Goal: Information Seeking & Learning: Learn about a topic

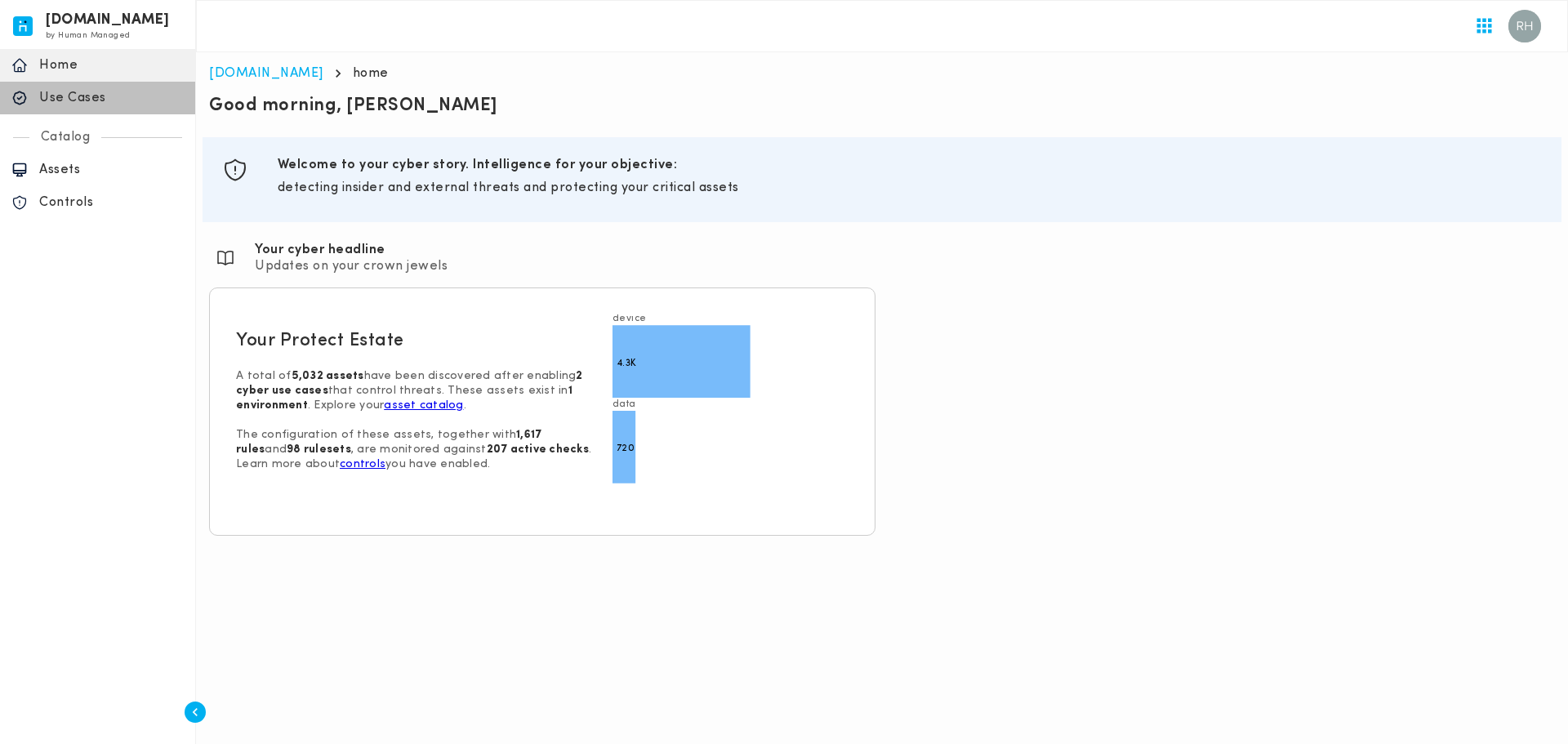
click at [84, 100] on p "Use Cases" at bounding box center [111, 99] width 144 height 17
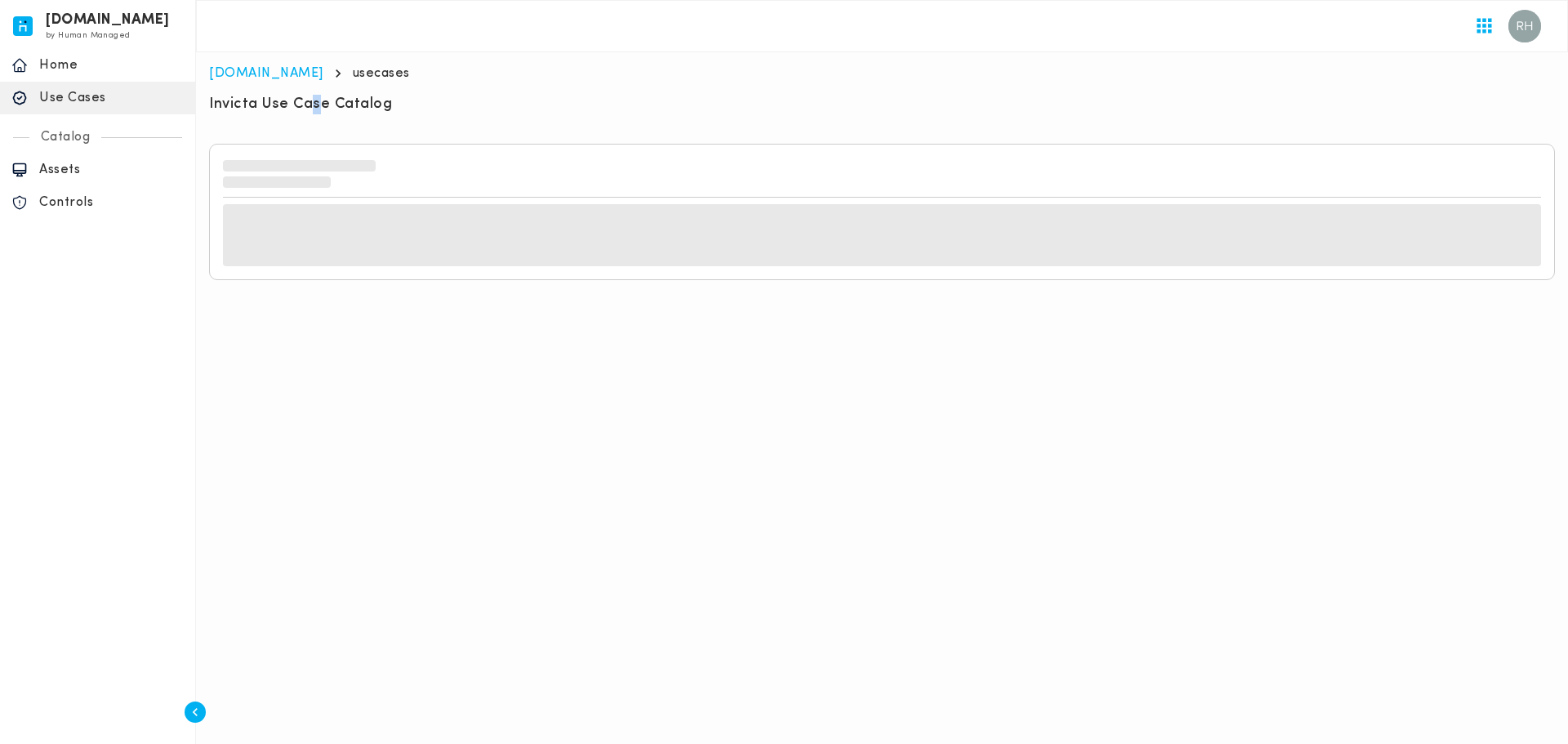
drag, startPoint x: 307, startPoint y: 99, endPoint x: 379, endPoint y: 107, distance: 72.4
click at [349, 104] on h6 "Invicta Use Case Catalog" at bounding box center [300, 104] width 183 height 20
click at [386, 109] on h6 "Invicta Use Case Catalog" at bounding box center [300, 104] width 183 height 20
drag, startPoint x: 368, startPoint y: 112, endPoint x: 386, endPoint y: 110, distance: 18.1
click at [369, 112] on h6 "Invicta Use Case Catalog" at bounding box center [300, 104] width 183 height 20
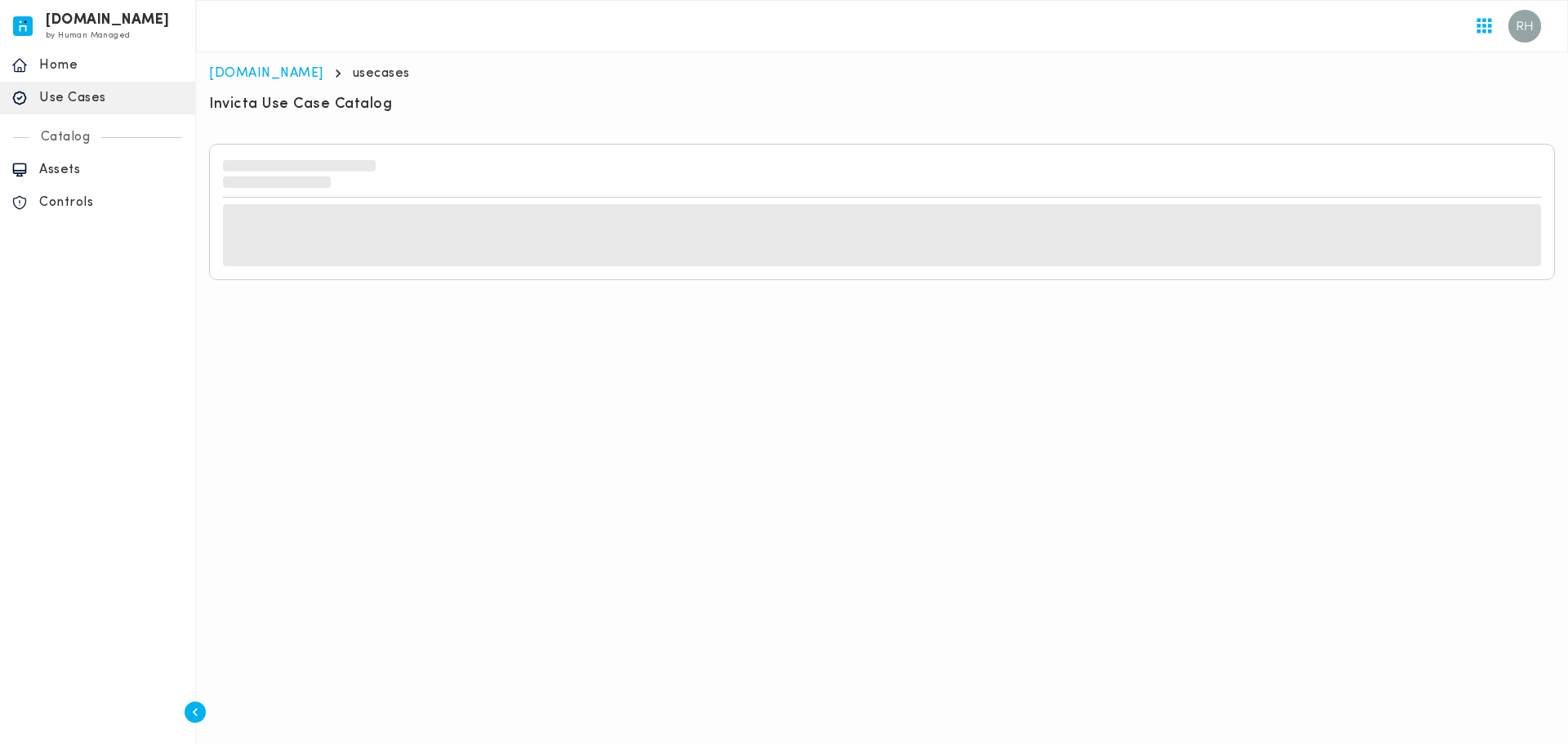
click at [419, 111] on div "Invicta Use Case Catalog" at bounding box center [882, 106] width 1346 height 23
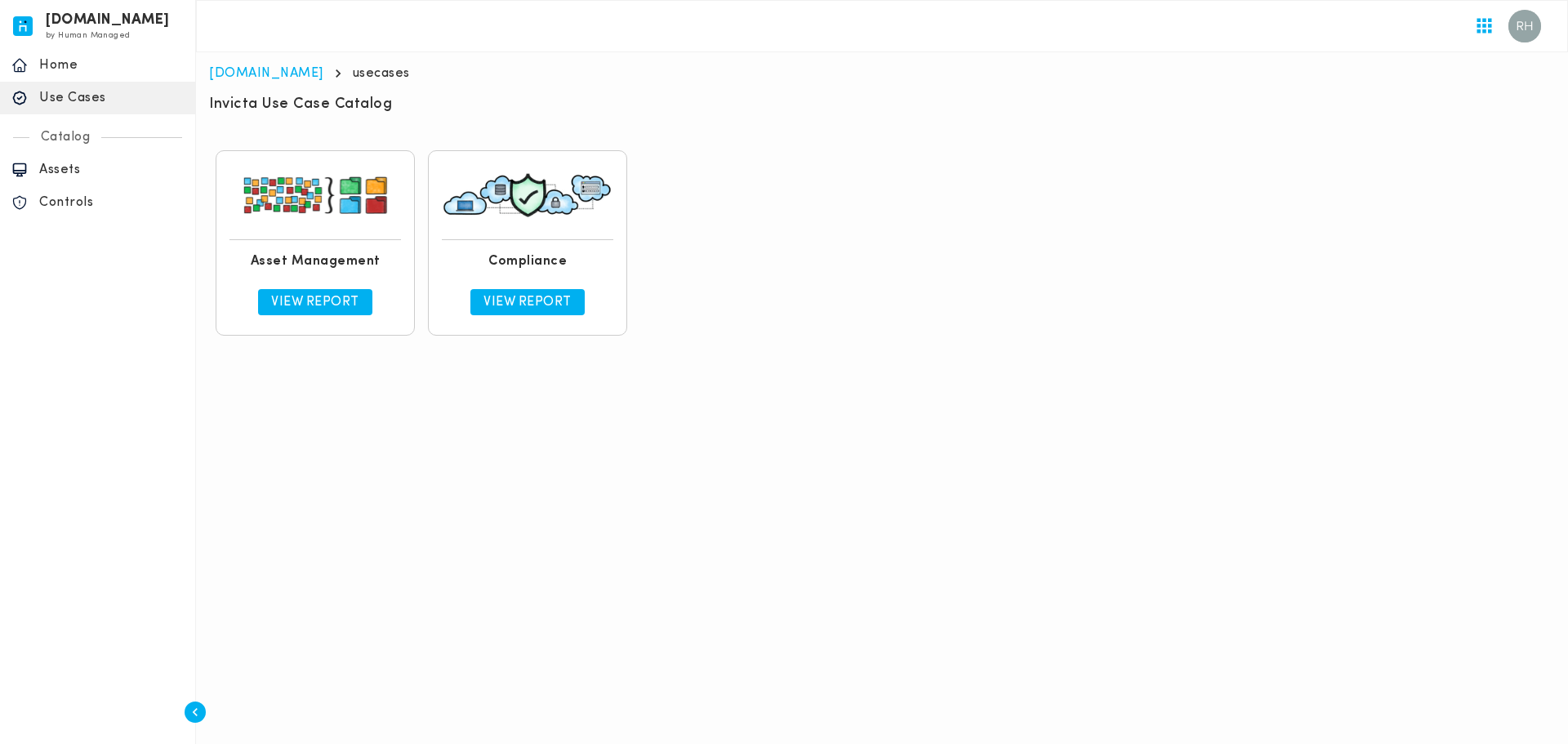
click at [468, 144] on div "Asset Management View Report Compliance View Report" at bounding box center [882, 243] width 1346 height 198
click at [746, 229] on div "Asset Management View Report Compliance View Report" at bounding box center [882, 243] width 1346 height 198
click at [549, 305] on p "View Report" at bounding box center [527, 302] width 88 height 17
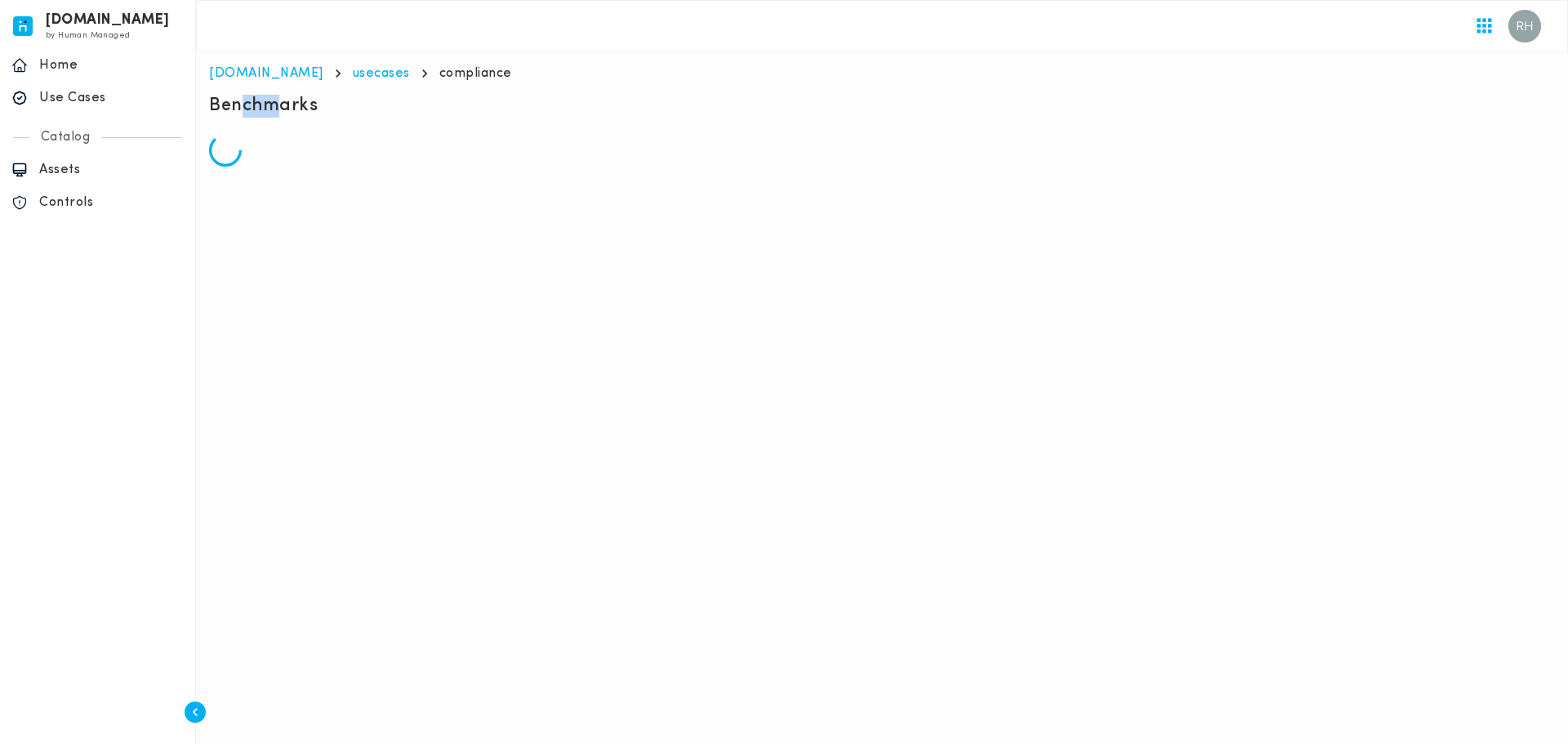
drag, startPoint x: 244, startPoint y: 107, endPoint x: 316, endPoint y: 115, distance: 72.4
click at [299, 113] on h5 "Benchmarks" at bounding box center [263, 106] width 109 height 23
click at [316, 115] on div "Benchmarks" at bounding box center [882, 108] width 1346 height 26
drag, startPoint x: 276, startPoint y: 107, endPoint x: 299, endPoint y: 107, distance: 23.0
click at [278, 106] on h5 "Benchmarks" at bounding box center [263, 106] width 109 height 23
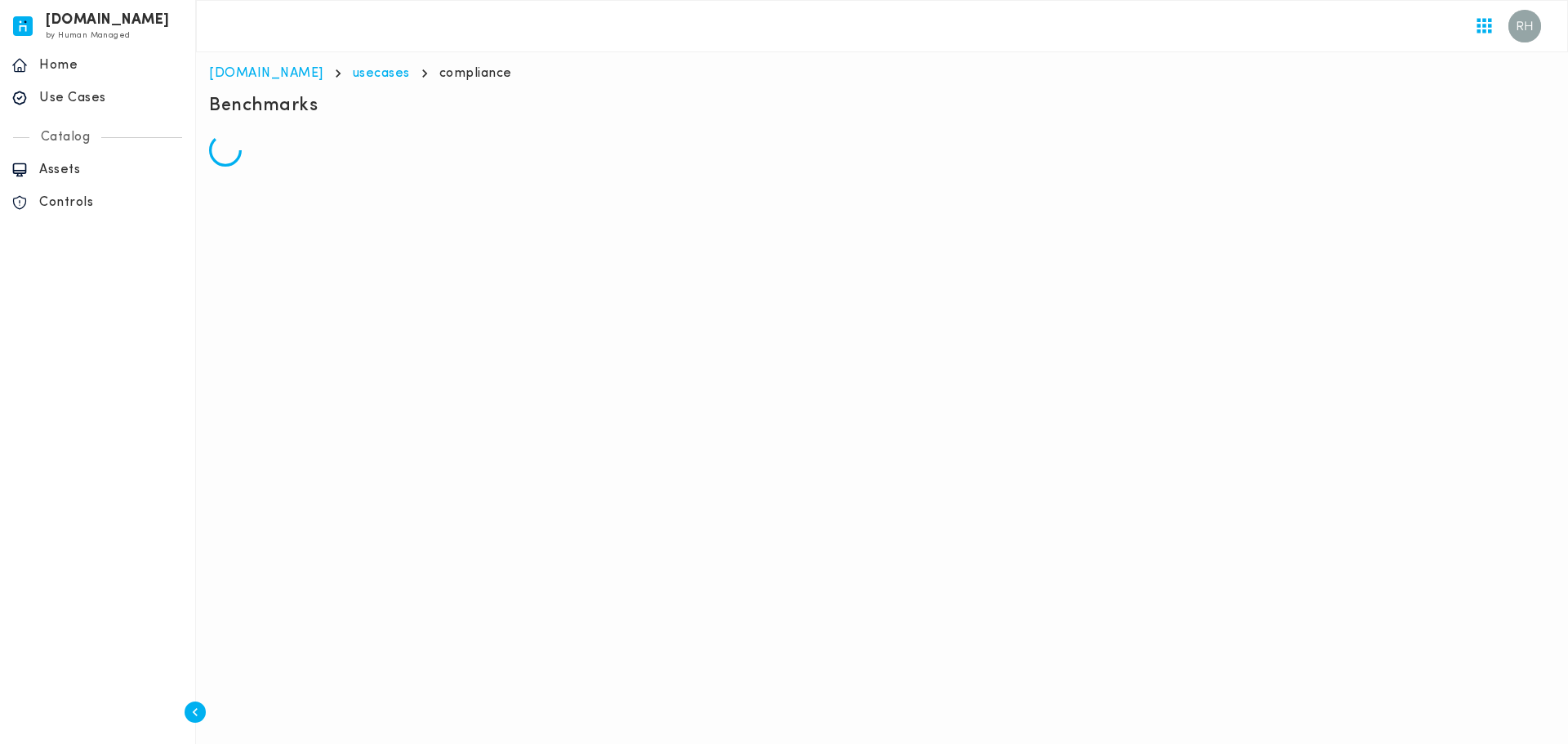
click at [299, 107] on h5 "Benchmarks" at bounding box center [263, 106] width 109 height 23
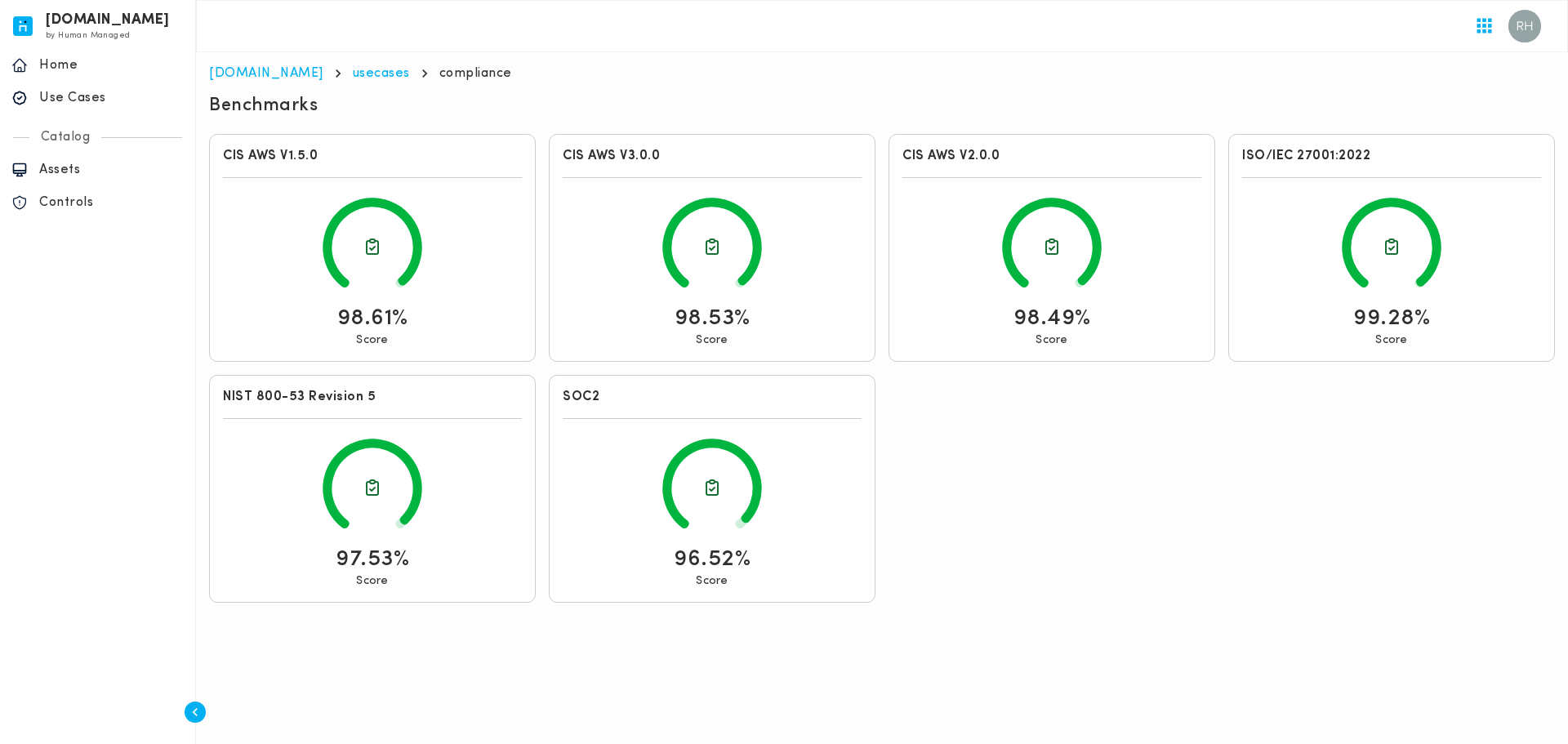
click at [981, 616] on html "[DOMAIN_NAME] by Human Managed {"resourceSet":[{"resourceId":"invicta-io/web/na…" at bounding box center [784, 308] width 1568 height 616
click at [949, 616] on html "[DOMAIN_NAME] by Human Managed {"resourceSet":[{"resourceId":"invicta-io/web/na…" at bounding box center [784, 308] width 1568 height 616
click at [407, 335] on div "98.61% Score" at bounding box center [373, 326] width 71 height 44
click at [376, 316] on p "98.61%" at bounding box center [373, 319] width 71 height 30
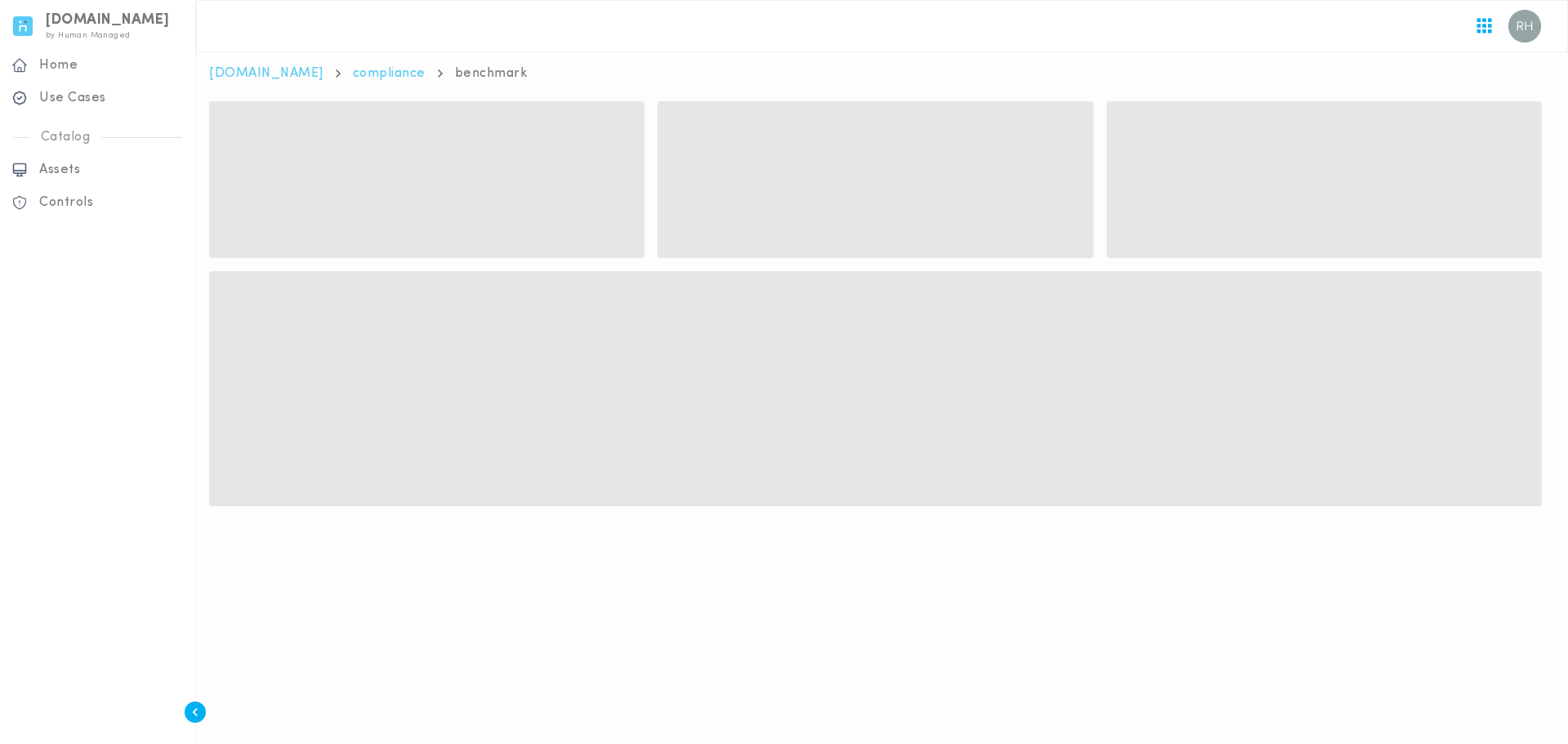
click at [379, 326] on span at bounding box center [875, 389] width 1333 height 235
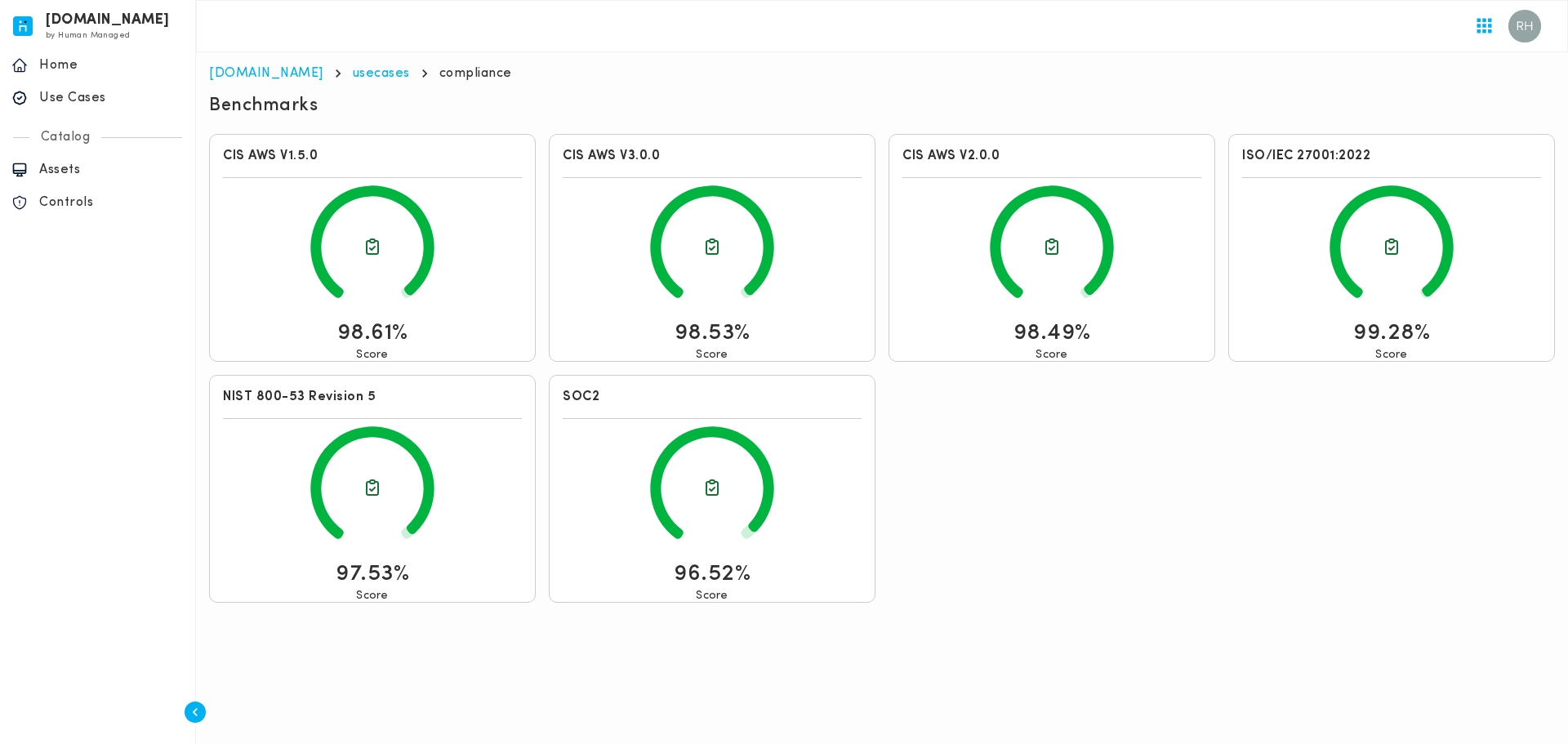
click at [1091, 492] on div "CIS AWS V1.5.0 98.61% Score CIS AWS V3.0.0 98.53% Score CIS AWS V2.0.0 98.49% S…" at bounding box center [882, 368] width 1359 height 482
click at [942, 592] on div "CIS AWS V1.5.0 98.61% Score CIS AWS V3.0.0 98.53% Score CIS AWS V2.0.0 98.49% S…" at bounding box center [882, 368] width 1359 height 482
click at [69, 72] on p "Home" at bounding box center [111, 65] width 144 height 17
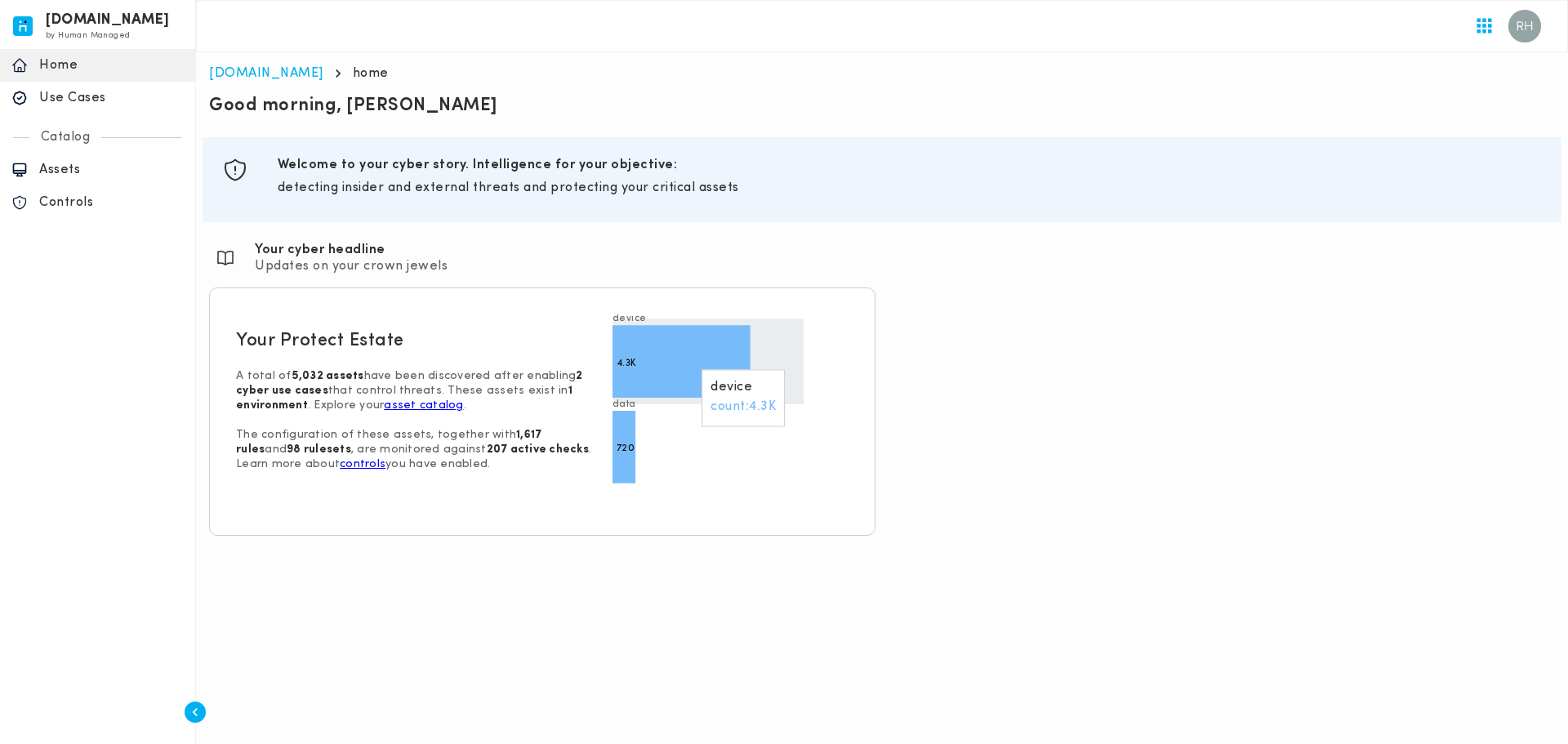
click at [694, 349] on icon at bounding box center [682, 362] width 138 height 73
click at [82, 165] on p "Assets" at bounding box center [111, 170] width 144 height 17
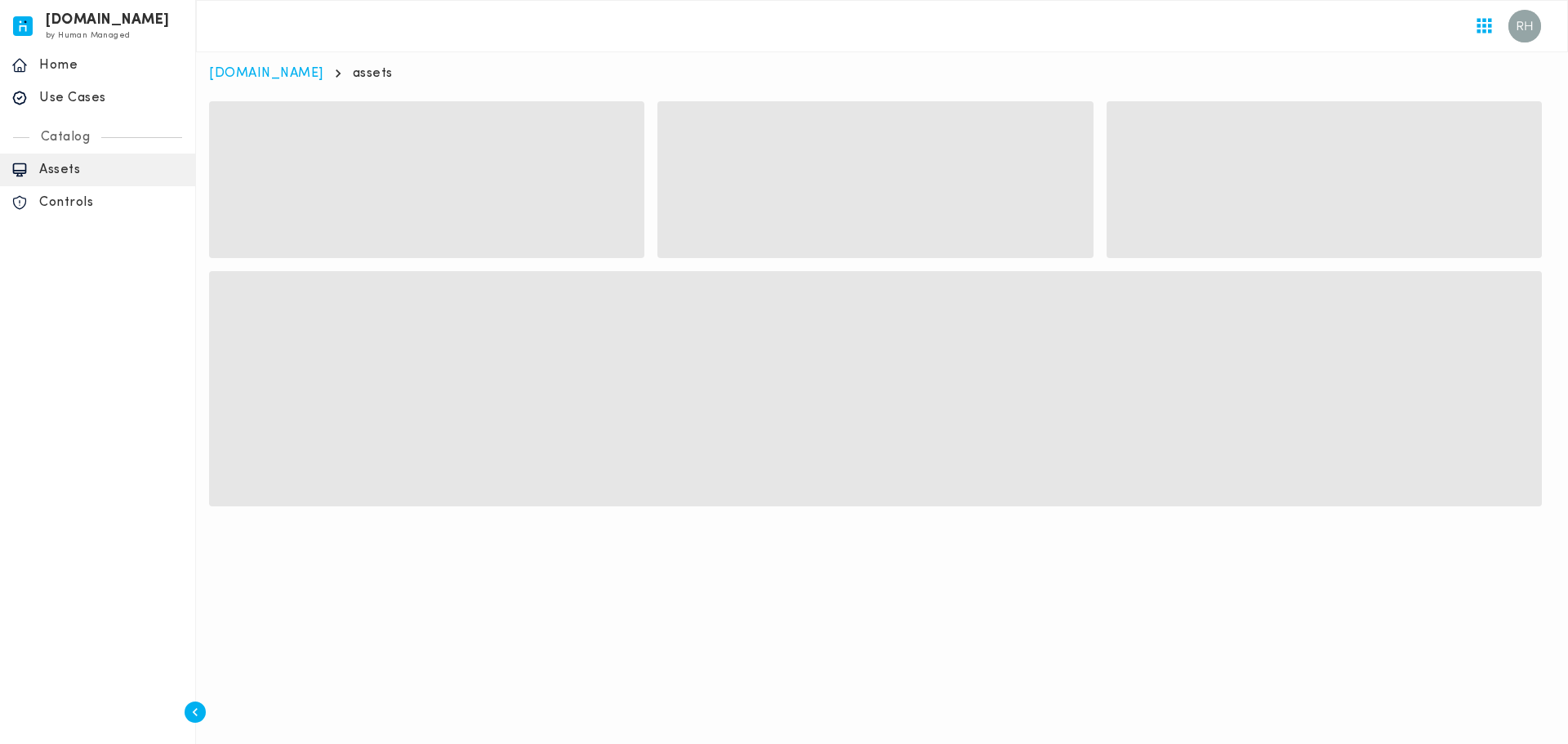
click at [436, 458] on span at bounding box center [875, 389] width 1333 height 235
click at [451, 459] on html "[DOMAIN_NAME] by Human Managed {"resourceSet":[{"resourceId":"invicta-io/web/na…" at bounding box center [784, 270] width 1568 height 539
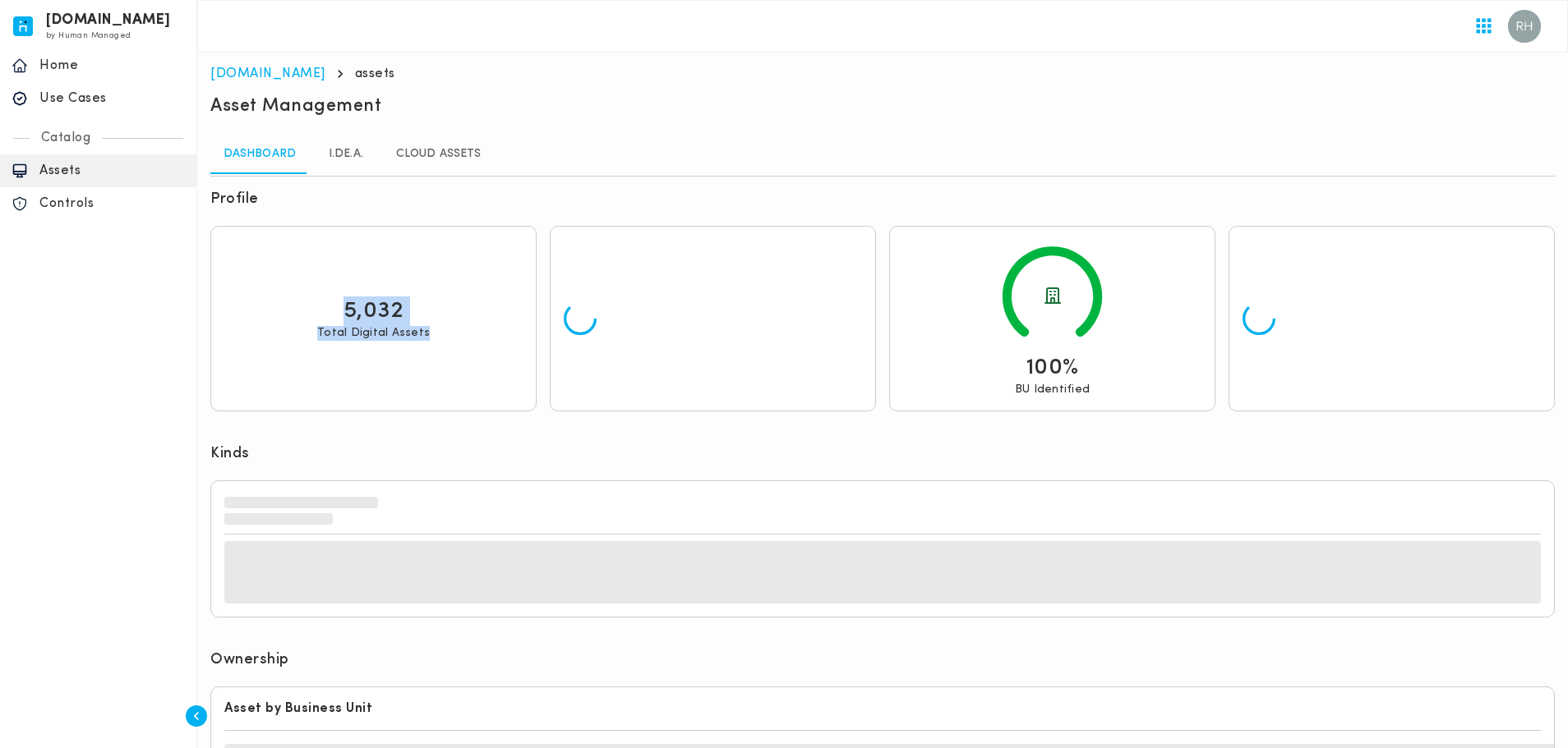
drag, startPoint x: 341, startPoint y: 321, endPoint x: 438, endPoint y: 340, distance: 98.8
click at [437, 340] on div "5,032 Total Digital Assets" at bounding box center [373, 318] width 298 height 158
click at [438, 340] on div "5,032 Total Digital Assets" at bounding box center [373, 318] width 298 height 158
click at [453, 357] on div "5,032 Total Digital Assets" at bounding box center [373, 318] width 298 height 158
drag, startPoint x: 355, startPoint y: 325, endPoint x: 446, endPoint y: 345, distance: 93.2
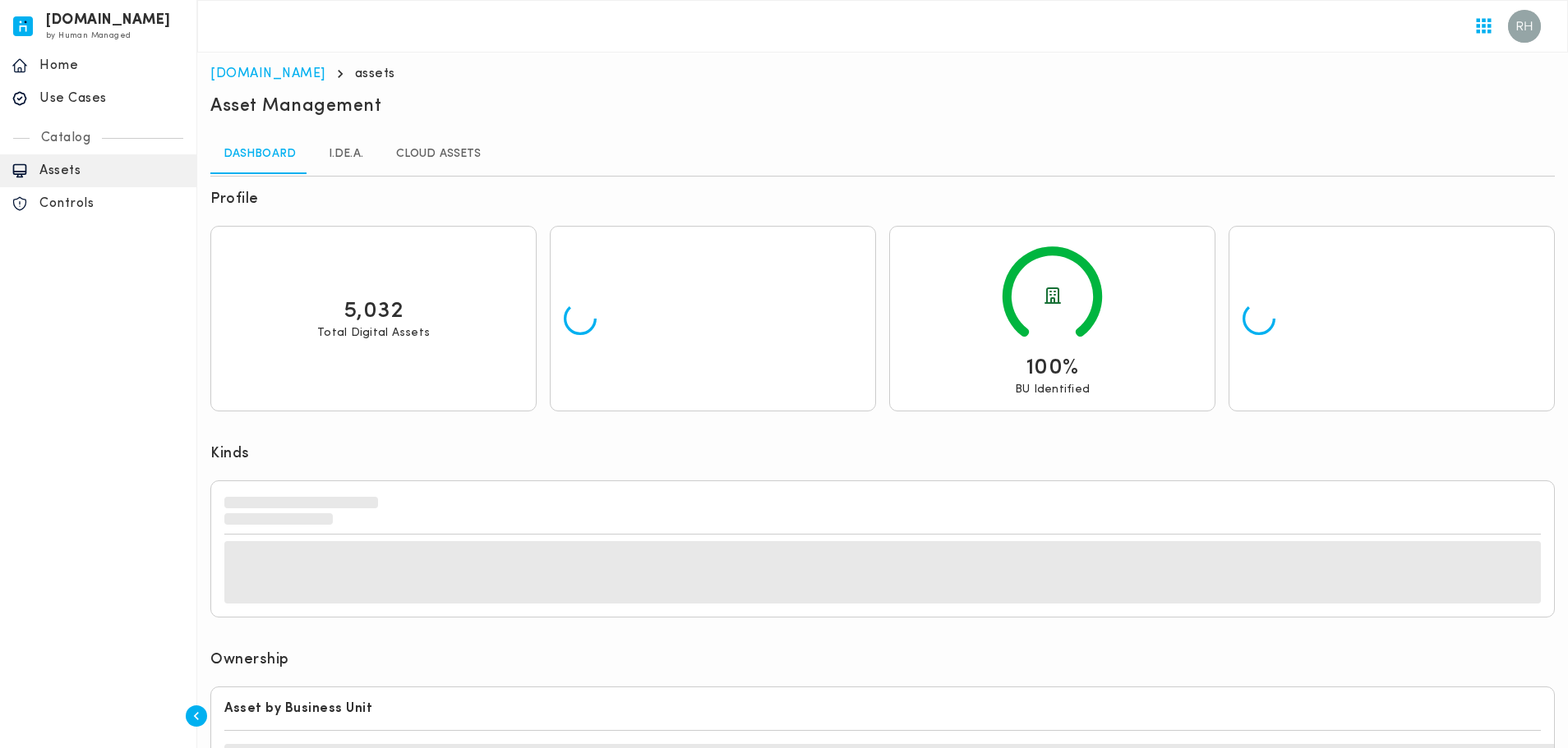
click at [416, 338] on div "5,032 Total Digital Assets" at bounding box center [373, 318] width 298 height 44
click at [446, 345] on div "5,032 Total Digital Assets" at bounding box center [373, 318] width 298 height 158
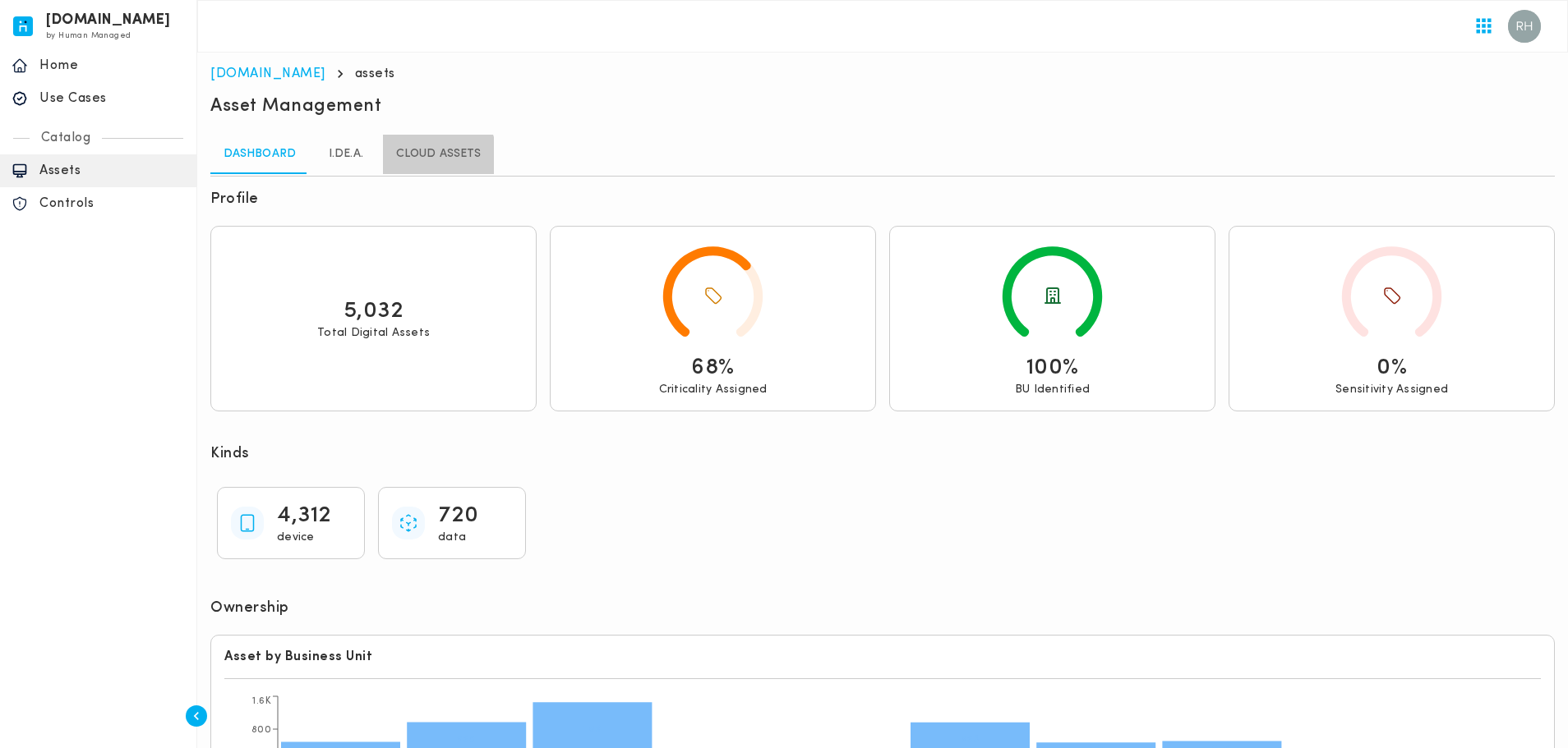
click at [430, 158] on link "Cloud Assets" at bounding box center [438, 154] width 111 height 39
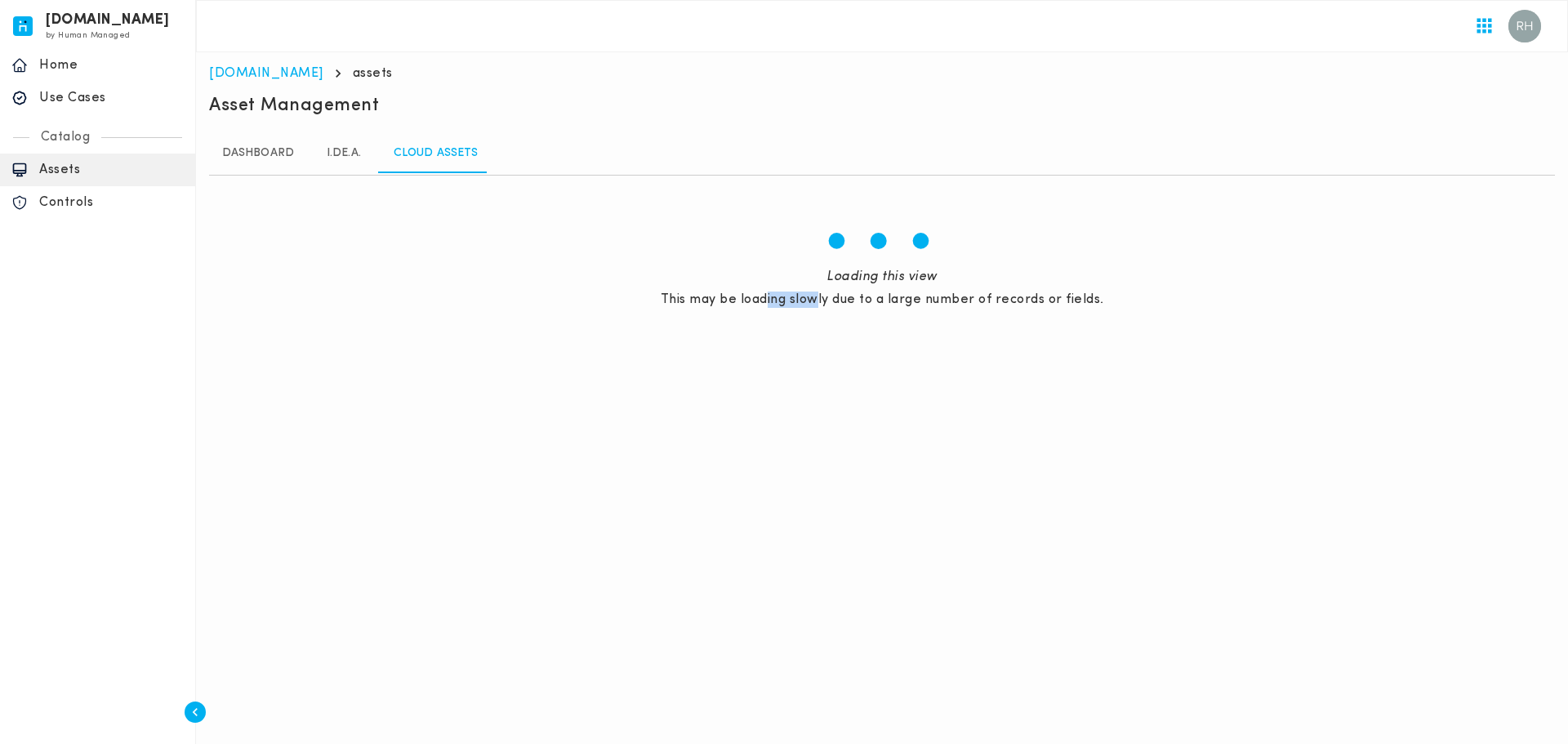
drag, startPoint x: 769, startPoint y: 305, endPoint x: 867, endPoint y: 314, distance: 98.4
click at [862, 313] on div "1 2 3 Loading this view This may be loading slowly due to a large number of rec…" at bounding box center [882, 271] width 1346 height 164
click at [888, 317] on div "1 2 3 Loading this view This may be loading slowly due to a large number of rec…" at bounding box center [882, 271] width 1346 height 164
drag, startPoint x: 937, startPoint y: 319, endPoint x: 998, endPoint y: 315, distance: 61.1
click at [949, 316] on div "1 2 3 Loading this view This may be loading slowly due to a large number of rec…" at bounding box center [882, 271] width 1346 height 164
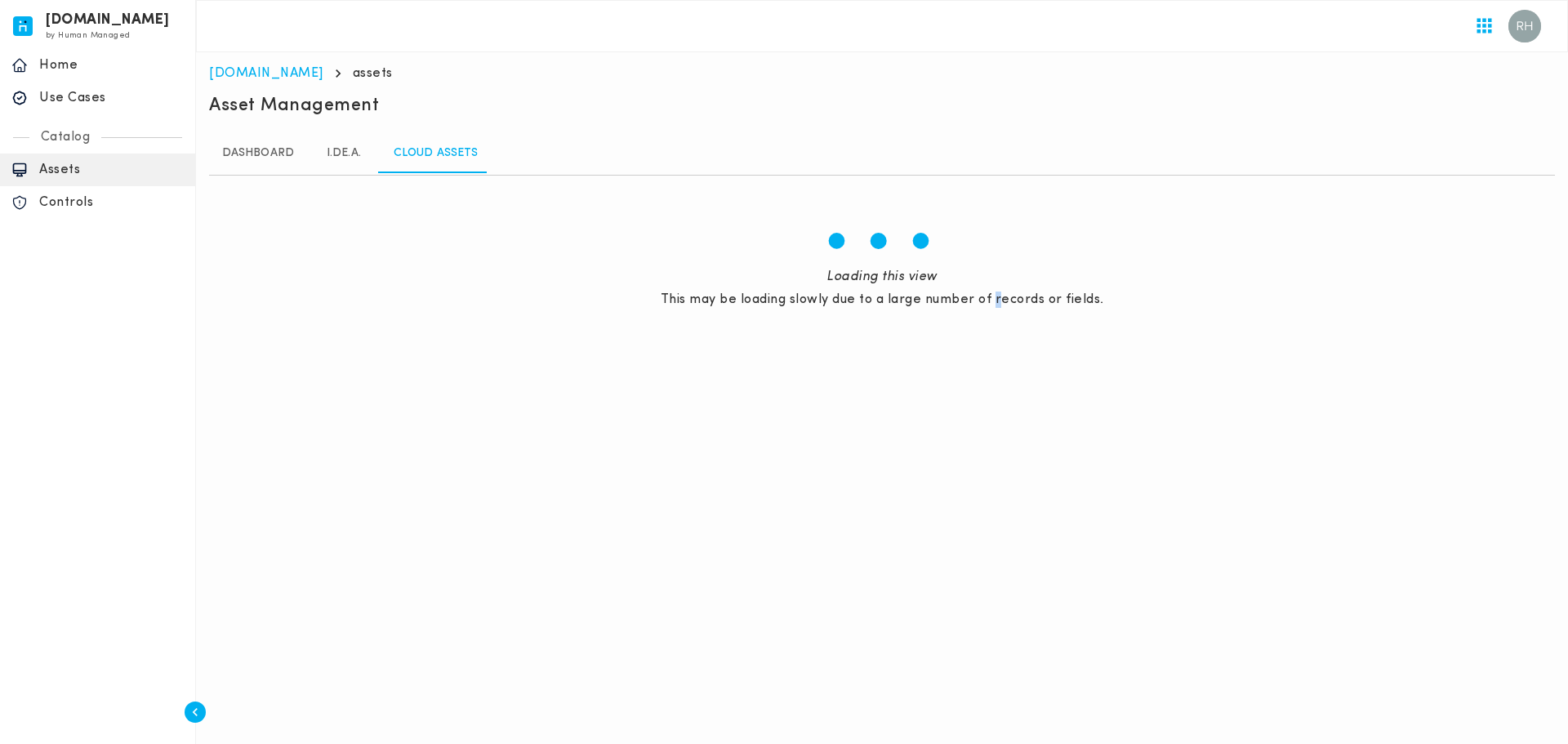
click at [1001, 315] on div "1 2 3 Loading this view This may be loading slowly due to a large number of rec…" at bounding box center [882, 271] width 1346 height 164
drag, startPoint x: 737, startPoint y: 284, endPoint x: 887, endPoint y: 315, distance: 153.2
click at [887, 315] on div "1 2 3 Loading this view This may be loading slowly due to a large number of rec…" at bounding box center [882, 271] width 1346 height 164
click at [892, 316] on div "1 2 3 Loading this view This may be loading slowly due to a large number of rec…" at bounding box center [882, 271] width 1346 height 164
drag, startPoint x: 723, startPoint y: 300, endPoint x: 904, endPoint y: 334, distance: 184.2
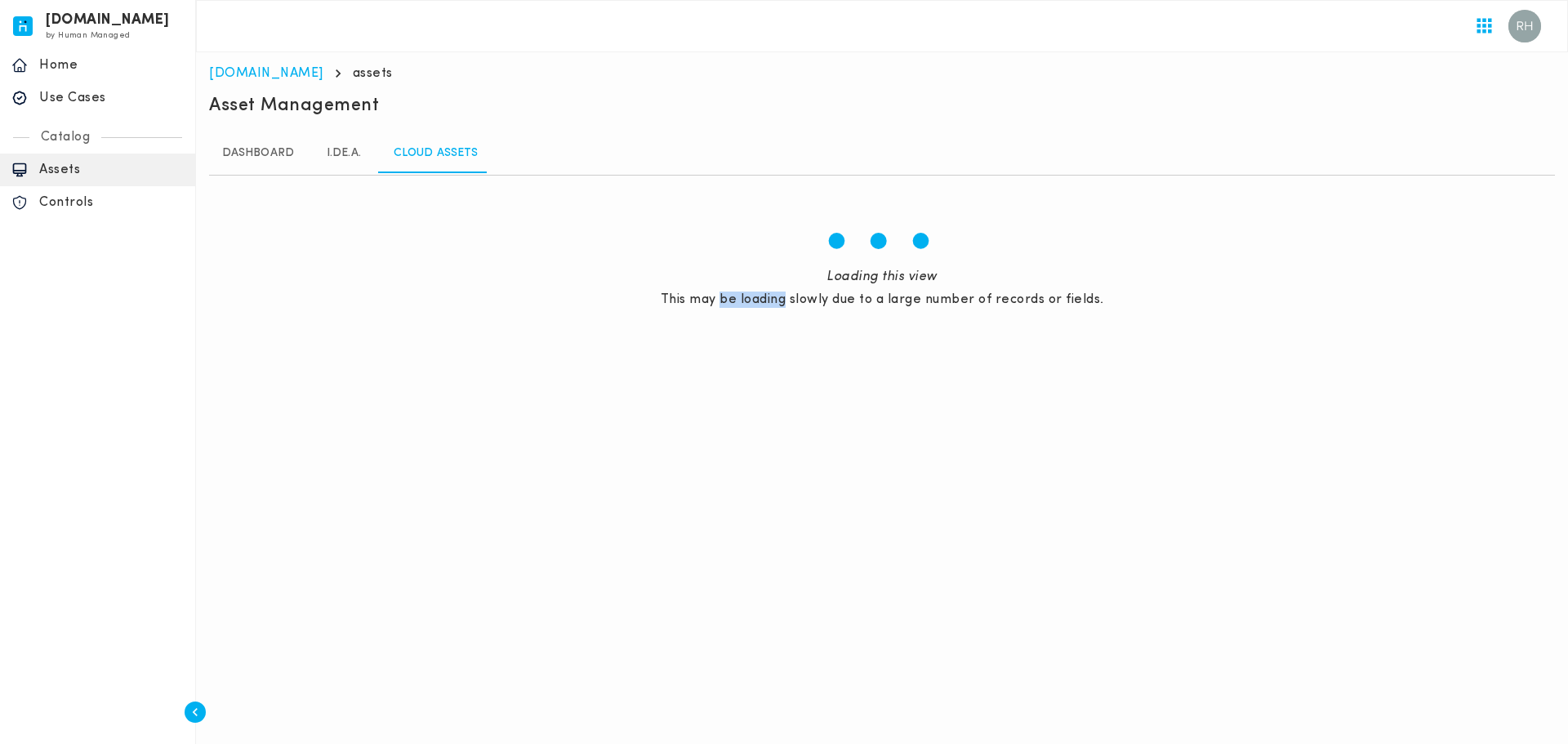
click at [894, 332] on div "1 2 3 Loading this view This may be loading slowly due to a large number of rec…" at bounding box center [882, 271] width 1346 height 164
click at [906, 334] on div "1 2 3 Loading this view This may be loading slowly due to a large number of rec…" at bounding box center [882, 271] width 1346 height 164
click at [818, 332] on div "1 2 3 Loading this view This may be loading slowly due to a large number of rec…" at bounding box center [882, 271] width 1346 height 164
drag, startPoint x: 654, startPoint y: 292, endPoint x: 990, endPoint y: 365, distance: 343.8
click at [978, 364] on main "[DOMAIN_NAME] assets Section ID: 3c438f36-5438-4c9d-bd2d-78724d9a2687 Section I…" at bounding box center [883, 208] width 1373 height 312
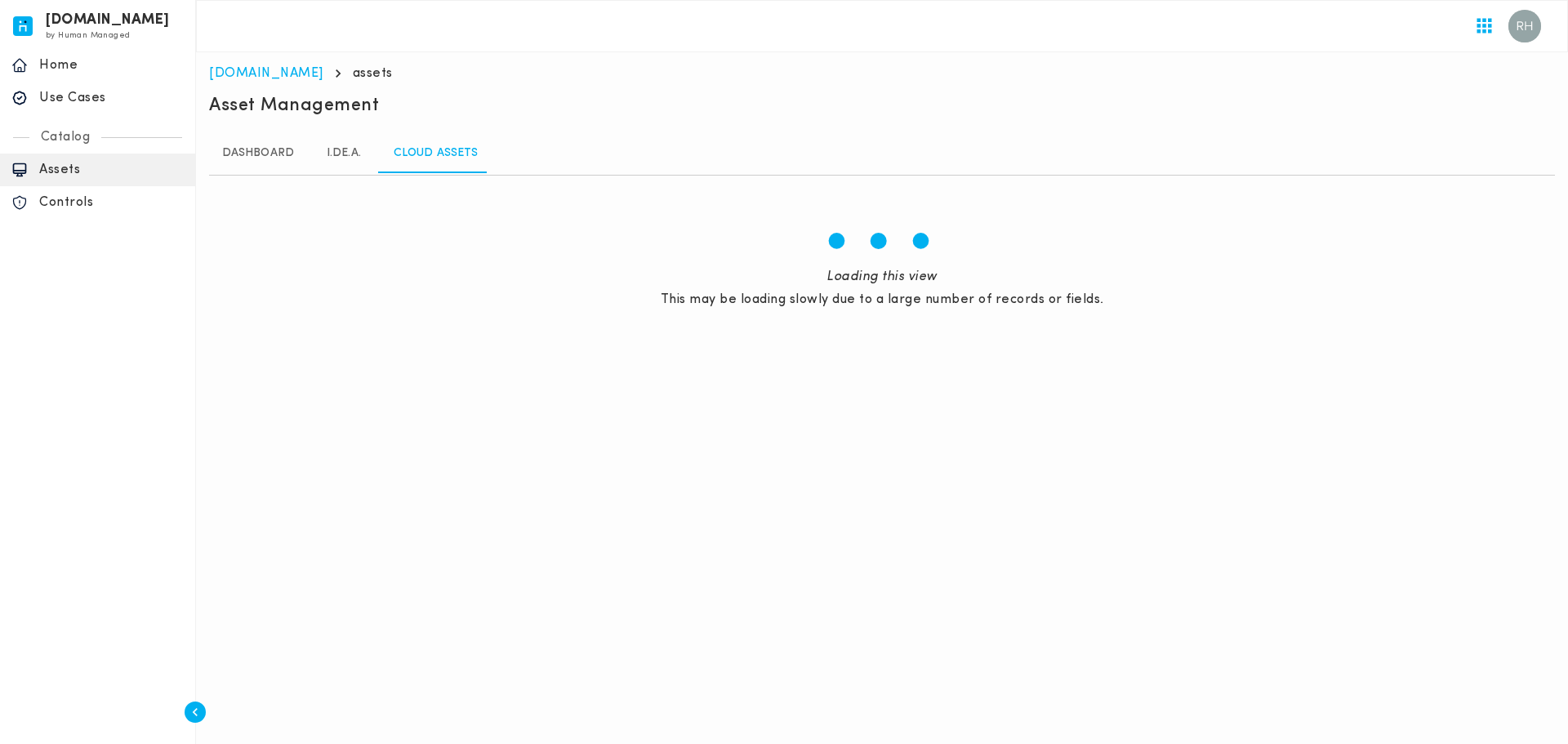
click at [990, 365] on html "[DOMAIN_NAME] by Human Managed {"resourceSet":[{"resourceId":"invicta-io/web/na…" at bounding box center [784, 182] width 1568 height 365
click at [1043, 331] on div "1 2 3 Loading this view This may be loading slowly due to a large number of rec…" at bounding box center [882, 271] width 1346 height 164
drag, startPoint x: 1119, startPoint y: 312, endPoint x: 738, endPoint y: 285, distance: 382.0
click at [738, 285] on div "1 2 3 Loading this view This may be loading slowly due to a large number of rec…" at bounding box center [882, 271] width 1346 height 164
click at [768, 328] on div "1 2 3 Loading this view This may be loading slowly due to a large number of rec…" at bounding box center [882, 271] width 1346 height 164
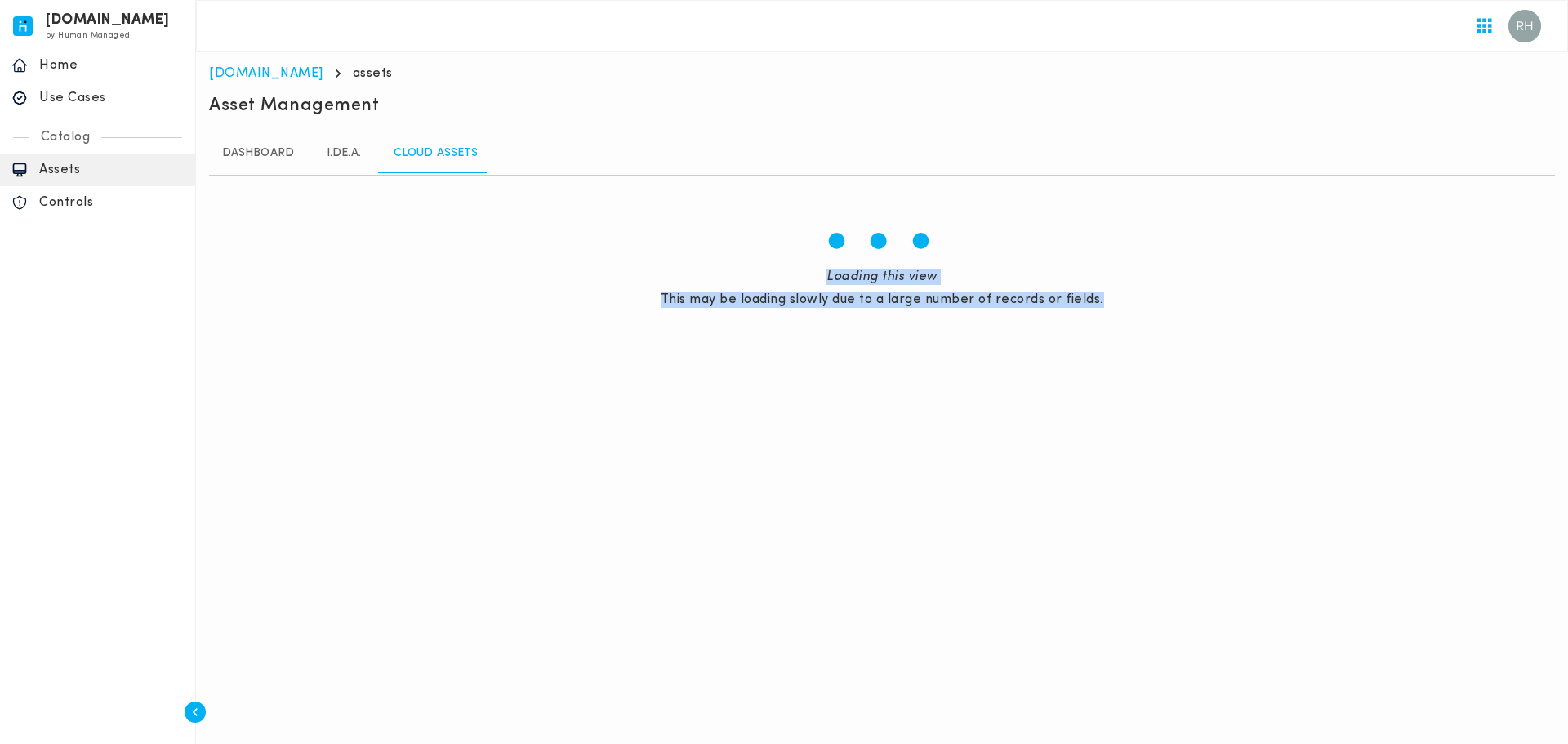
click at [753, 312] on div "1 2 3 Loading this view This may be loading slowly due to a large number of rec…" at bounding box center [882, 271] width 1346 height 164
click at [768, 325] on div "1 2 3 Loading this view This may be loading slowly due to a large number of rec…" at bounding box center [882, 271] width 1346 height 164
drag, startPoint x: 759, startPoint y: 299, endPoint x: 1113, endPoint y: 393, distance: 366.3
click at [1113, 365] on html "[DOMAIN_NAME] by Human Managed {"resourceSet":[{"resourceId":"invicta-io/web/na…" at bounding box center [784, 182] width 1568 height 365
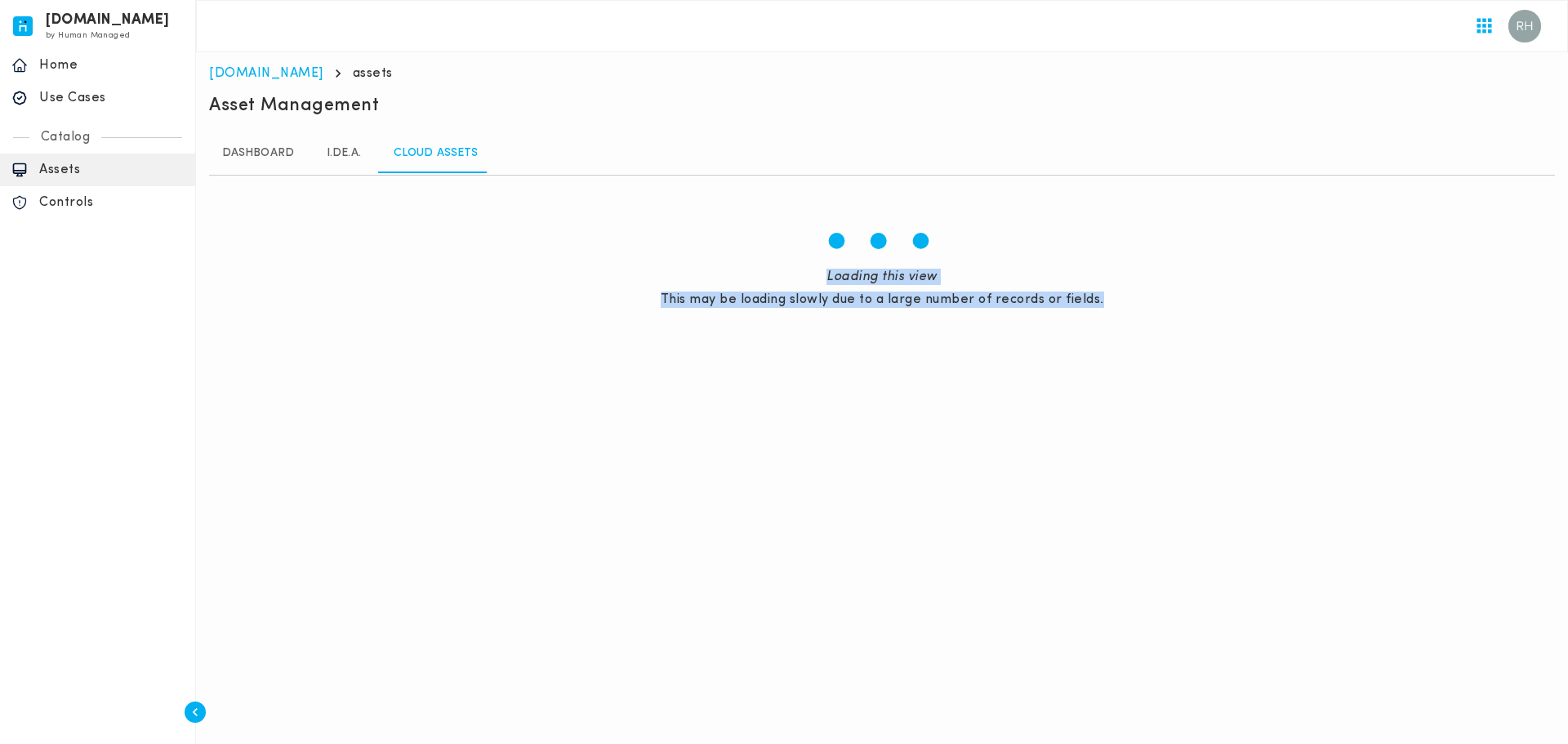
drag, startPoint x: 1114, startPoint y: 323, endPoint x: 558, endPoint y: 277, distance: 557.9
click at [558, 277] on div "1 2 3 Loading this view This may be loading slowly due to a large number of rec…" at bounding box center [882, 271] width 1346 height 164
click at [694, 318] on div "1 2 3 Loading this view This may be loading slowly due to a large number of rec…" at bounding box center [882, 271] width 1346 height 164
click at [708, 313] on div "1 2 3 Loading this view This may be loading slowly due to a large number of rec…" at bounding box center [882, 271] width 1346 height 164
drag, startPoint x: 694, startPoint y: 319, endPoint x: 747, endPoint y: 332, distance: 54.6
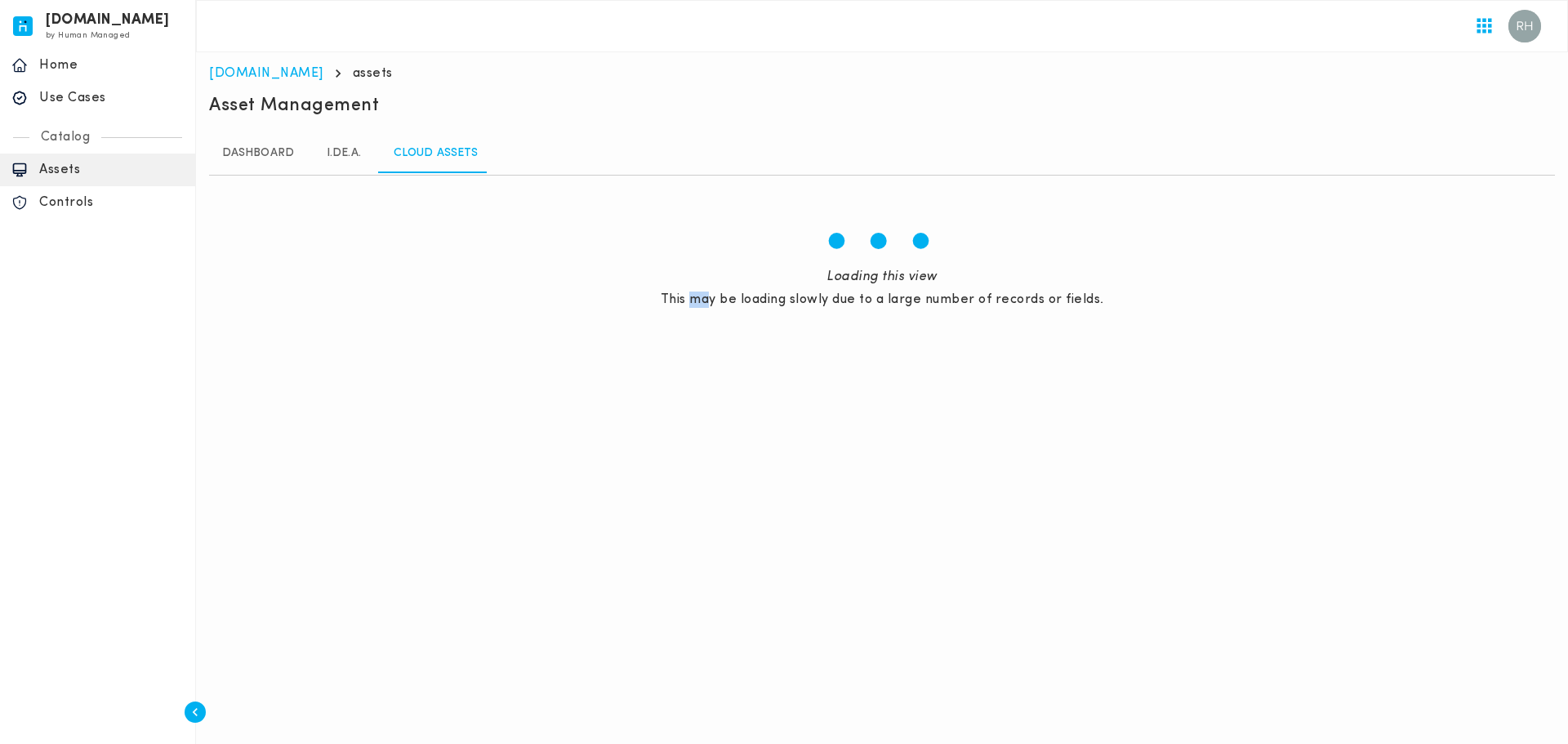
click at [722, 326] on div "1 2 3 Loading this view This may be loading slowly due to a large number of rec…" at bounding box center [882, 271] width 1346 height 164
click at [747, 332] on div "1 2 3 Loading this view This may be loading slowly due to a large number of rec…" at bounding box center [882, 271] width 1346 height 164
click at [267, 153] on link "Dashboard" at bounding box center [258, 153] width 98 height 39
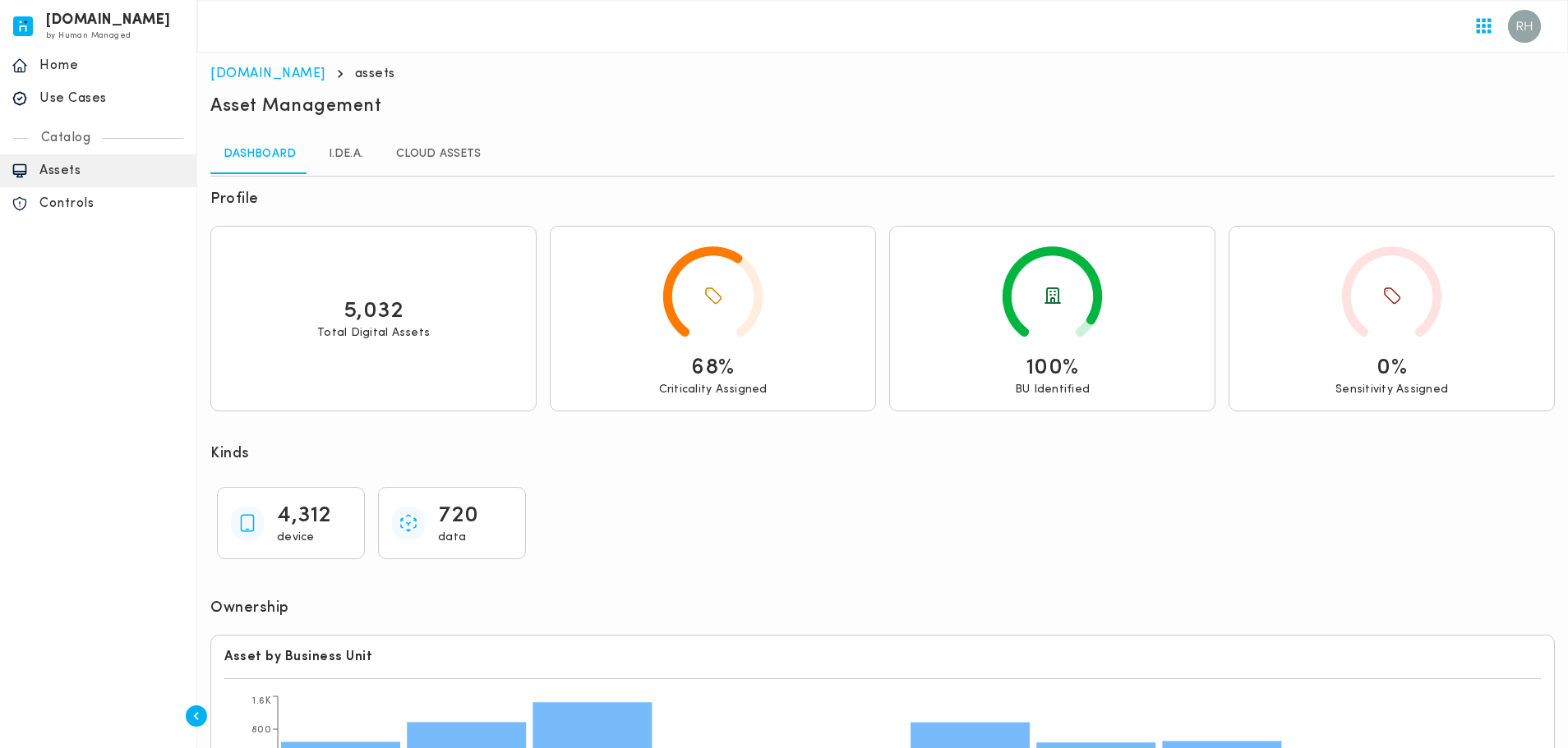
scroll to position [309, 0]
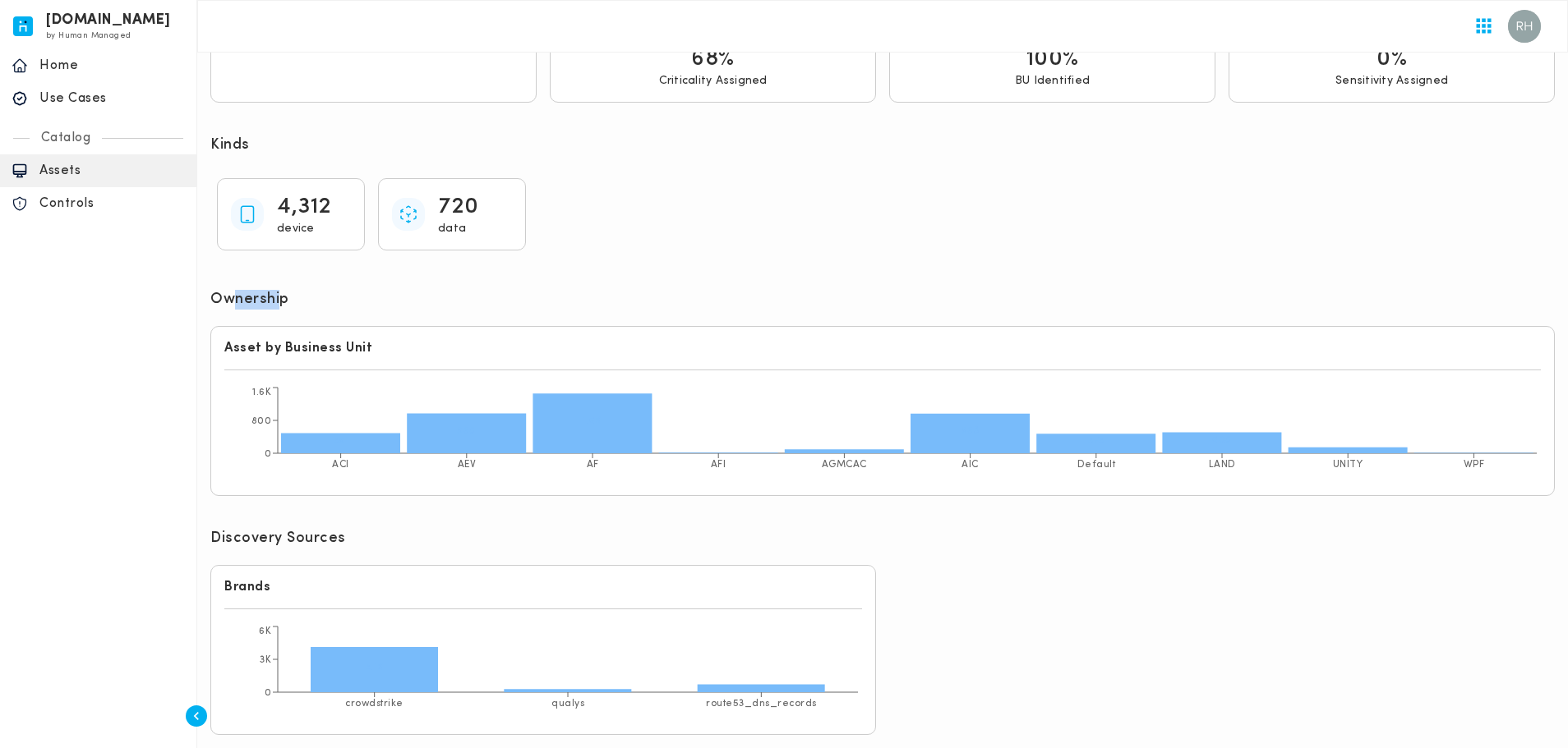
drag, startPoint x: 232, startPoint y: 294, endPoint x: 327, endPoint y: 307, distance: 95.9
click at [319, 307] on div "Ownership" at bounding box center [882, 301] width 1344 height 23
click at [327, 307] on div "Ownership" at bounding box center [882, 301] width 1344 height 23
click at [733, 685] on icon at bounding box center [762, 688] width 127 height 8
click at [753, 689] on icon at bounding box center [762, 688] width 127 height 8
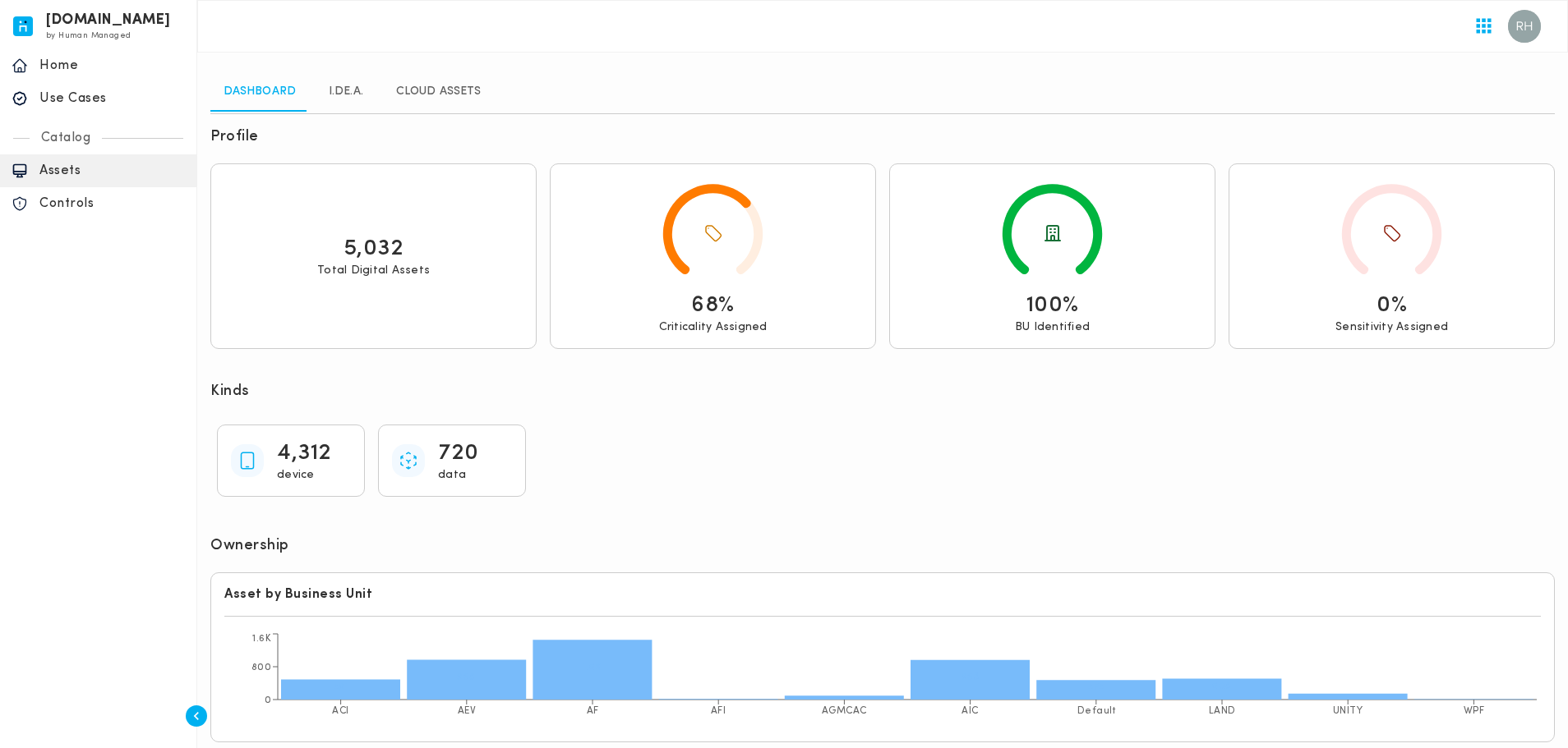
scroll to position [0, 0]
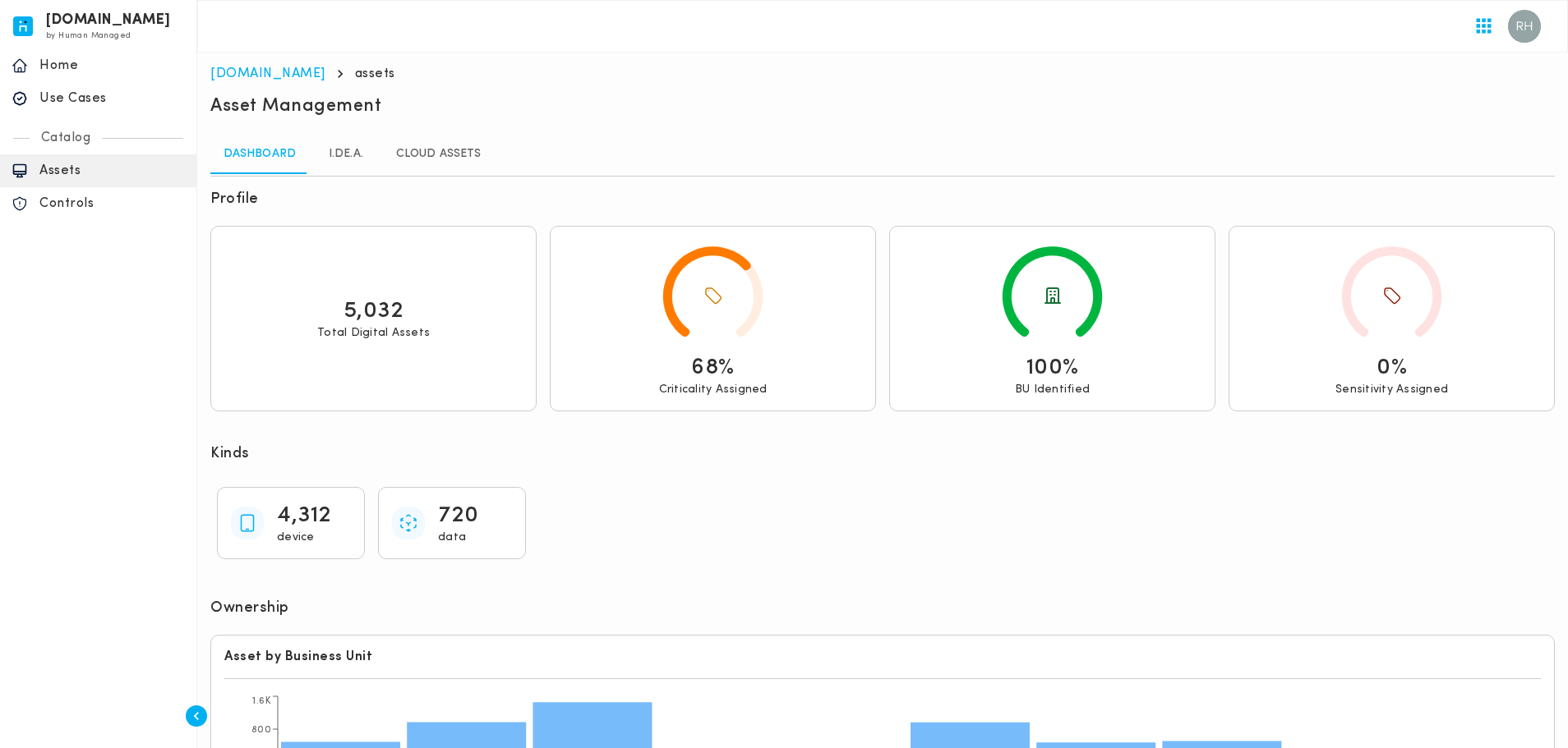
click at [341, 165] on link "I.DE.A." at bounding box center [345, 154] width 74 height 39
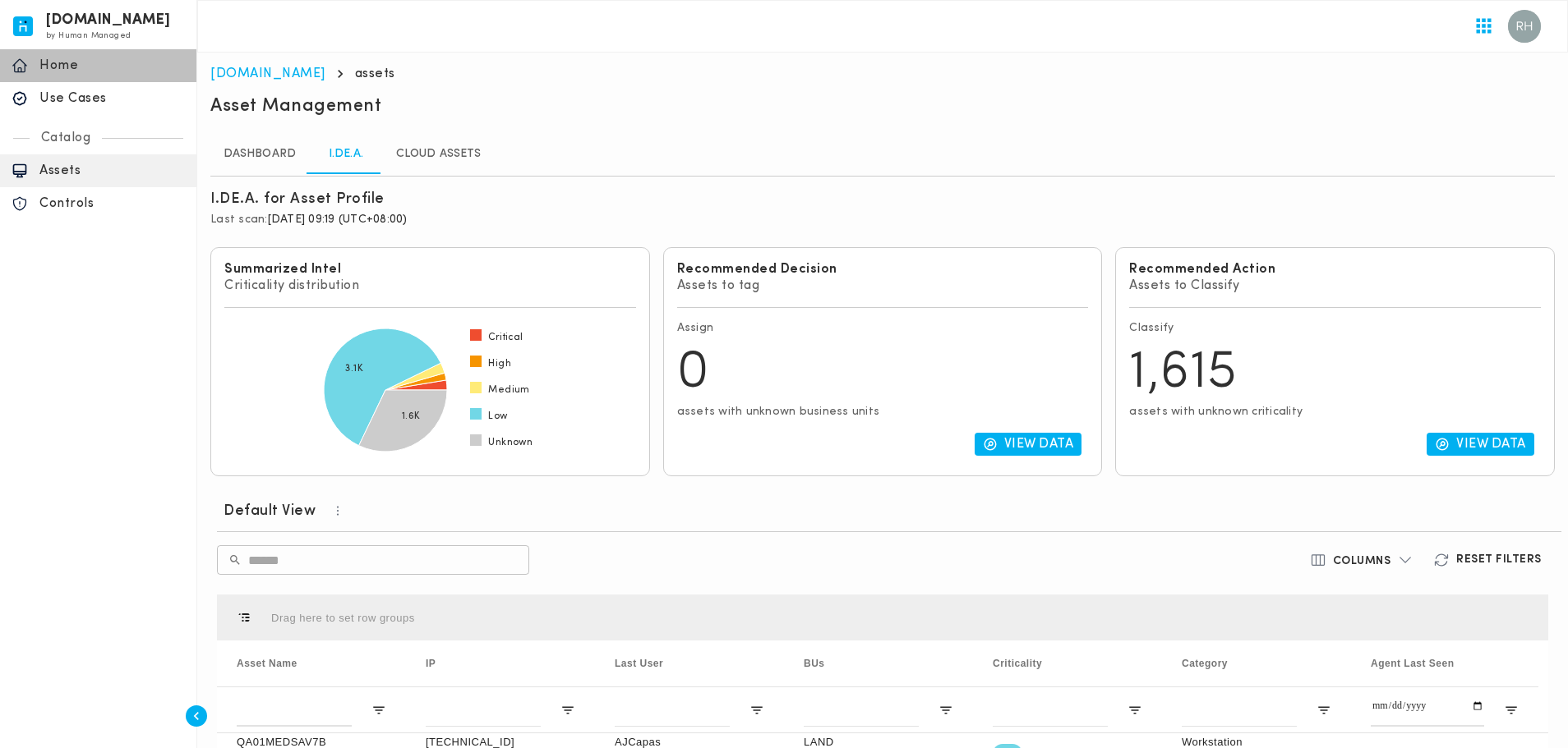
click at [47, 75] on div "home Home" at bounding box center [98, 65] width 196 height 33
drag, startPoint x: 366, startPoint y: 215, endPoint x: 453, endPoint y: 227, distance: 87.8
click at [408, 226] on span "[DATE] 09:19 (UTC+08:00)" at bounding box center [337, 219] width 139 height 12
click at [457, 228] on div "I.DE.A. for Asset Profile Last scan: [DATE] 09:19 (UTC+08:00)" at bounding box center [882, 211] width 1344 height 44
drag, startPoint x: 313, startPoint y: 209, endPoint x: 426, endPoint y: 232, distance: 115.3
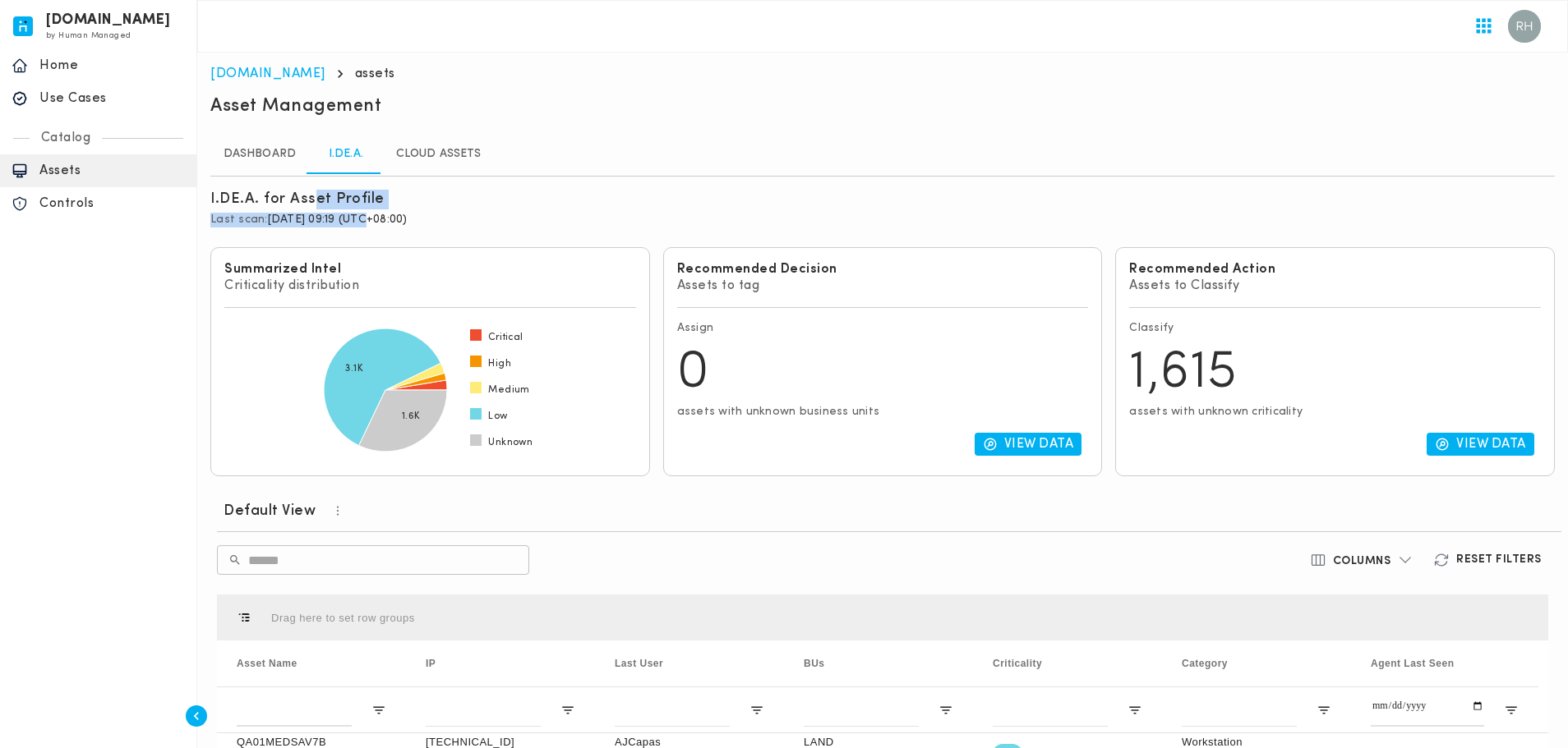
click at [414, 230] on div "I.DE.A. for Asset Profile Last scan: [DATE] 09:19 (UTC+08:00)" at bounding box center [882, 211] width 1344 height 44
click at [426, 232] on div "I.DE.A. for Asset Profile Last scan: [DATE] 09:19 (UTC+08:00)" at bounding box center [882, 211] width 1344 height 44
drag, startPoint x: 403, startPoint y: 225, endPoint x: 486, endPoint y: 238, distance: 84.0
click at [469, 235] on div "I.DE.A. for Asset Profile Last scan: [DATE] 09:19 (UTC+08:00)" at bounding box center [882, 211] width 1357 height 57
click at [486, 238] on div "I.DE.A. for Asset Profile Last scan: [DATE] 09:19 (UTC+08:00)" at bounding box center [882, 211] width 1357 height 57
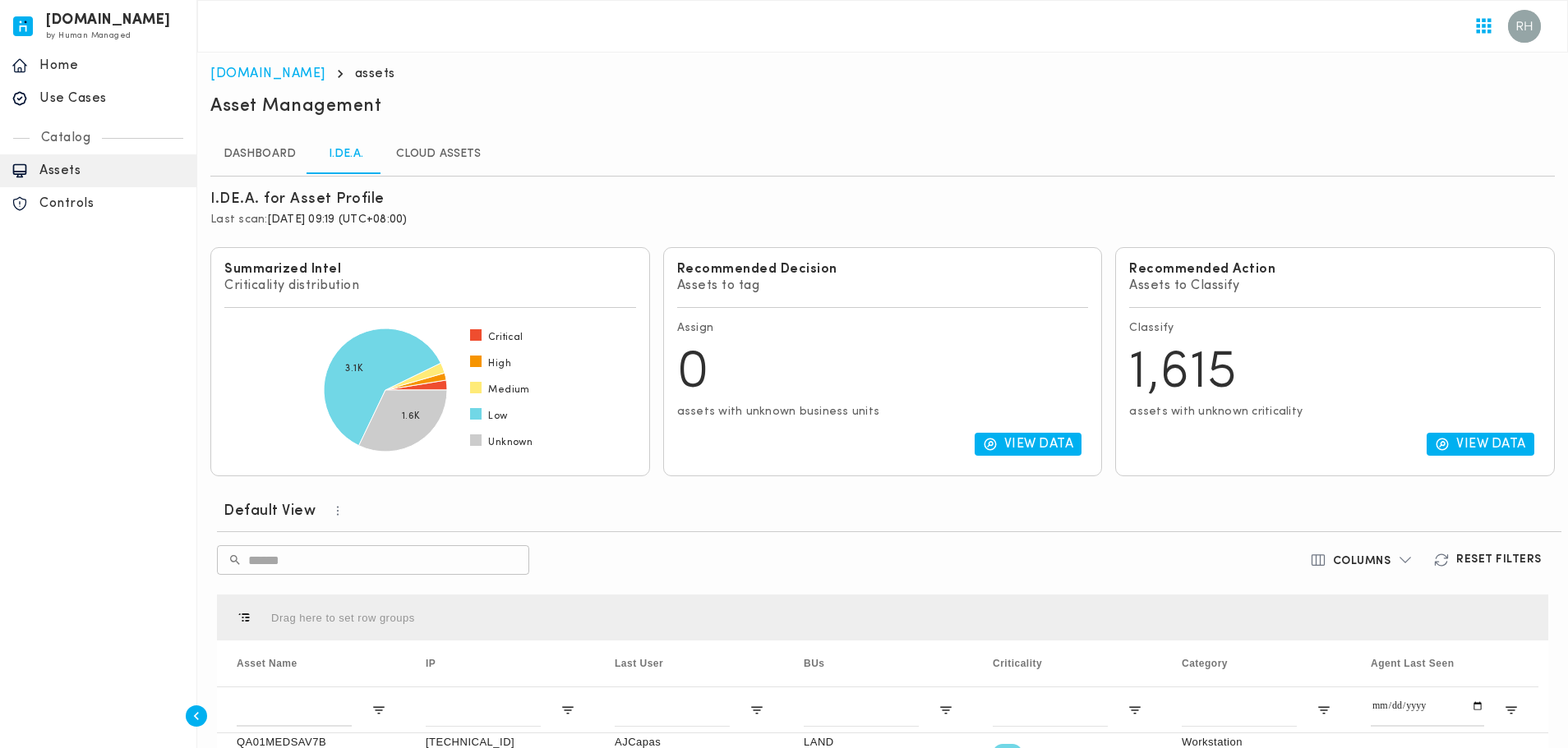
drag, startPoint x: 408, startPoint y: 226, endPoint x: 480, endPoint y: 233, distance: 72.3
click at [408, 226] on span "[DATE] 09:19 (UTC+08:00)" at bounding box center [337, 219] width 139 height 12
click at [480, 233] on div "I.DE.A. for Asset Profile Last scan: [DATE] 09:19 (UTC+08:00)" at bounding box center [882, 211] width 1344 height 44
click at [488, 239] on div "I.DE.A. for Asset Profile Last scan: [DATE] 09:19 (UTC+08:00)" at bounding box center [882, 211] width 1357 height 57
drag, startPoint x: 425, startPoint y: 219, endPoint x: 485, endPoint y: 220, distance: 60.0
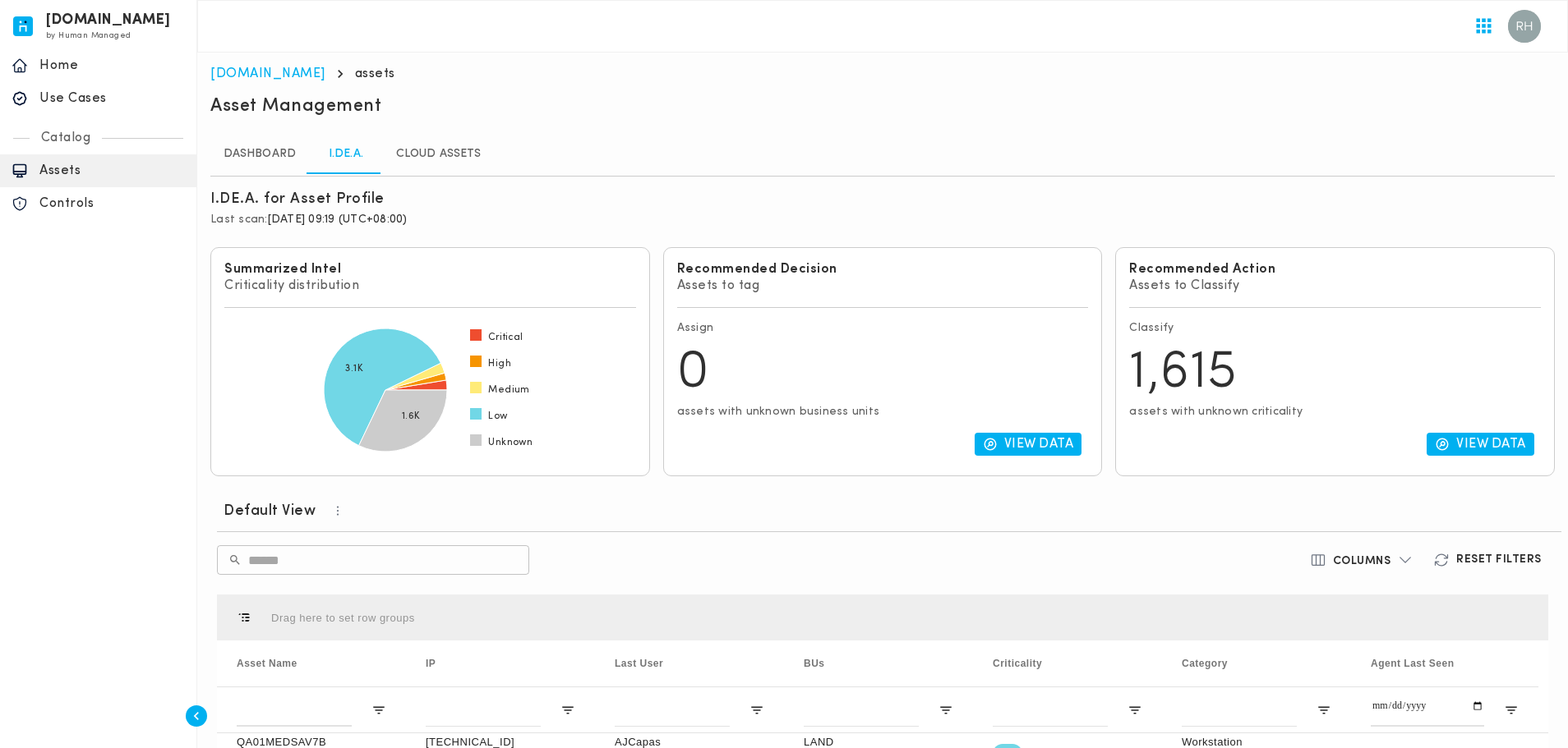
click at [408, 219] on span "[DATE] 09:19 (UTC+08:00)" at bounding box center [337, 219] width 139 height 12
click at [485, 220] on p "Last scan: [DATE] 09:19 (UTC+08:00)" at bounding box center [882, 220] width 1344 height 15
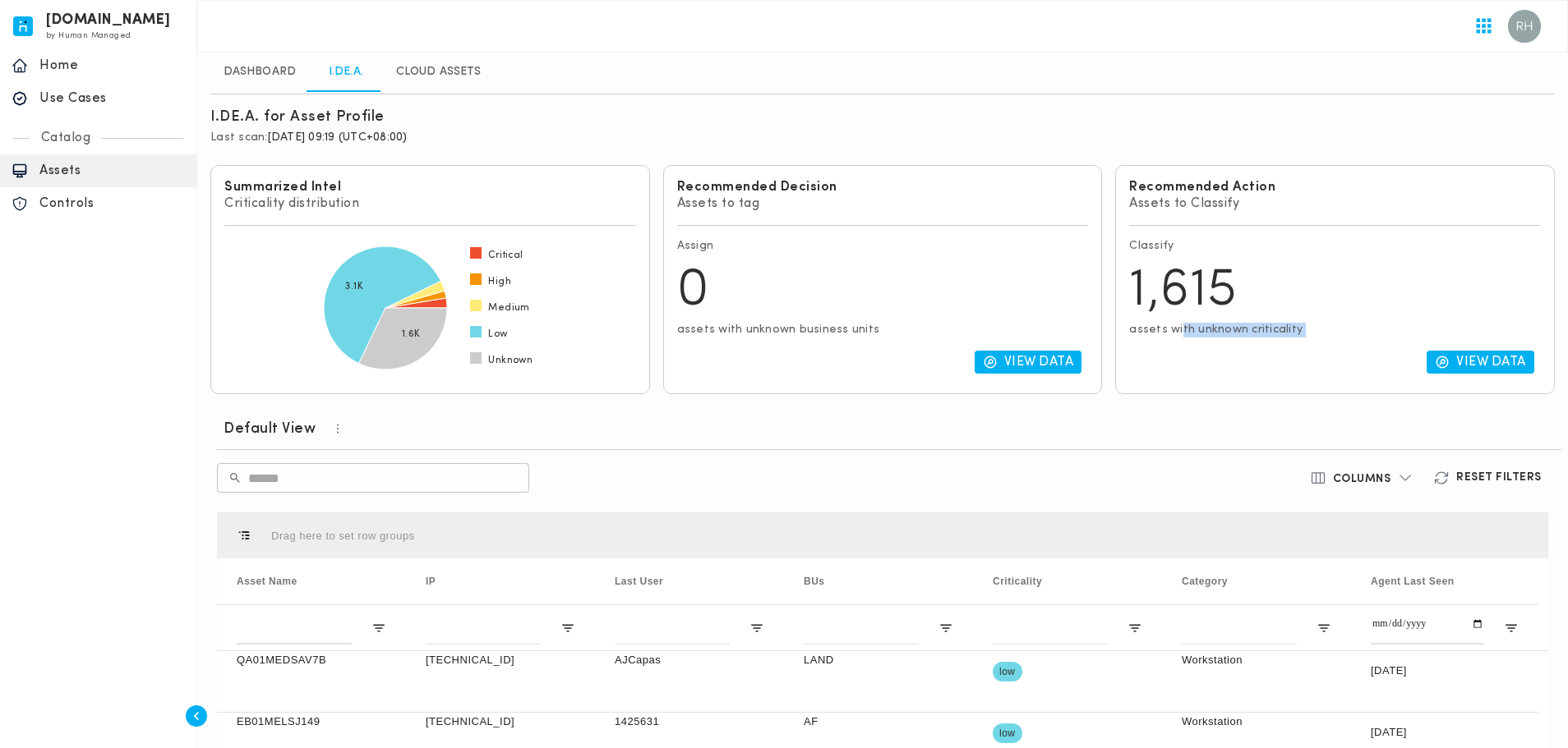
drag, startPoint x: 1180, startPoint y: 334, endPoint x: 1279, endPoint y: 349, distance: 100.1
click at [1272, 348] on div "Recommended Action Assets to Classify Classify 1,615 assets with unknown critic…" at bounding box center [1335, 280] width 440 height 229
click at [1279, 349] on div "View Data" at bounding box center [1335, 362] width 412 height 36
click at [1465, 367] on p "View Data" at bounding box center [1490, 363] width 70 height 17
type input "**********"
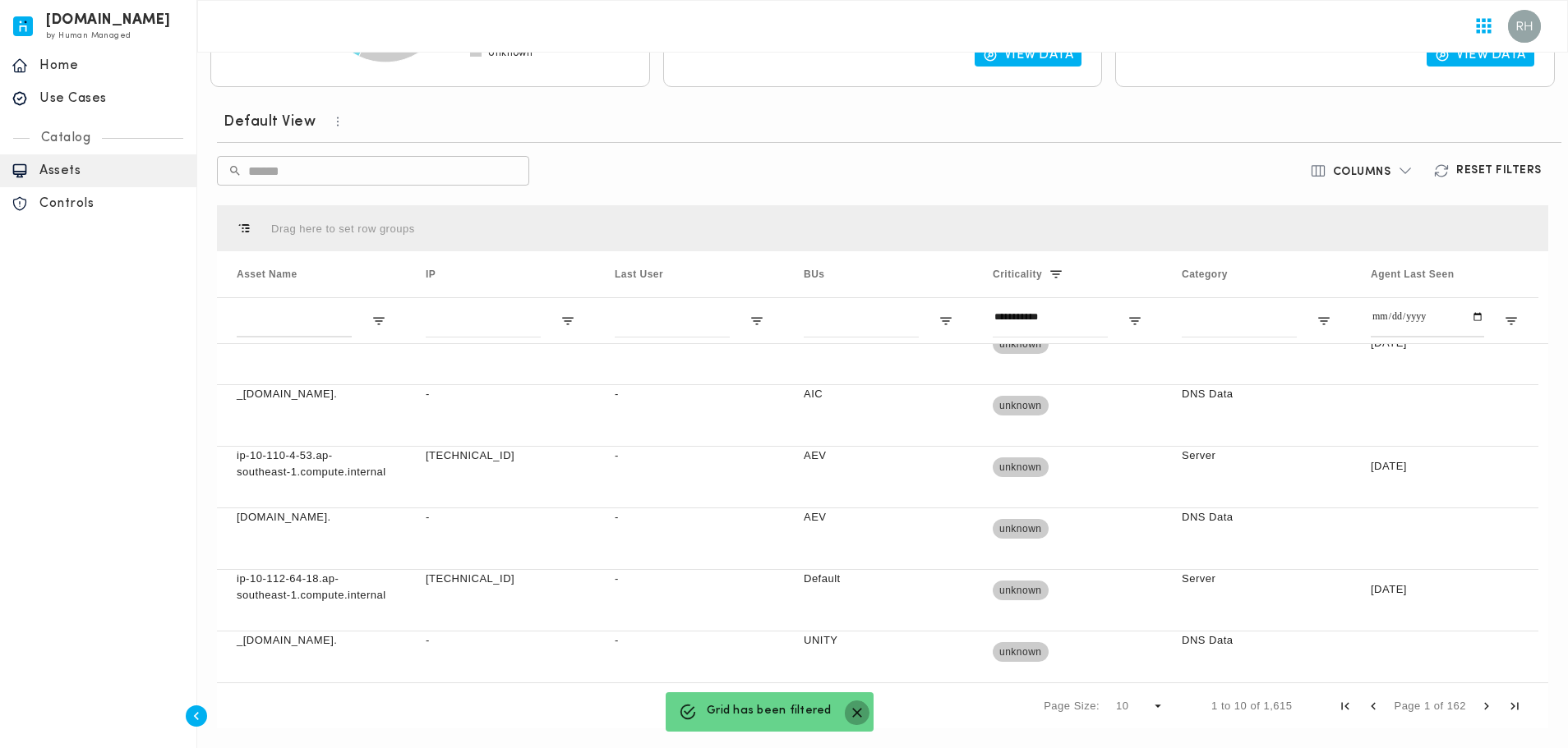
click at [849, 718] on icon "button" at bounding box center [857, 713] width 17 height 17
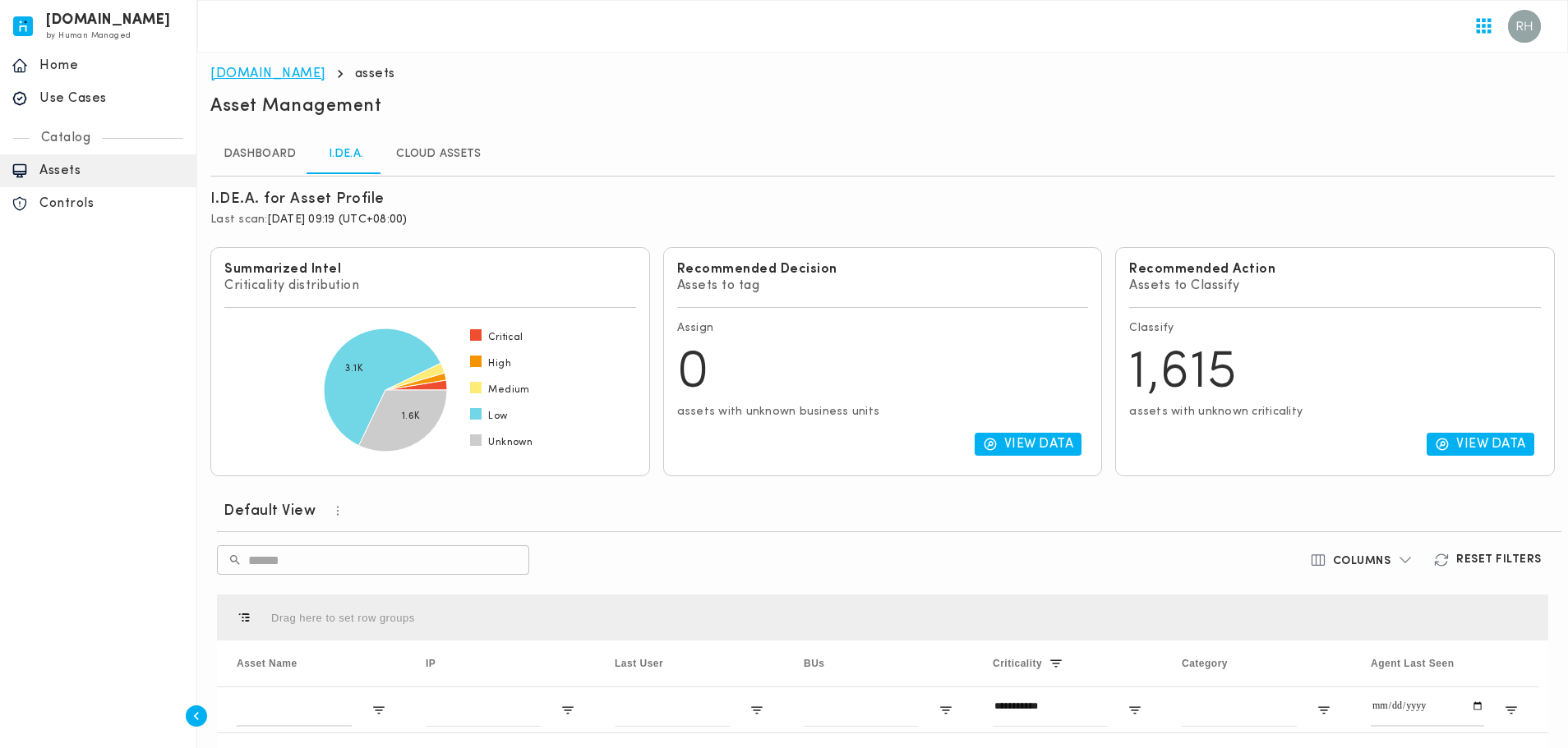
click at [238, 69] on link "[DOMAIN_NAME]" at bounding box center [268, 74] width 115 height 13
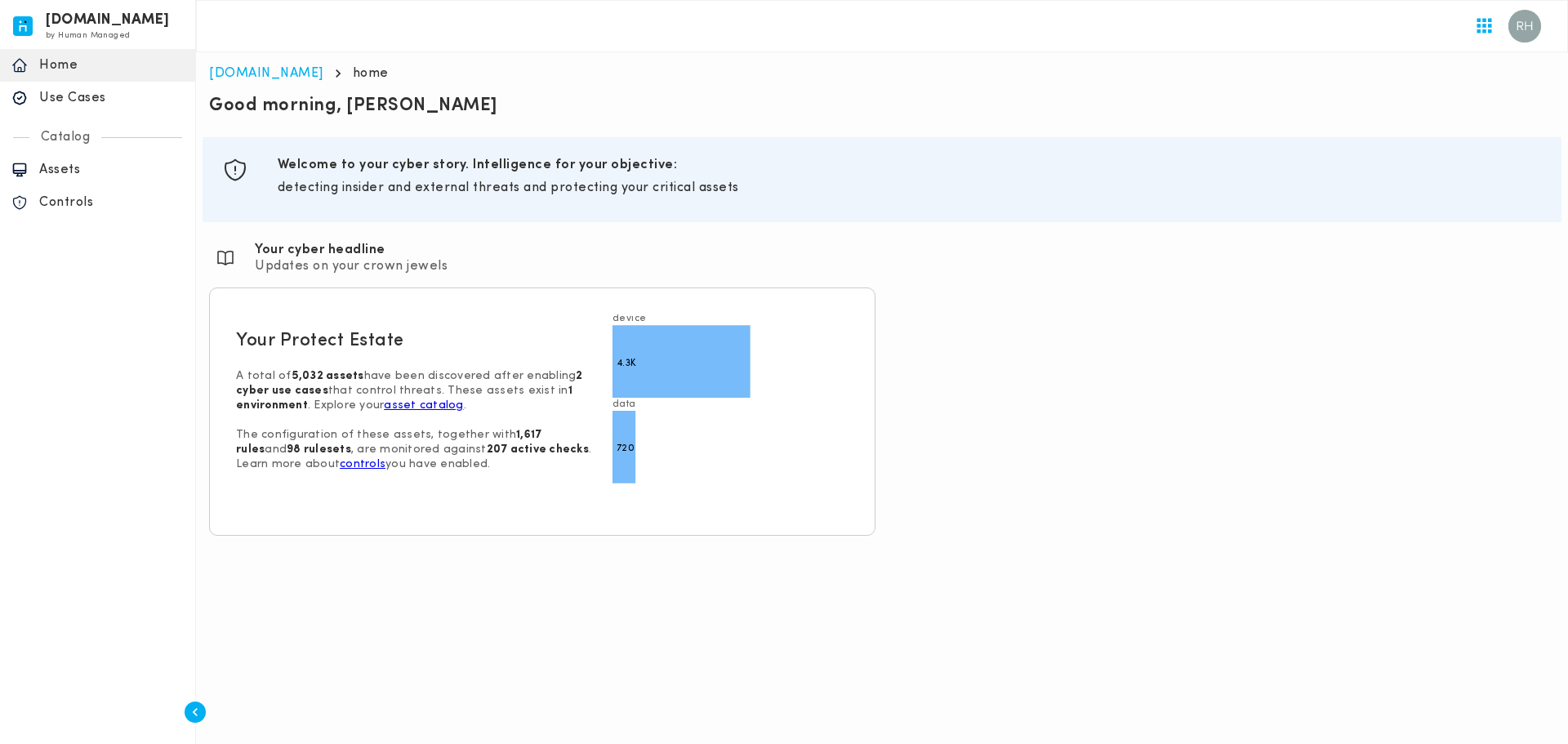
click at [95, 206] on p "Controls" at bounding box center [111, 203] width 144 height 17
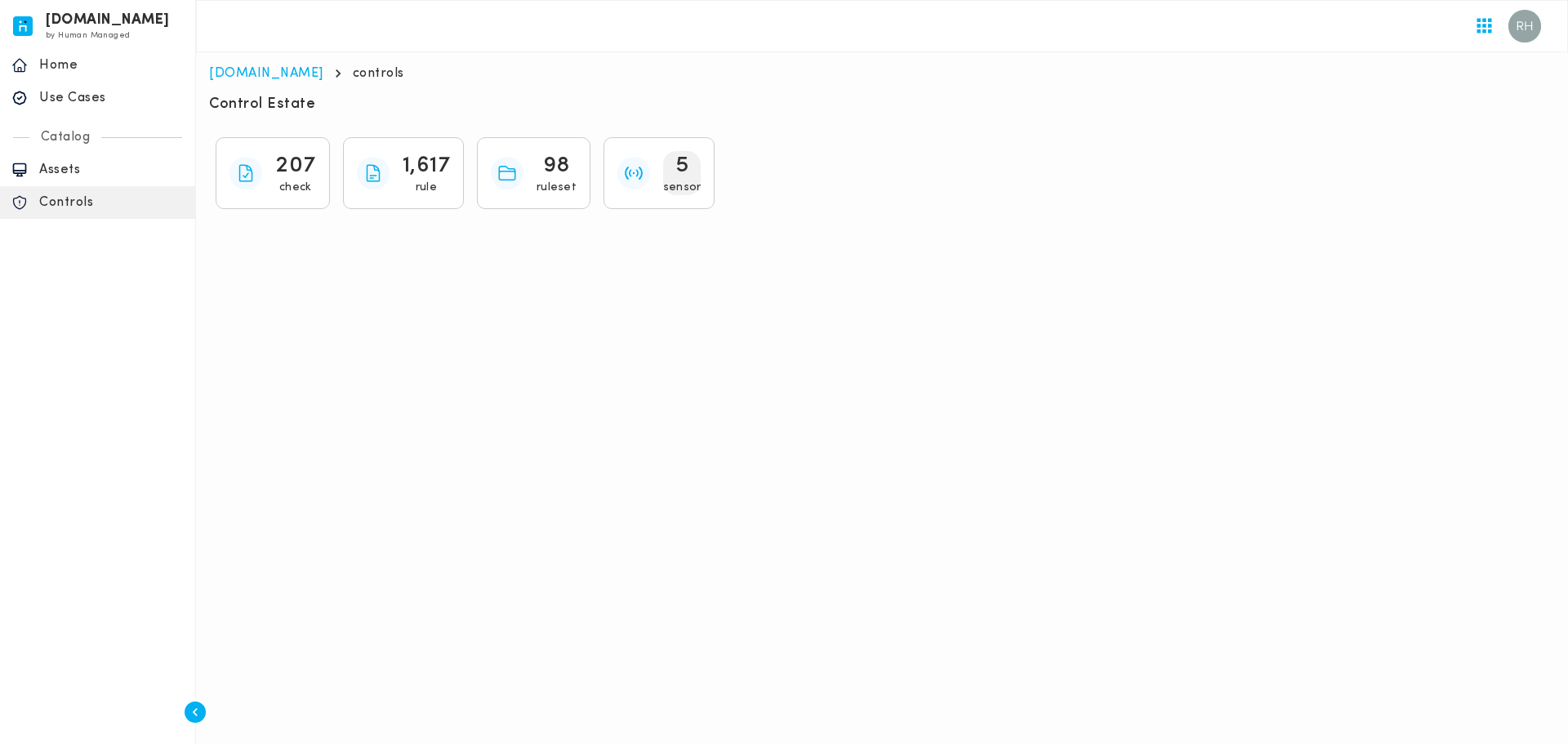
click at [678, 180] on p "sensor" at bounding box center [682, 188] width 38 height 15
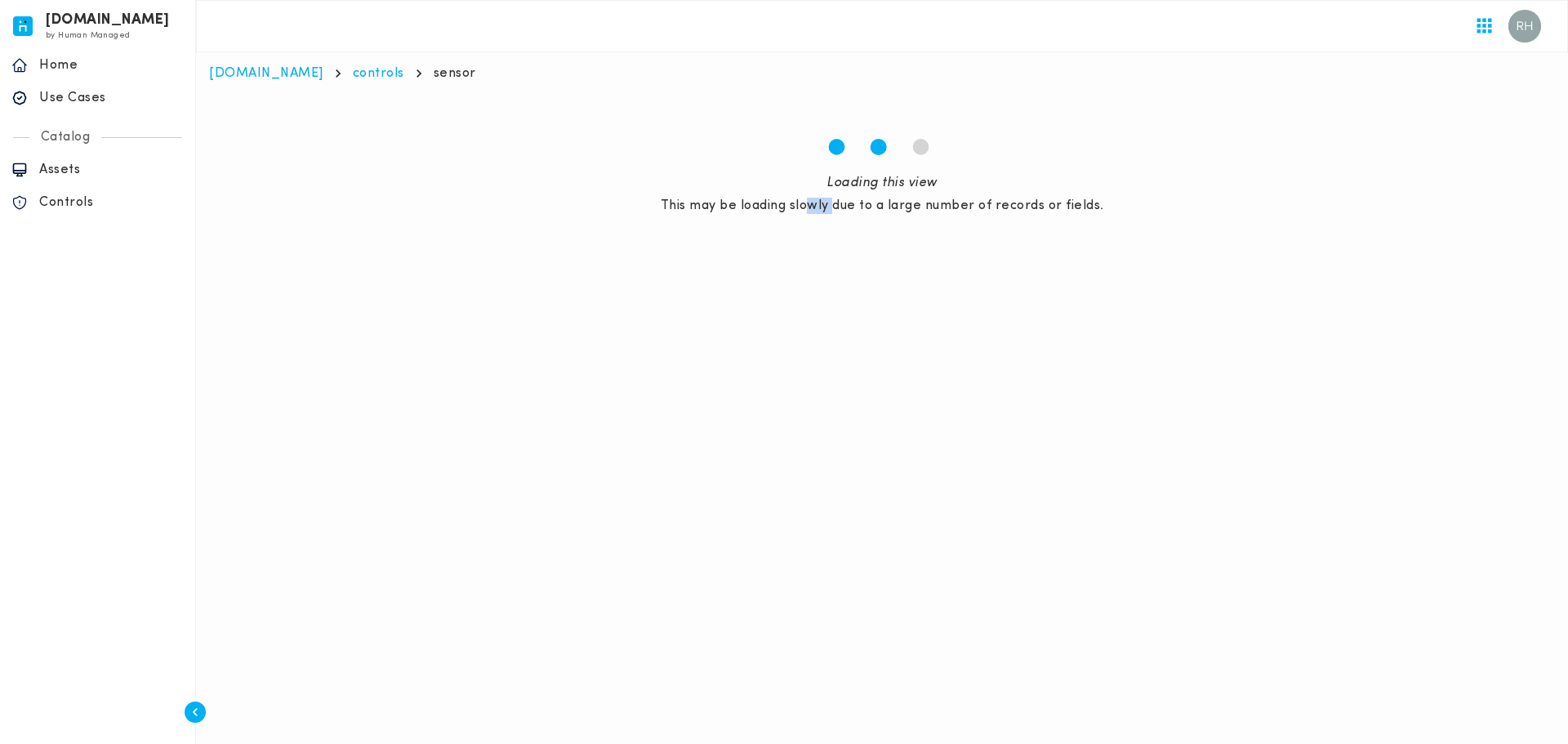
drag, startPoint x: 815, startPoint y: 224, endPoint x: 862, endPoint y: 224, distance: 47.0
click at [856, 224] on div "1 2 3 Loading this view This may be loading slowly due to a large number of rec…" at bounding box center [882, 177] width 1346 height 164
click at [931, 218] on div "1 2 3 Loading this view This may be loading slowly due to a large number of rec…" at bounding box center [882, 177] width 1346 height 164
drag, startPoint x: 867, startPoint y: 206, endPoint x: 1137, endPoint y: 246, distance: 272.9
click at [1126, 245] on div "1 2 3 Loading this view This may be loading slowly due to a large number of rec…" at bounding box center [882, 177] width 1346 height 164
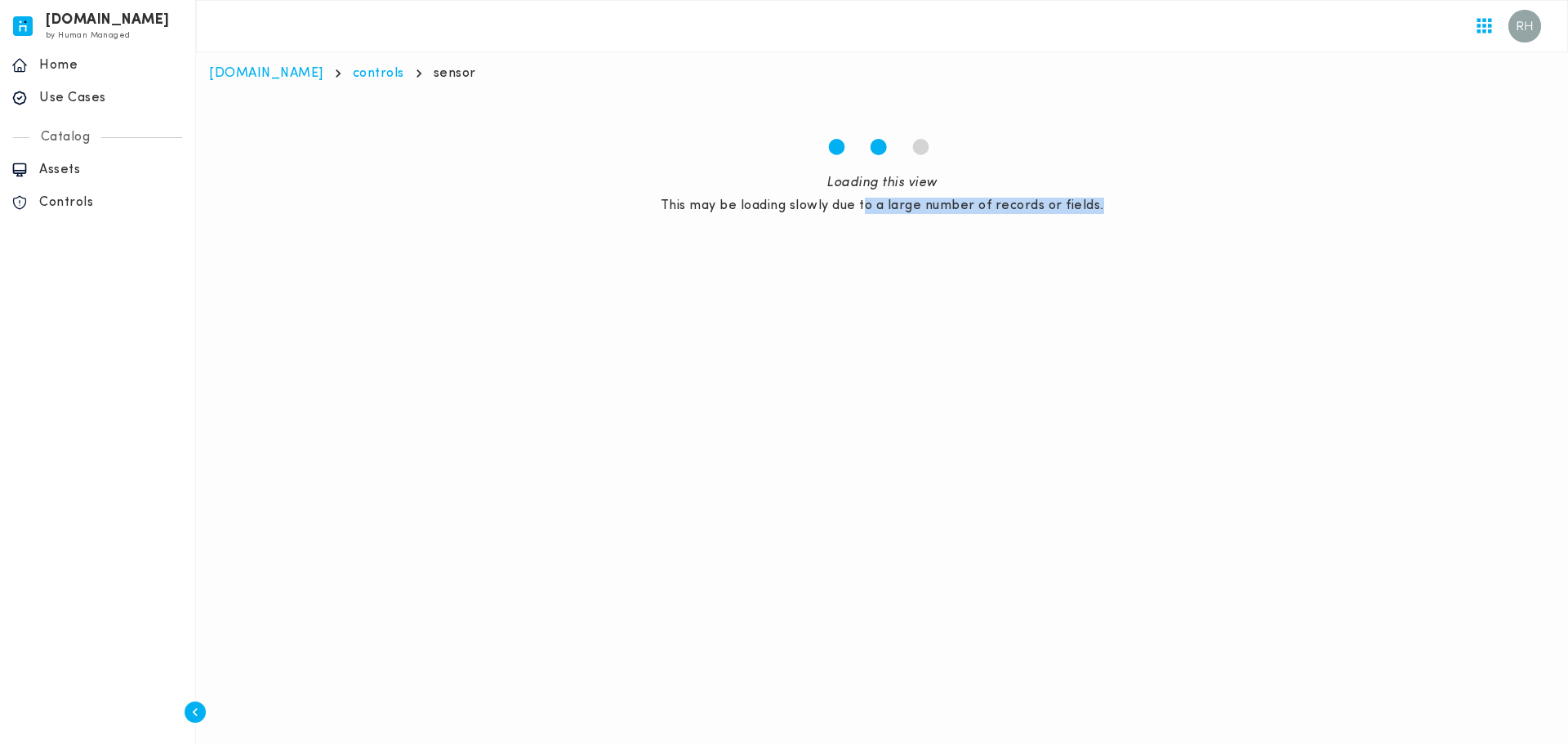
click at [1144, 246] on div "1 2 3 Loading this view This may be loading slowly due to a large number of rec…" at bounding box center [882, 177] width 1346 height 164
drag, startPoint x: 1102, startPoint y: 225, endPoint x: 742, endPoint y: 183, distance: 362.4
click at [742, 183] on div "1 2 3 Loading this view This may be loading slowly due to a large number of rec…" at bounding box center [882, 177] width 1346 height 164
click at [917, 232] on div "1 2 3 Loading this view This may be loading slowly due to a large number of rec…" at bounding box center [882, 177] width 1346 height 164
drag, startPoint x: 869, startPoint y: 211, endPoint x: 1090, endPoint y: 222, distance: 221.3
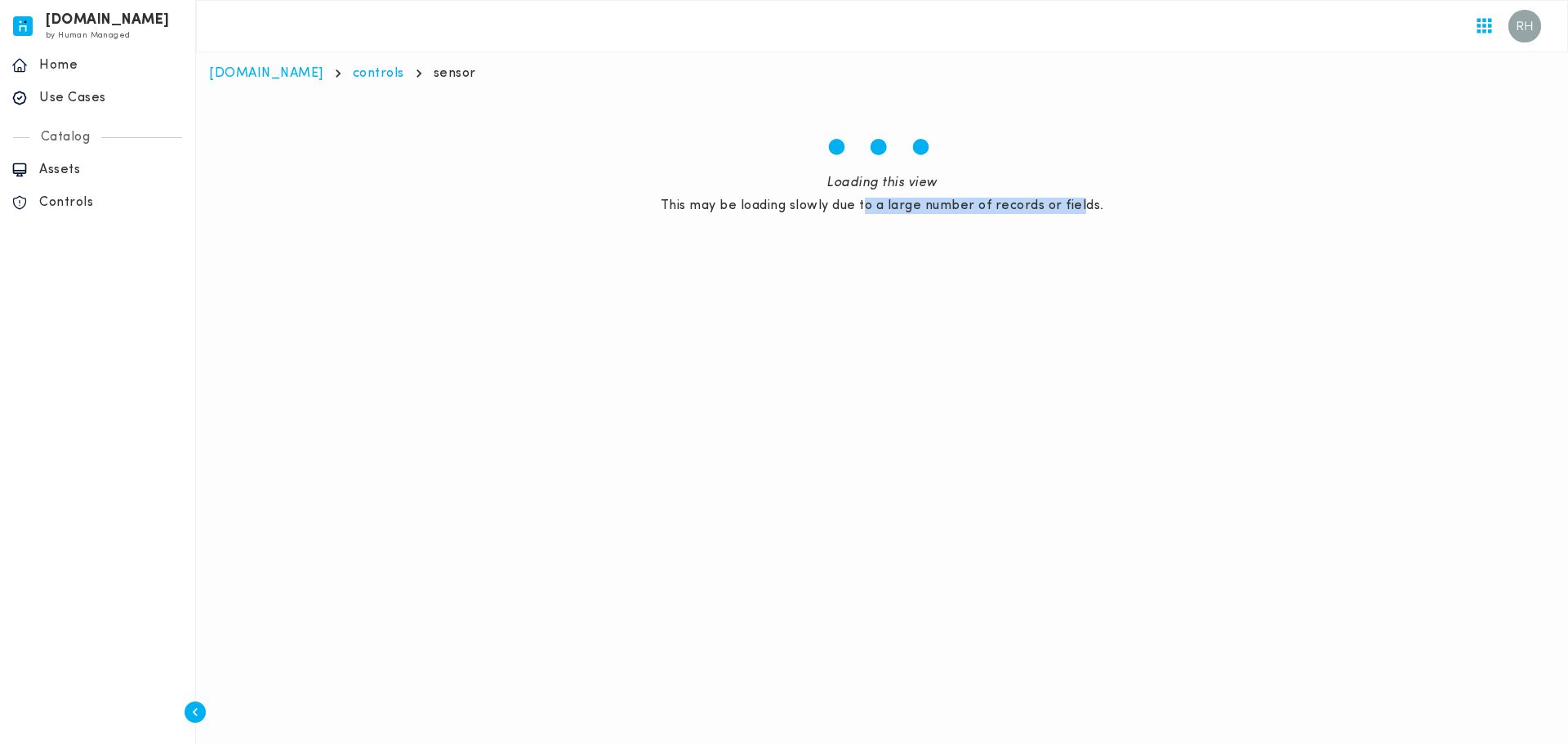
click at [1090, 222] on div "1 2 3 Loading this view This may be loading slowly due to a large number of rec…" at bounding box center [882, 177] width 1346 height 164
drag, startPoint x: 712, startPoint y: 218, endPoint x: 894, endPoint y: 232, distance: 182.5
click at [889, 232] on div "1 2 3 Loading this view This may be loading slowly due to a large number of rec…" at bounding box center [882, 177] width 1346 height 164
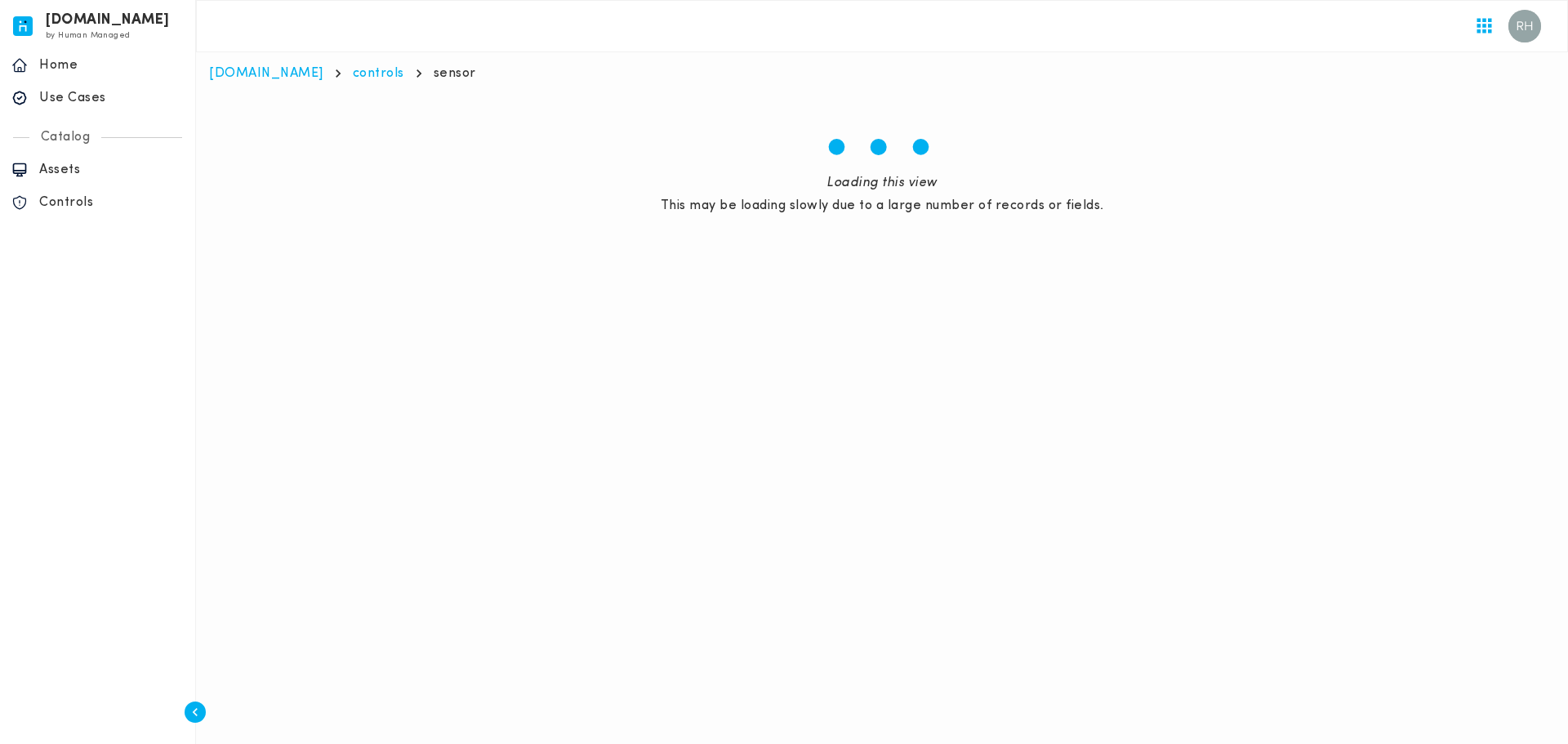
click at [894, 232] on div "1 2 3 Loading this view This may be loading slowly due to a large number of rec…" at bounding box center [882, 177] width 1346 height 164
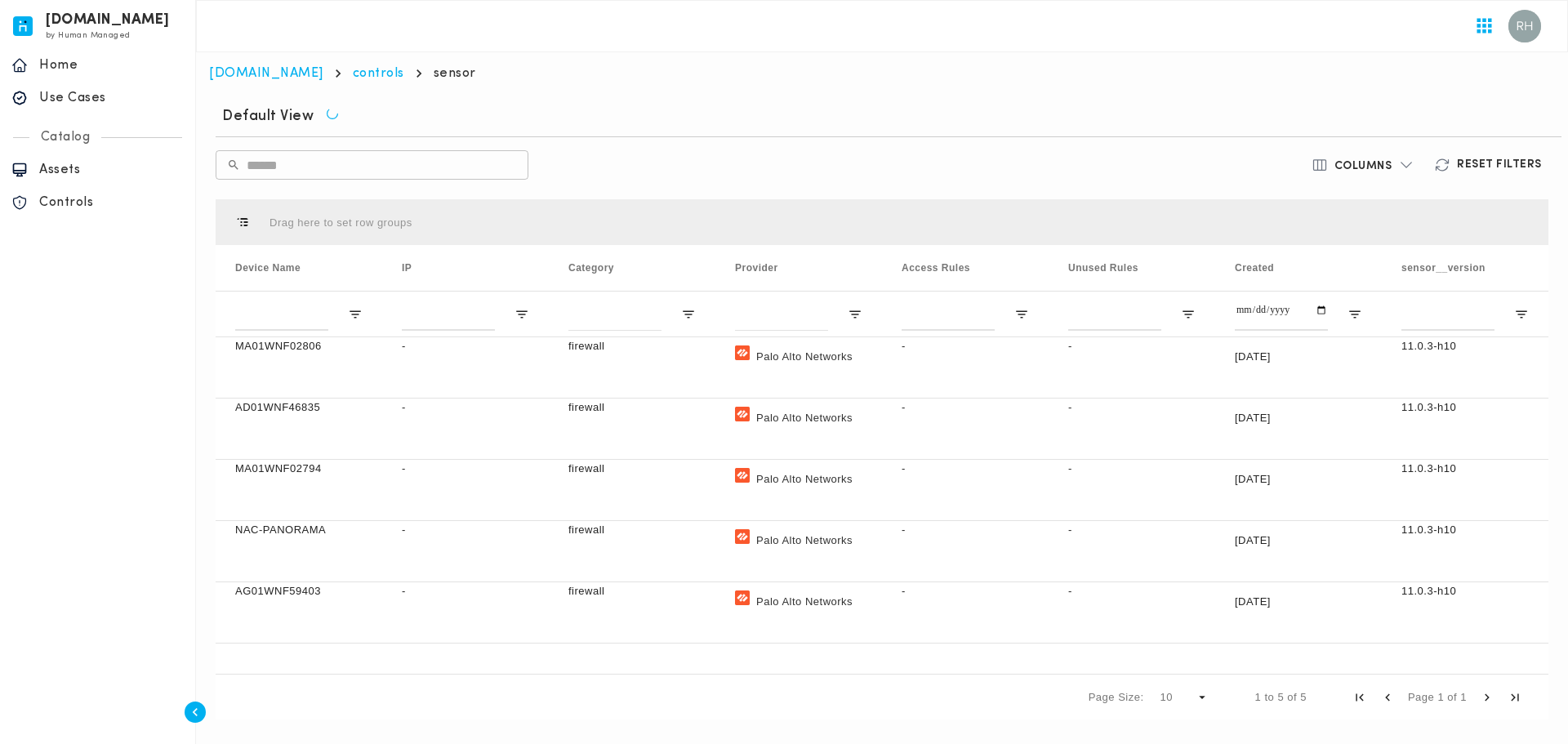
click at [883, 219] on div "Drag here to set row groups" at bounding box center [882, 221] width 1333 height 46
click at [673, 176] on div "​ ​" at bounding box center [662, 166] width 893 height 30
click at [841, 538] on p "Palo Alto Networks" at bounding box center [804, 540] width 97 height 37
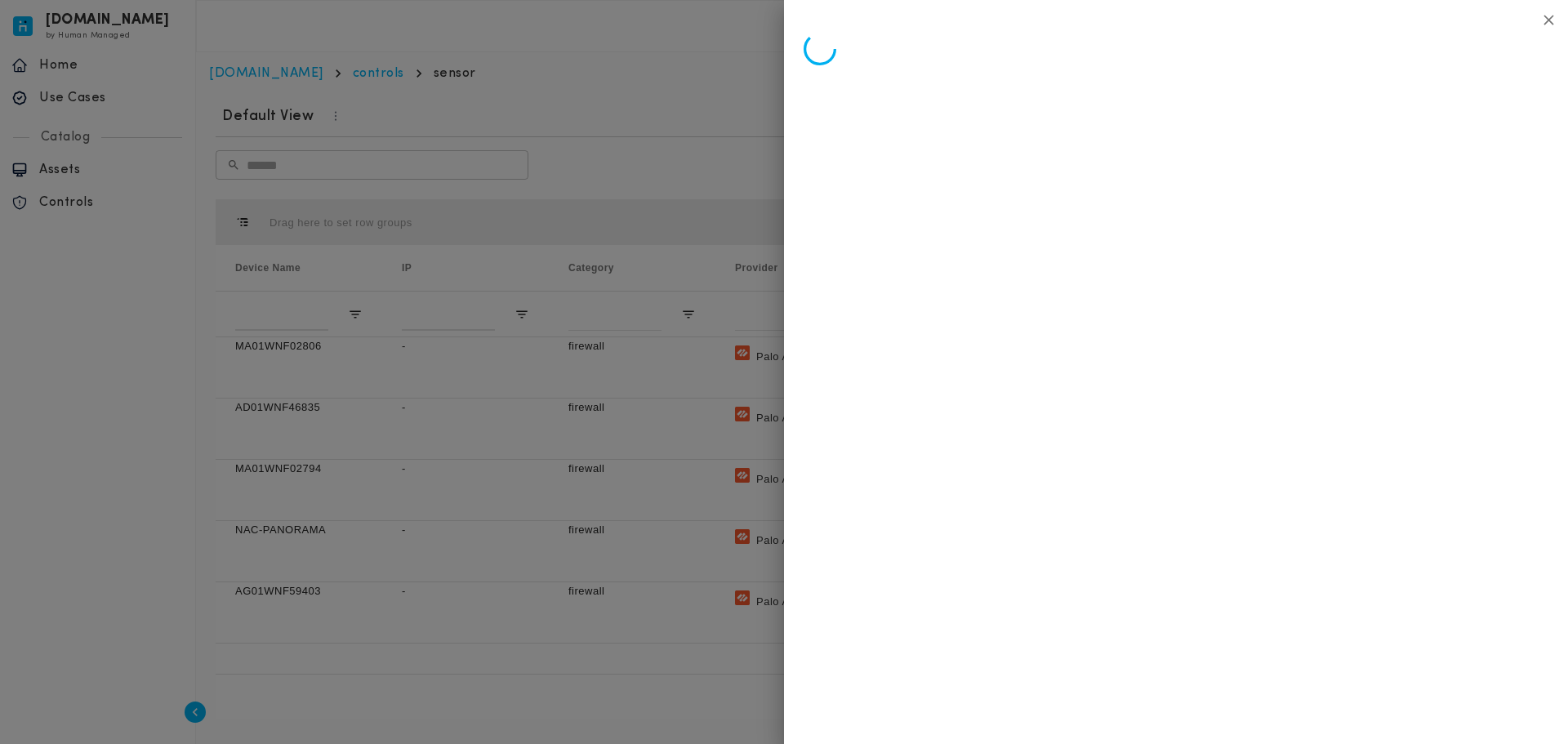
click at [1549, 15] on icon "button" at bounding box center [1548, 20] width 17 height 17
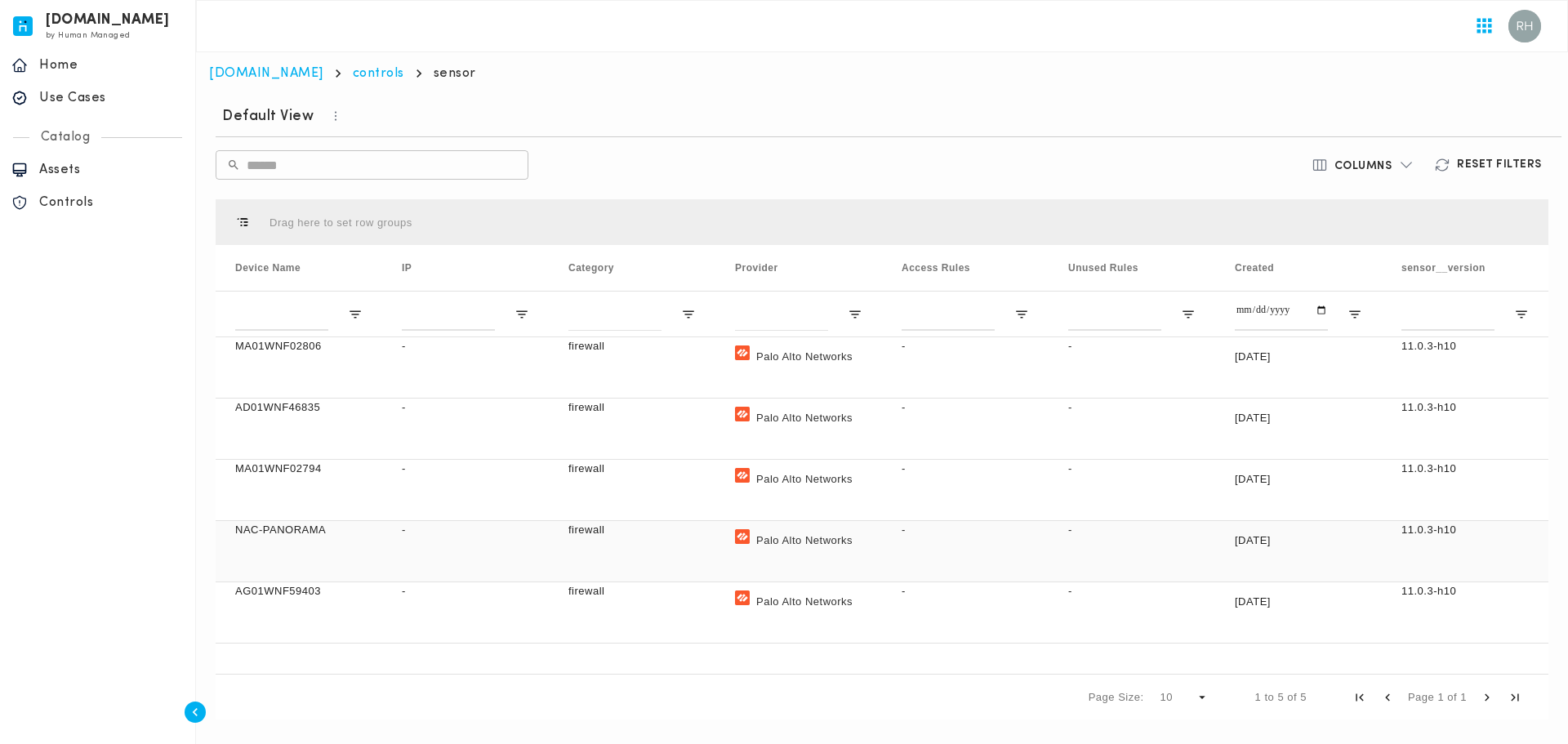
click at [316, 537] on p "NAC-PANORAMA" at bounding box center [299, 530] width 127 height 17
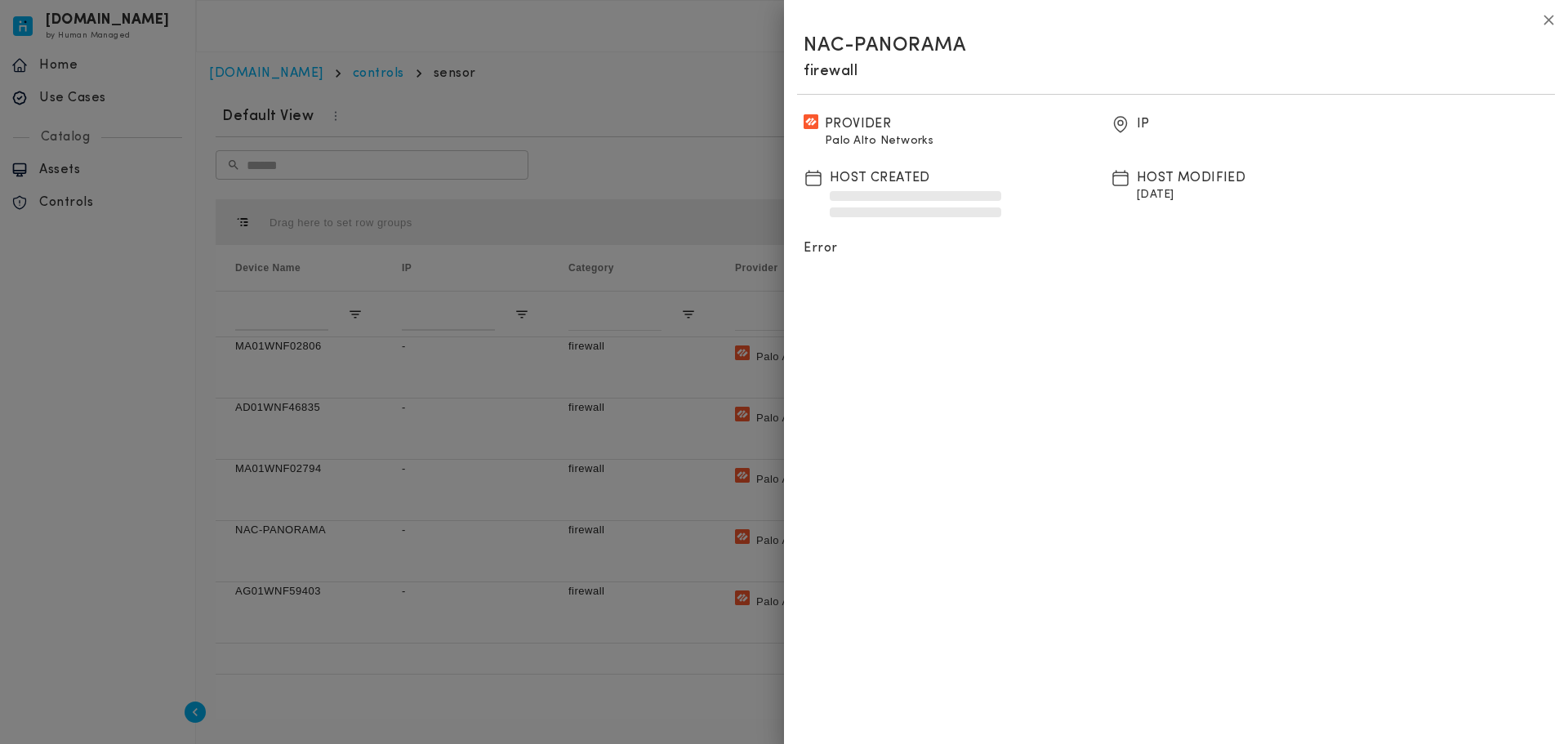
drag, startPoint x: 983, startPoint y: 277, endPoint x: 1093, endPoint y: 305, distance: 113.5
click at [1038, 291] on div "Section ID: c4546681-ecd2-4ece-9799-f22661f8ae5d Section ID: Section ID: NAC-PA…" at bounding box center [1176, 372] width 784 height 744
click at [1093, 305] on div "Section ID: c4546681-ecd2-4ece-9799-f22661f8ae5d Section ID: Section ID: NAC-PA…" at bounding box center [1176, 372] width 784 height 744
drag, startPoint x: 1126, startPoint y: 208, endPoint x: 1201, endPoint y: 211, distance: 75.1
click at [1189, 210] on div "Host Modified [DATE]" at bounding box center [1257, 197] width 294 height 59
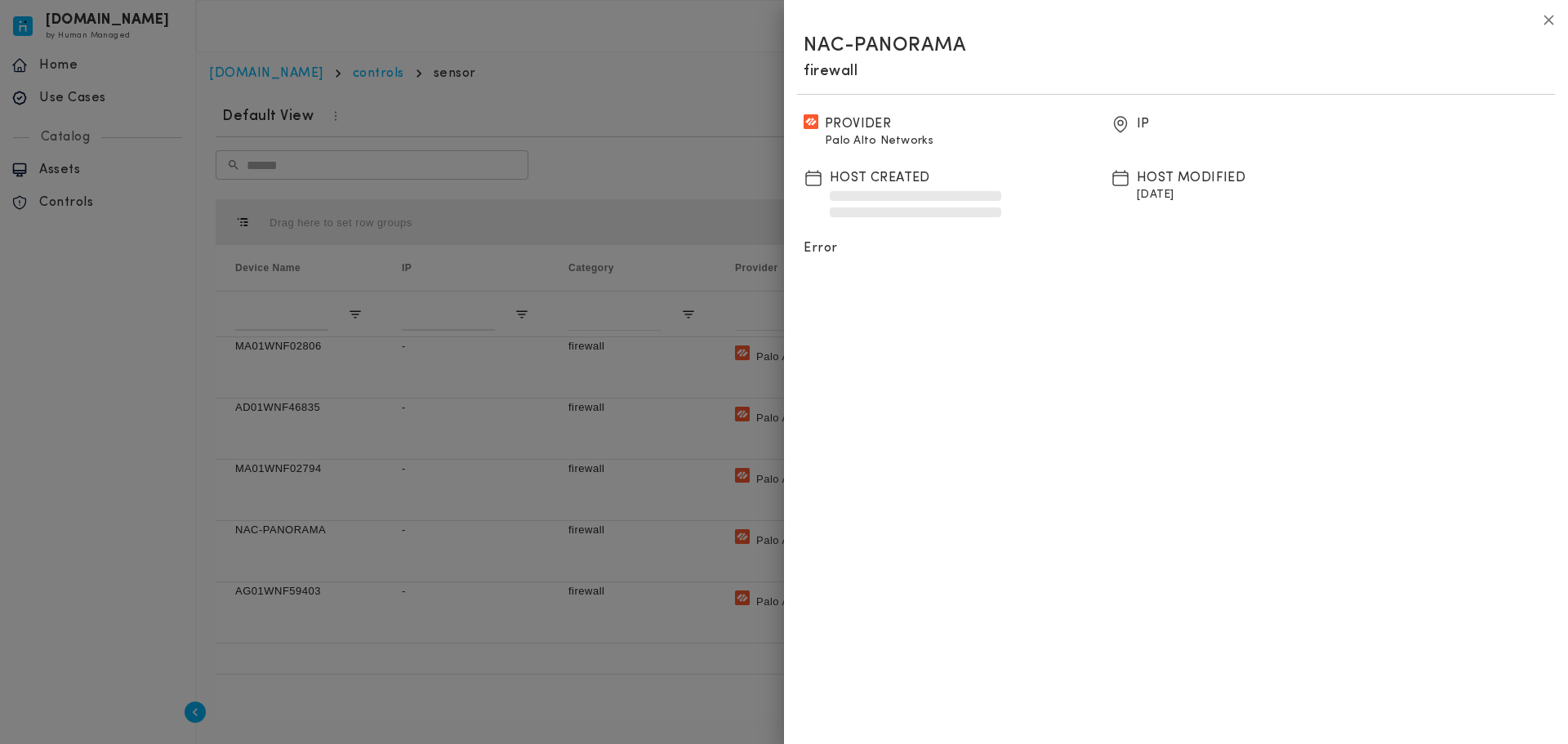
click at [1211, 211] on div "Host Modified [DATE]" at bounding box center [1257, 197] width 294 height 59
click at [1553, 21] on icon "button" at bounding box center [1548, 20] width 17 height 17
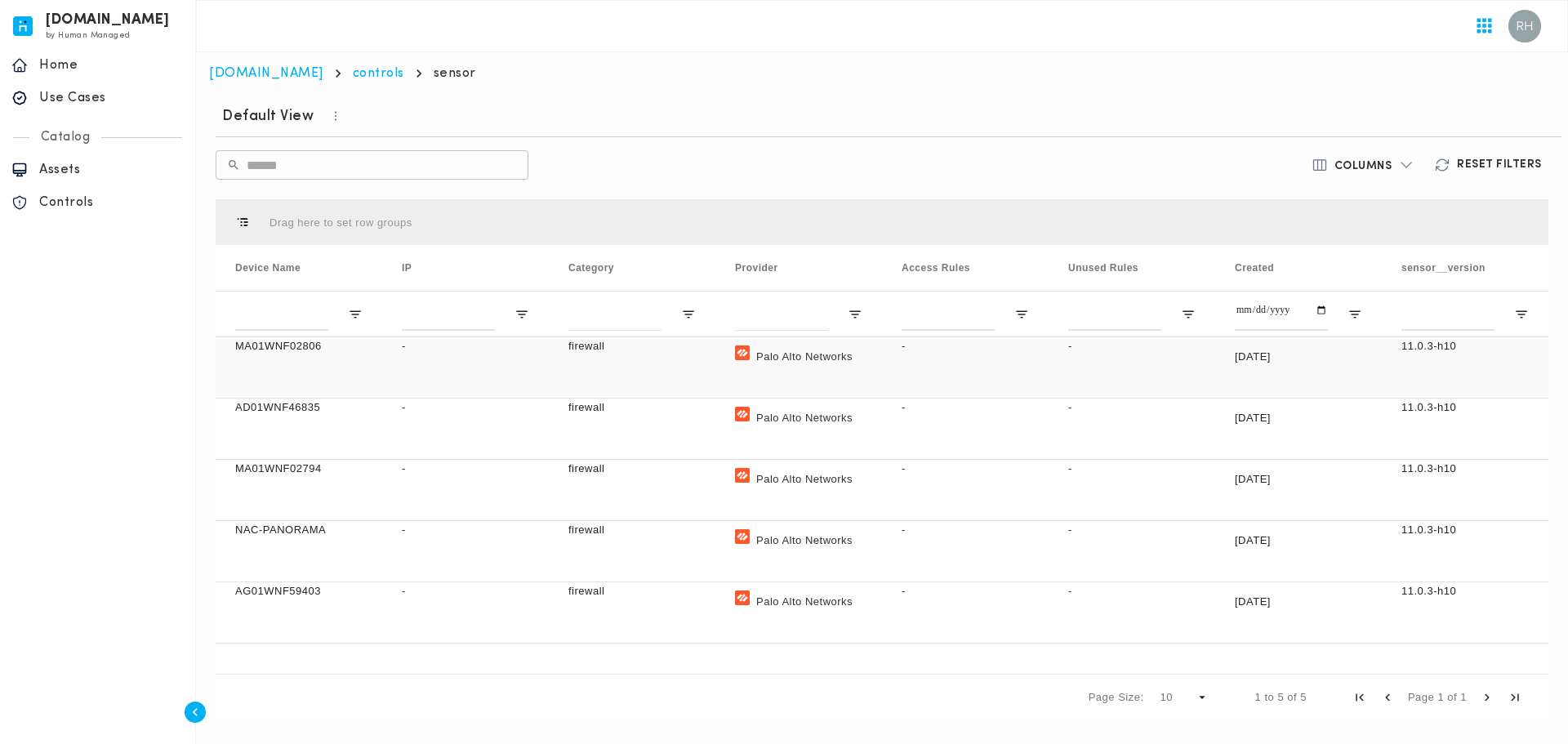
click at [282, 360] on div "MA01WNF02806" at bounding box center [299, 367] width 166 height 60
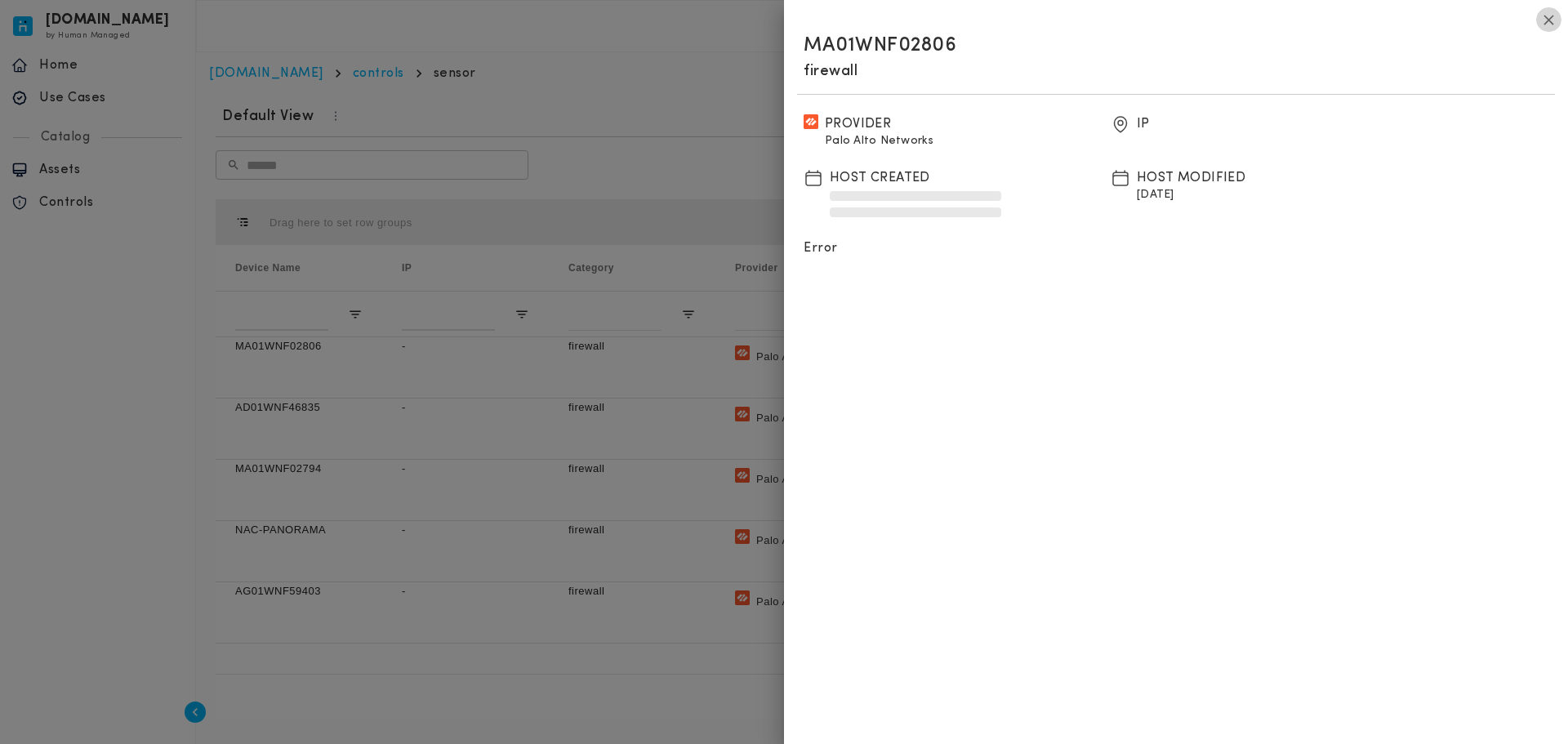
click at [1547, 14] on icon "button" at bounding box center [1548, 20] width 17 height 17
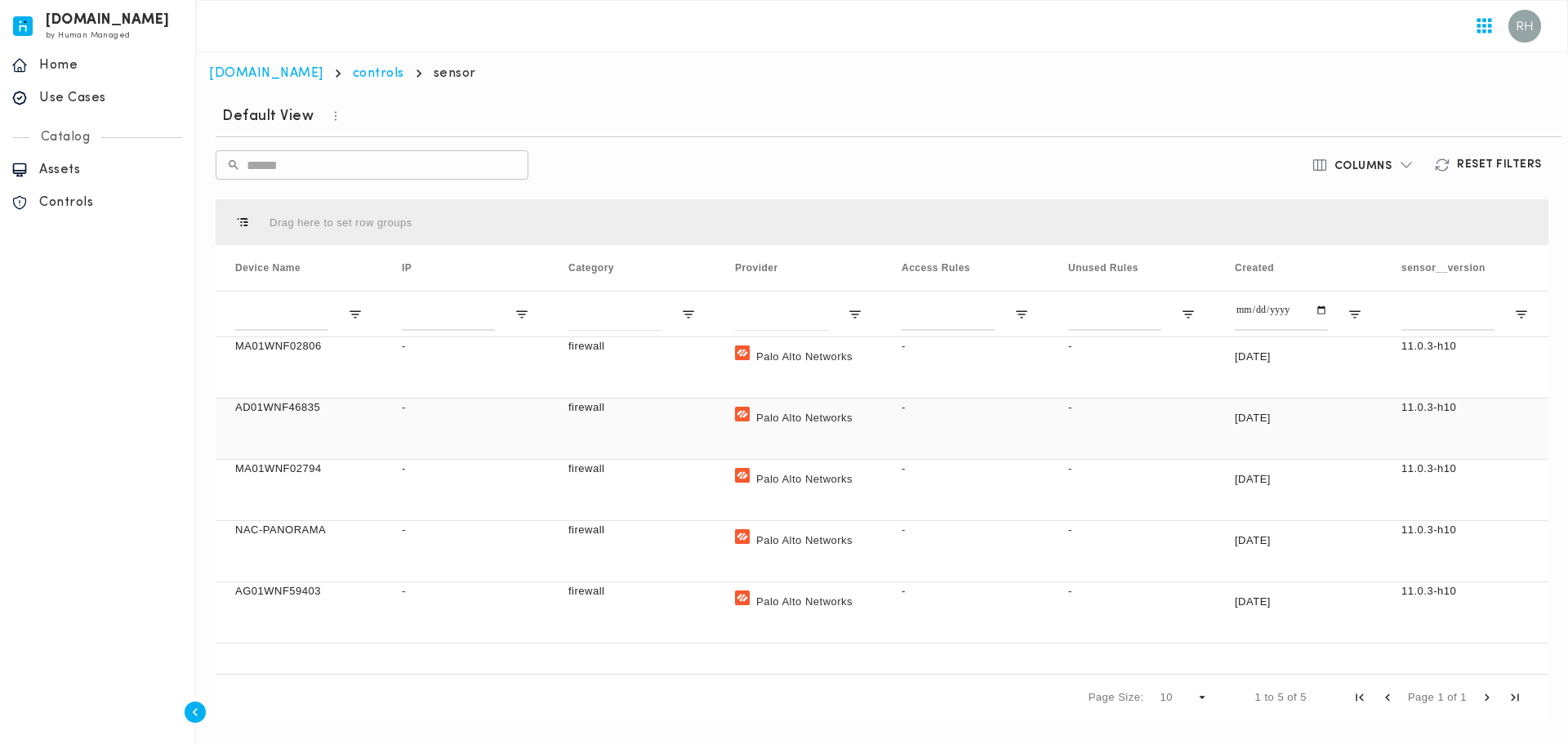
click at [822, 409] on p "Palo Alto Networks" at bounding box center [804, 418] width 97 height 37
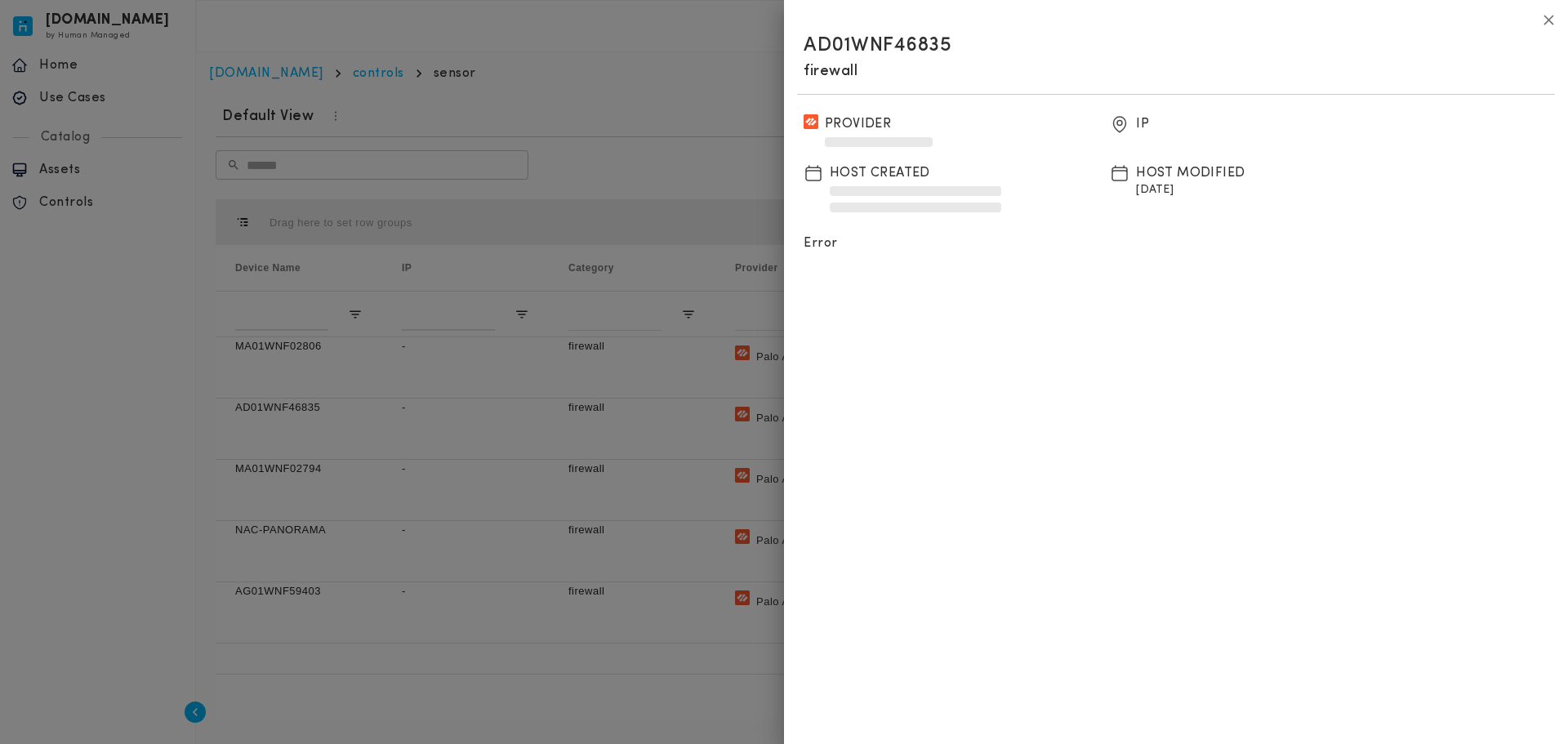
drag, startPoint x: 1094, startPoint y: 181, endPoint x: 1200, endPoint y: 198, distance: 107.4
click at [1176, 197] on div "Provider IP Host Created Host Modified [DATE] Error" at bounding box center [1104, 183] width 614 height 151
click at [1215, 199] on div "Host Modified [DATE]" at bounding box center [1260, 184] width 247 height 41
click at [1559, 22] on button "button" at bounding box center [1548, 20] width 25 height 25
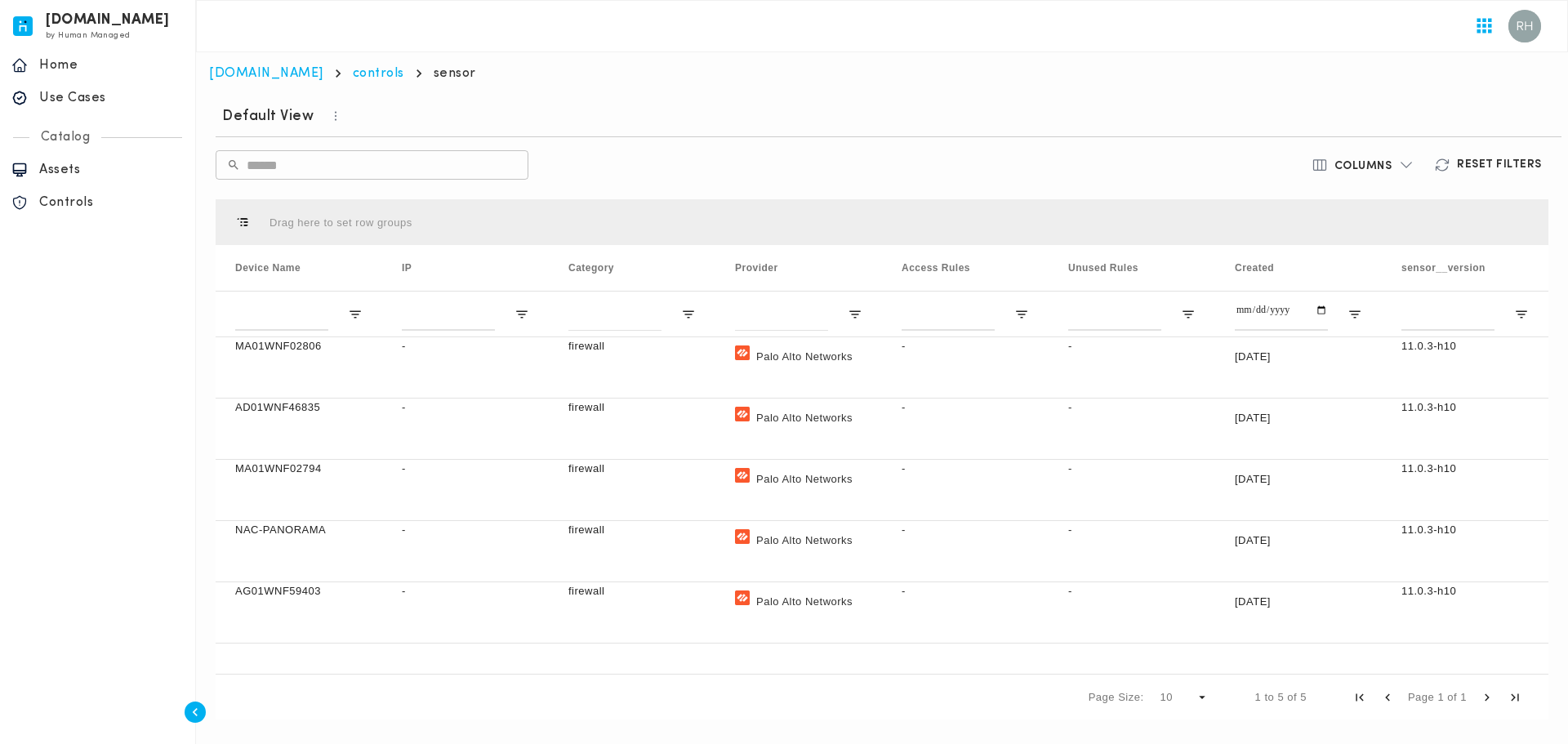
click at [1490, 698] on span "Next Page" at bounding box center [1487, 698] width 15 height 15
click at [352, 71] on link "controls" at bounding box center [378, 73] width 51 height 13
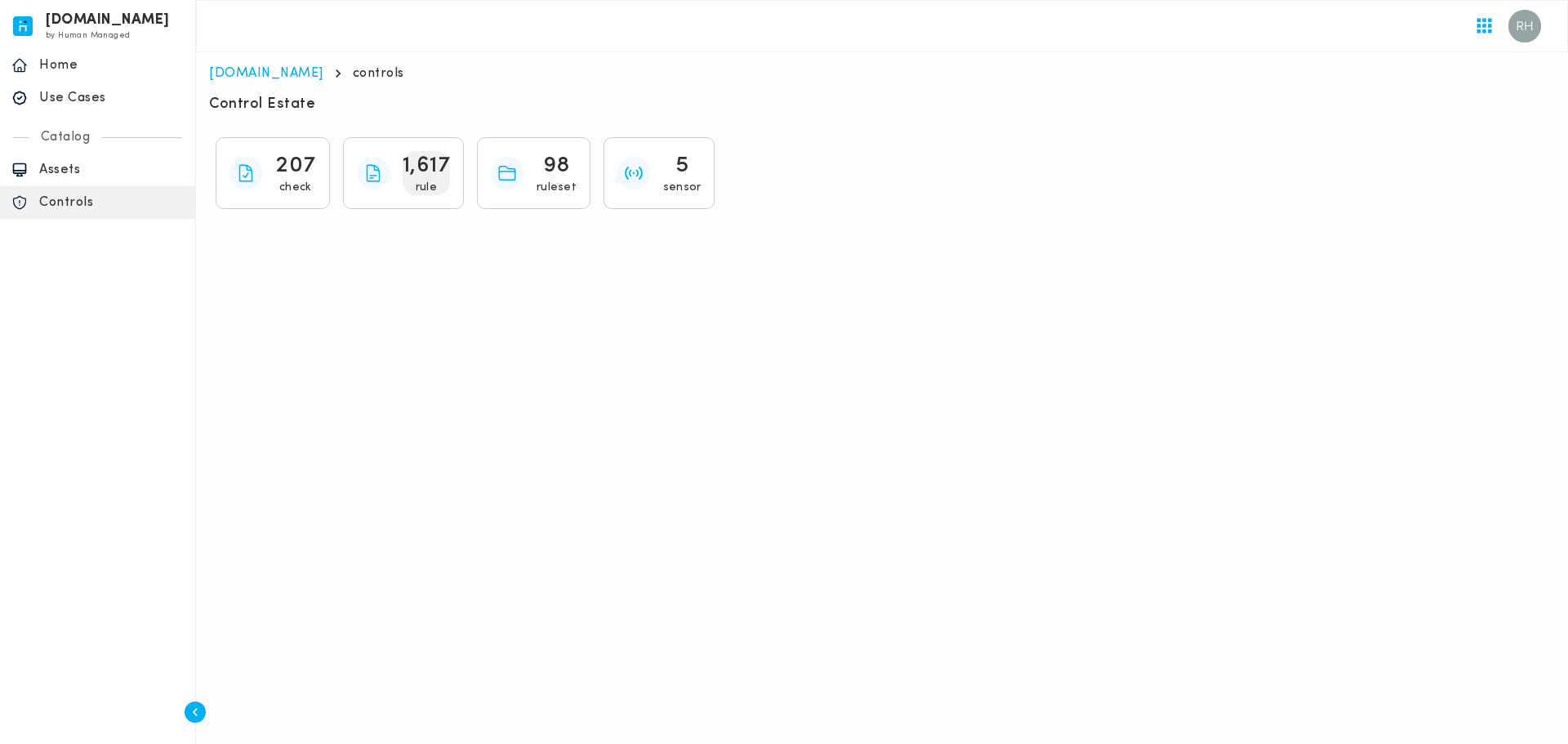
click at [432, 190] on p "rule" at bounding box center [426, 188] width 21 height 15
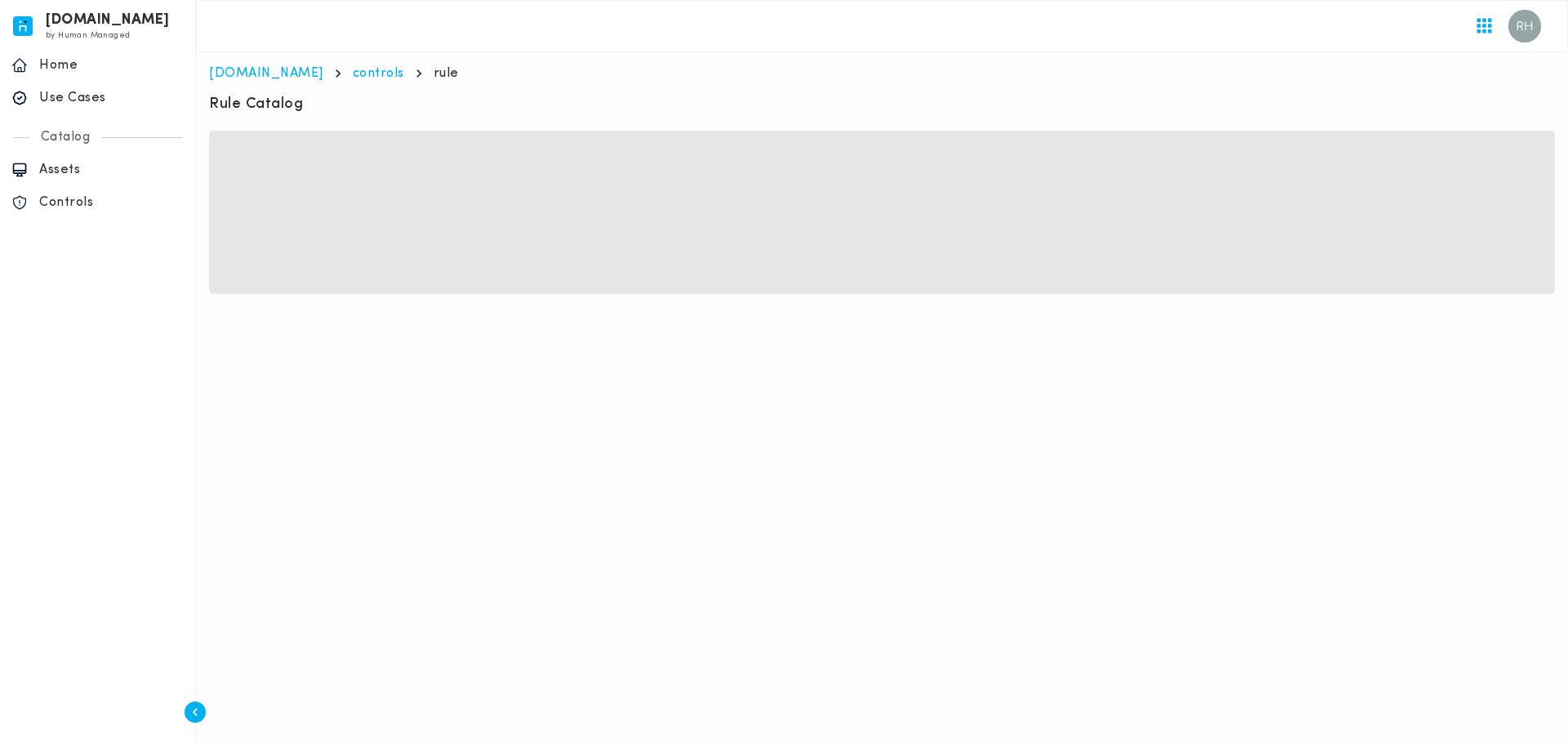
drag, startPoint x: 238, startPoint y: 99, endPoint x: 289, endPoint y: 105, distance: 51.4
click at [278, 103] on h6 "Rule Catalog" at bounding box center [256, 104] width 94 height 20
click at [302, 109] on div "Rule Catalog" at bounding box center [882, 106] width 1346 height 23
click at [307, 117] on div "Rule Catalog" at bounding box center [882, 106] width 1346 height 23
drag, startPoint x: 252, startPoint y: 102, endPoint x: 334, endPoint y: 117, distance: 83.4
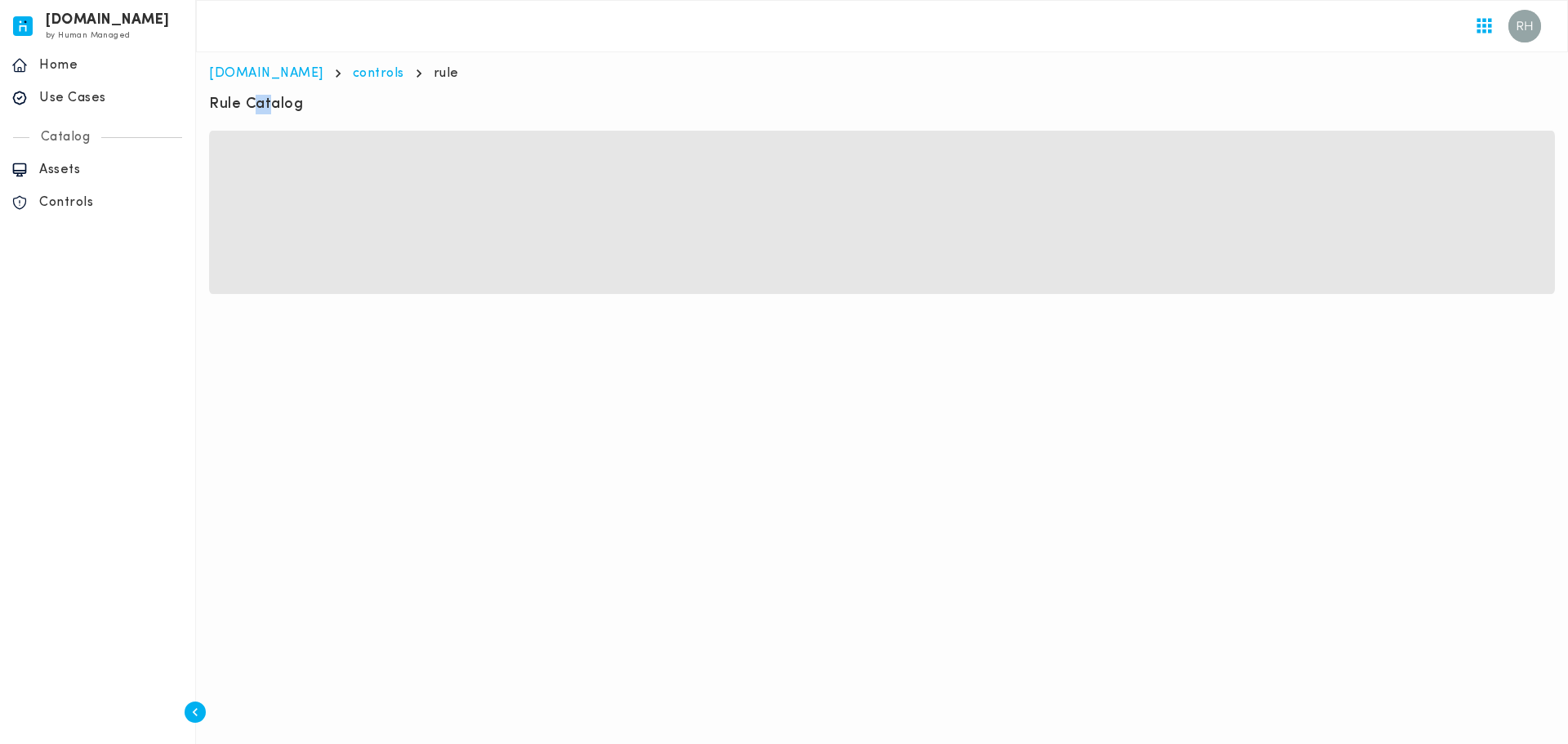
click at [324, 115] on div "Rule Catalog" at bounding box center [882, 106] width 1346 height 23
click at [334, 117] on div "Rule Catalog" at bounding box center [882, 106] width 1359 height 36
click at [324, 117] on div "Rule Catalog" at bounding box center [882, 106] width 1359 height 36
drag, startPoint x: 253, startPoint y: 102, endPoint x: 349, endPoint y: 114, distance: 96.7
click at [313, 107] on div "Rule Catalog" at bounding box center [882, 106] width 1346 height 23
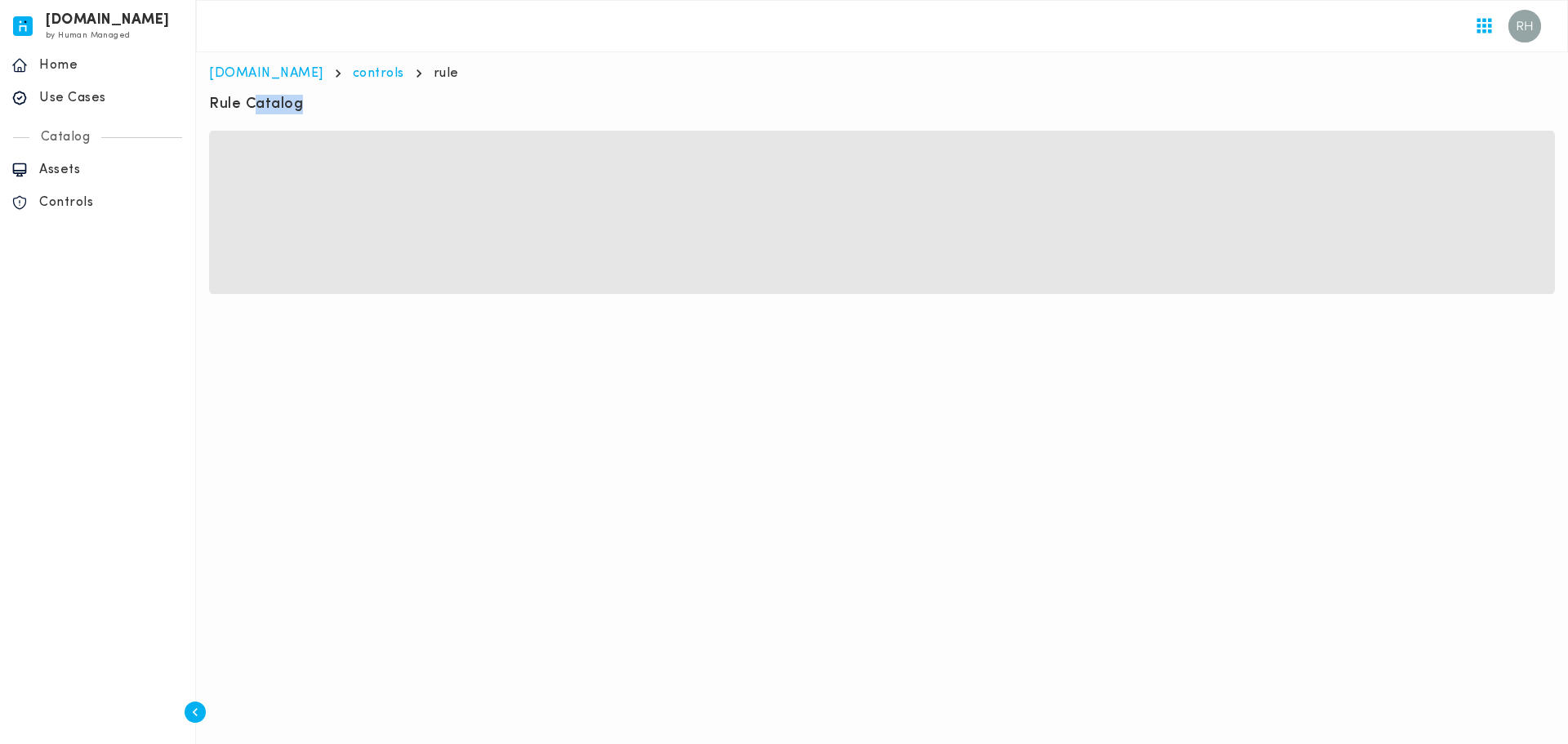
click at [349, 114] on div "Rule Catalog" at bounding box center [882, 106] width 1346 height 23
click at [267, 113] on h6 "Rule Catalog" at bounding box center [256, 104] width 94 height 20
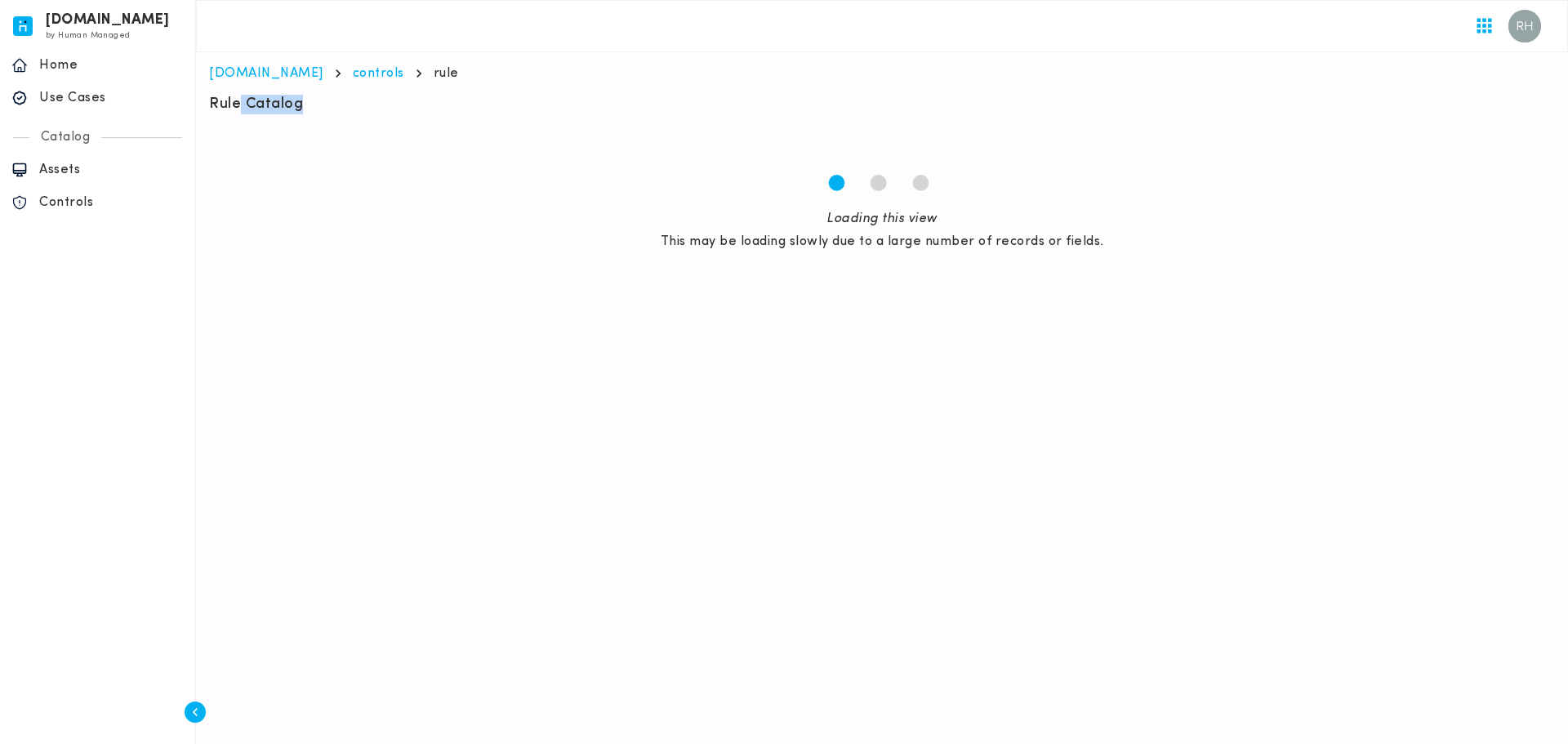
drag, startPoint x: 242, startPoint y: 104, endPoint x: 339, endPoint y: 110, distance: 97.2
click at [327, 108] on div "Rule Catalog" at bounding box center [882, 106] width 1346 height 23
click at [339, 110] on div "Rule Catalog" at bounding box center [882, 106] width 1346 height 23
click at [219, 70] on link "[DOMAIN_NAME]" at bounding box center [266, 73] width 114 height 13
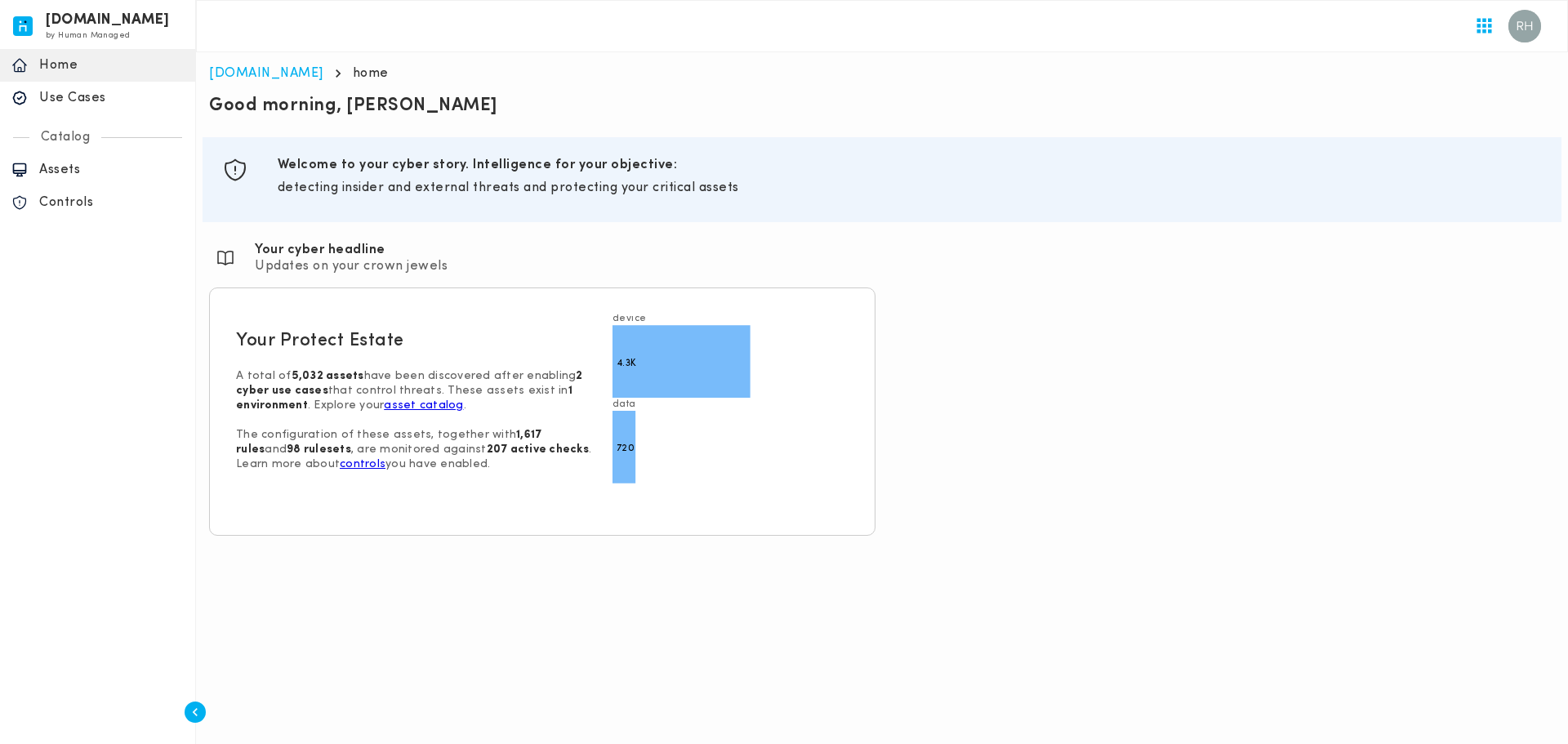
click at [77, 203] on p "Controls" at bounding box center [111, 203] width 144 height 17
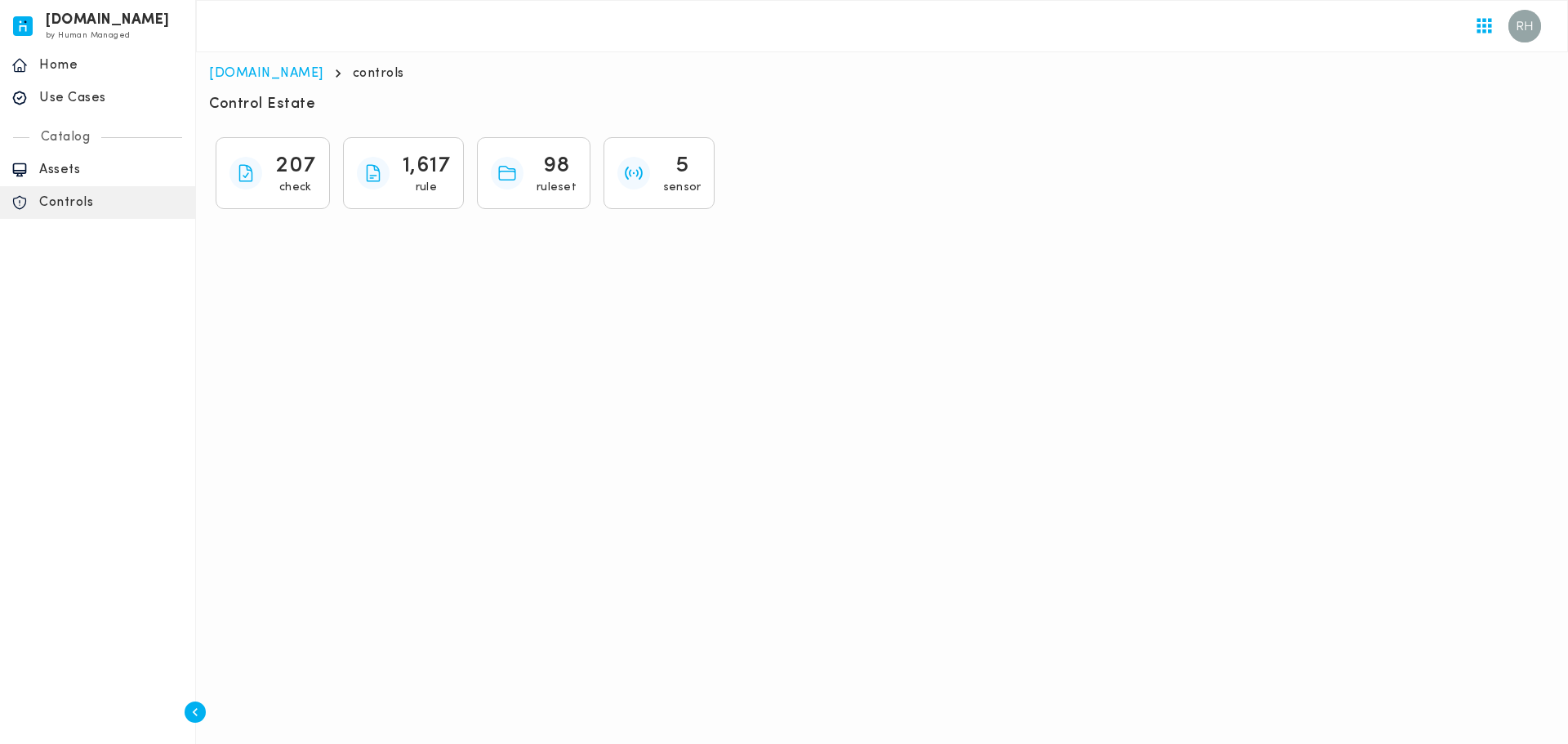
click at [93, 68] on p "Home" at bounding box center [111, 65] width 144 height 17
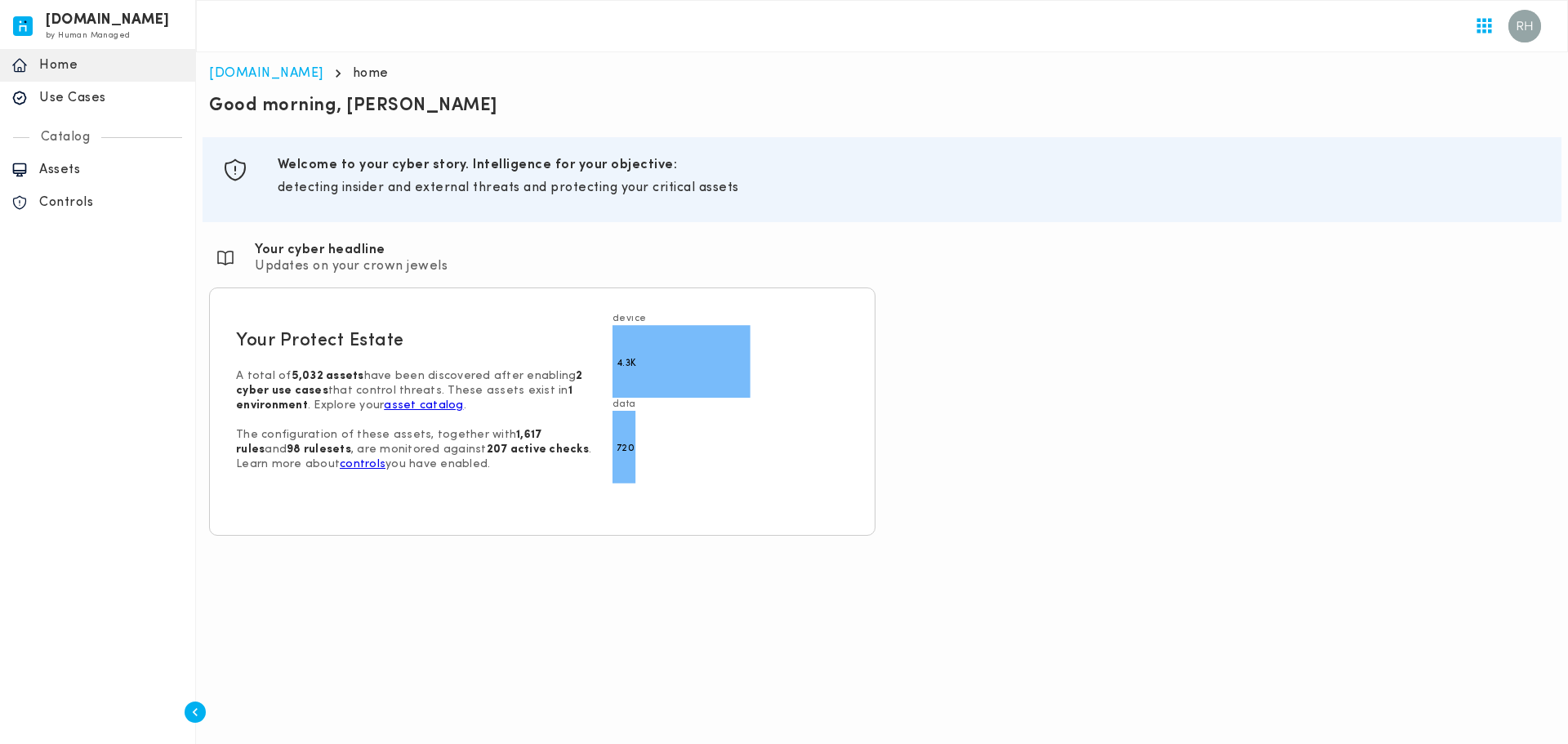
click at [98, 91] on p "Use Cases" at bounding box center [111, 99] width 144 height 17
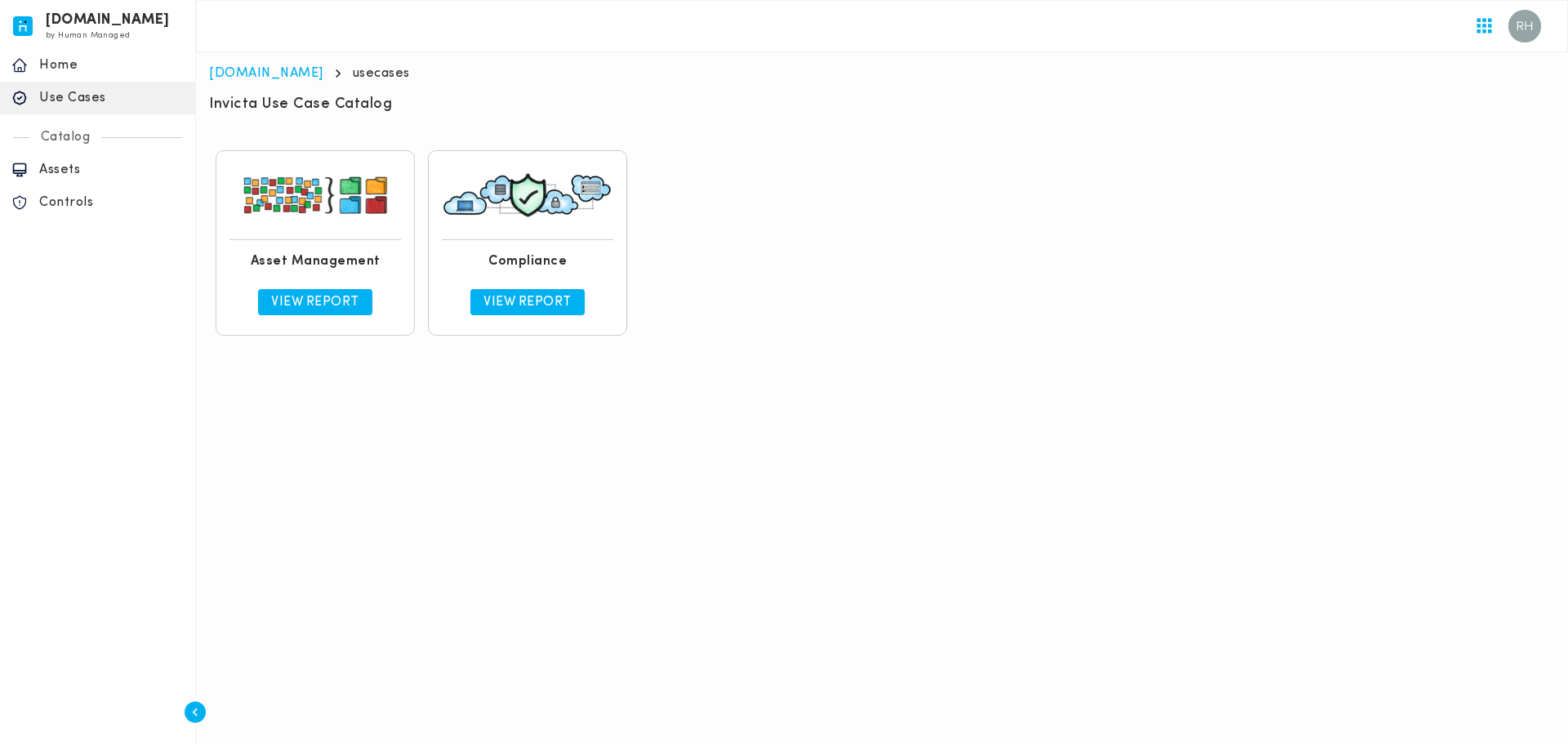
click at [301, 306] on p "View Report" at bounding box center [315, 302] width 88 height 17
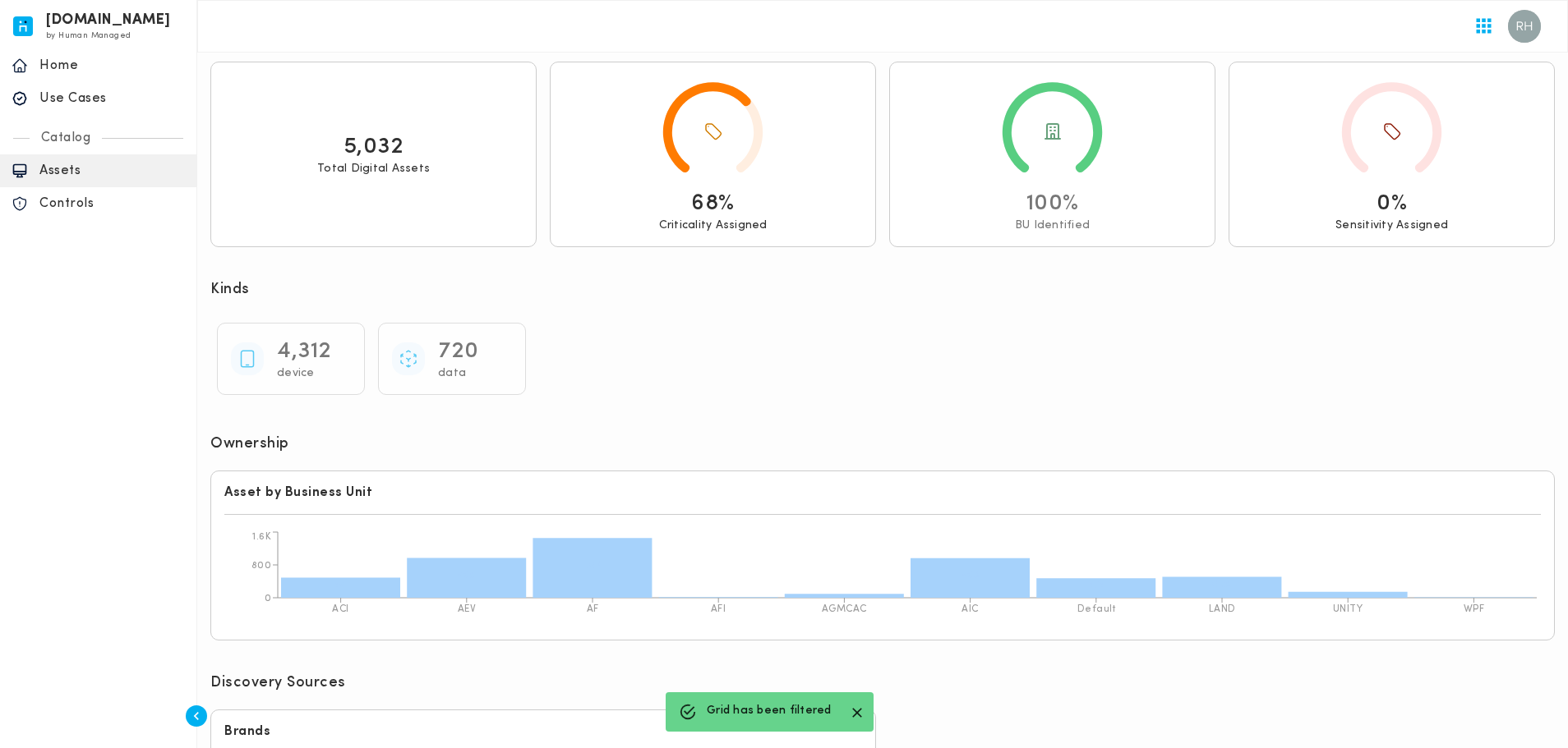
scroll to position [309, 0]
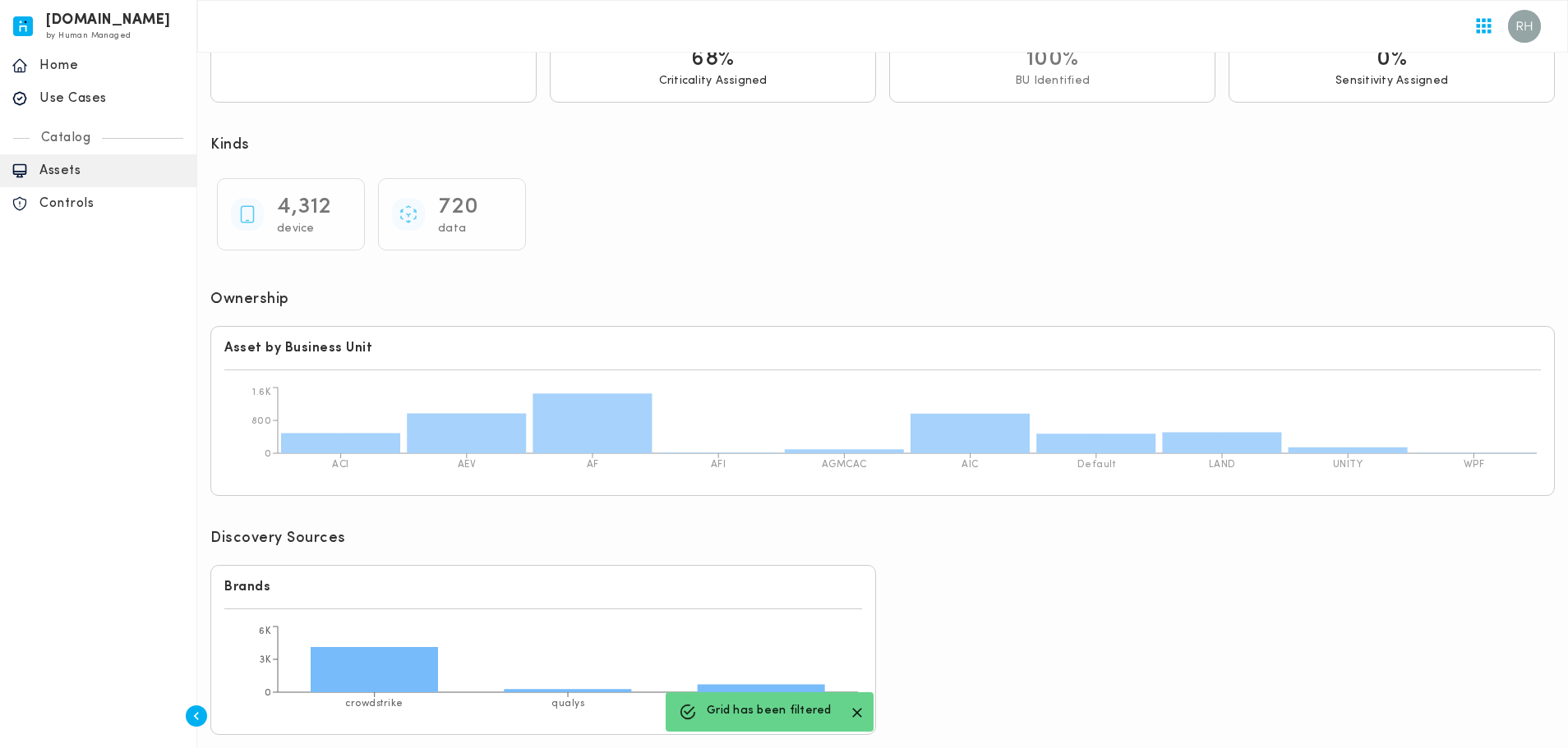
click at [853, 715] on icon "button" at bounding box center [857, 712] width 10 height 10
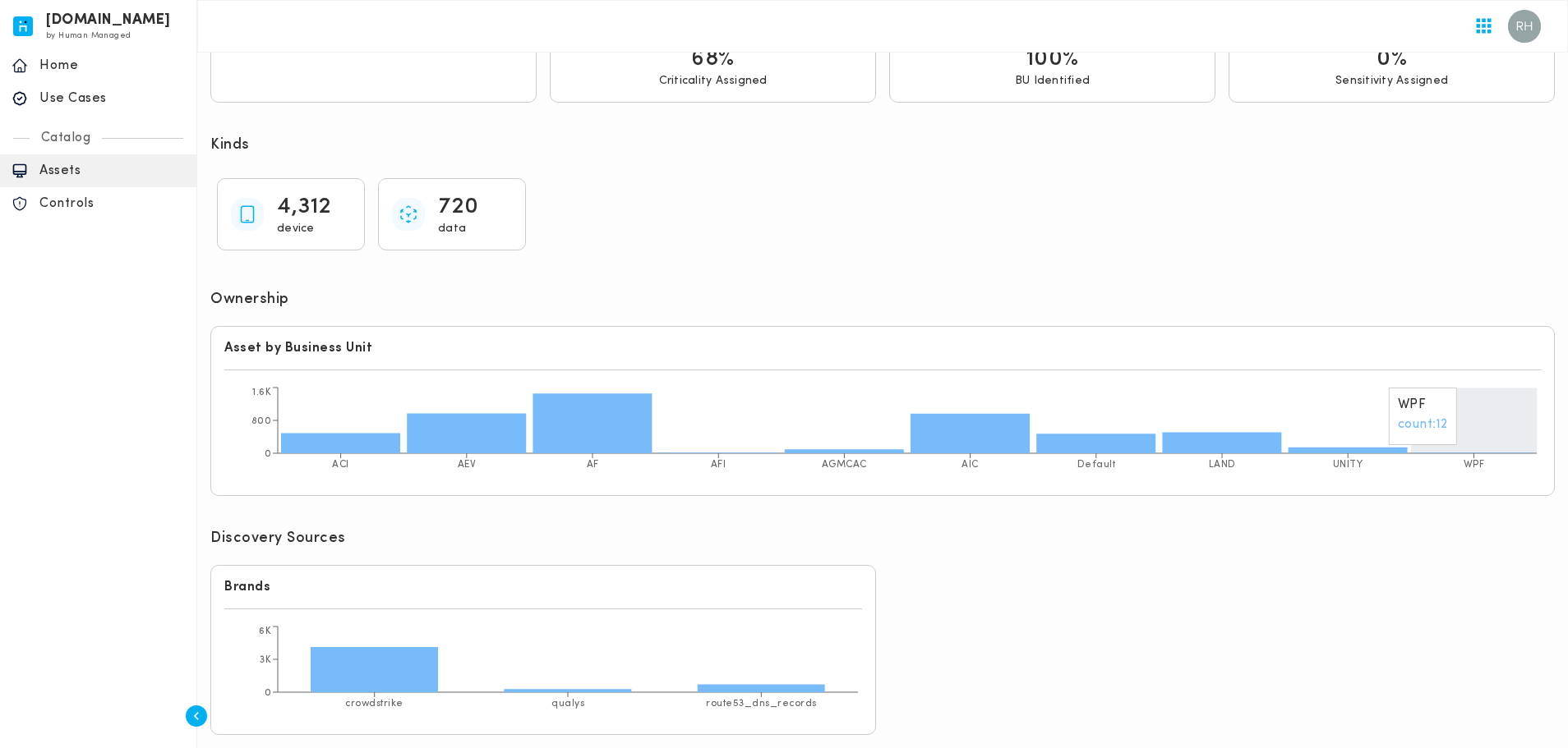
click at [1455, 426] on icon "ACI AEV AF AFI AGMCAC AIC Default LAND UNITY WPF 0 800 1.6K 491 968 1.5K 963 47…" at bounding box center [882, 432] width 1316 height 98
click at [1455, 432] on icon "ACI AEV AF AFI AGMCAC AIC Default LAND UNITY WPF 0 800 1.6K 491 968 1.5K 963 47…" at bounding box center [882, 432] width 1316 height 98
click at [1444, 450] on icon "ACI AEV AF AFI AGMCAC AIC Default LAND UNITY WPF 0 800 1.6K 491 968 1.5K 963 47…" at bounding box center [882, 432] width 1316 height 98
click at [722, 449] on icon "ACI AEV AF AFI AGMCAC AIC Default LAND UNITY WPF 0 800 1.6K 491 968 1.5K 963 47…" at bounding box center [882, 432] width 1316 height 98
drag, startPoint x: 271, startPoint y: 348, endPoint x: 377, endPoint y: 351, distance: 106.0
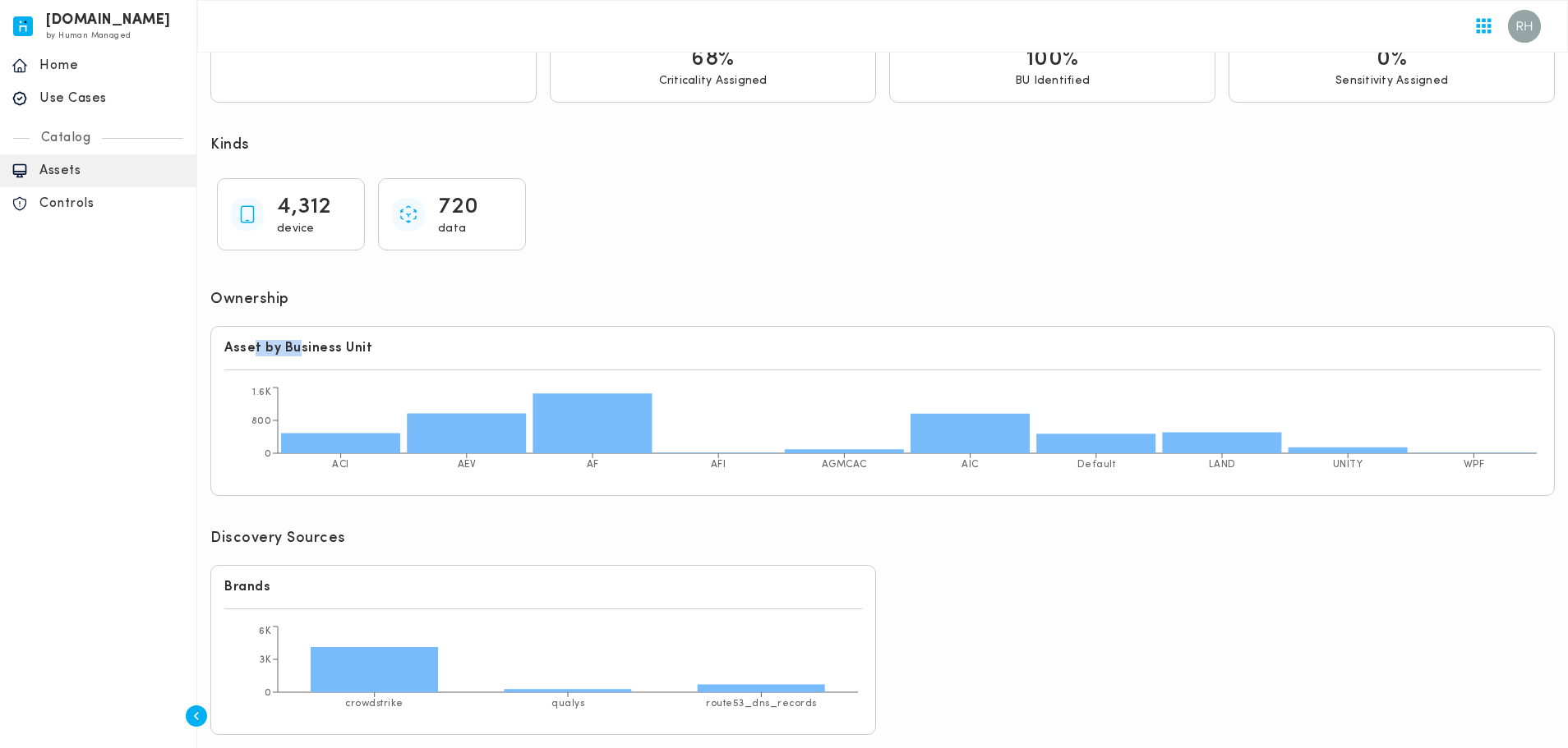
click at [361, 350] on h6 "Asset by Business Unit" at bounding box center [882, 349] width 1316 height 17
click at [377, 351] on h6 "Asset by Business Unit" at bounding box center [882, 349] width 1316 height 17
drag, startPoint x: 366, startPoint y: 355, endPoint x: 626, endPoint y: 385, distance: 261.7
click at [442, 358] on div "Asset by Business Unit ACI AEV AF AFI AGMCAC AIC Default LAND UNITY WPF 0 800 1…" at bounding box center [882, 411] width 1344 height 170
click at [644, 389] on icon "ACI AEV AF AFI AGMCAC AIC Default LAND UNITY WPF 0 800 1.6K 491 968 1.5K 963 47…" at bounding box center [882, 432] width 1316 height 98
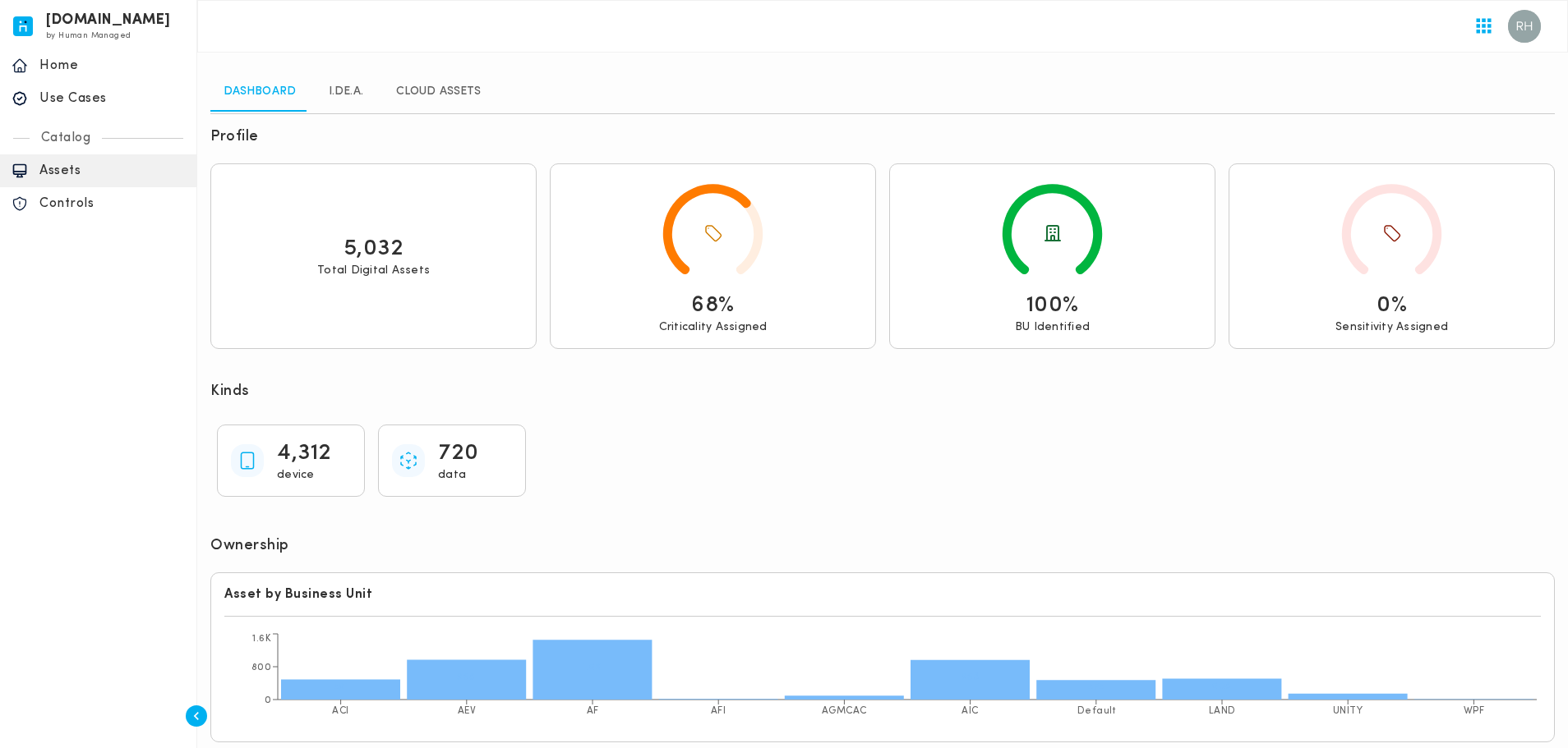
scroll to position [0, 0]
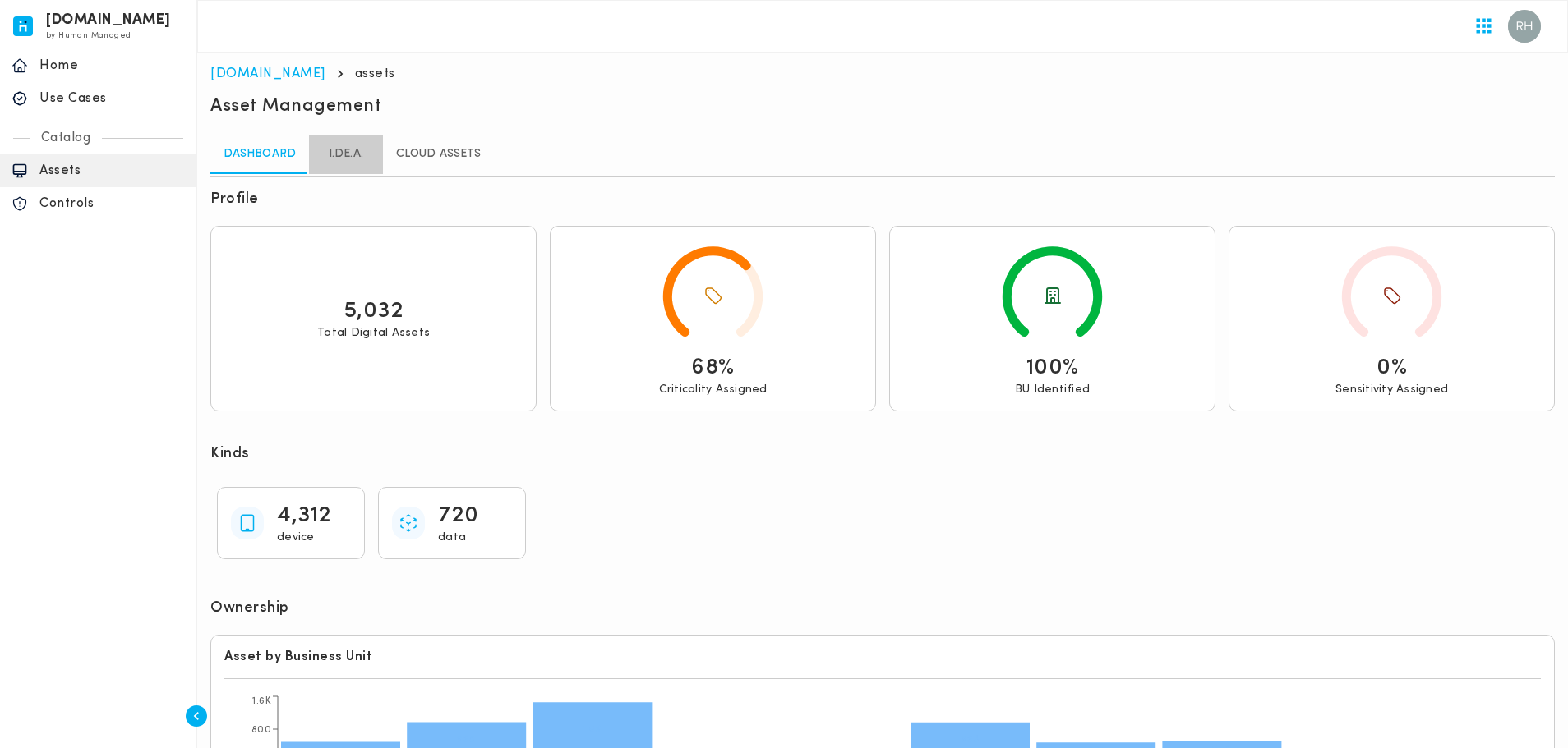
click at [332, 159] on link "I.DE.A." at bounding box center [345, 154] width 74 height 39
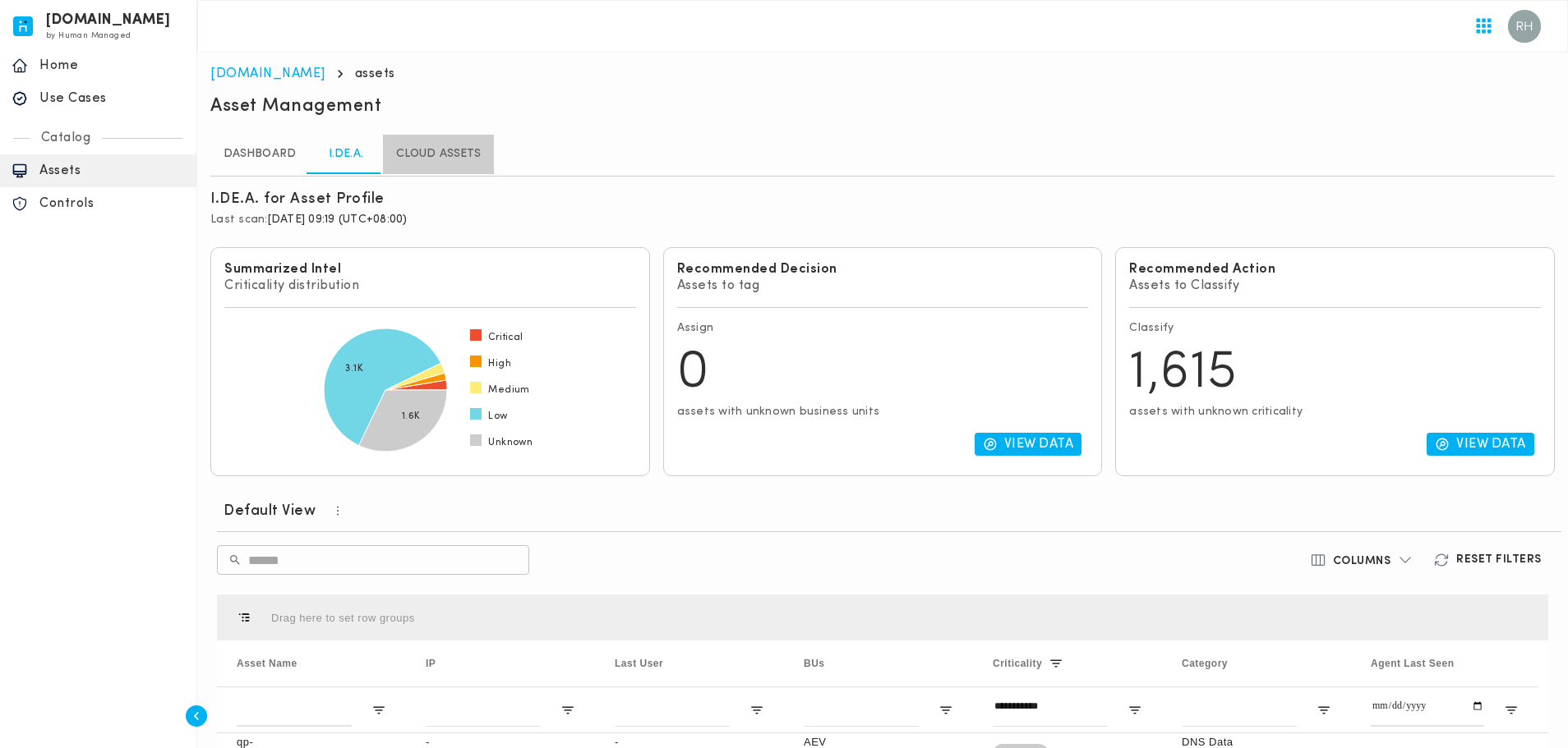
click at [443, 168] on link "Cloud Assets" at bounding box center [438, 154] width 111 height 39
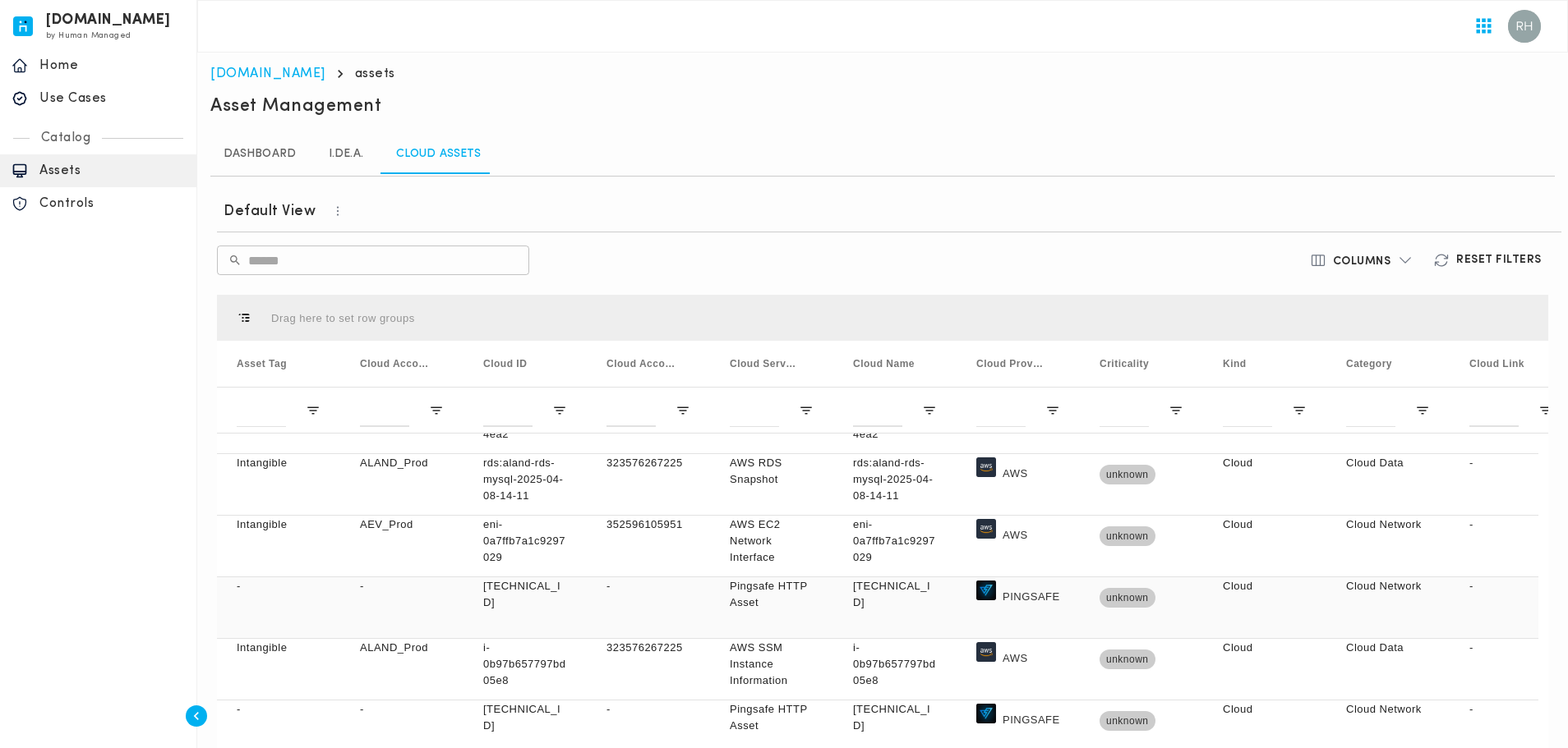
scroll to position [410, 0]
click at [1023, 606] on p "PINGSAFE" at bounding box center [1031, 597] width 57 height 37
click at [675, 600] on div "-" at bounding box center [648, 607] width 123 height 61
click at [854, 612] on div "[TECHNICAL_ID]" at bounding box center [895, 607] width 123 height 61
click at [1111, 621] on div "unknown" at bounding box center [1141, 607] width 123 height 61
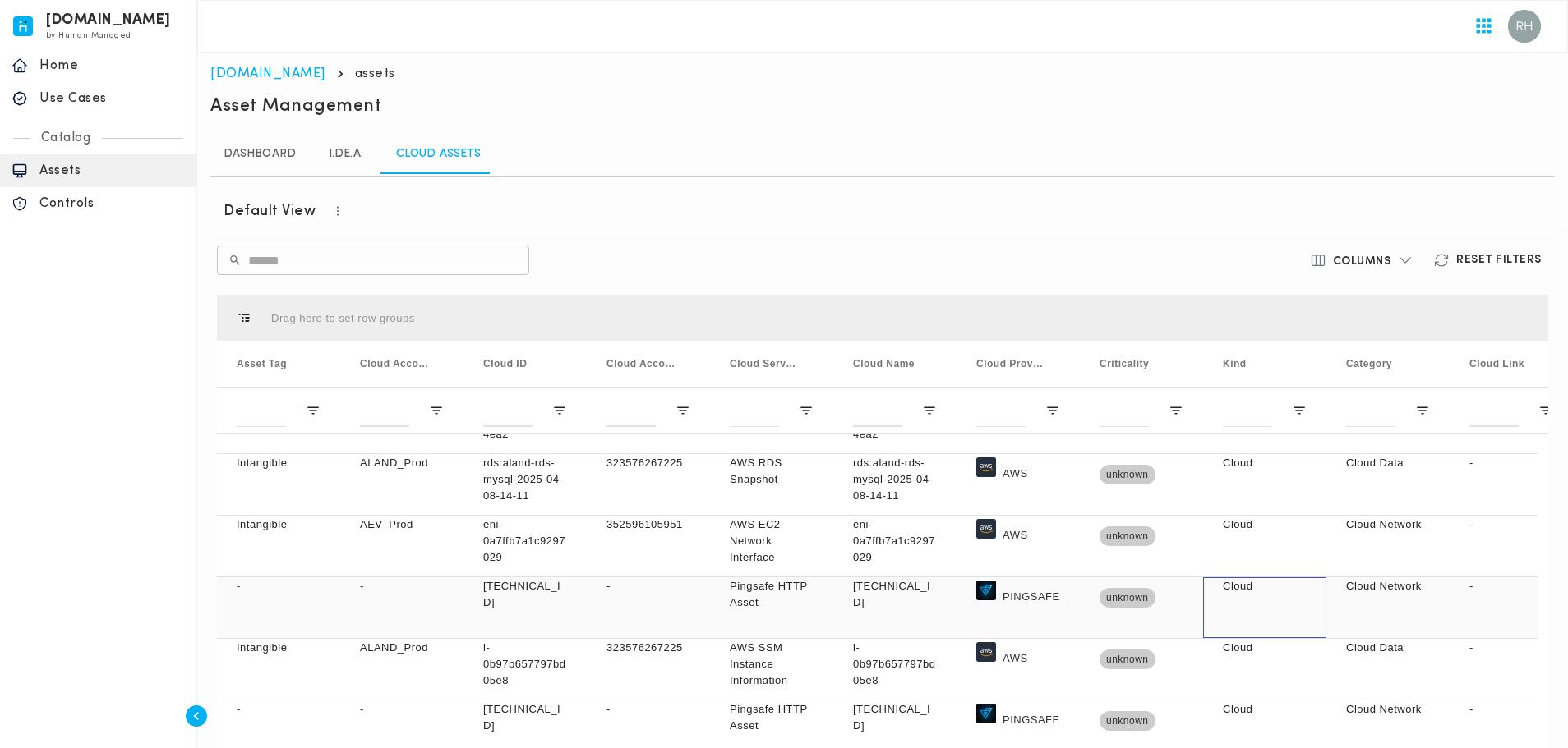
click at [1286, 617] on div "Cloud" at bounding box center [1265, 607] width 123 height 61
click at [1066, 629] on div "PINGSAFE" at bounding box center [1018, 607] width 123 height 61
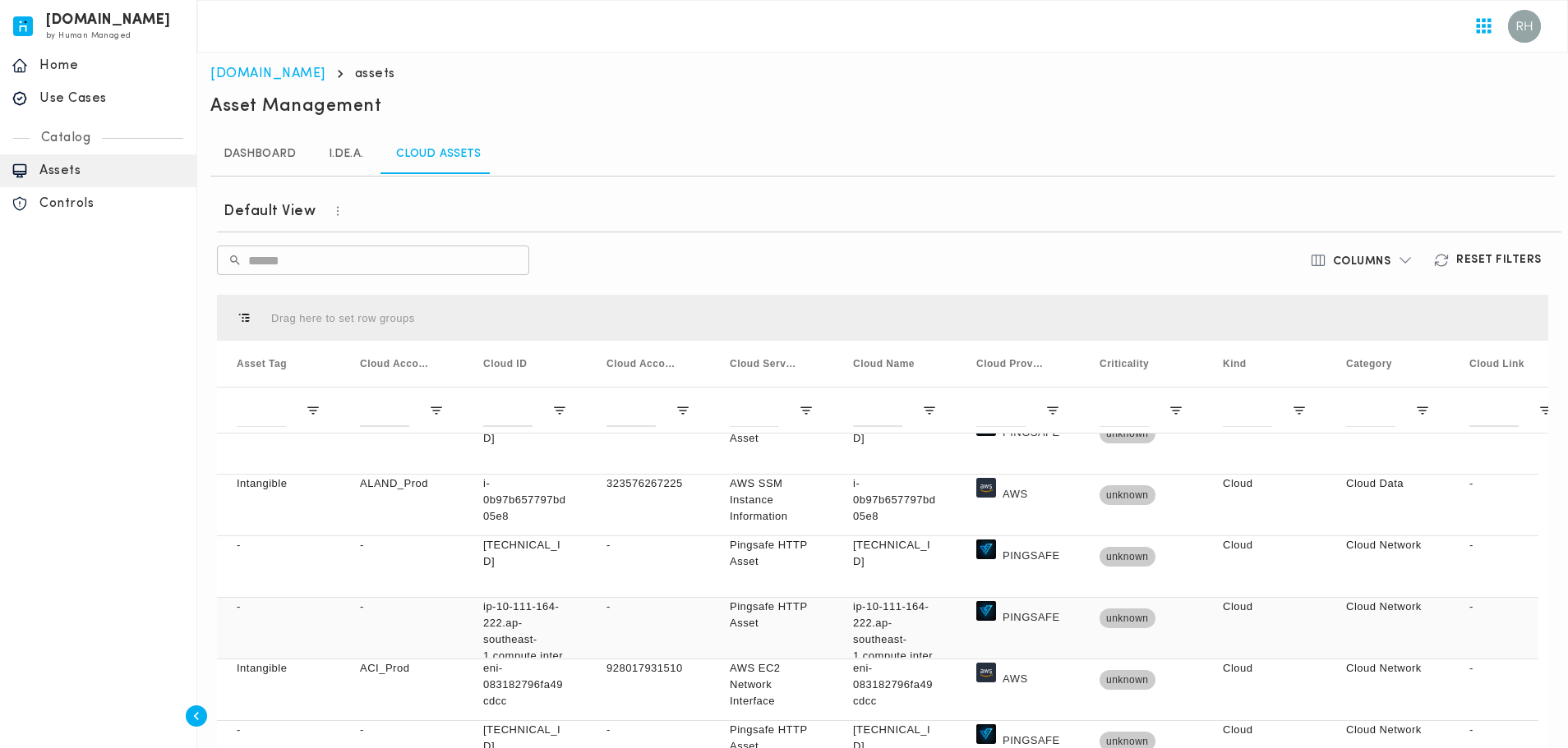
click at [1055, 626] on div "PINGSAFE" at bounding box center [1018, 617] width 84 height 37
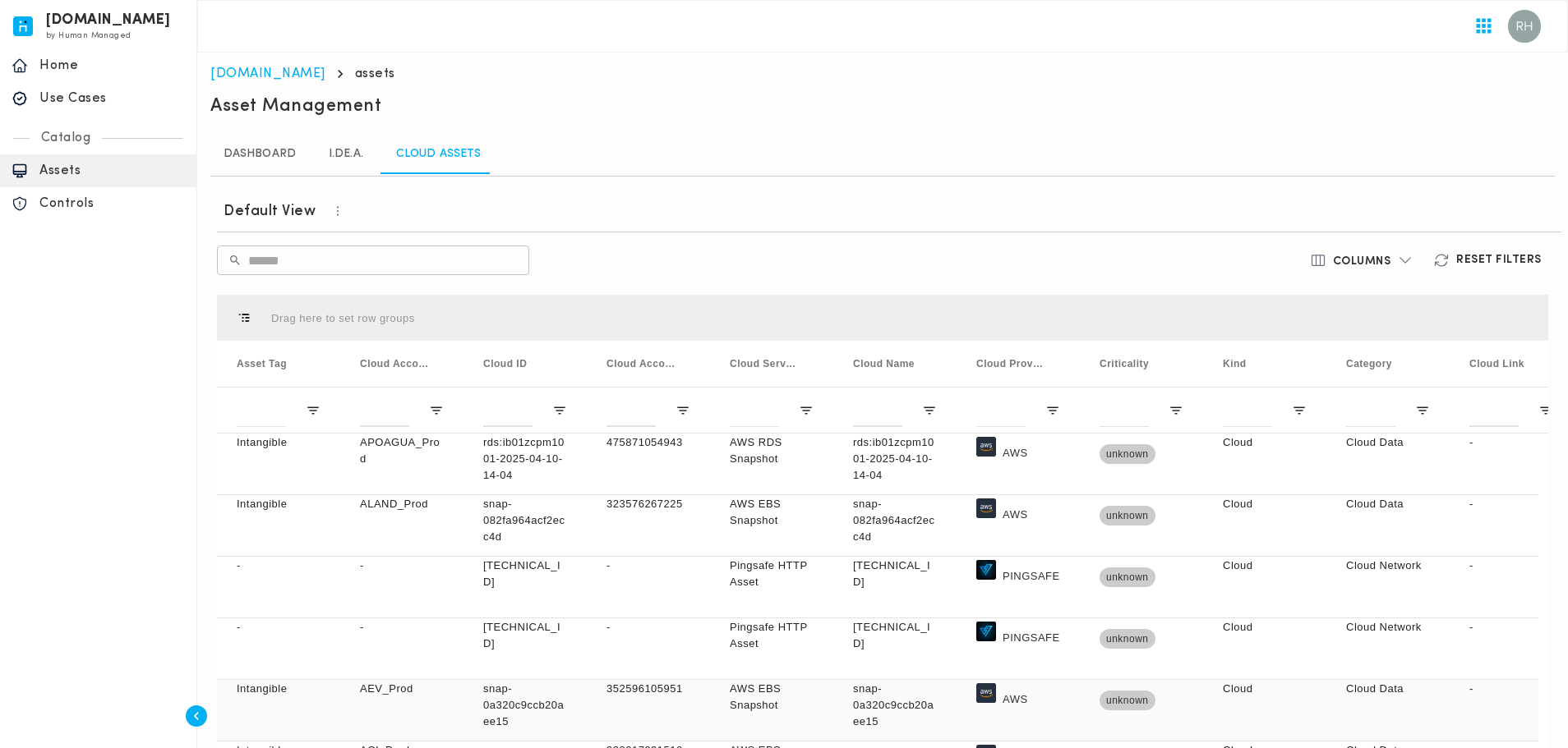
scroll to position [2299, 0]
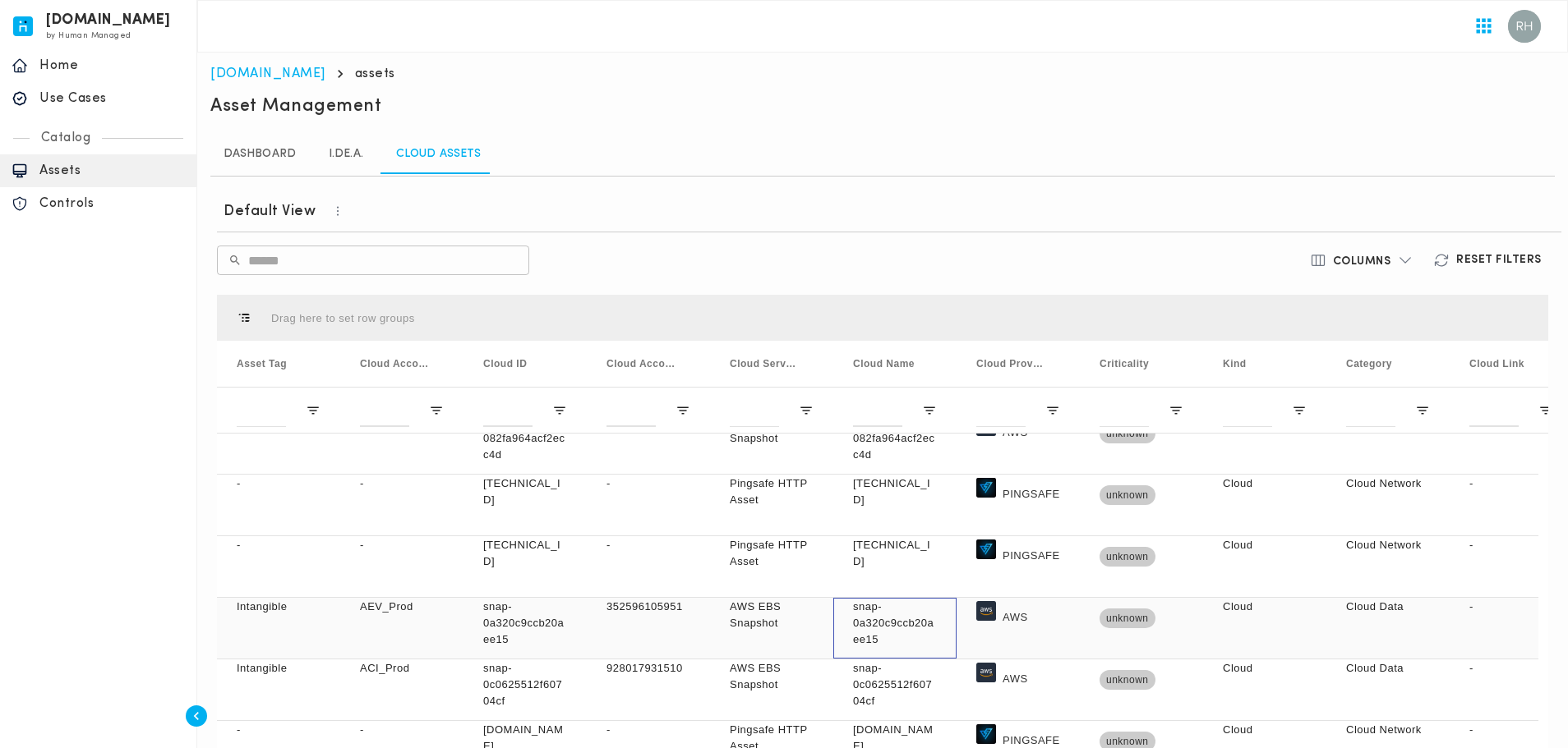
click at [928, 638] on p "snap-0a320c9ccb20aee15" at bounding box center [895, 623] width 84 height 50
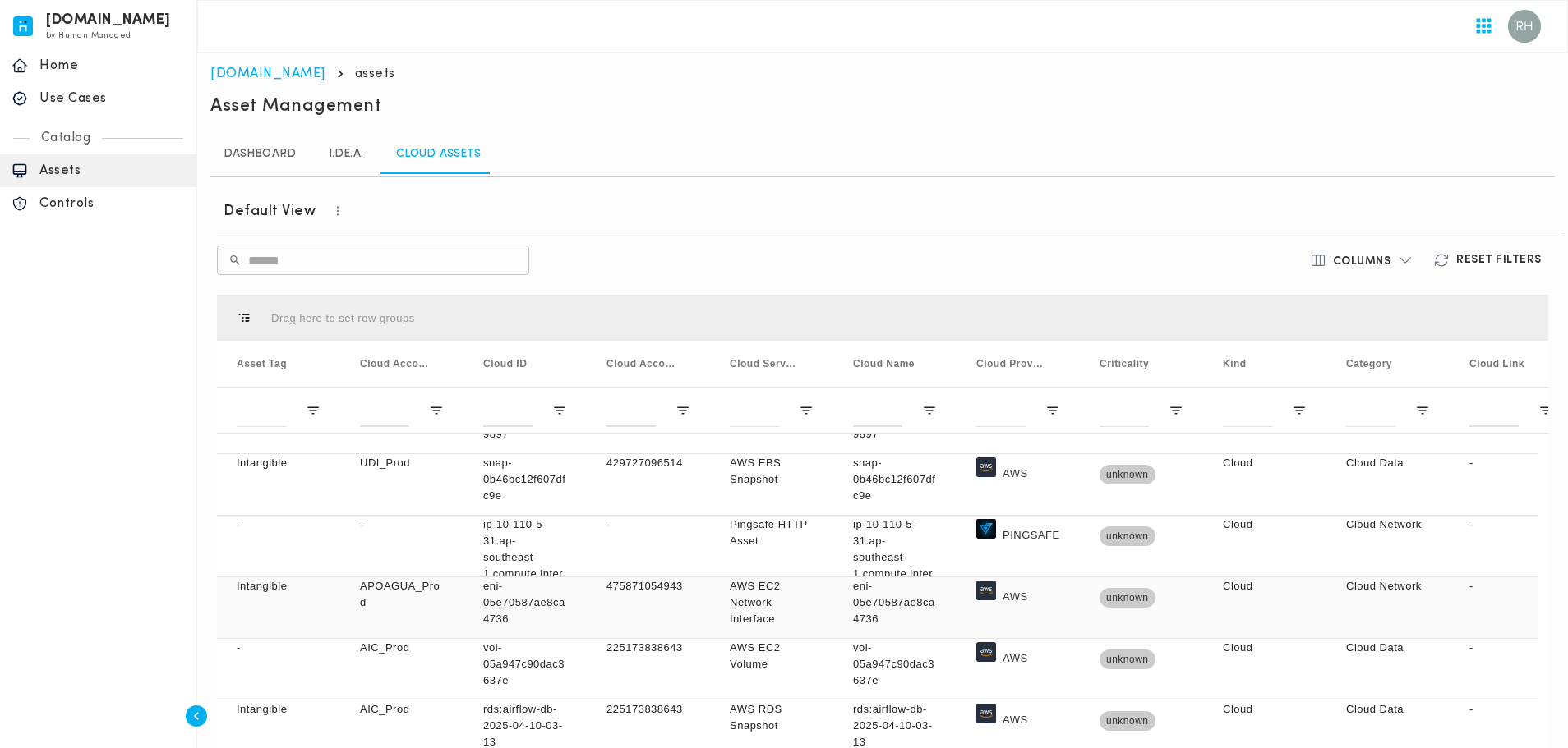
scroll to position [3039, 0]
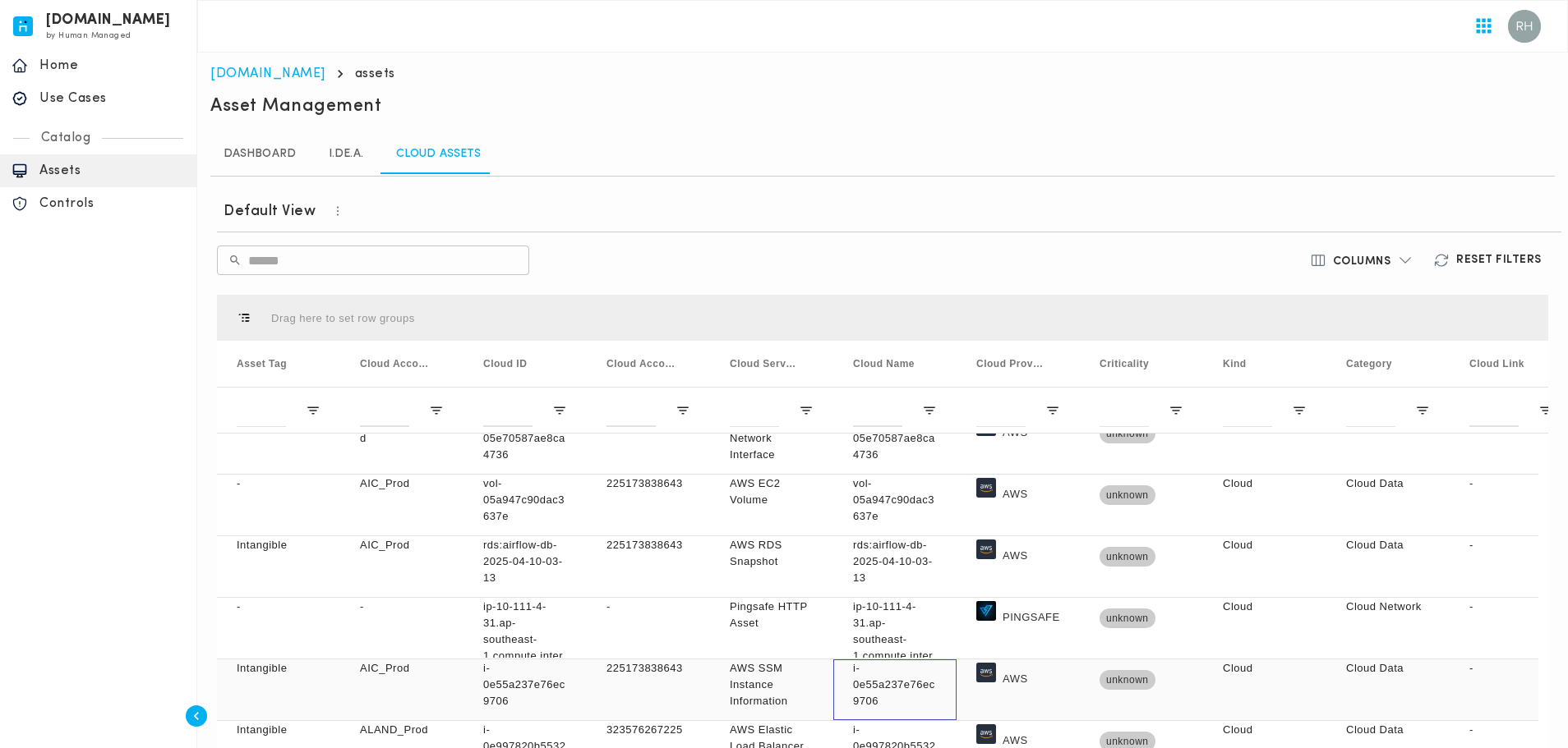
click at [942, 708] on div "i-0e55a237e76ec9706" at bounding box center [895, 689] width 123 height 61
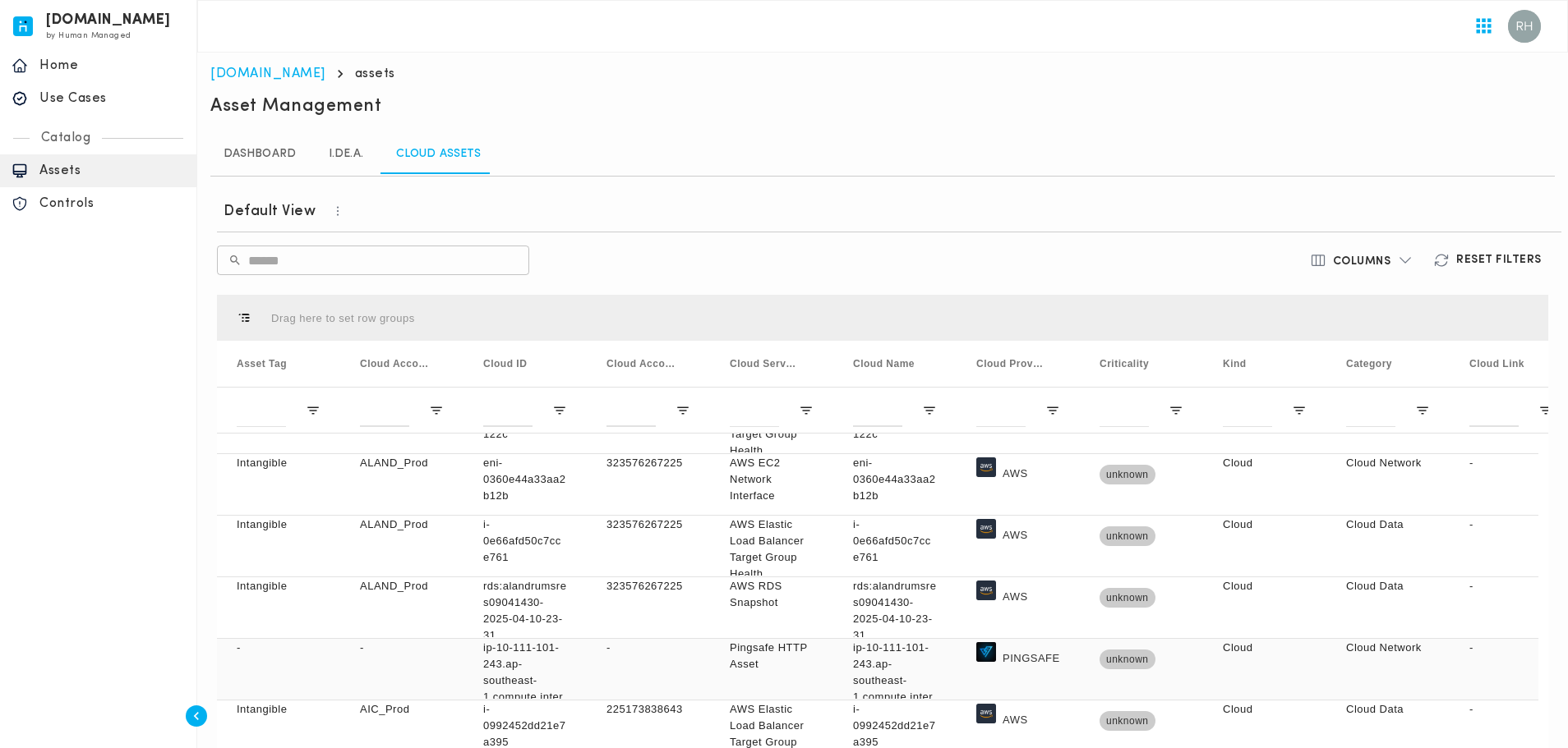
click at [889, 677] on p "ip-10-111-101-243.ap-southeast-1.compute.internal" at bounding box center [895, 681] width 84 height 82
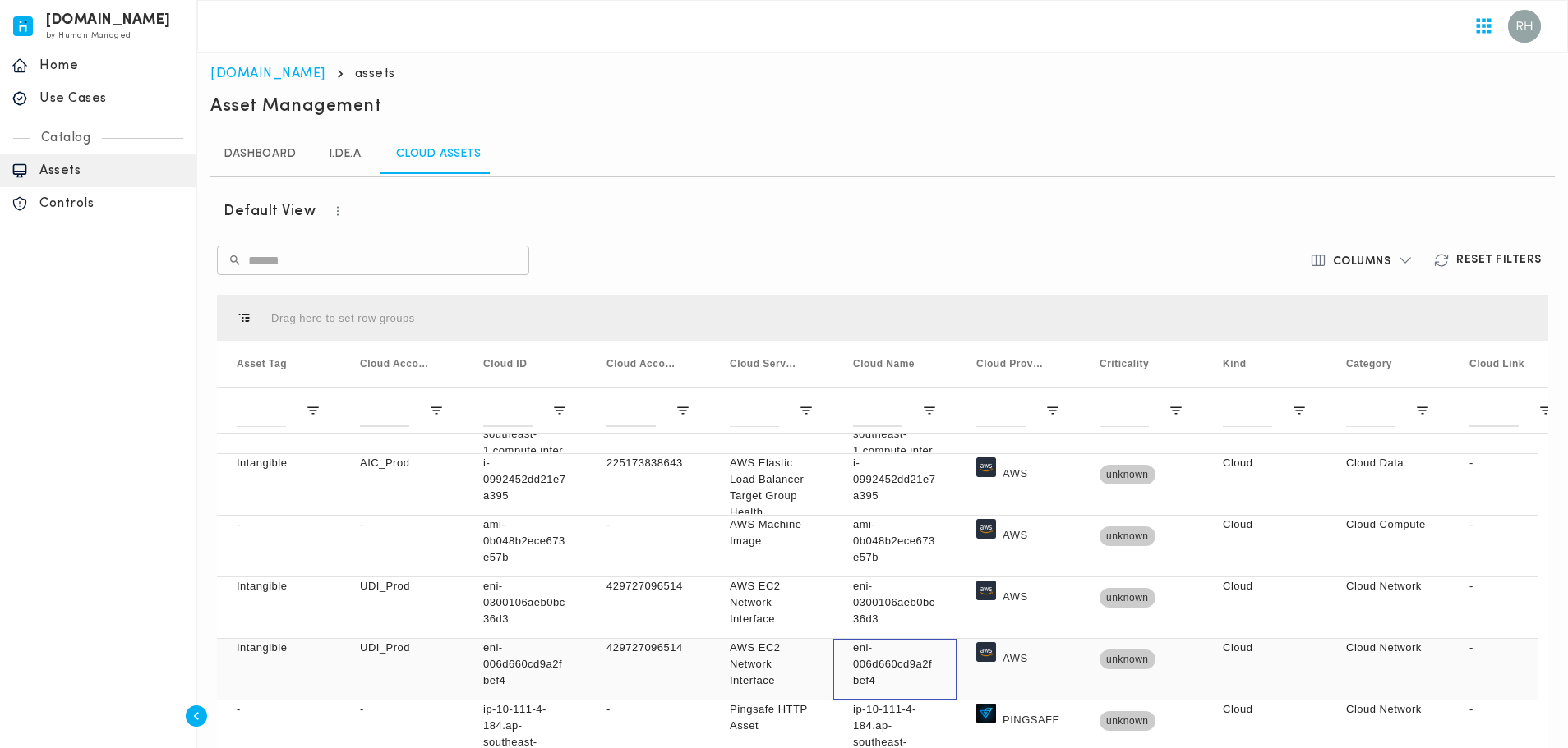
click at [907, 673] on p "eni-006d660cd9a2fbef4" at bounding box center [895, 664] width 84 height 50
click at [900, 724] on p "ip-10-111-4-184.ap-southeast-1.compute.internal" at bounding box center [895, 742] width 84 height 82
click at [922, 650] on p "eni-006d660cd9a2fbef4" at bounding box center [895, 664] width 84 height 50
click at [933, 602] on p "eni-0300106aeb0bc36d3" at bounding box center [895, 602] width 84 height 50
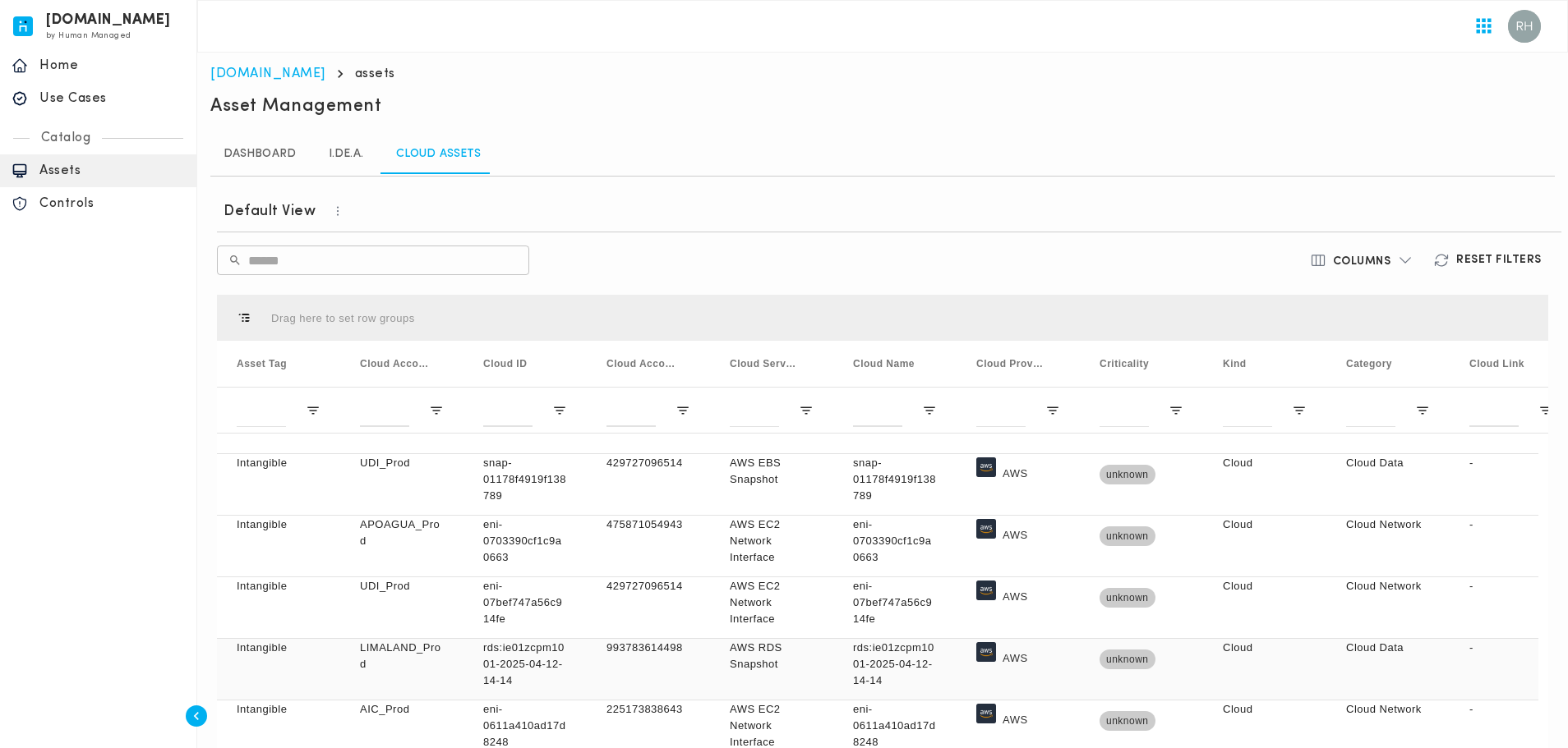
click at [875, 670] on p "rds:ie01zcpm1001-2025-04-12-14-14" at bounding box center [895, 664] width 84 height 50
click at [712, 668] on div "AWS RDS Snapshot" at bounding box center [772, 669] width 123 height 61
click at [968, 702] on div "AWS" at bounding box center [1018, 730] width 123 height 61
click at [535, 657] on p "rds:ie01zcpm1001-2025-04-12-14-14" at bounding box center [525, 664] width 84 height 50
click at [489, 660] on p "rds:ie01zcpm1001-2025-04-12-14-14" at bounding box center [525, 664] width 84 height 50
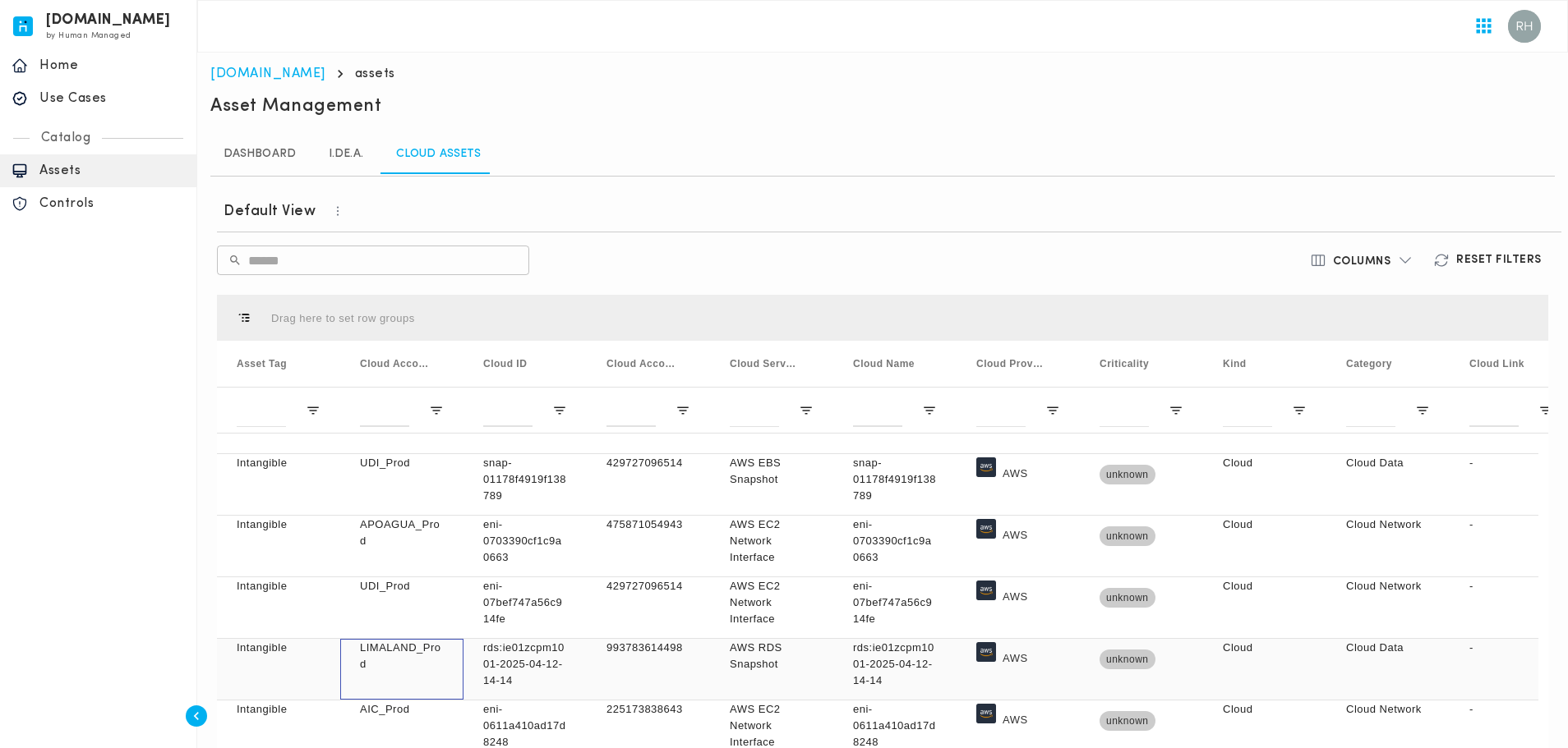
click at [411, 658] on p "LIMALAND_Prod" at bounding box center [402, 655] width 84 height 33
click at [604, 653] on div "993783614498" at bounding box center [648, 669] width 123 height 61
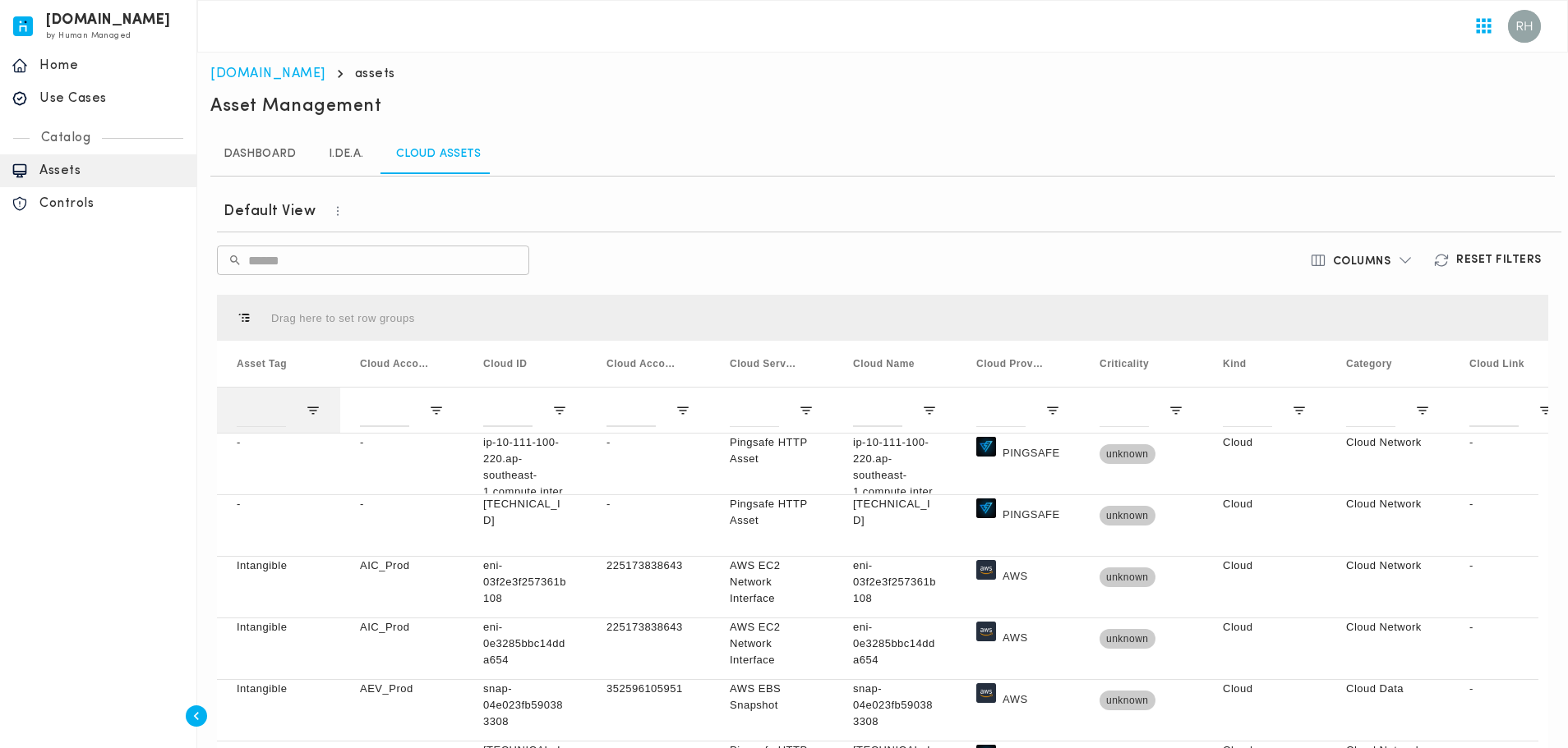
click at [304, 411] on div at bounding box center [279, 410] width 123 height 46
click at [254, 420] on div at bounding box center [261, 410] width 50 height 33
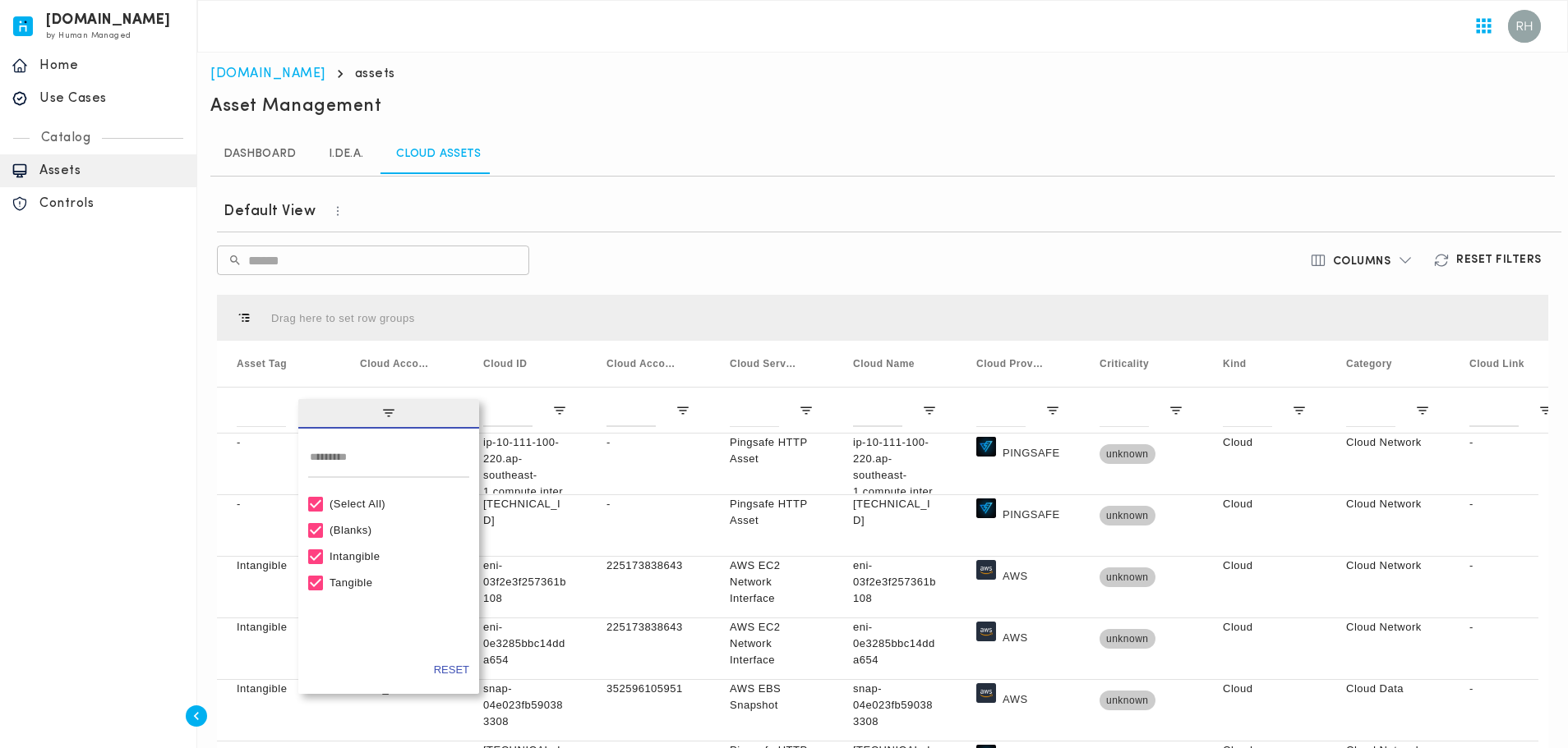
click at [356, 558] on div "Intangible" at bounding box center [396, 555] width 133 height 12
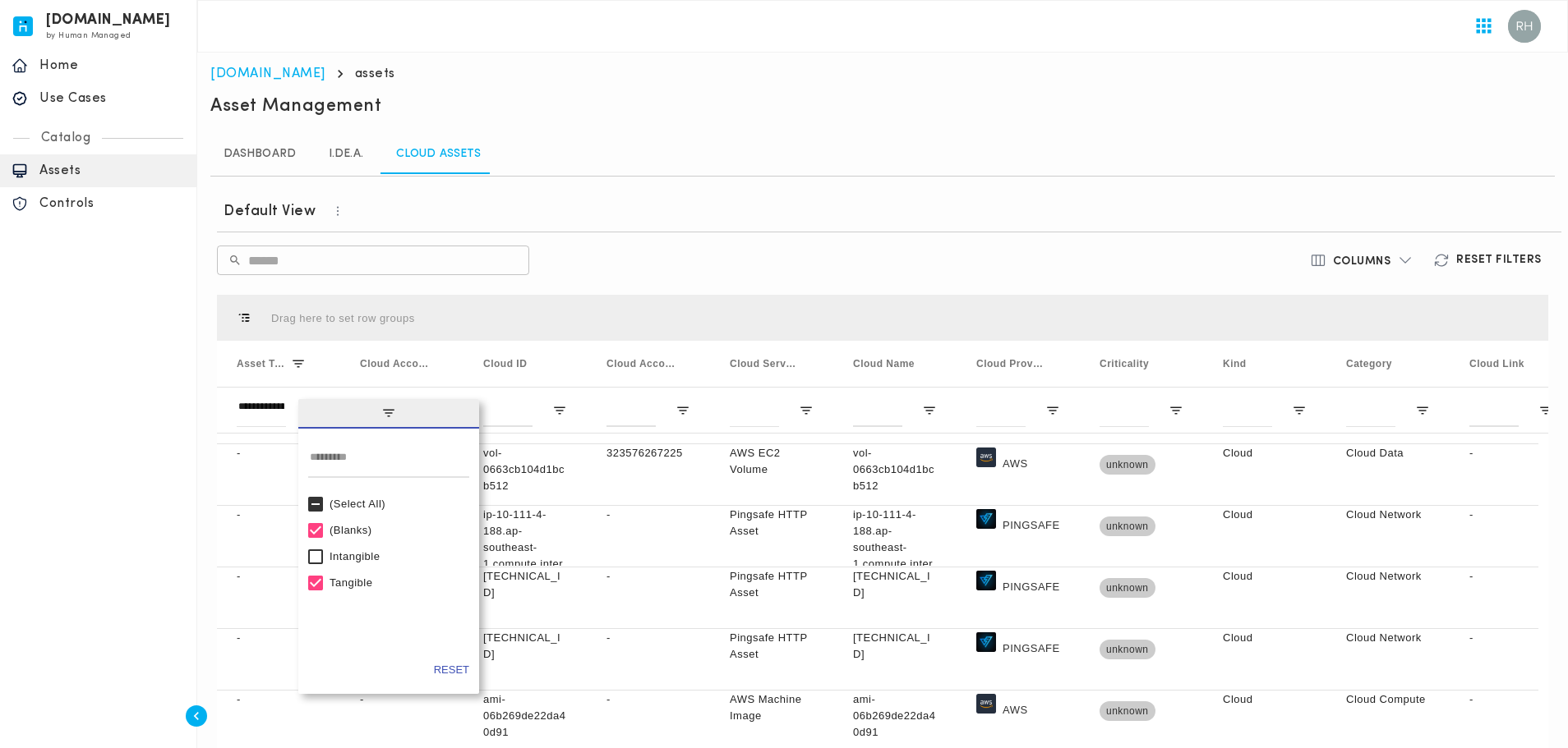
click at [46, 489] on div "[DOMAIN_NAME] by Human Managed {"resourceSet":[{"resourceId":"invicta-io/web/na…" at bounding box center [98, 374] width 197 height 748
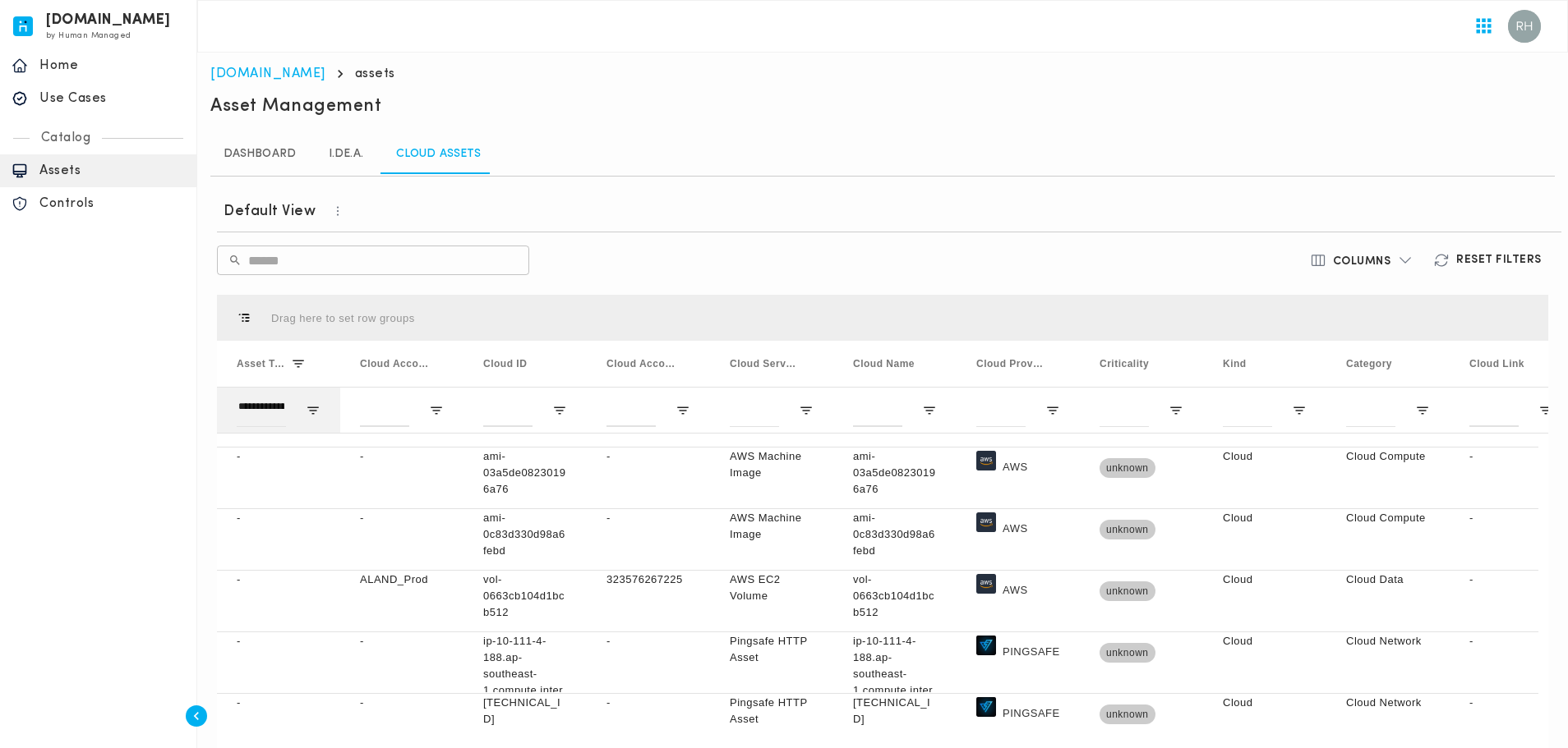
click at [296, 404] on div "**********" at bounding box center [279, 410] width 123 height 46
click at [314, 410] on span "Open Filter Menu" at bounding box center [313, 410] width 15 height 15
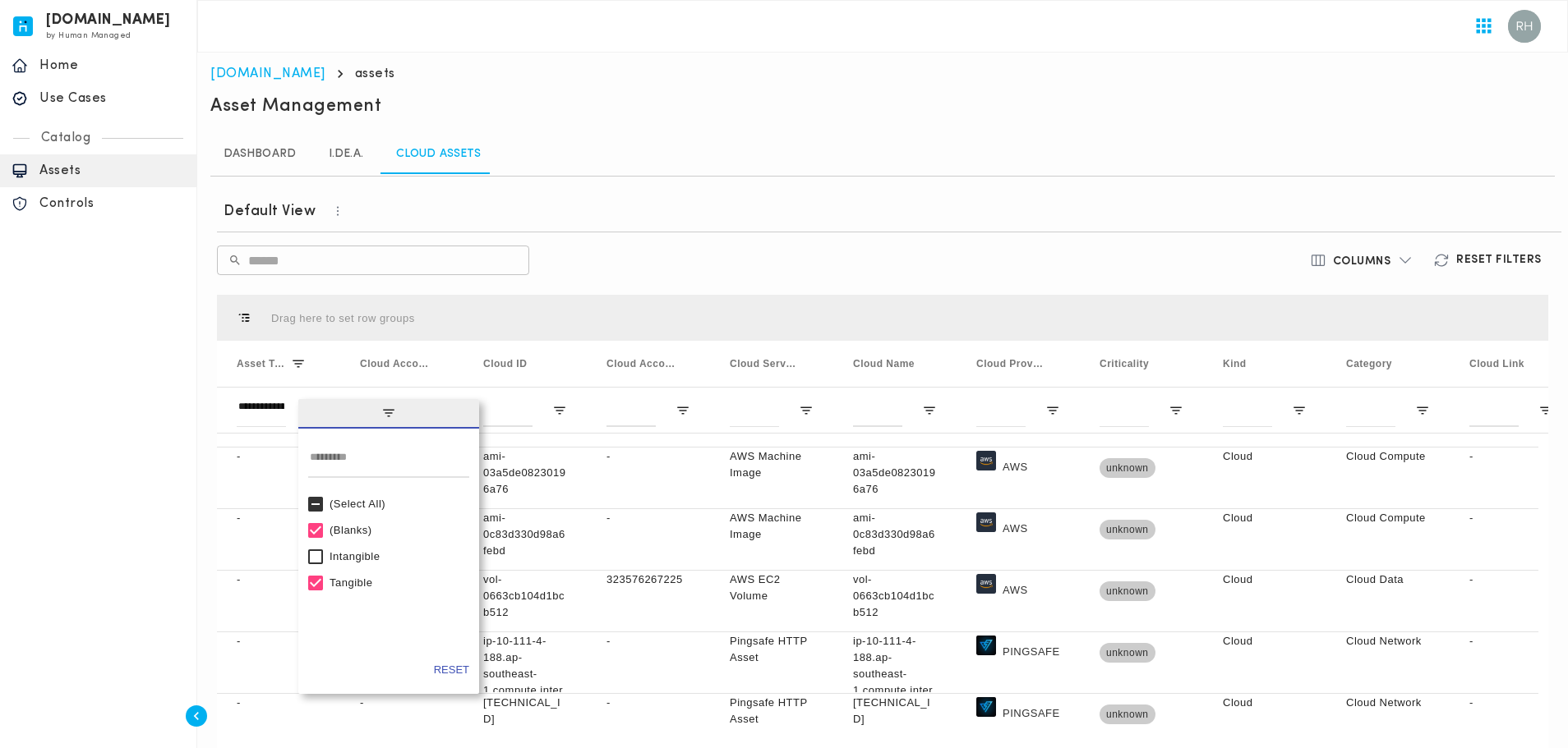
click at [371, 536] on div "(Blanks)" at bounding box center [396, 529] width 133 height 12
type input "**********"
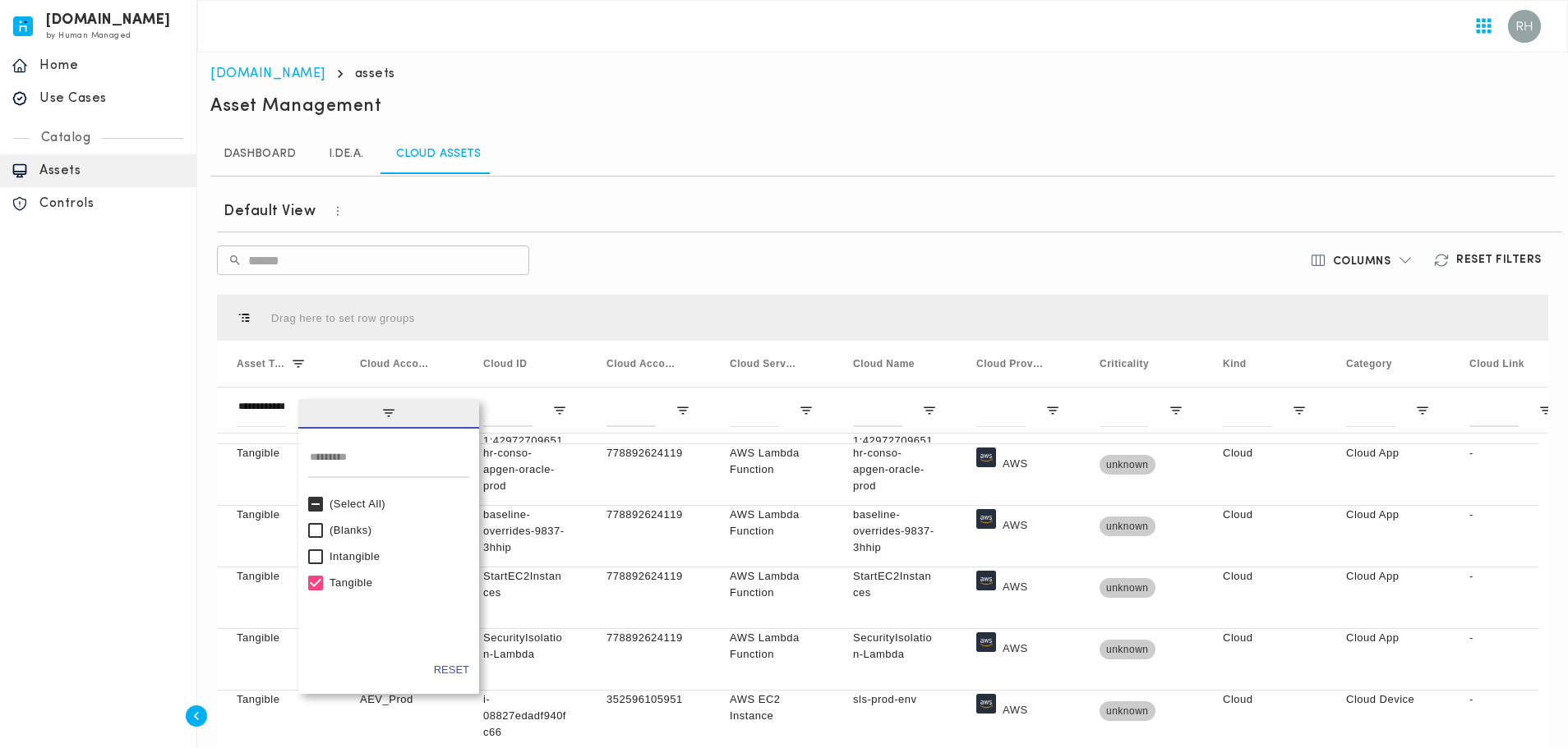
click at [113, 511] on div "[DOMAIN_NAME] by Human Managed {"resourceSet":[{"resourceId":"invicta-io/web/na…" at bounding box center [98, 374] width 197 height 748
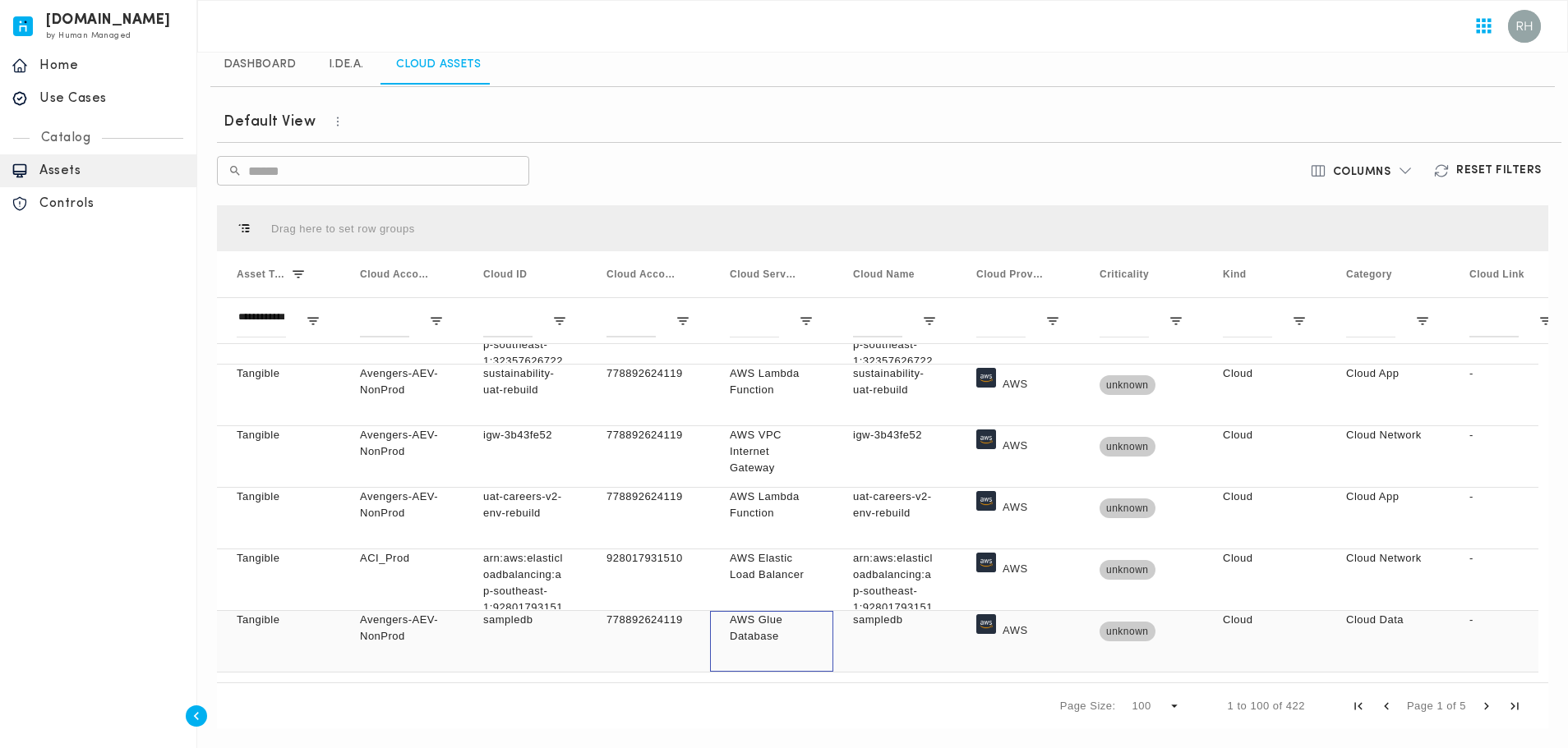
click at [791, 642] on p "AWS Glue Database" at bounding box center [772, 627] width 84 height 33
click at [91, 104] on p "Use Cases" at bounding box center [111, 99] width 145 height 17
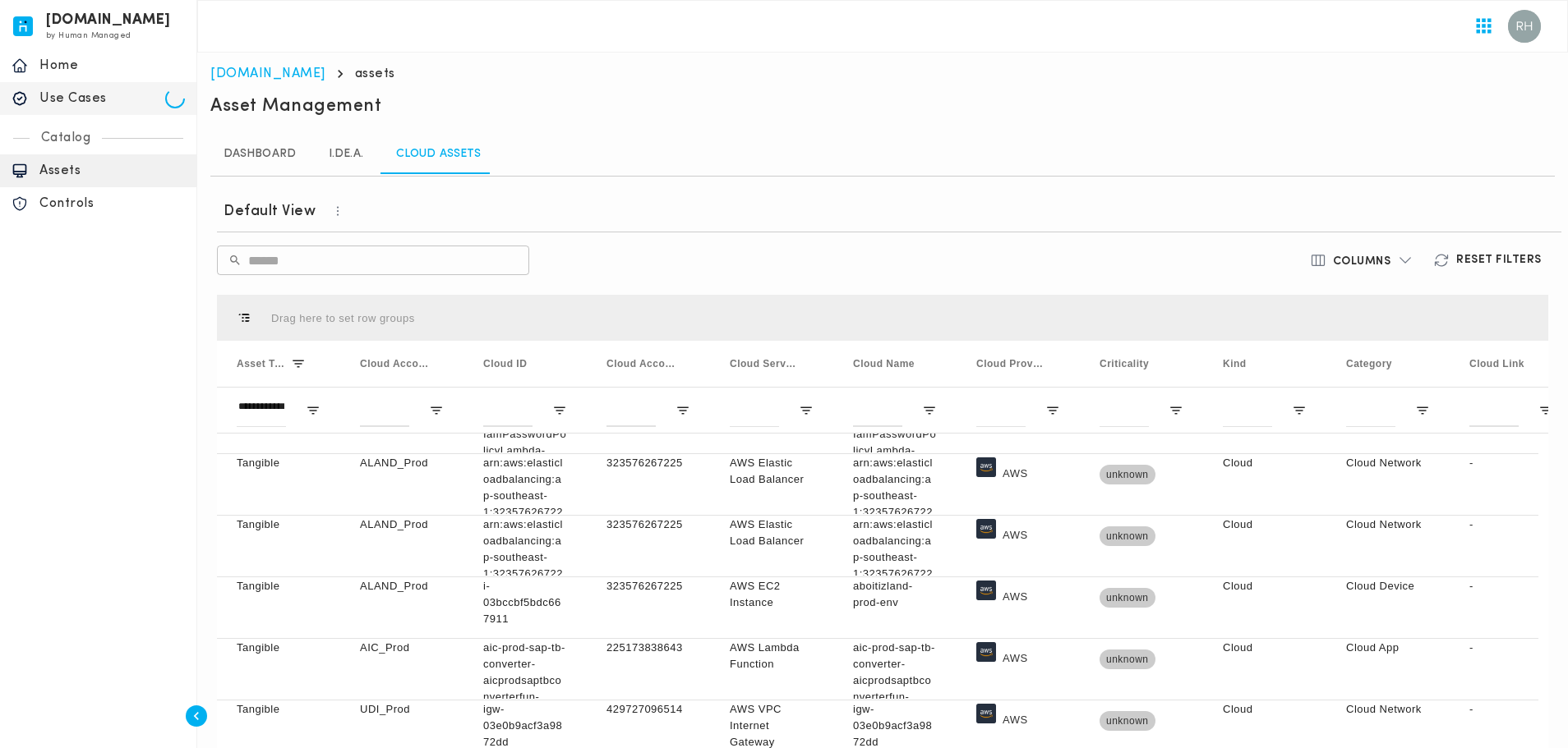
click at [252, 163] on link "Dashboard" at bounding box center [259, 154] width 98 height 39
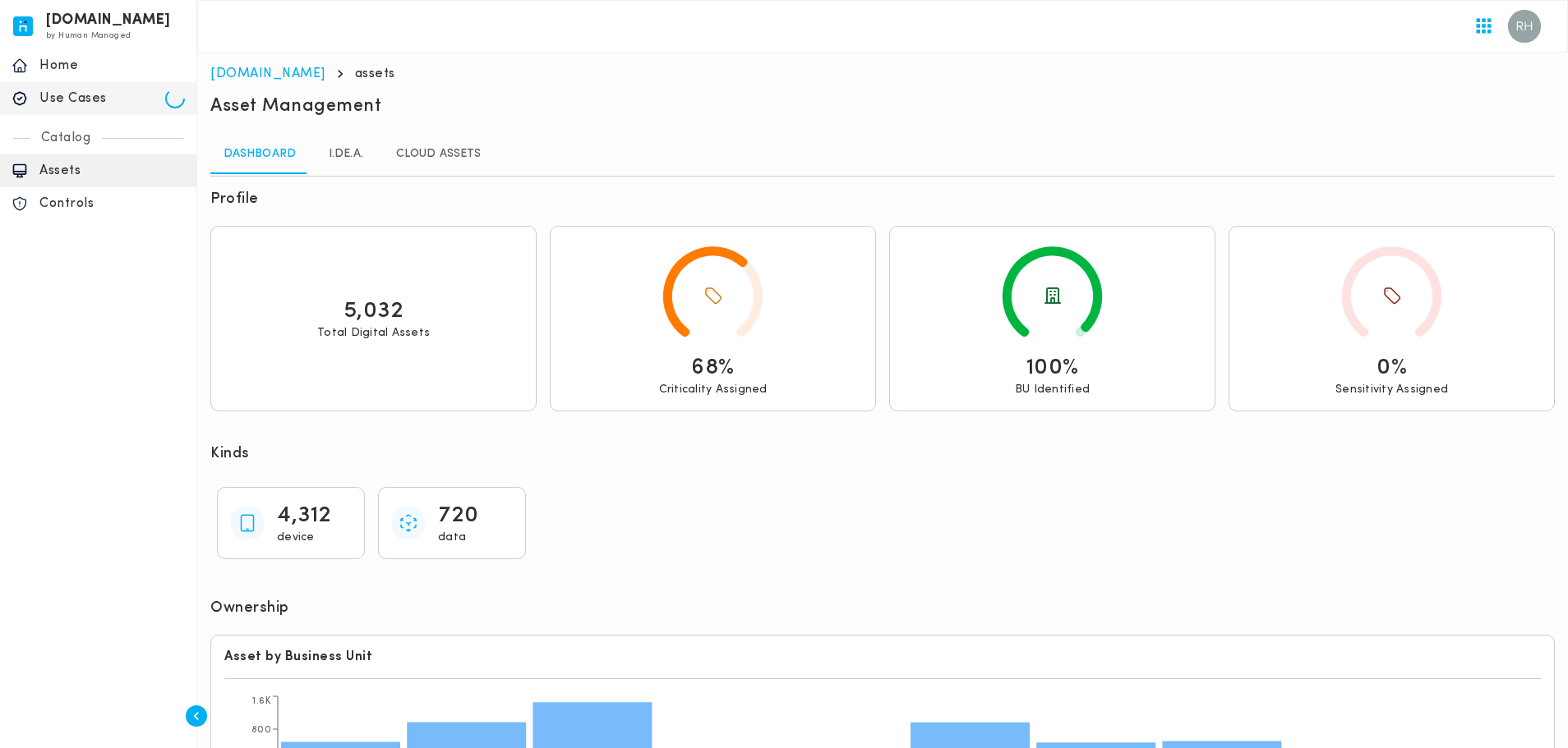
click at [800, 572] on div "Section ID: Ownership Asset by Business Unit ACI AEV AF AFI AGMCAC AIC Default …" at bounding box center [882, 692] width 1357 height 239
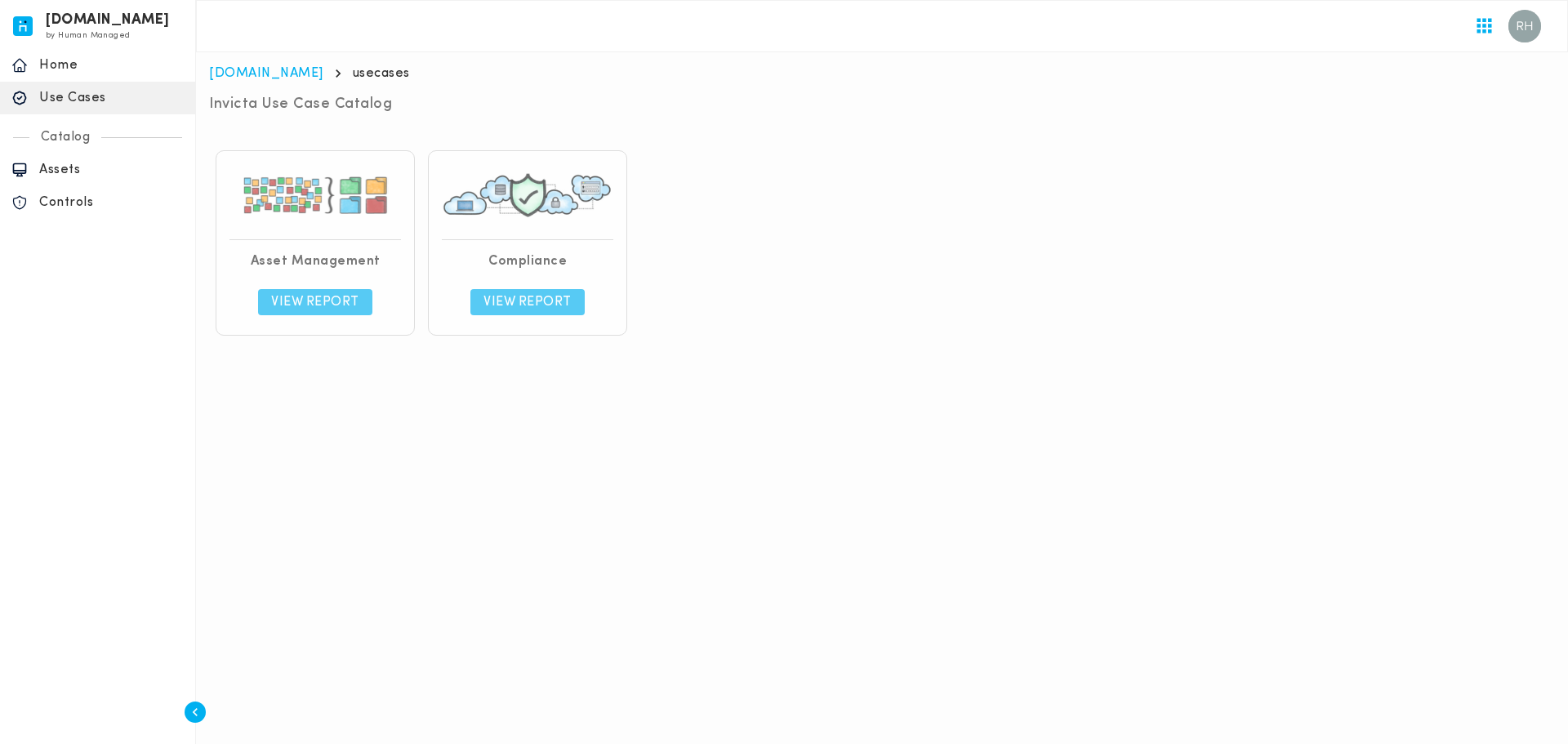
click at [635, 355] on html "[DOMAIN_NAME] by Human Managed {"resourceSet":[{"resourceId":"invicta-io/web/na…" at bounding box center [784, 178] width 1568 height 355
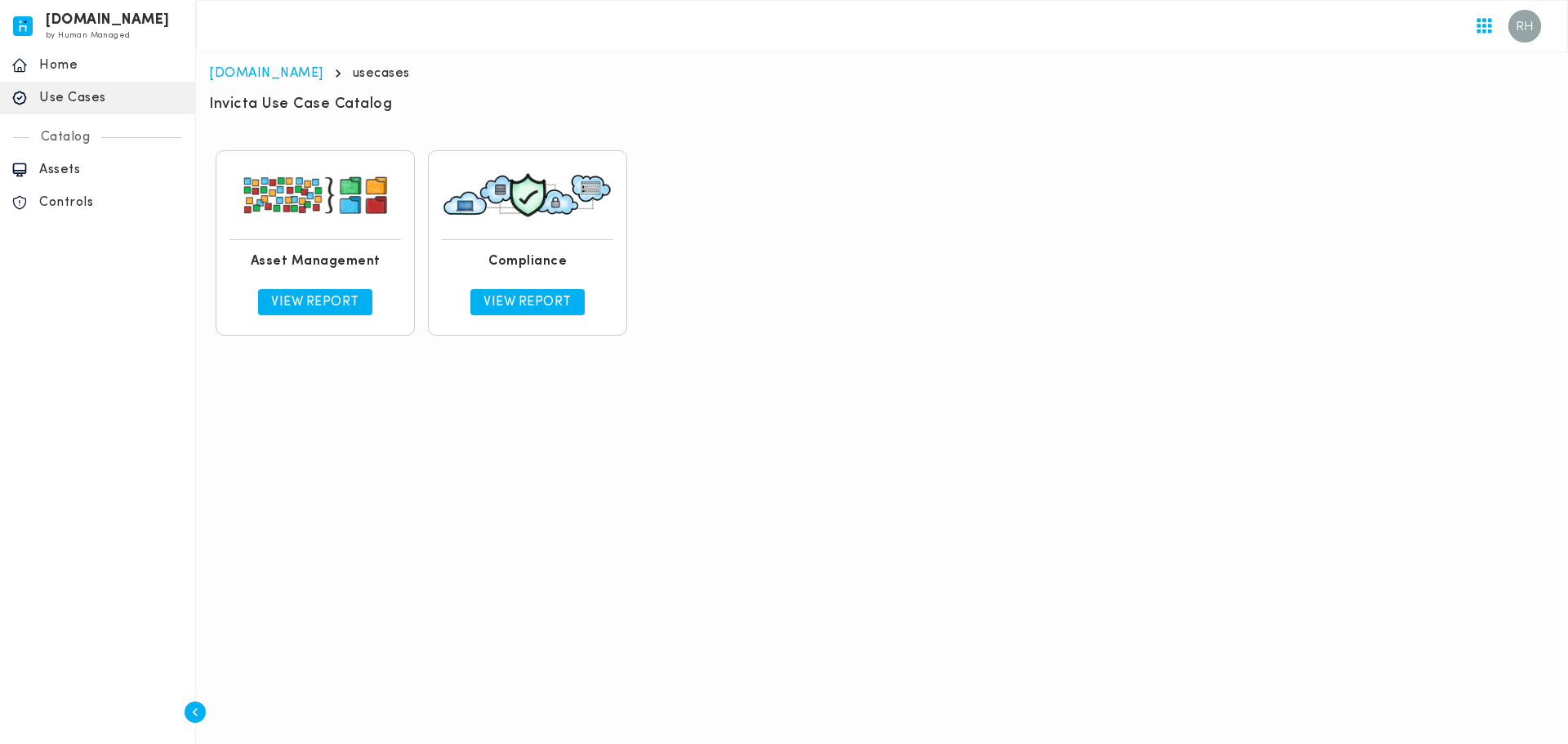
click at [58, 66] on p "Home" at bounding box center [111, 65] width 144 height 17
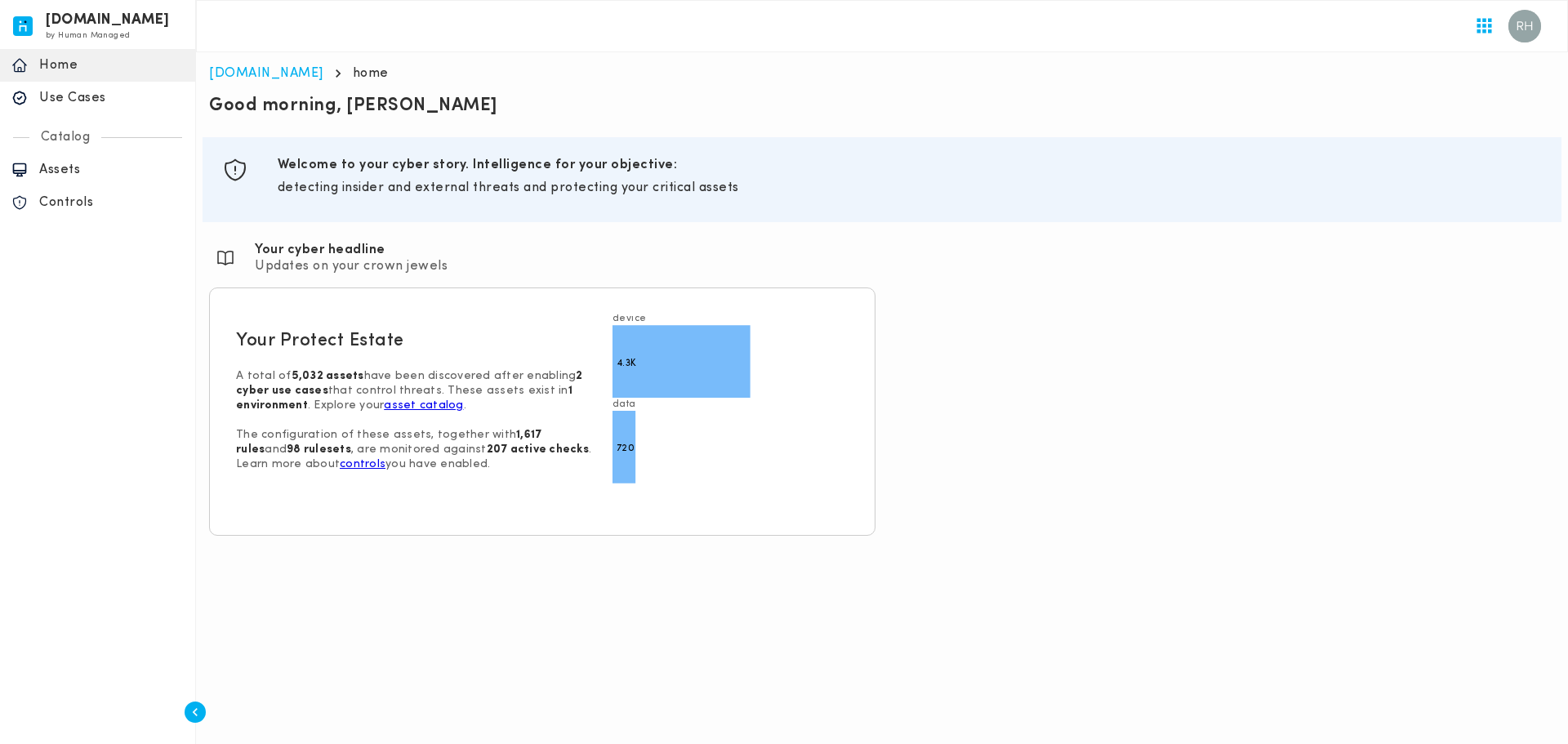
click at [50, 109] on div "Use Cases" at bounding box center [98, 98] width 195 height 33
drag, startPoint x: 460, startPoint y: 173, endPoint x: 656, endPoint y: 195, distance: 197.2
click at [621, 192] on div "Welcome to your cyber story. Intelligence for your objective: detecting insider…" at bounding box center [910, 179] width 1265 height 46
click at [656, 195] on p "detecting insider and external threats and protecting your critical assets" at bounding box center [910, 188] width 1265 height 17
drag, startPoint x: 331, startPoint y: 193, endPoint x: 388, endPoint y: 197, distance: 57.1
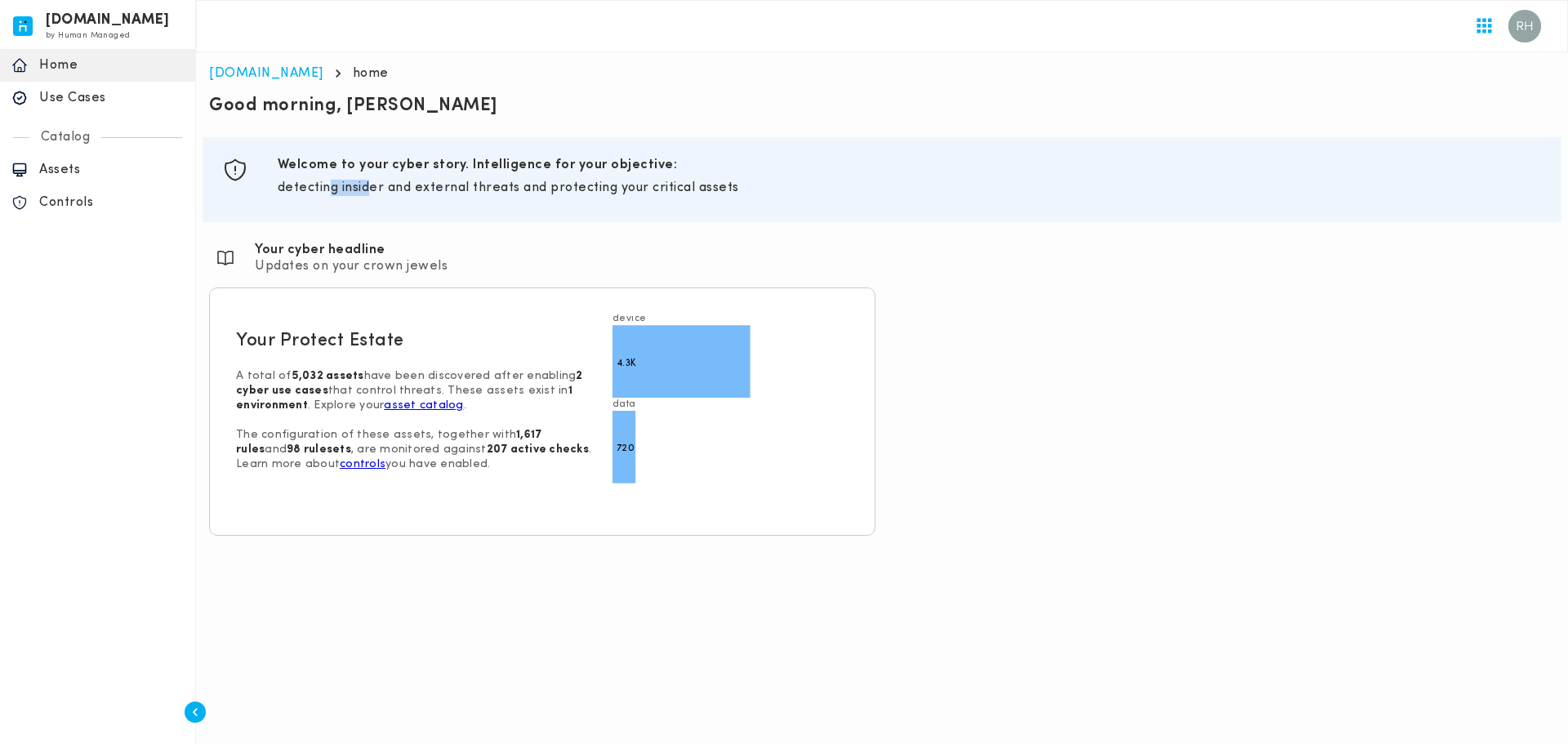
click at [375, 196] on div "Welcome to your cyber story. Intelligence for your objective: detecting insider…" at bounding box center [910, 179] width 1265 height 46
click at [390, 198] on div "Welcome to your cyber story. Intelligence for your objective: detecting insider…" at bounding box center [910, 179] width 1265 height 46
click at [388, 208] on div "Welcome to your cyber story. Intelligence for your objective: detecting insider…" at bounding box center [910, 179] width 1278 height 59
drag, startPoint x: 378, startPoint y: 198, endPoint x: 475, endPoint y: 198, distance: 97.0
click at [475, 198] on div "Welcome to your cyber story. Intelligence for your objective: detecting insider…" at bounding box center [910, 179] width 1265 height 46
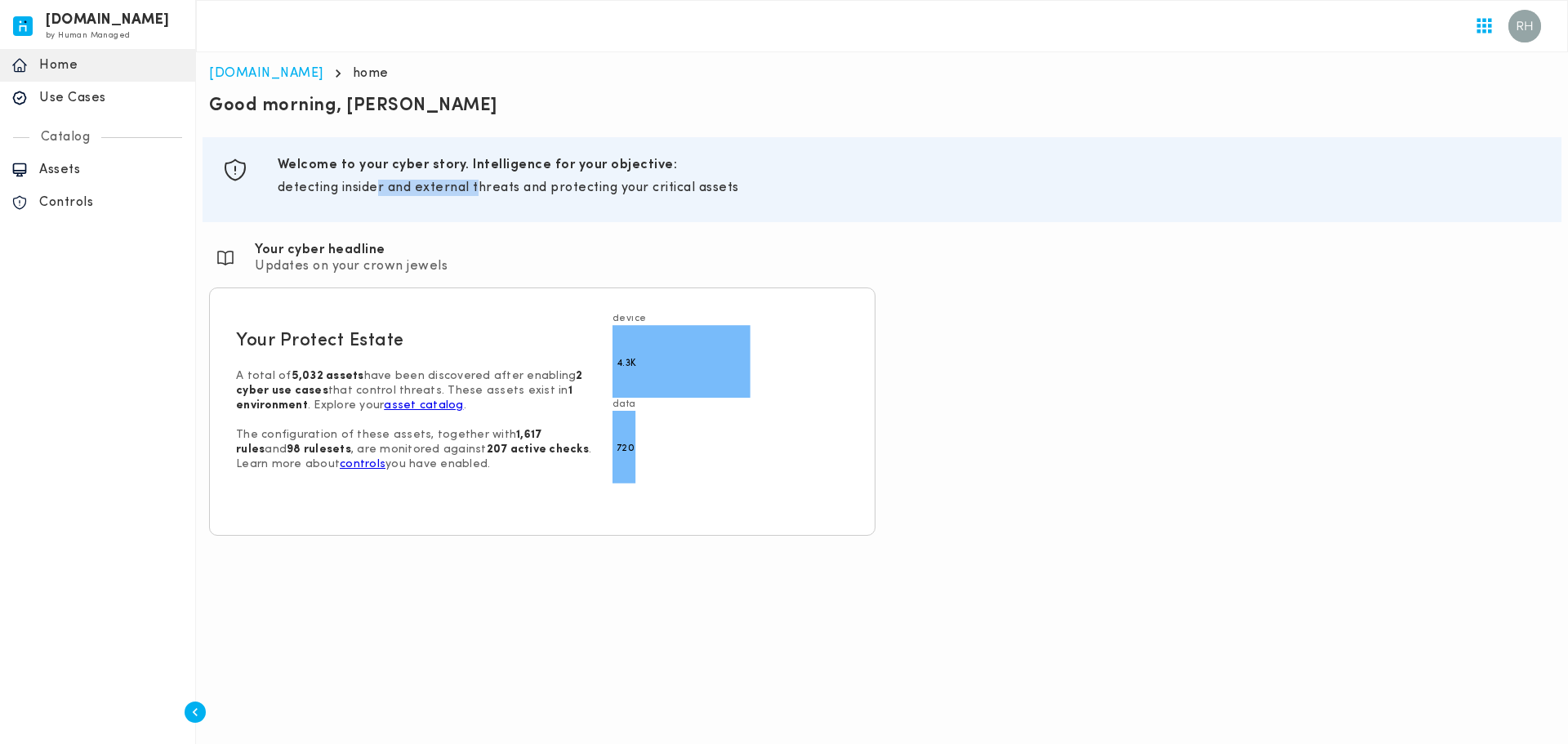
click at [475, 198] on div "Welcome to your cyber story. Intelligence for your objective: detecting insider…" at bounding box center [910, 179] width 1265 height 46
click at [477, 211] on div "Section ID: objectives Welcome to your cyber story. Intelligence for your objec…" at bounding box center [882, 179] width 1346 height 72
drag, startPoint x: 432, startPoint y: 191, endPoint x: 492, endPoint y: 198, distance: 60.4
click at [492, 198] on div "Welcome to your cyber story. Intelligence for your objective: detecting insider…" at bounding box center [910, 179] width 1265 height 46
click at [519, 204] on div "Welcome to your cyber story. Intelligence for your objective: detecting insider…" at bounding box center [910, 179] width 1278 height 59
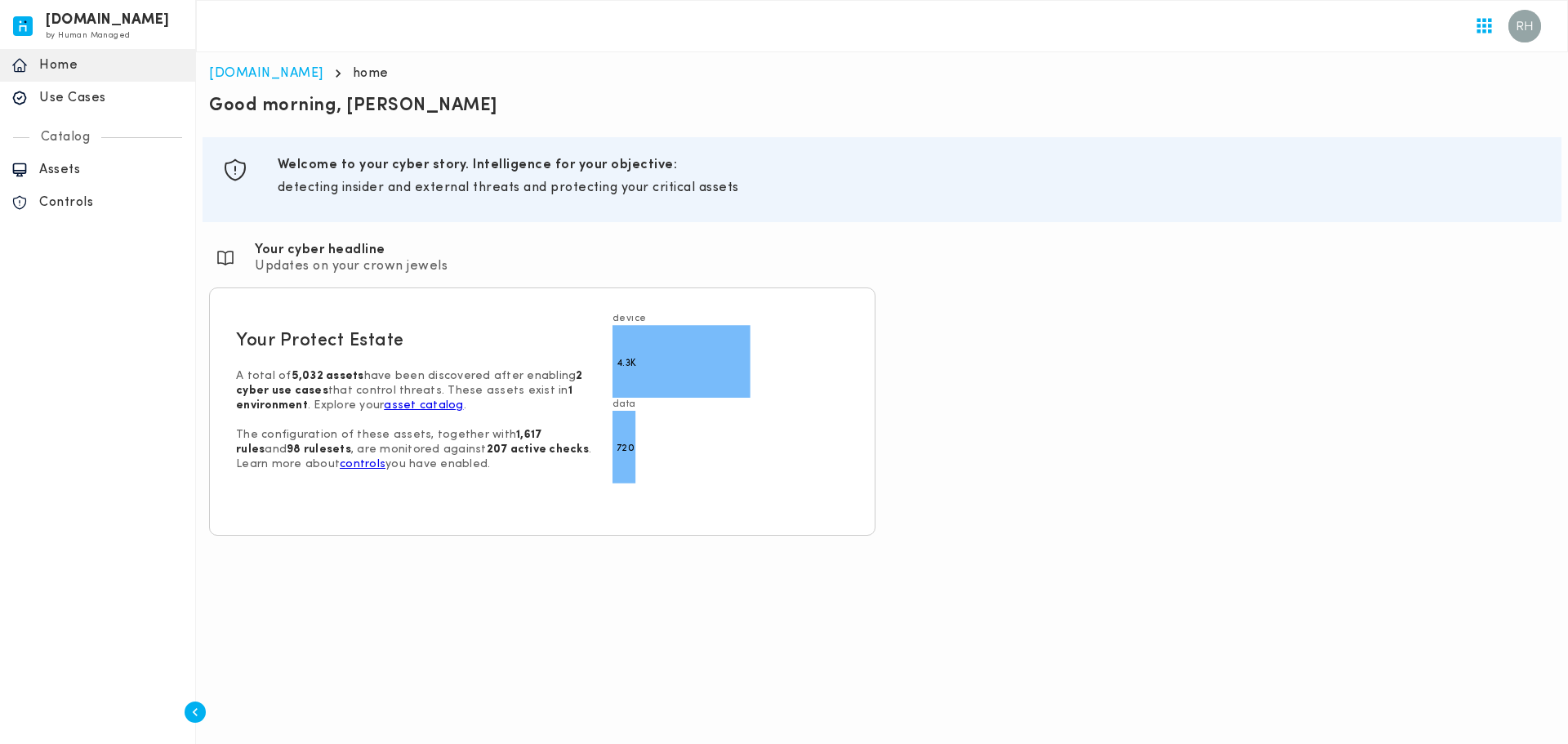
click at [522, 216] on div "Section ID: objectives Welcome to your cyber story. Intelligence for your objec…" at bounding box center [882, 179] width 1359 height 85
drag, startPoint x: 483, startPoint y: 192, endPoint x: 661, endPoint y: 206, distance: 178.5
click at [634, 205] on div "Welcome to your cyber story. Intelligence for your objective: detecting insider…" at bounding box center [910, 179] width 1278 height 59
click at [701, 212] on div "Section ID: objectives Welcome to your cyber story. Intelligence for your objec…" at bounding box center [882, 179] width 1346 height 72
drag, startPoint x: 551, startPoint y: 192, endPoint x: 804, endPoint y: 204, distance: 253.3
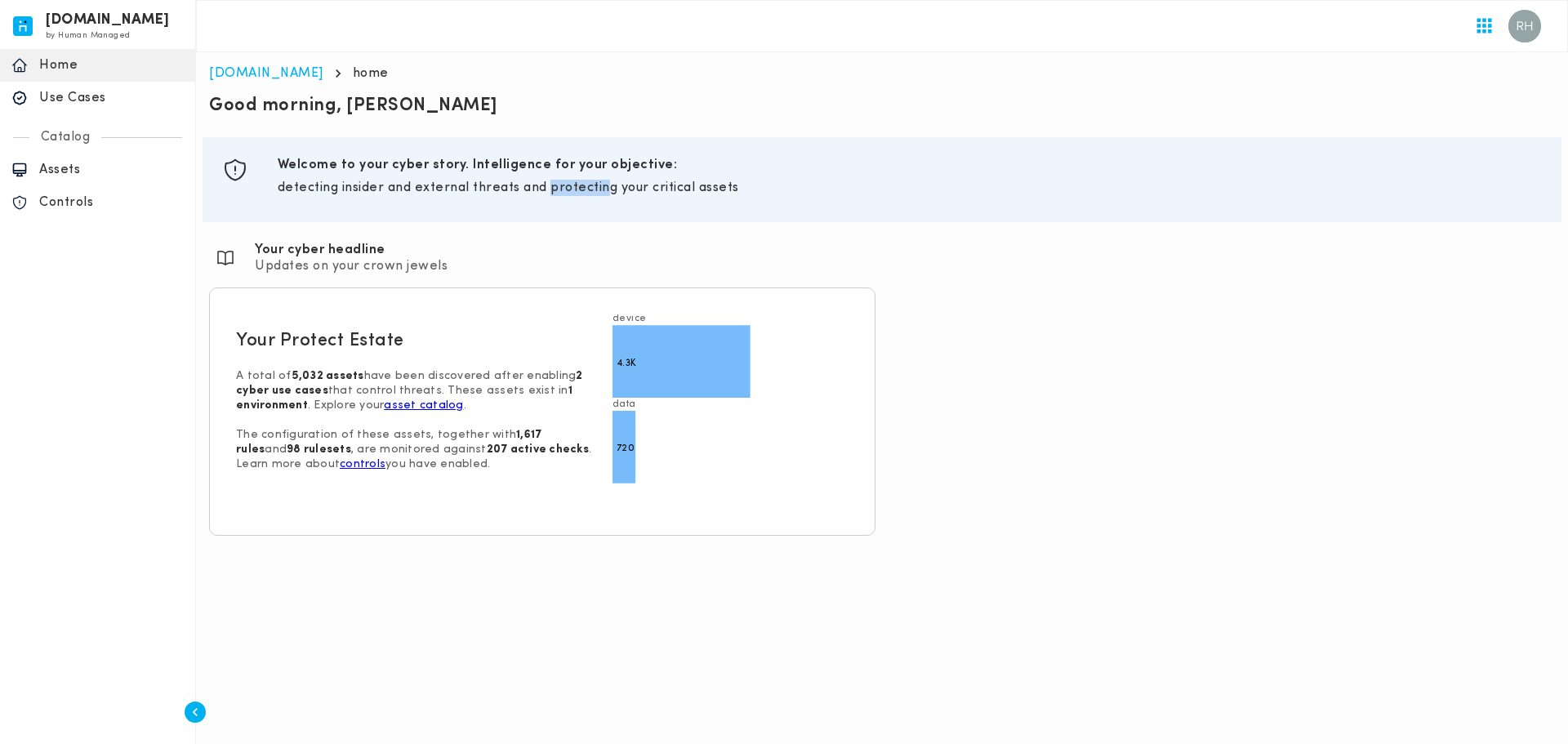
click at [753, 203] on div "Welcome to your cyber story. Intelligence for your objective: detecting insider…" at bounding box center [910, 179] width 1278 height 59
click at [863, 205] on div "Welcome to your cyber story. Intelligence for your objective: detecting insider…" at bounding box center [910, 179] width 1278 height 59
drag, startPoint x: 774, startPoint y: 198, endPoint x: 763, endPoint y: 216, distance: 21.1
click at [763, 215] on div "Section ID: objectives Welcome to your cyber story. Intelligence for your objec…" at bounding box center [882, 179] width 1346 height 72
click at [763, 216] on div "Section ID: objectives Welcome to your cyber story. Intelligence for your objec…" at bounding box center [882, 179] width 1359 height 85
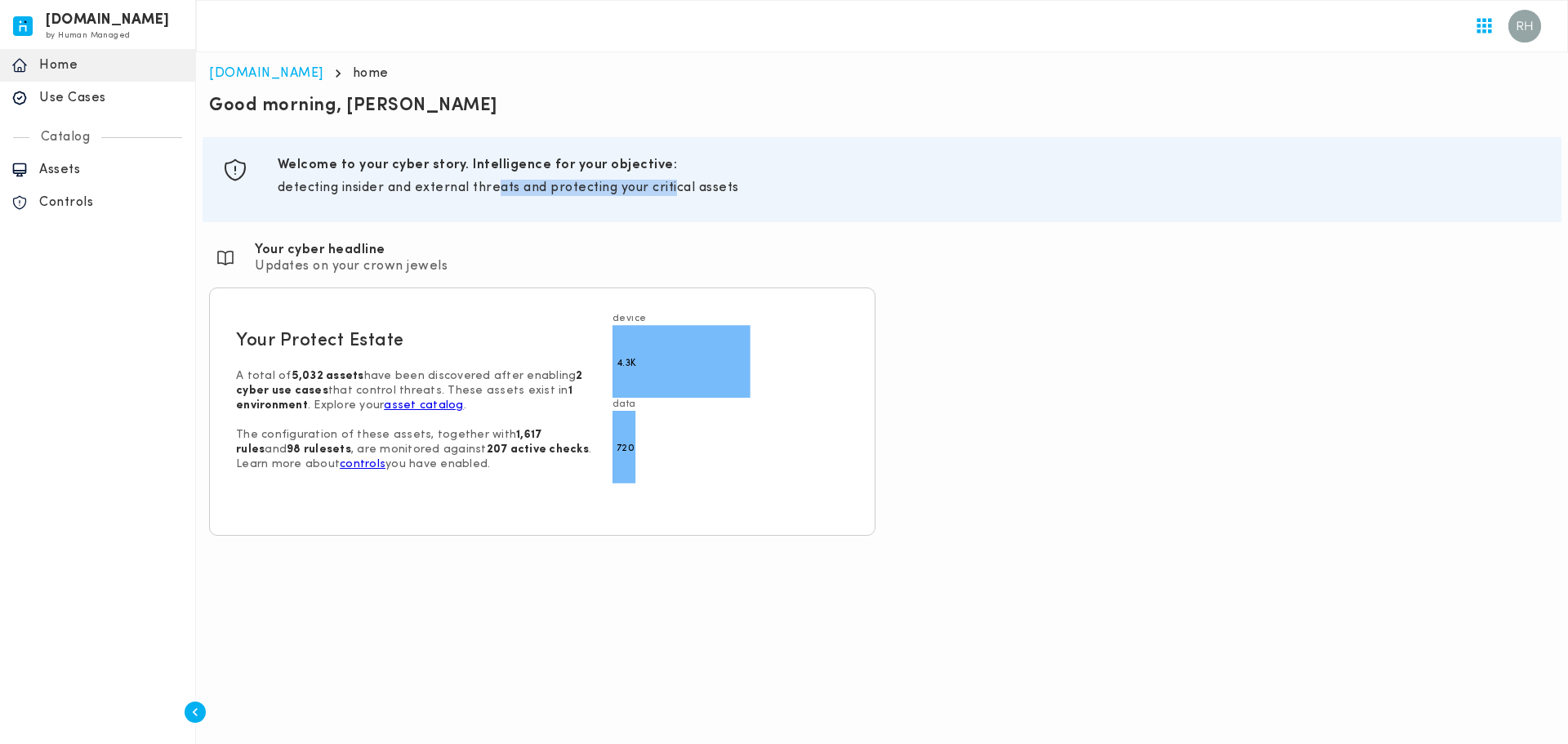
drag, startPoint x: 614, startPoint y: 211, endPoint x: 755, endPoint y: 218, distance: 141.2
click at [733, 216] on div "Section ID: objectives Welcome to your cyber story. Intelligence for your objec…" at bounding box center [882, 179] width 1359 height 85
click at [755, 218] on div "Section ID: objectives Welcome to your cyber story. Intelligence for your objec…" at bounding box center [882, 179] width 1359 height 85
drag, startPoint x: 400, startPoint y: 201, endPoint x: 628, endPoint y: 209, distance: 228.1
click at [609, 209] on div "Section ID: objectives Welcome to your cyber story. Intelligence for your objec…" at bounding box center [882, 179] width 1346 height 72
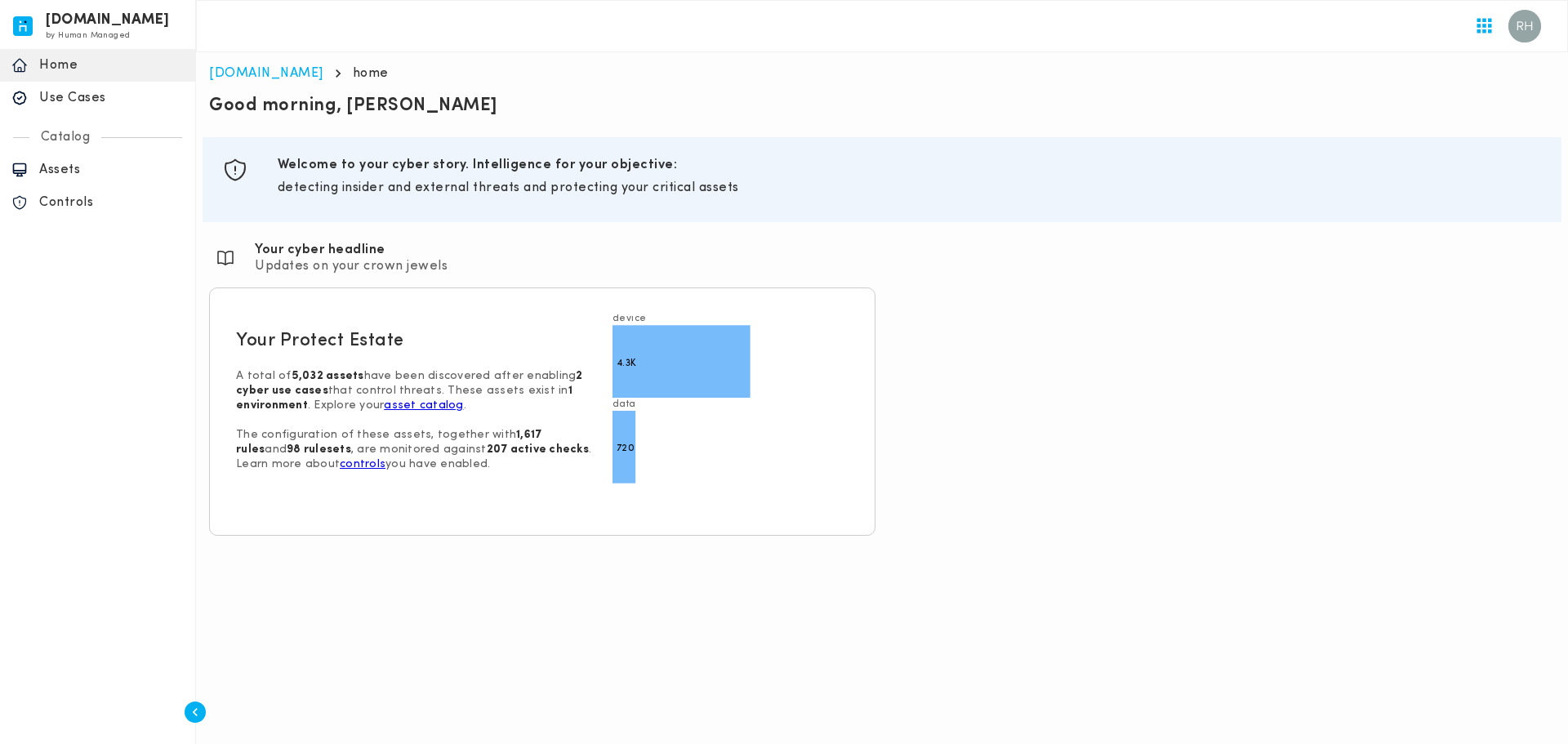
click at [628, 210] on div "Section ID: objectives Welcome to your cyber story. Intelligence for your objec…" at bounding box center [882, 179] width 1346 height 72
click at [74, 114] on div "Use Cases" at bounding box center [98, 98] width 195 height 33
click at [73, 167] on p "Assets" at bounding box center [111, 170] width 144 height 17
click at [78, 211] on p "Controls" at bounding box center [111, 203] width 144 height 17
drag, startPoint x: 382, startPoint y: 174, endPoint x: 520, endPoint y: 190, distance: 138.9
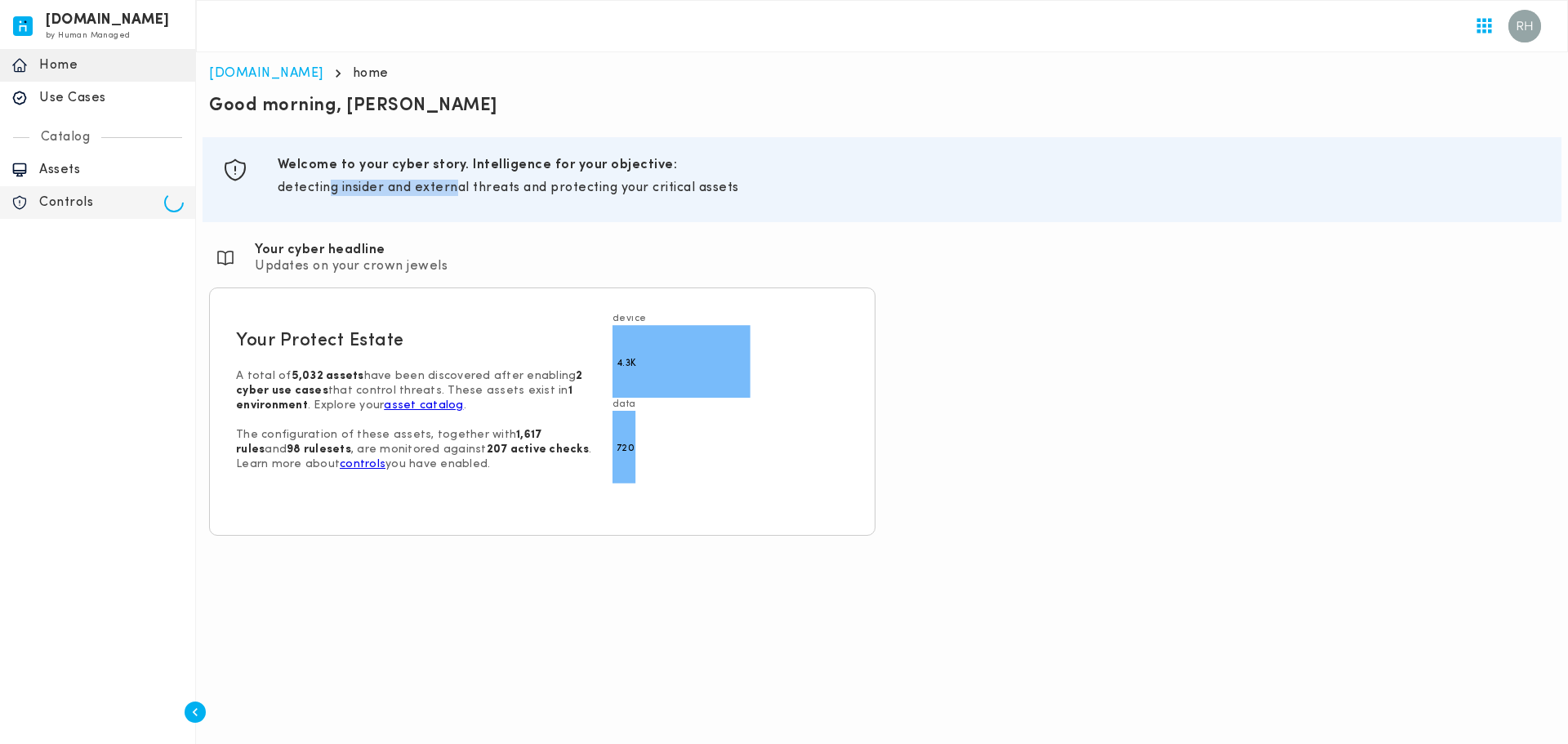
click at [507, 189] on div "Welcome to your cyber story. Intelligence for your objective: detecting insider…" at bounding box center [910, 179] width 1265 height 46
click at [520, 190] on p "detecting insider and external threats and protecting your critical assets" at bounding box center [910, 188] width 1265 height 17
drag, startPoint x: 419, startPoint y: 188, endPoint x: 553, endPoint y: 195, distance: 134.2
click at [547, 194] on p "detecting insider and external threats and protecting your critical assets" at bounding box center [910, 188] width 1265 height 17
click at [561, 196] on div "Welcome to your cyber story. Intelligence for your objective: detecting insider…" at bounding box center [910, 179] width 1265 height 46
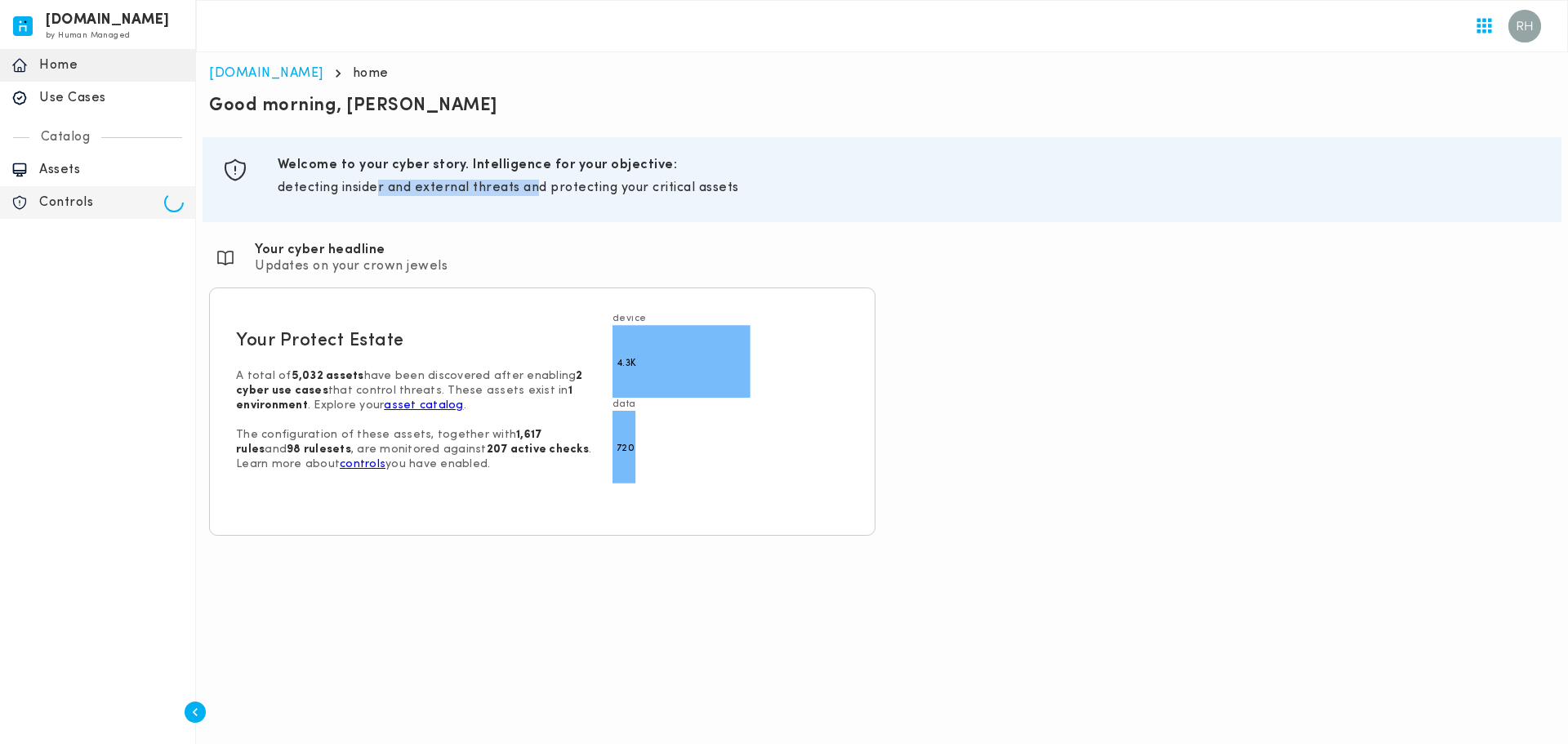
drag, startPoint x: 382, startPoint y: 181, endPoint x: 565, endPoint y: 196, distance: 183.6
click at [550, 195] on p "detecting insider and external threats and protecting your critical assets" at bounding box center [910, 188] width 1265 height 17
click at [565, 196] on div "Welcome to your cyber story. Intelligence for your objective: detecting insider…" at bounding box center [910, 179] width 1265 height 46
drag, startPoint x: 485, startPoint y: 192, endPoint x: 641, endPoint y: 197, distance: 156.1
click at [614, 195] on p "detecting insider and external threats and protecting your critical assets" at bounding box center [910, 188] width 1265 height 17
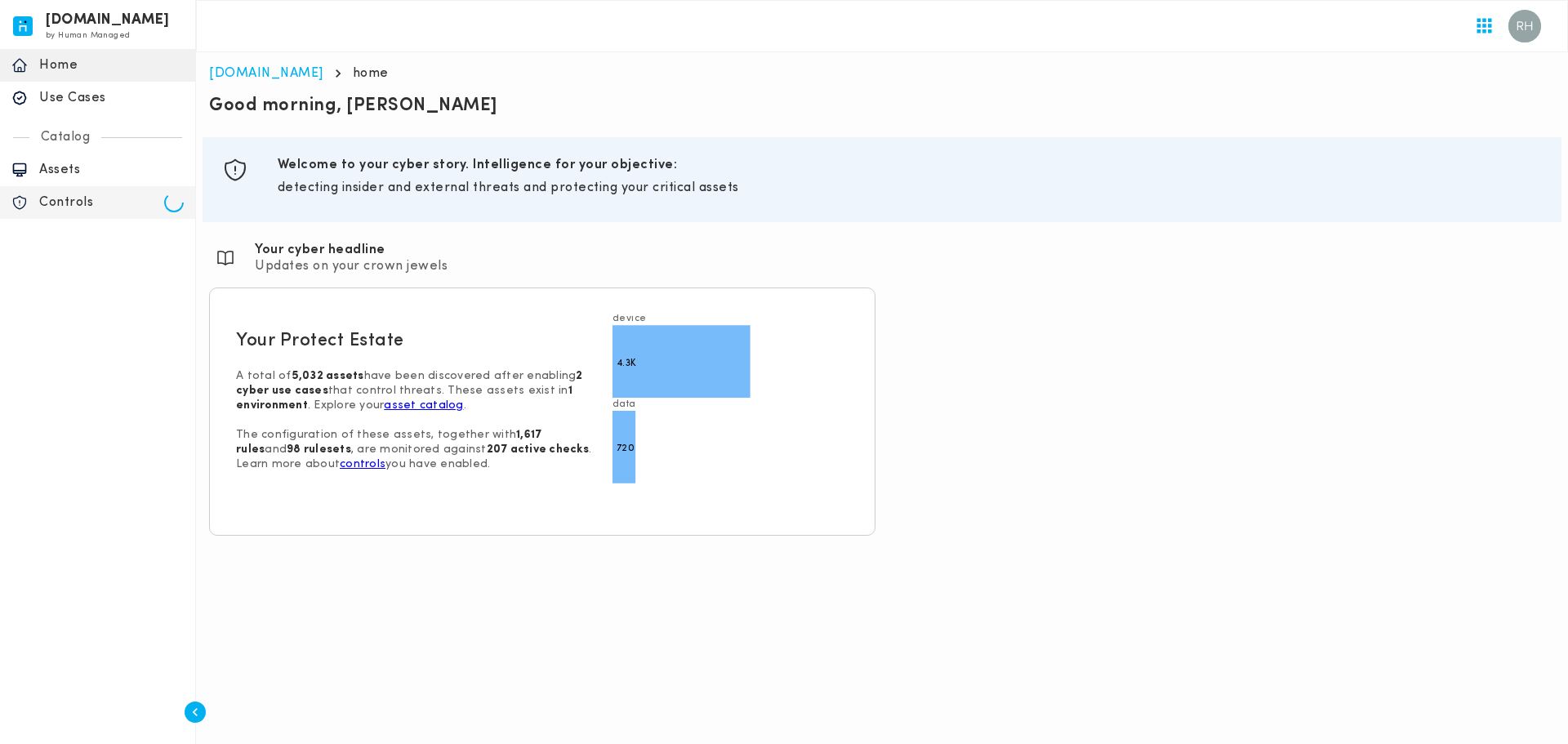
click at [641, 197] on div "Welcome to your cyber story. Intelligence for your objective: detecting insider…" at bounding box center [910, 179] width 1265 height 46
drag, startPoint x: 561, startPoint y: 192, endPoint x: 730, endPoint y: 196, distance: 169.0
click at [692, 193] on p "detecting insider and external threats and protecting your critical assets" at bounding box center [910, 188] width 1265 height 17
click at [730, 196] on div "Welcome to your cyber story. Intelligence for your objective: detecting insider…" at bounding box center [910, 179] width 1265 height 46
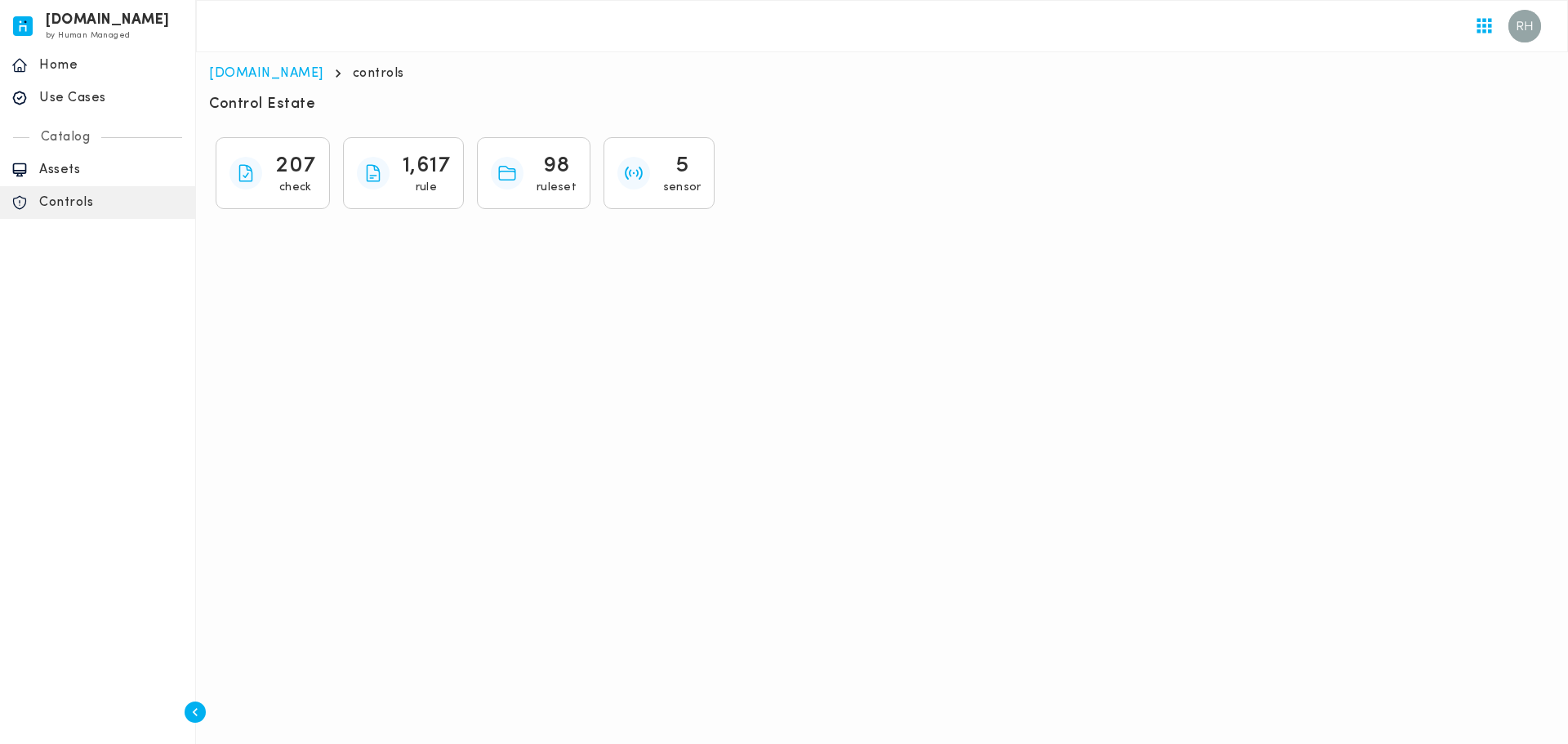
click at [661, 229] on html "[DOMAIN_NAME] by Human Managed {"resourceSet":[{"resourceId":"invicta-io/web/na…" at bounding box center [784, 114] width 1568 height 229
click at [102, 108] on div "Use Cases" at bounding box center [98, 98] width 195 height 33
click at [286, 190] on p "check" at bounding box center [295, 188] width 32 height 15
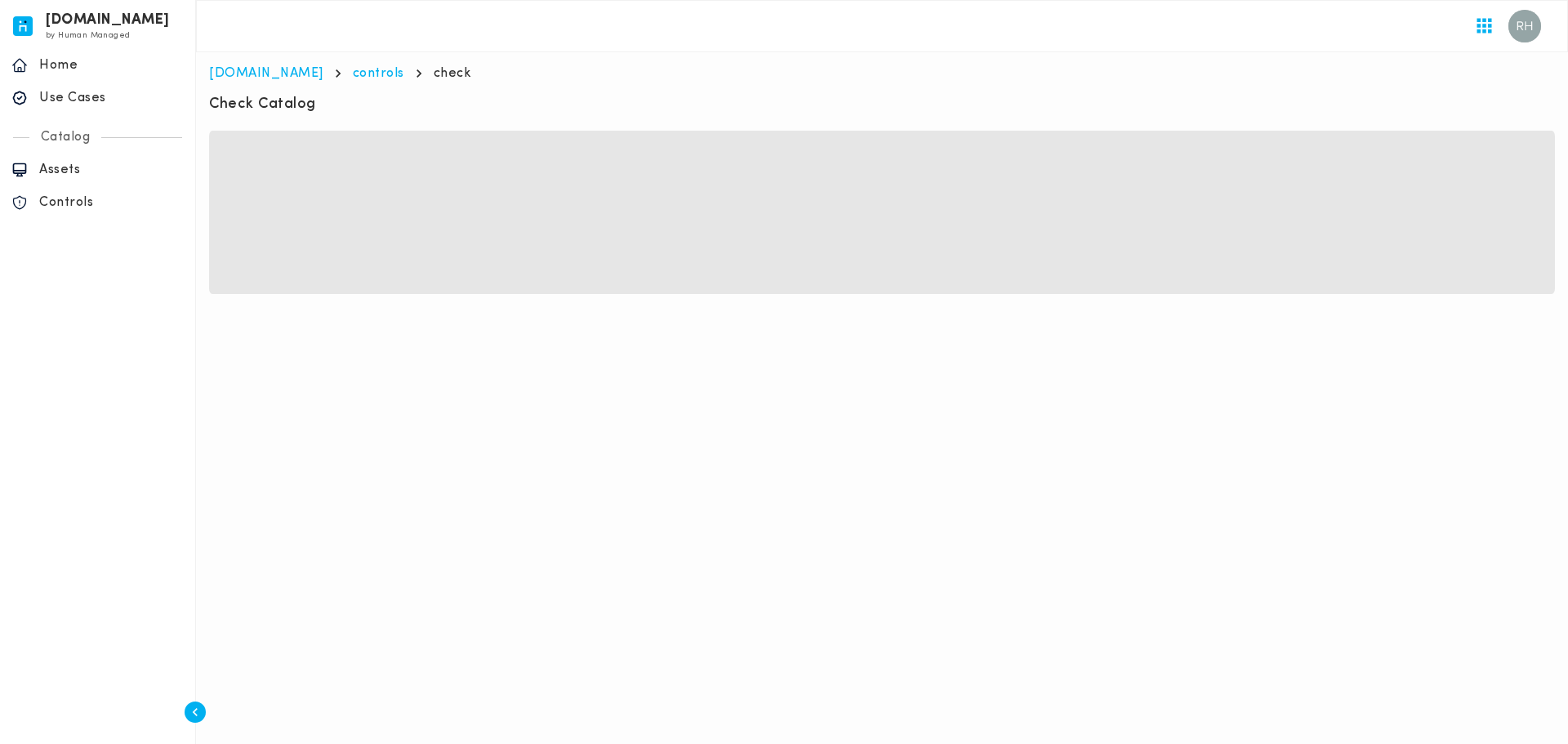
drag, startPoint x: 254, startPoint y: 107, endPoint x: 312, endPoint y: 108, distance: 58.0
click at [286, 107] on h6 "Check Catalog" at bounding box center [262, 104] width 107 height 20
click at [312, 109] on h6 "Check Catalog" at bounding box center [262, 104] width 107 height 20
click at [344, 111] on div "Check Catalog" at bounding box center [882, 106] width 1346 height 23
drag, startPoint x: 259, startPoint y: 110, endPoint x: 352, endPoint y: 111, distance: 93.0
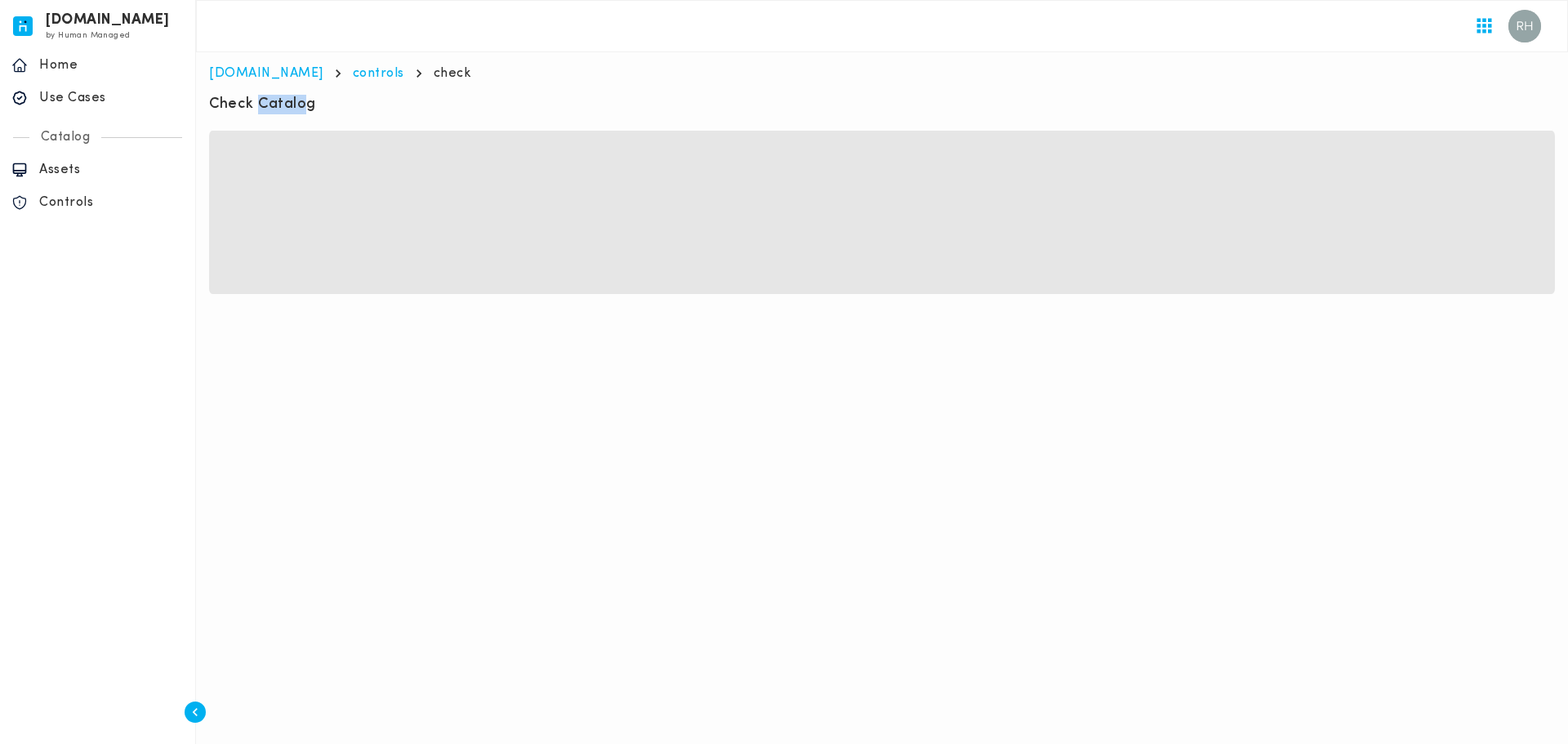
click at [333, 110] on div "Check Catalog" at bounding box center [882, 106] width 1346 height 23
click at [353, 111] on div "Check Catalog" at bounding box center [882, 106] width 1346 height 23
drag, startPoint x: 275, startPoint y: 111, endPoint x: 372, endPoint y: 114, distance: 97.0
click at [352, 111] on div "Check Catalog" at bounding box center [882, 106] width 1346 height 23
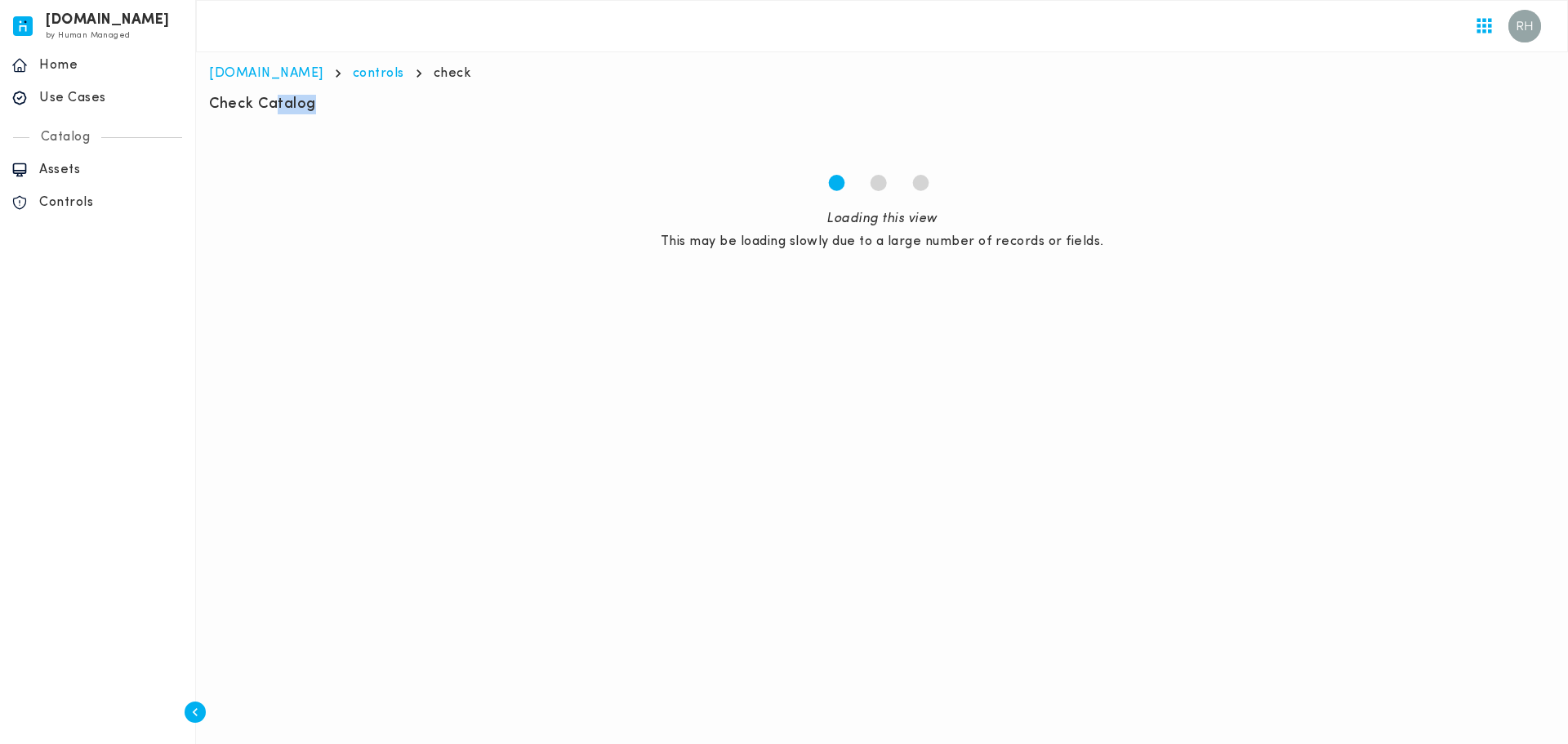
click at [372, 114] on div "Check Catalog" at bounding box center [882, 106] width 1346 height 23
click at [802, 270] on div "1 2 3 Loading this view This may be loading slowly due to a large number of rec…" at bounding box center [882, 213] width 1346 height 164
click at [822, 307] on html "[DOMAIN_NAME] by Human Managed {"resourceSet":[{"resourceId":"invicta-io/web/na…" at bounding box center [784, 153] width 1568 height 307
click at [53, 176] on p "Assets" at bounding box center [111, 170] width 144 height 17
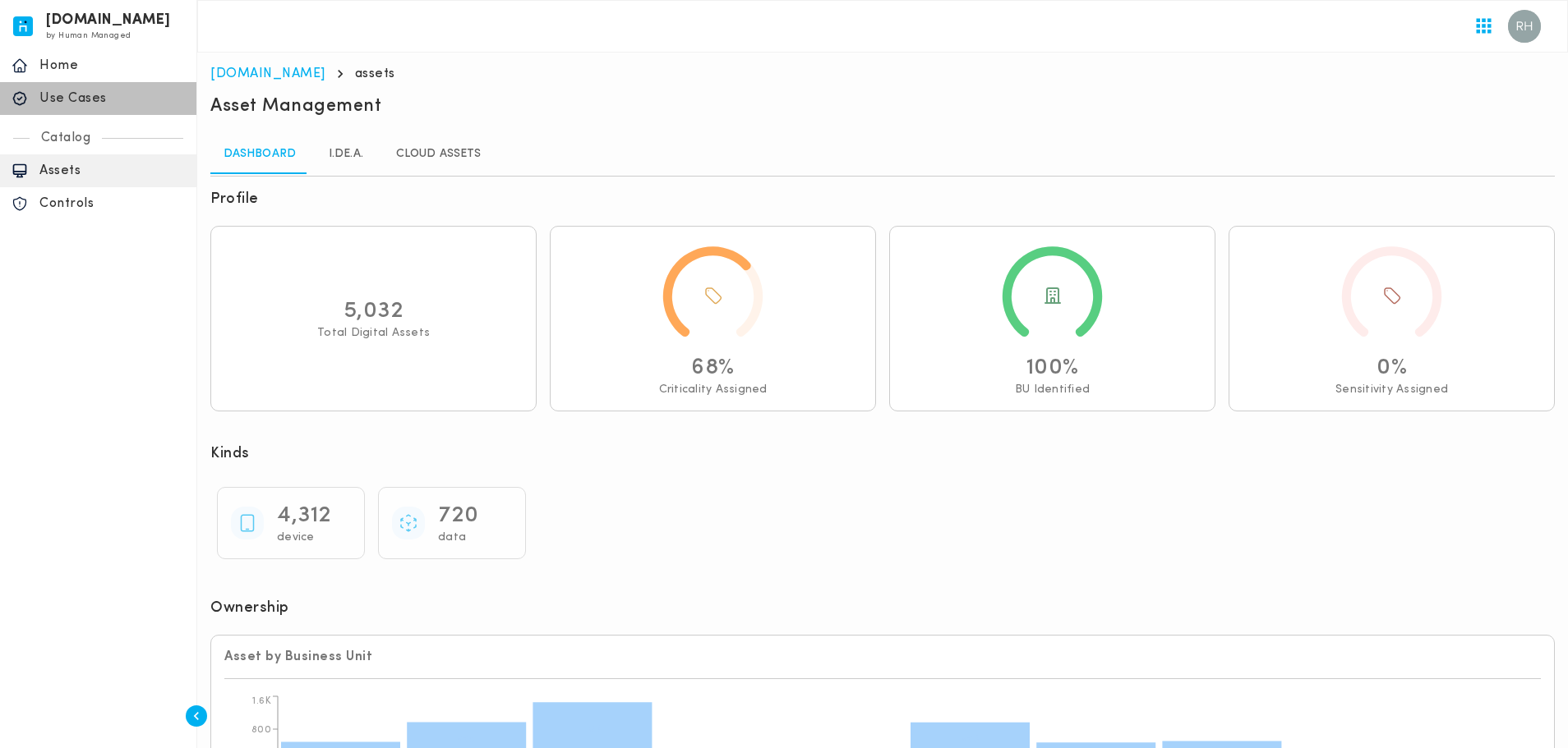
click at [81, 97] on p "Use Cases" at bounding box center [111, 99] width 145 height 17
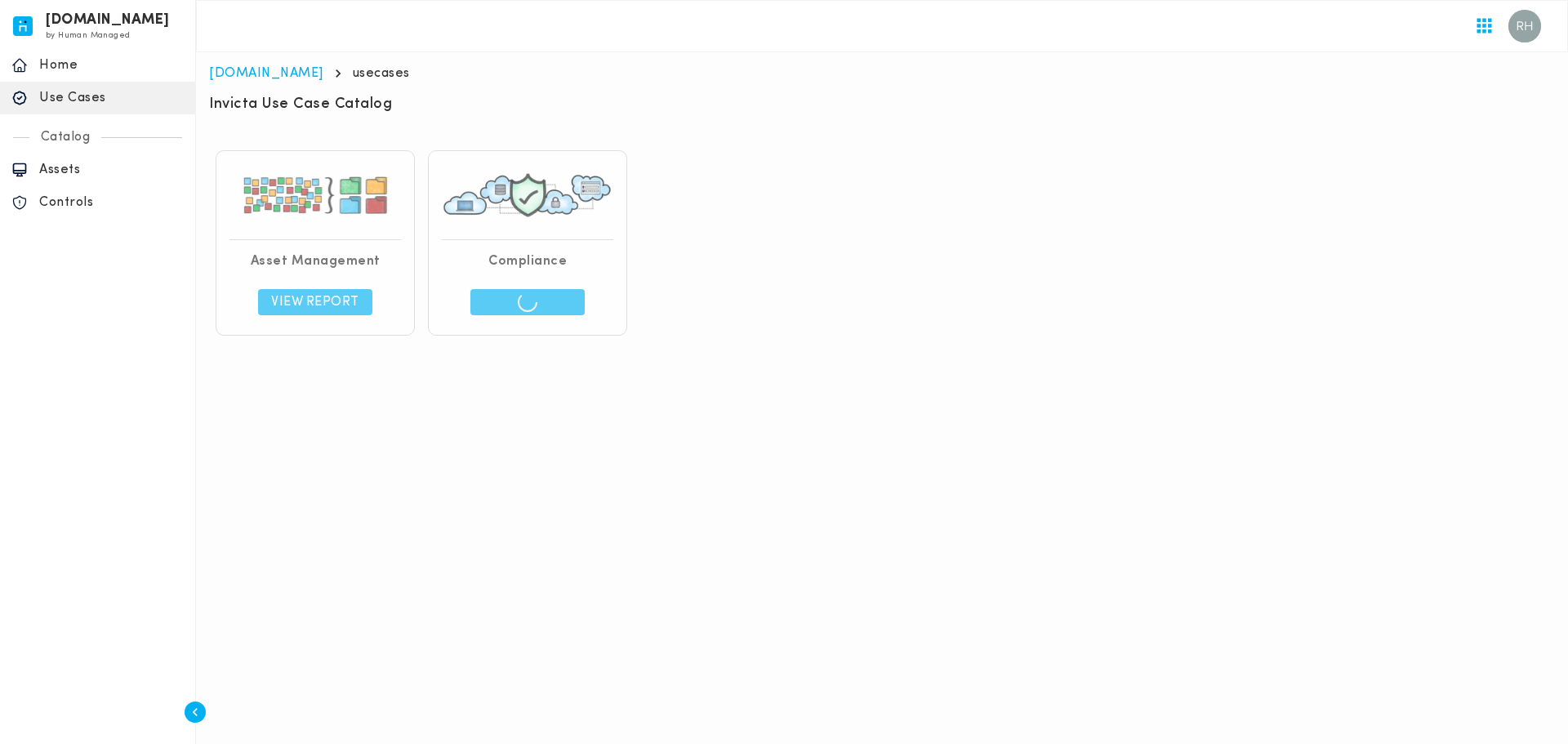
click at [902, 355] on html "[DOMAIN_NAME] by Human Managed {"resourceSet":[{"resourceId":"invicta-io/web/na…" at bounding box center [784, 178] width 1568 height 355
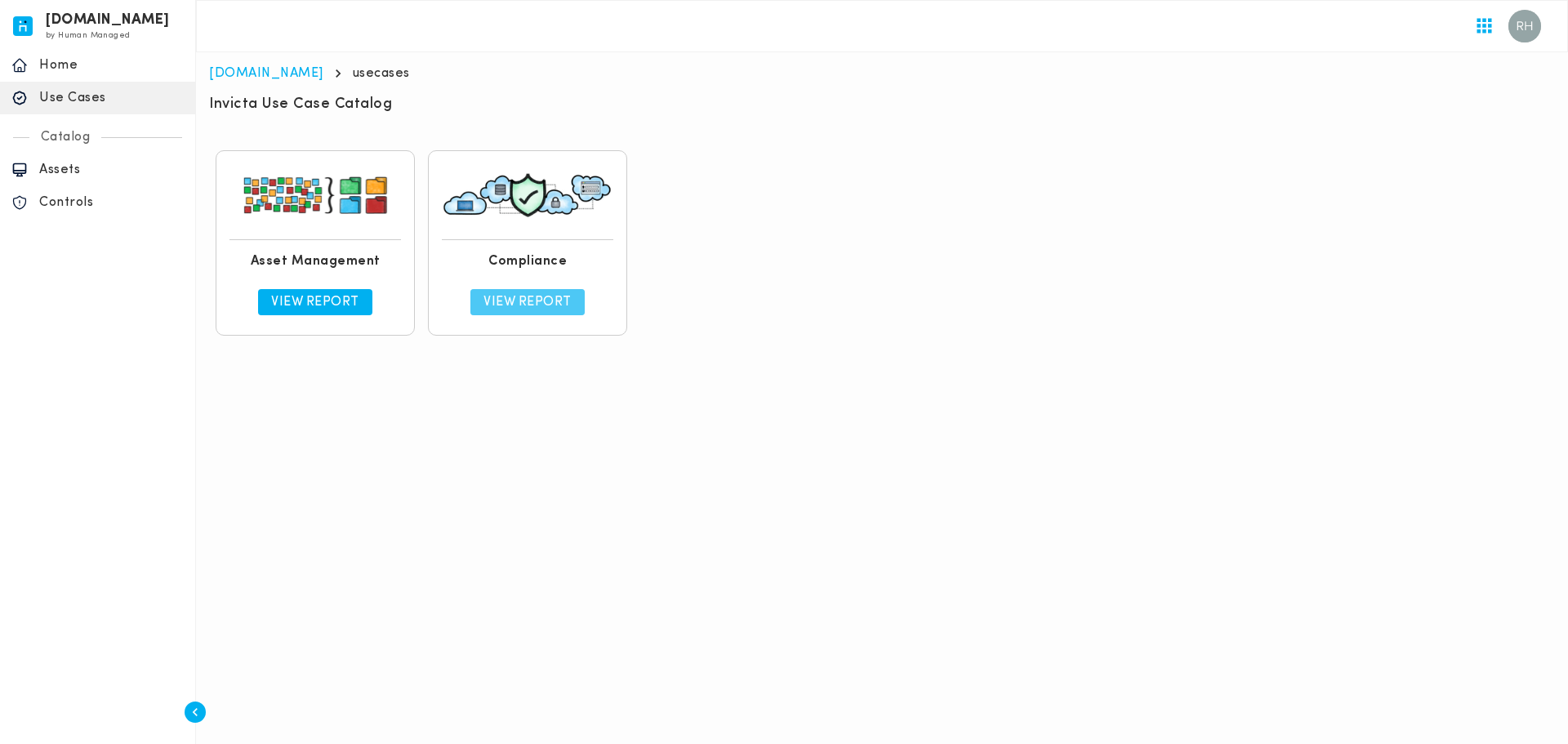
click at [548, 309] on p "View Report" at bounding box center [527, 302] width 88 height 17
click at [748, 355] on html "[DOMAIN_NAME] by Human Managed {"resourceSet":[{"resourceId":"invicta-io/web/na…" at bounding box center [784, 178] width 1568 height 355
click at [644, 355] on html "[DOMAIN_NAME] by Human Managed {"resourceSet":[{"resourceId":"invicta-io/web/na…" at bounding box center [784, 178] width 1568 height 355
click at [565, 355] on html "[DOMAIN_NAME] by Human Managed {"resourceSet":[{"resourceId":"invicta-io/web/na…" at bounding box center [784, 178] width 1568 height 355
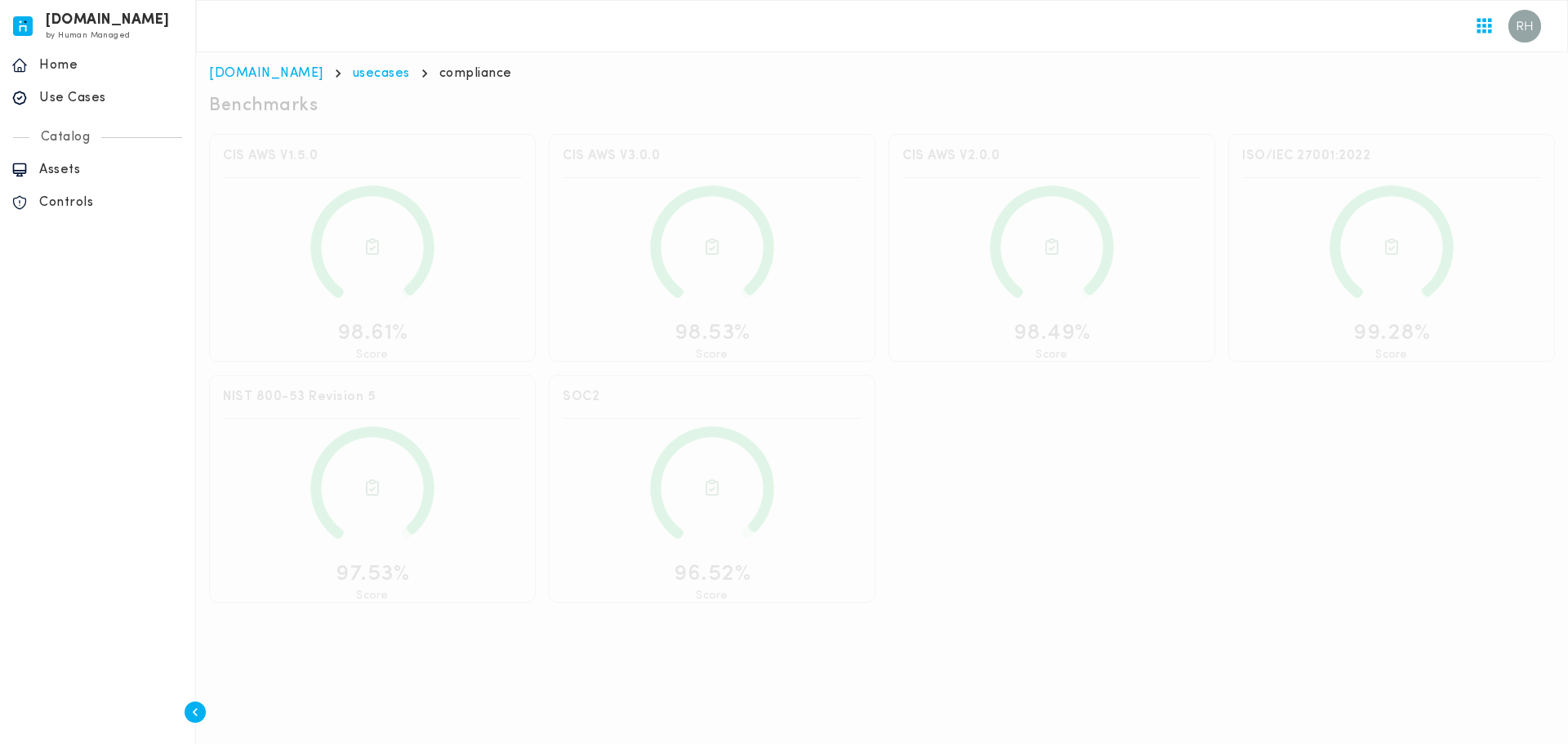
click at [493, 370] on div "NIST 800-53 Revision 5 97.53% Score" at bounding box center [372, 488] width 339 height 241
click at [776, 209] on icon at bounding box center [711, 247] width 299 height 142
click at [777, 328] on div "98.53% Score" at bounding box center [711, 270] width 299 height 157
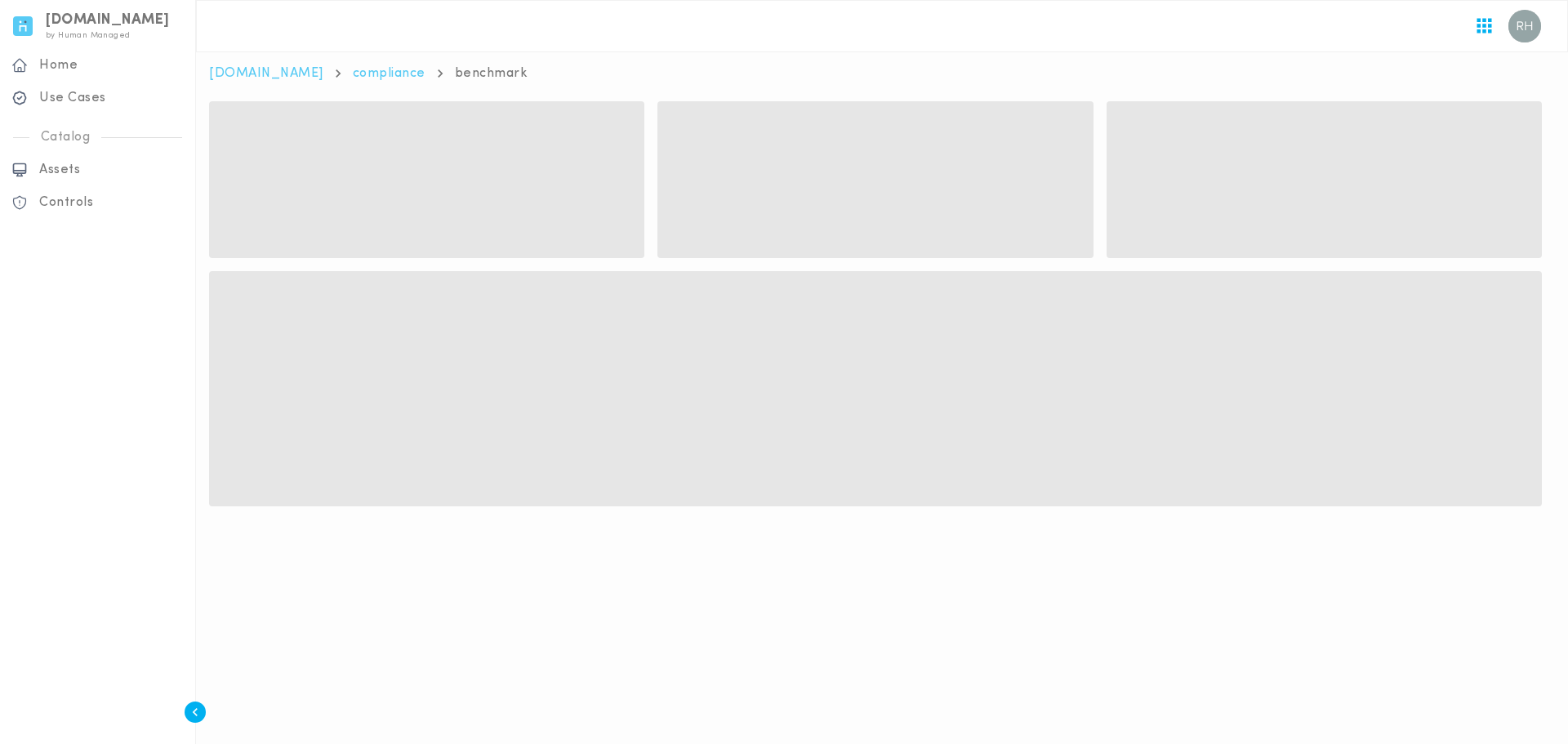
click at [525, 43] on div at bounding box center [883, 26] width 1373 height 52
click at [197, 712] on icon "button" at bounding box center [195, 712] width 17 height 17
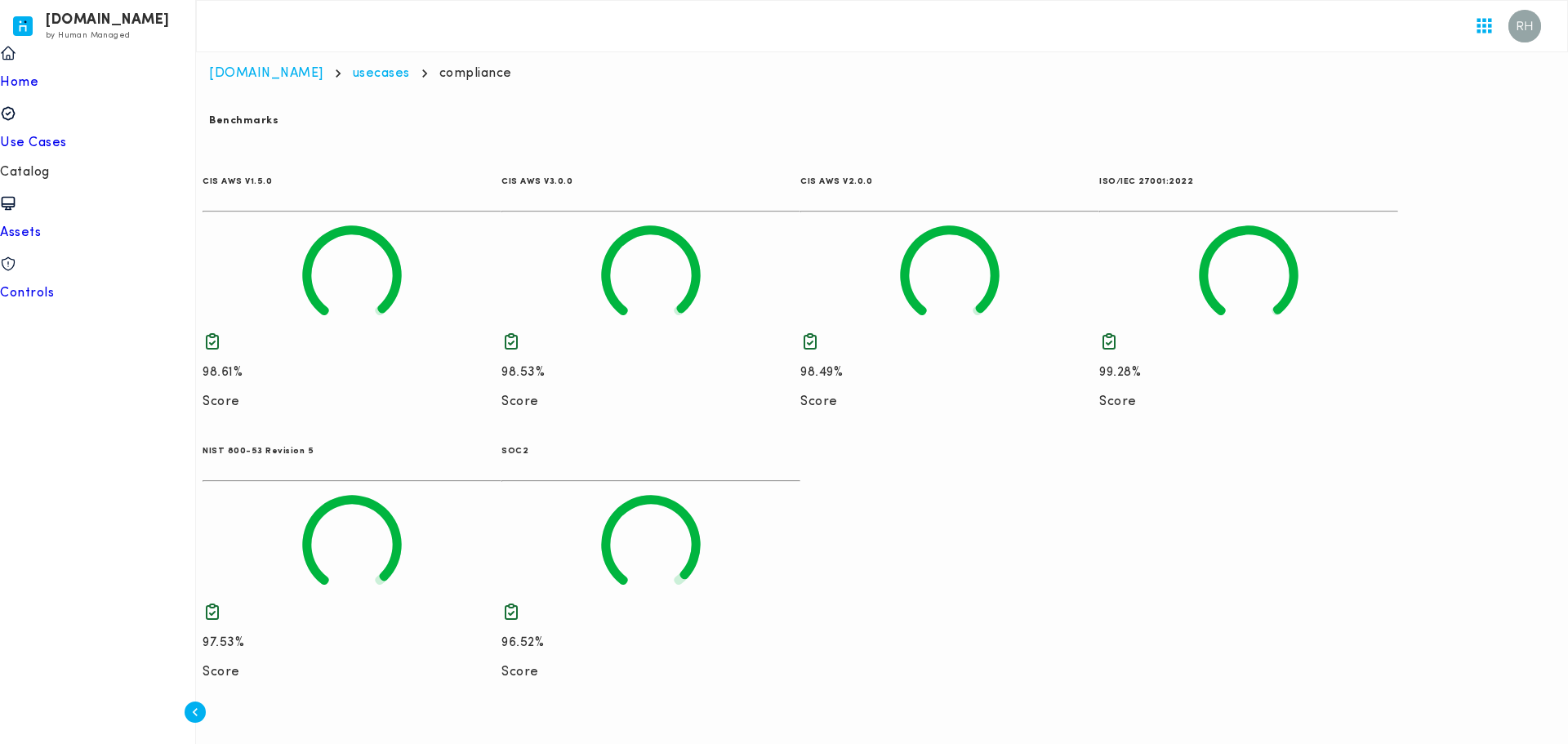
click at [359, 393] on p "Score" at bounding box center [352, 402] width 299 height 17
click at [378, 393] on p "Score" at bounding box center [352, 402] width 299 height 17
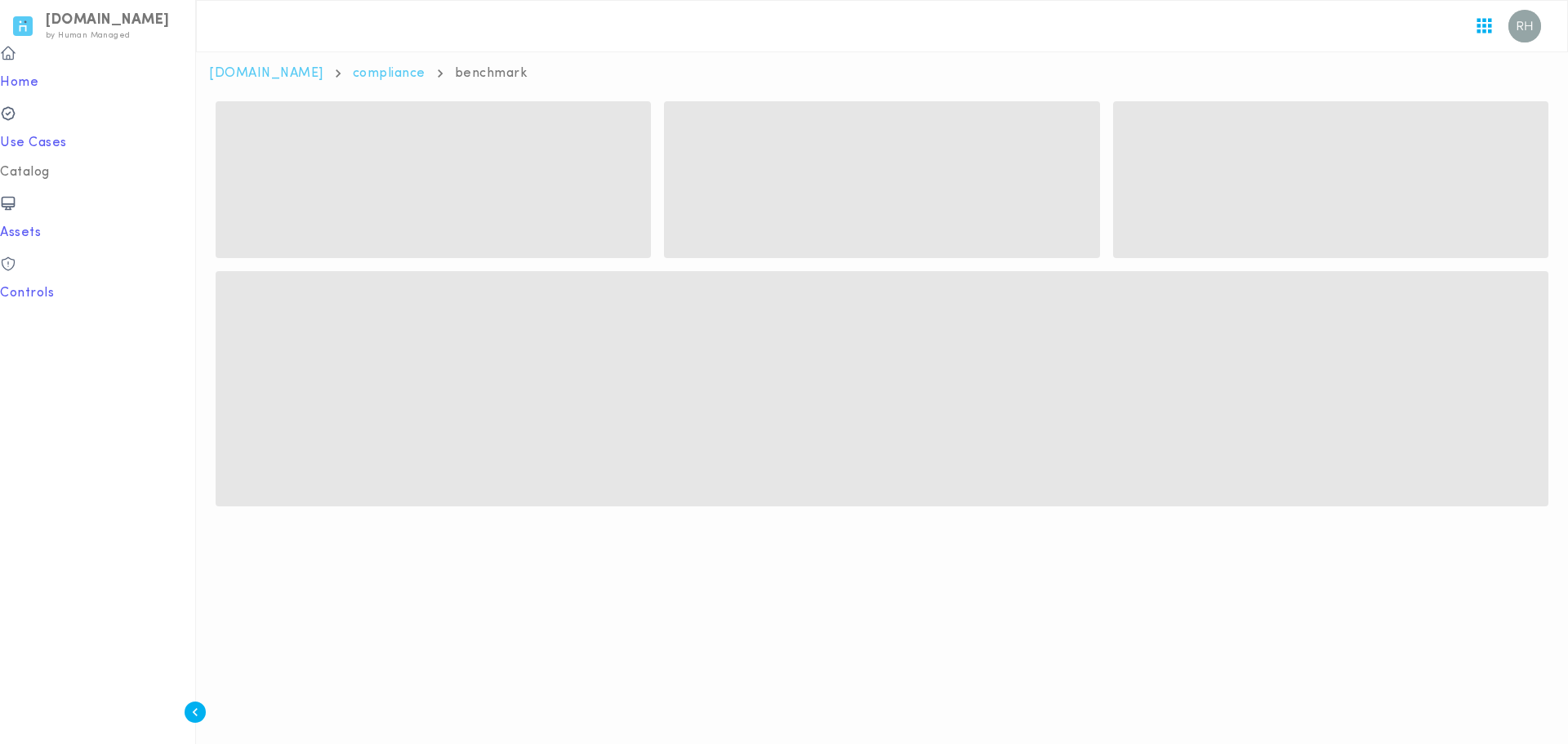
click at [364, 539] on html "[DOMAIN_NAME] by Human Managed {"resourceSet":[{"resourceId":"invicta-io/web/na…" at bounding box center [784, 270] width 1568 height 539
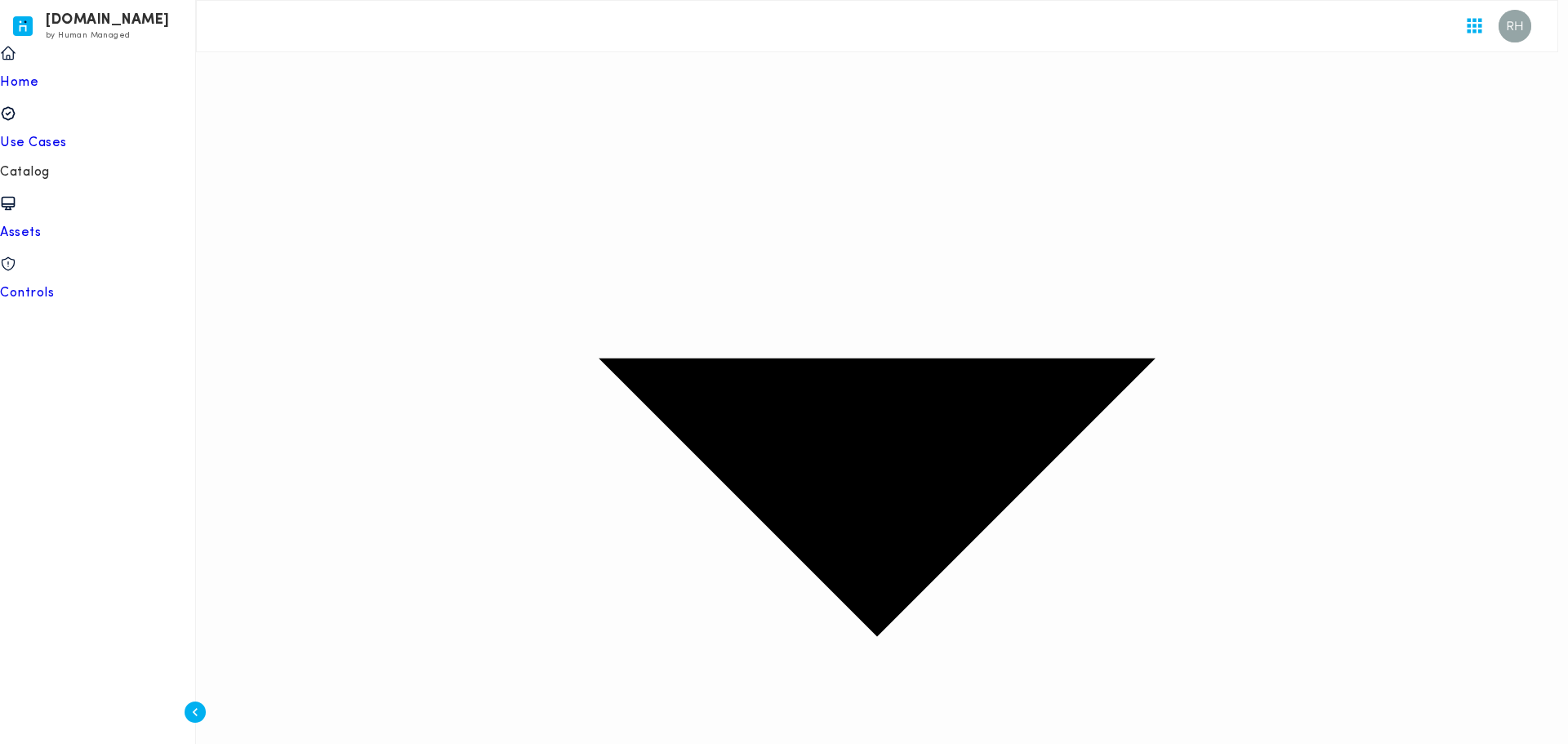
drag, startPoint x: 945, startPoint y: 47, endPoint x: 1104, endPoint y: 65, distance: 160.0
drag, startPoint x: 1210, startPoint y: 51, endPoint x: 1341, endPoint y: 57, distance: 131.1
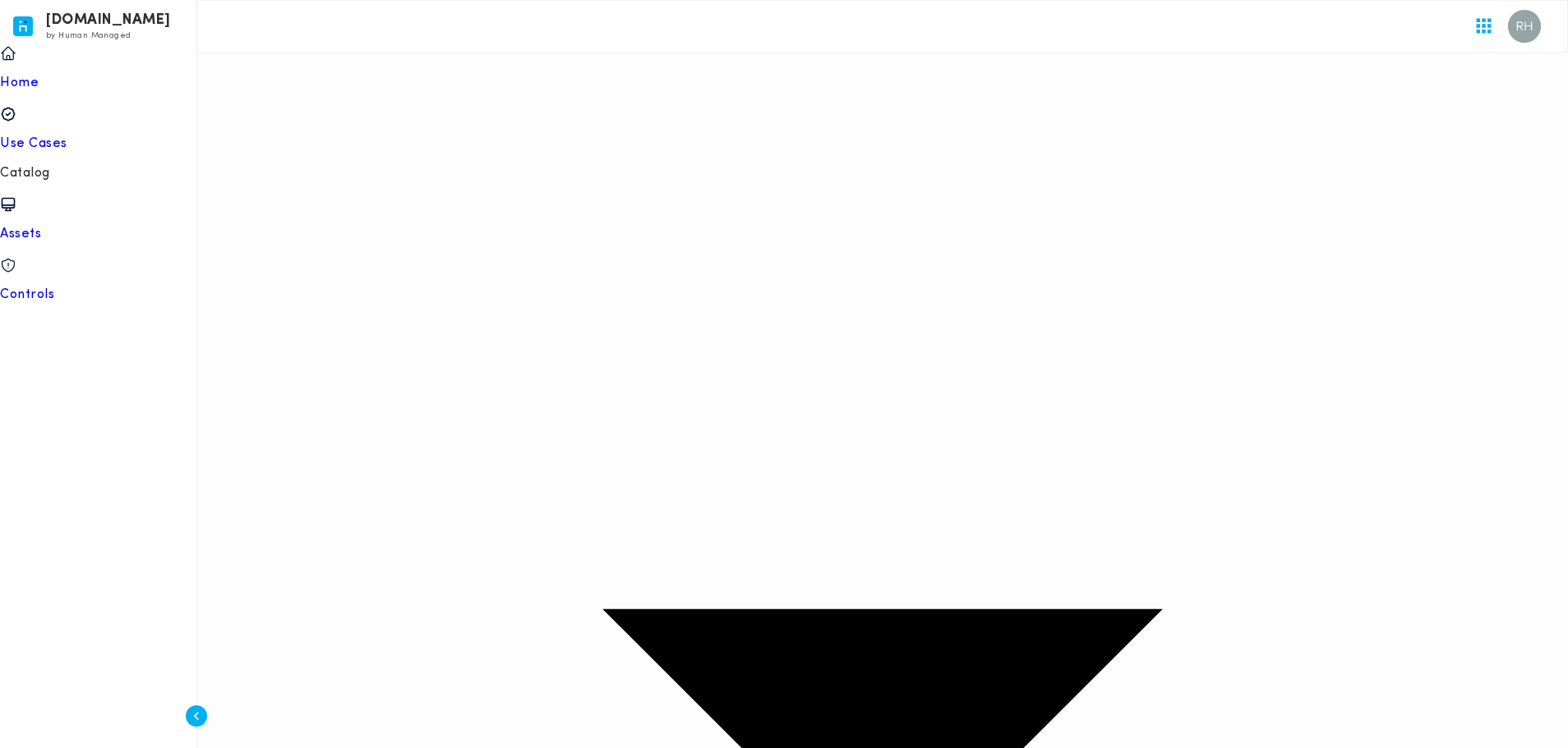
scroll to position [162, 0]
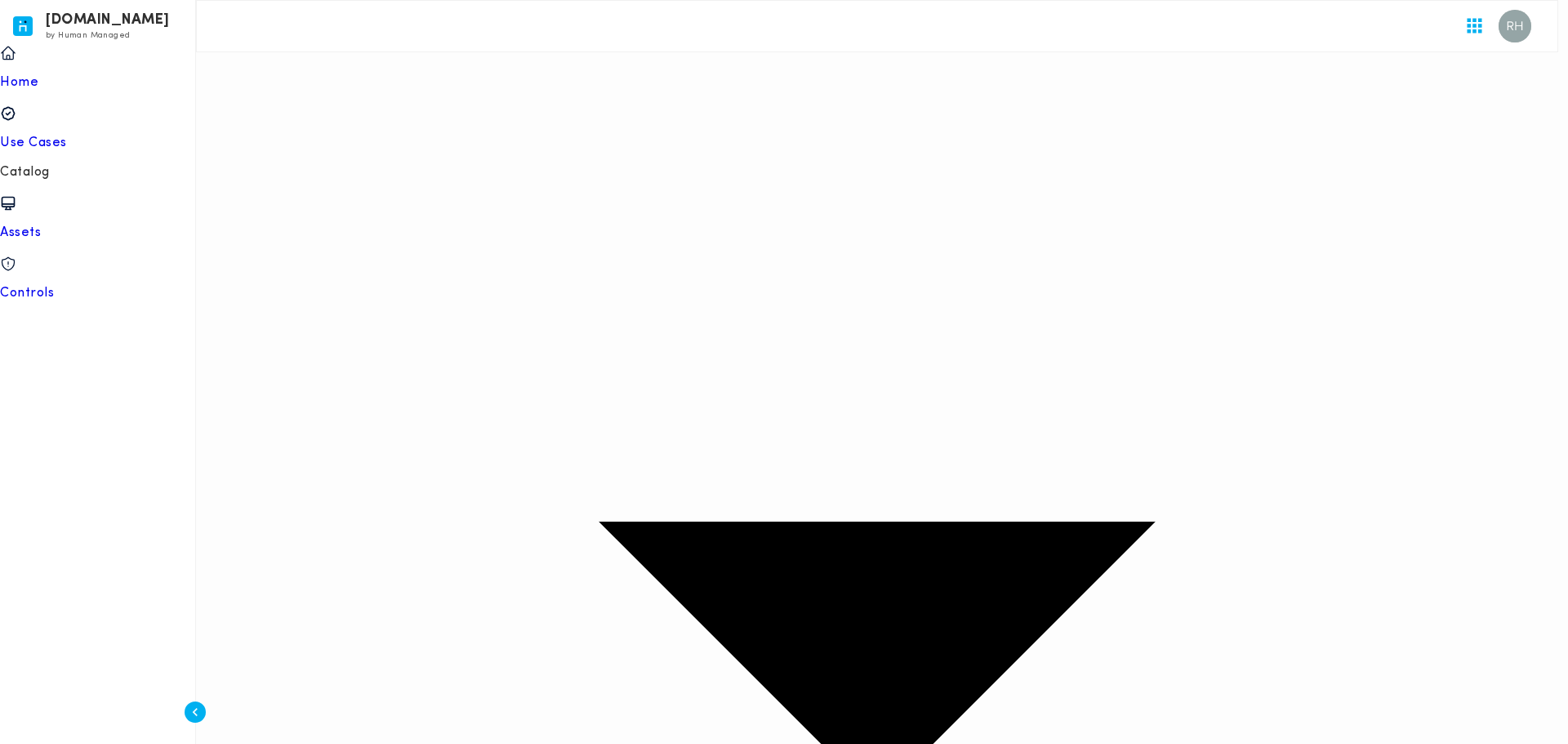
scroll to position [0, 0]
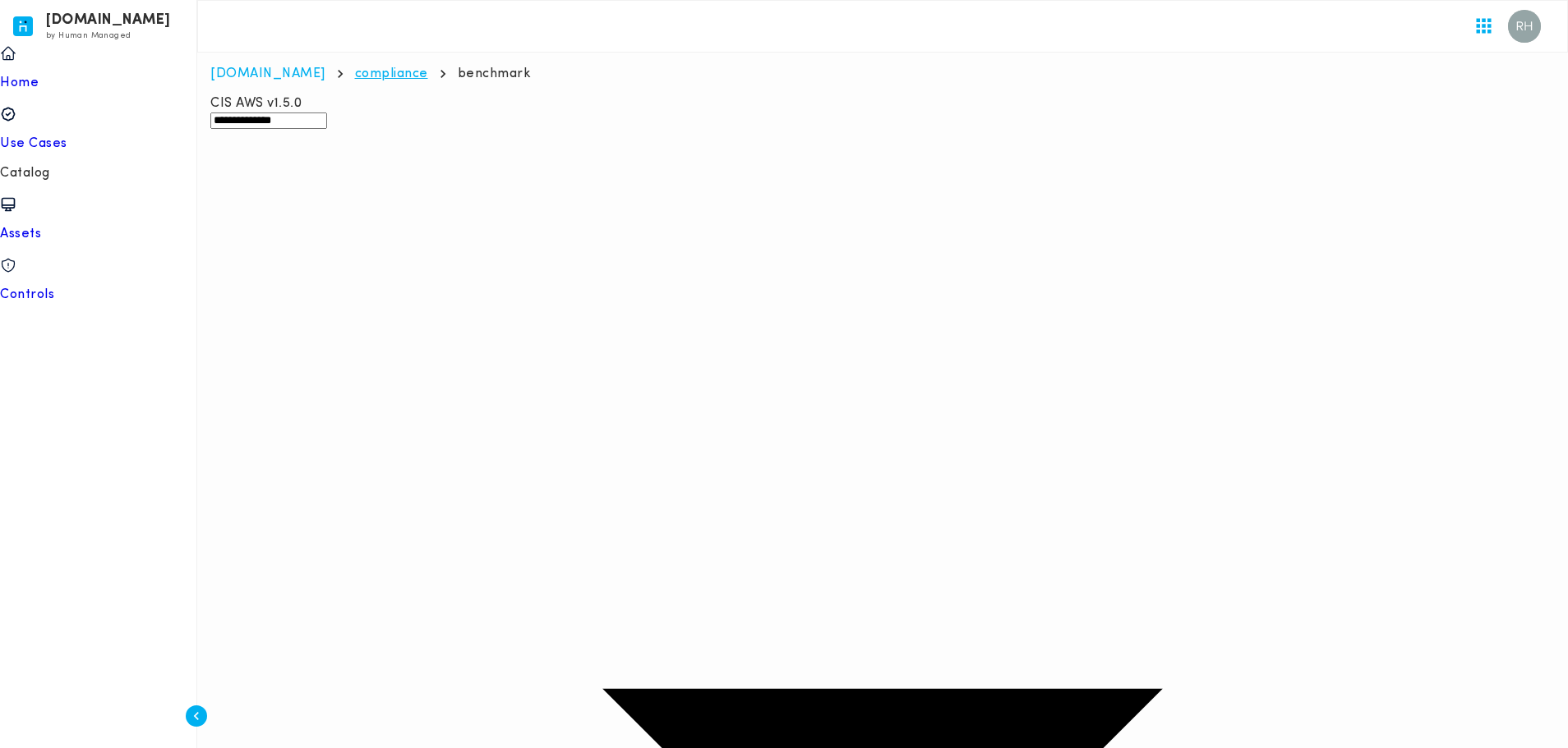
click at [360, 77] on link "compliance" at bounding box center [391, 74] width 73 height 13
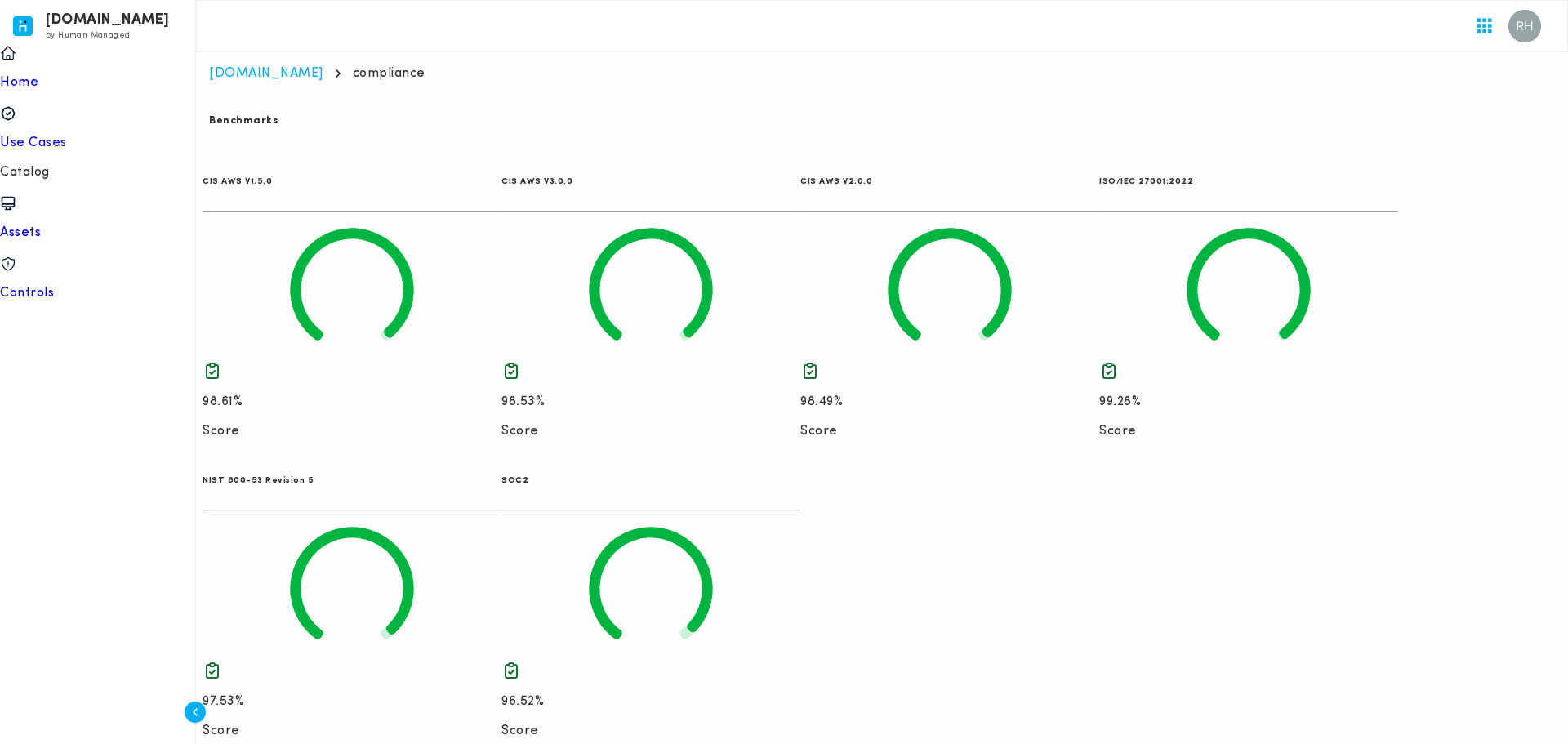
click at [1115, 364] on icon at bounding box center [1110, 371] width 11 height 15
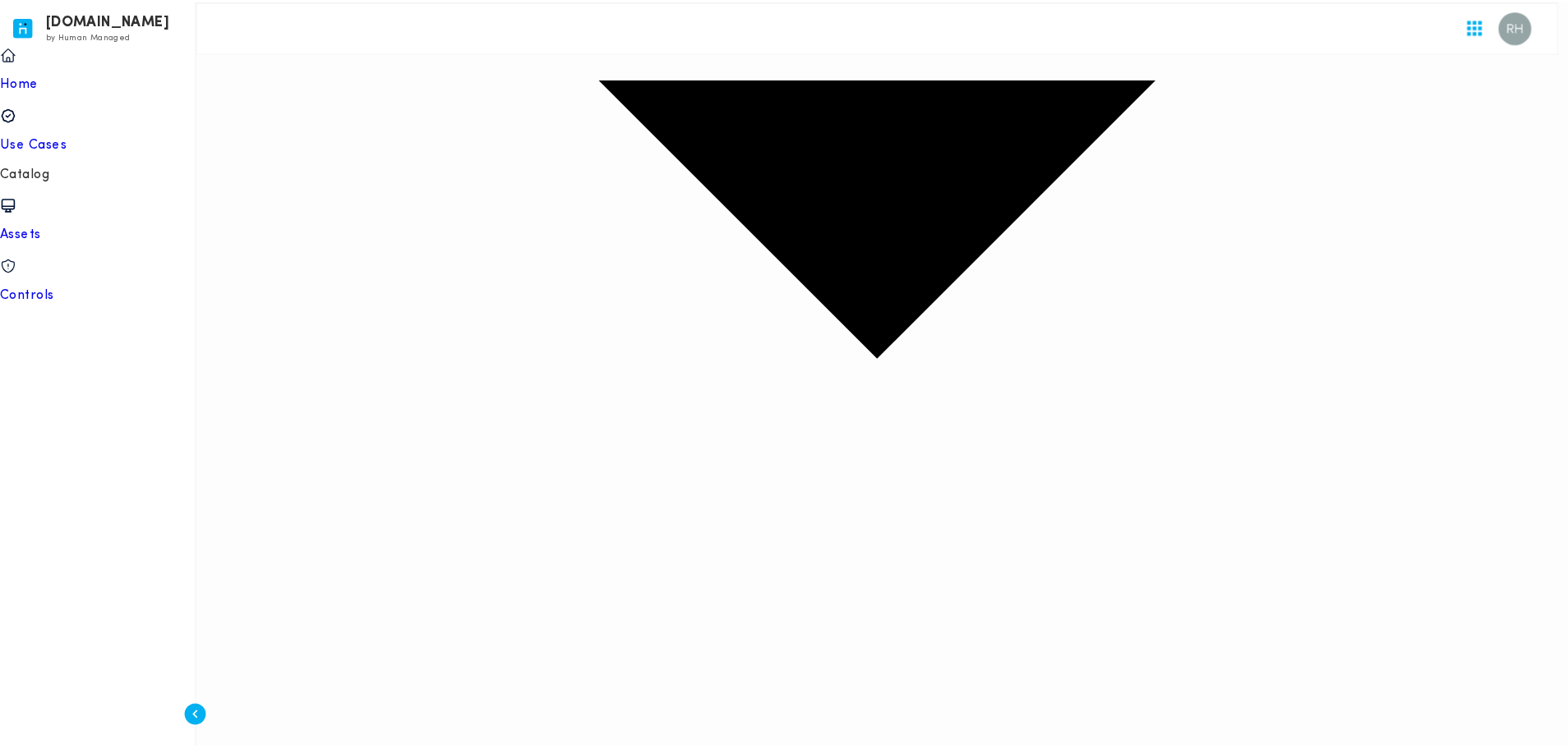
scroll to position [0, 0]
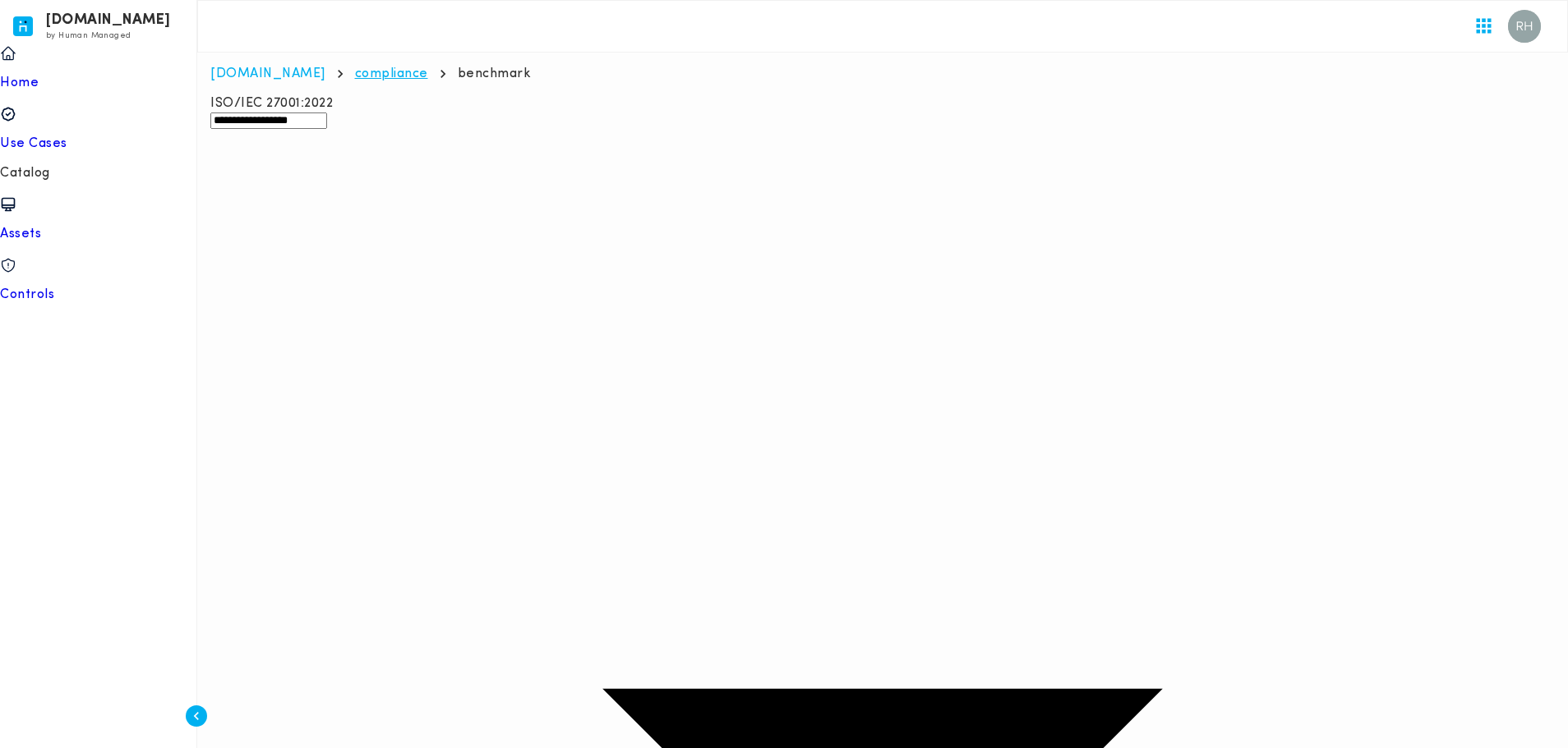
click at [369, 79] on link "compliance" at bounding box center [391, 74] width 73 height 13
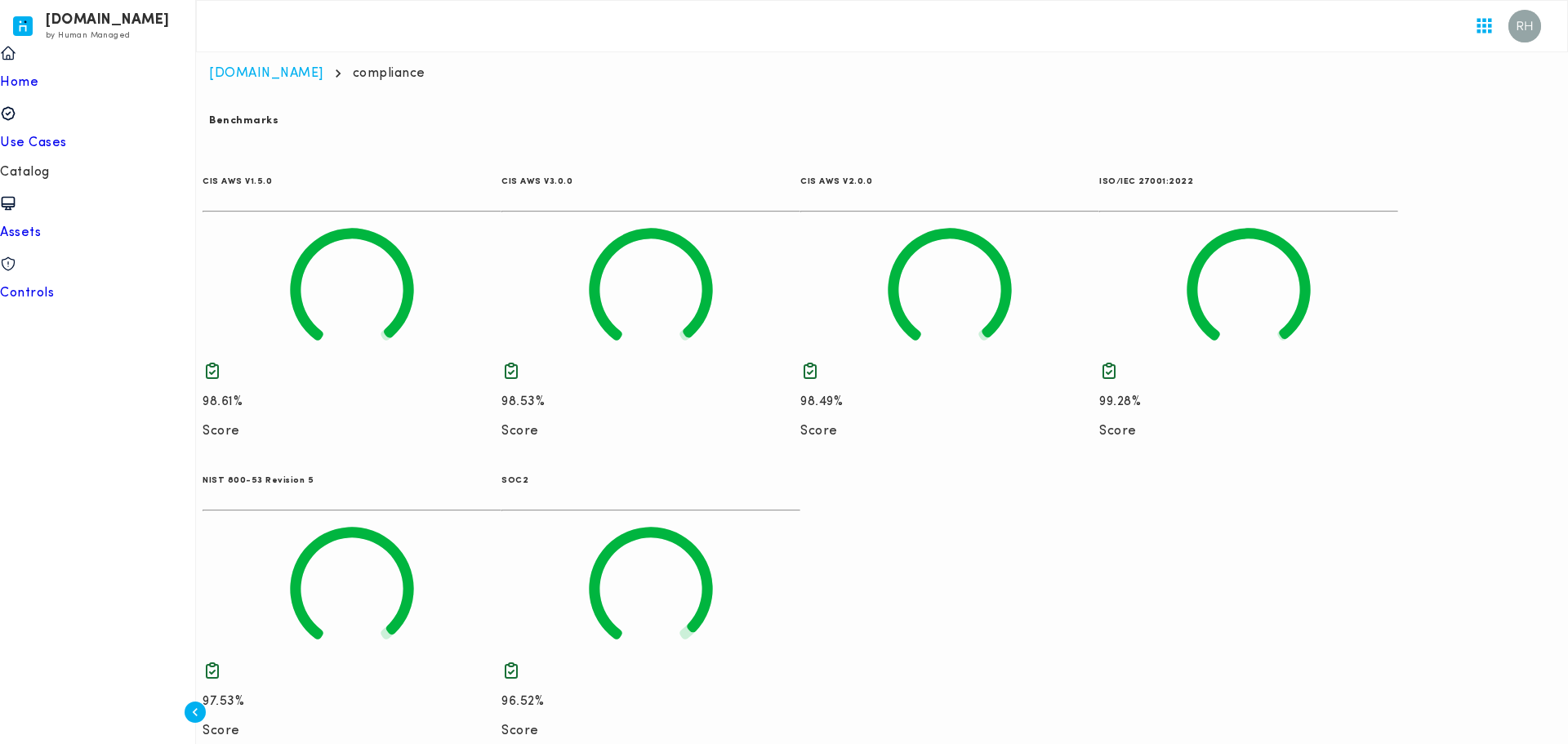
click at [222, 661] on icon at bounding box center [212, 671] width 20 height 20
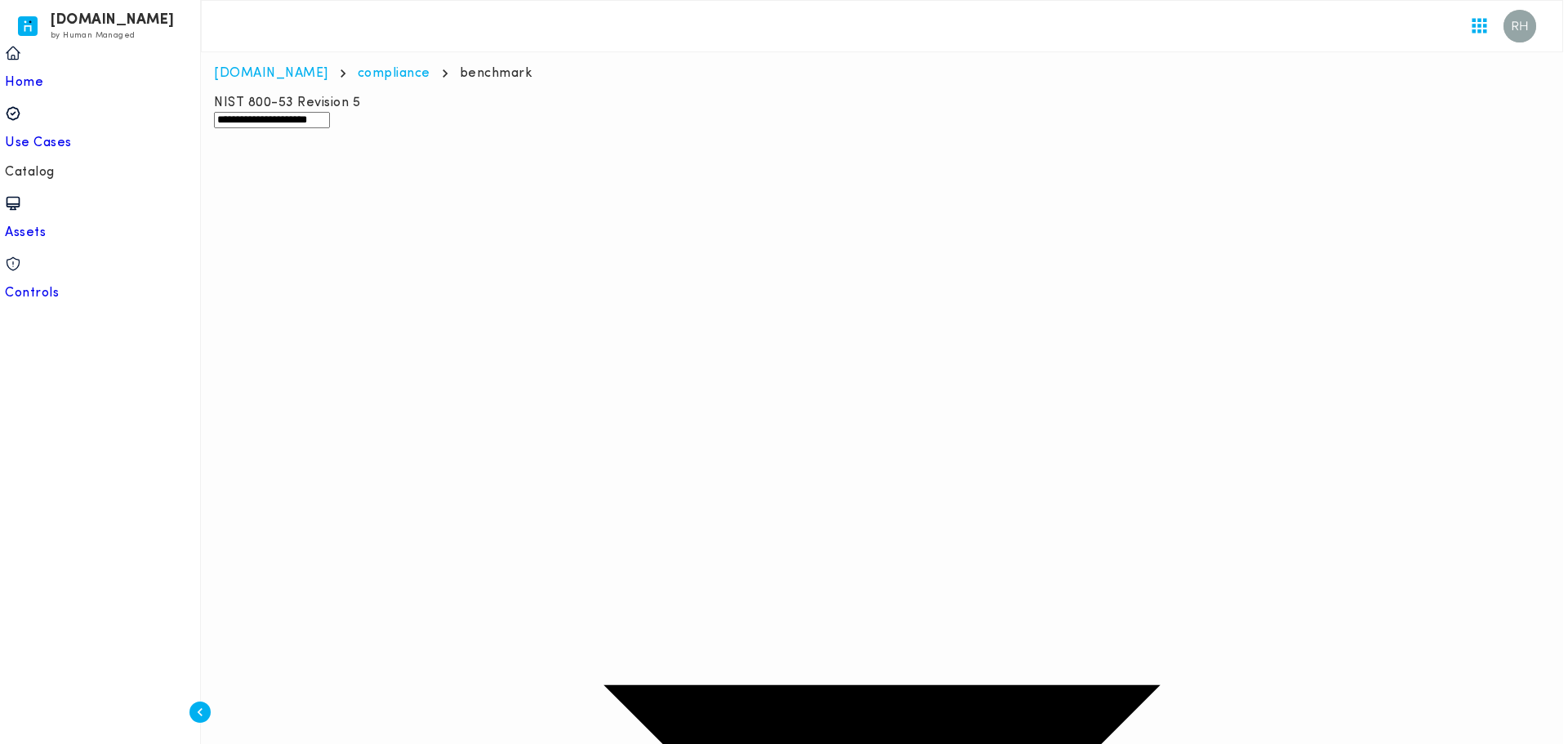
scroll to position [148, 0]
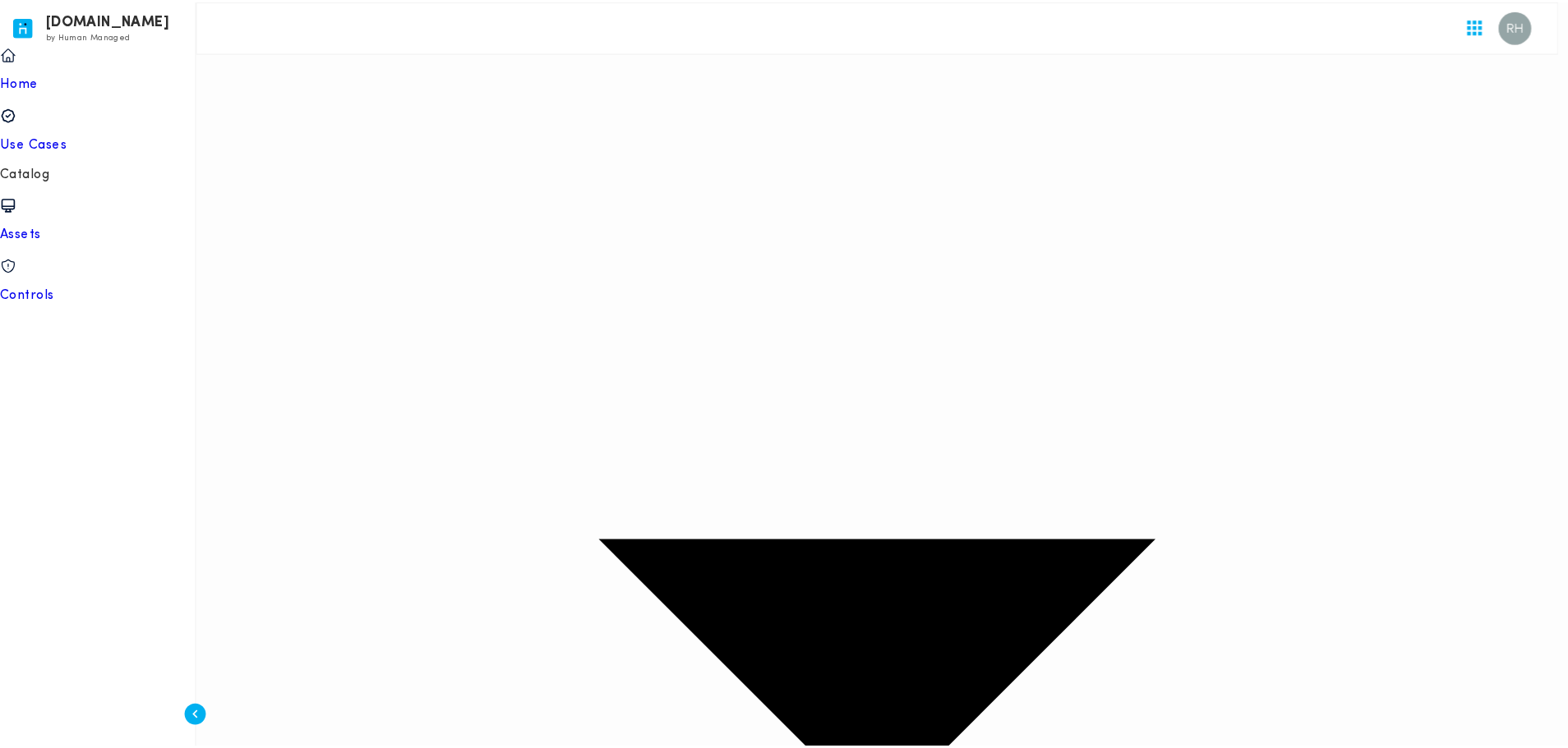
scroll to position [0, 0]
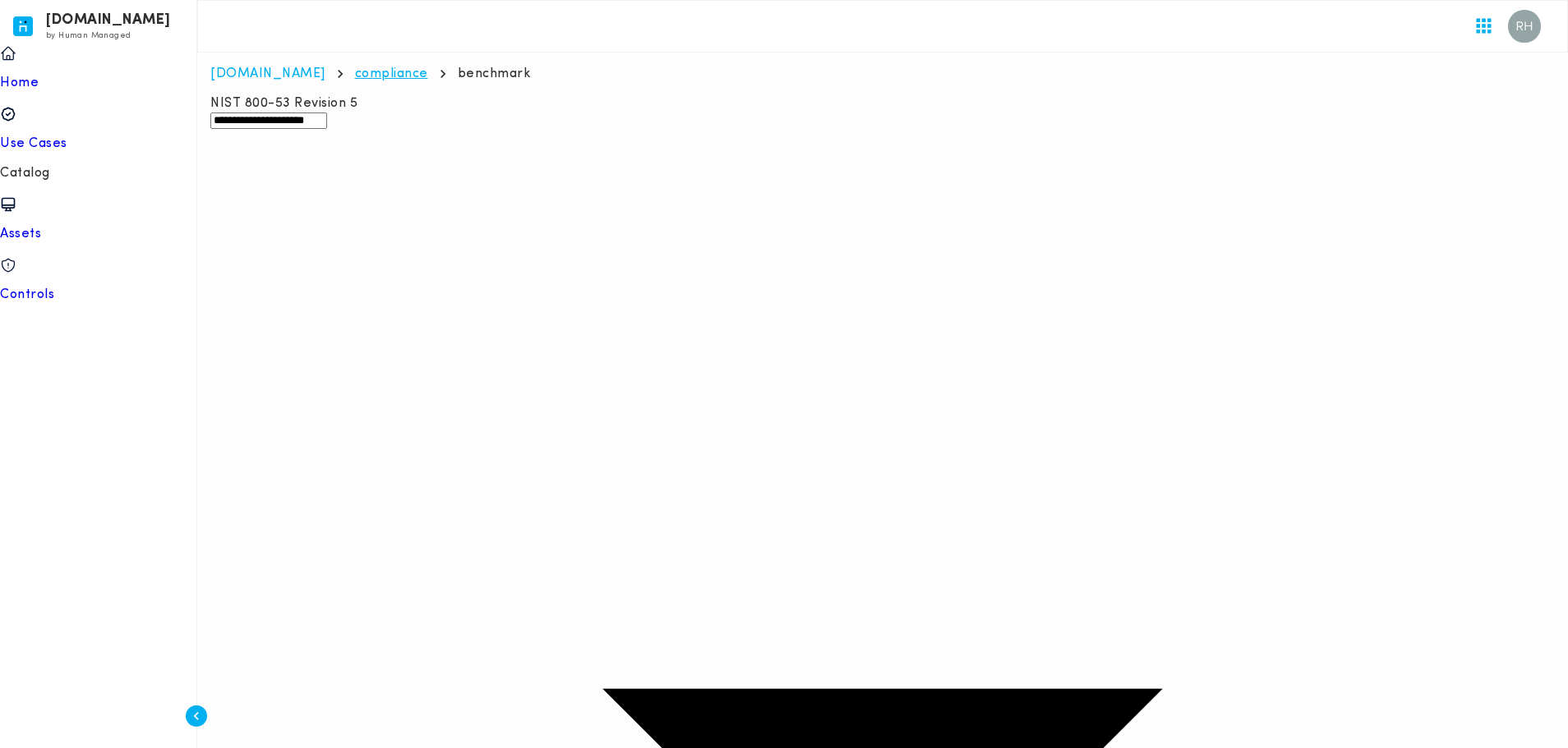
click at [355, 76] on link "compliance" at bounding box center [391, 74] width 73 height 13
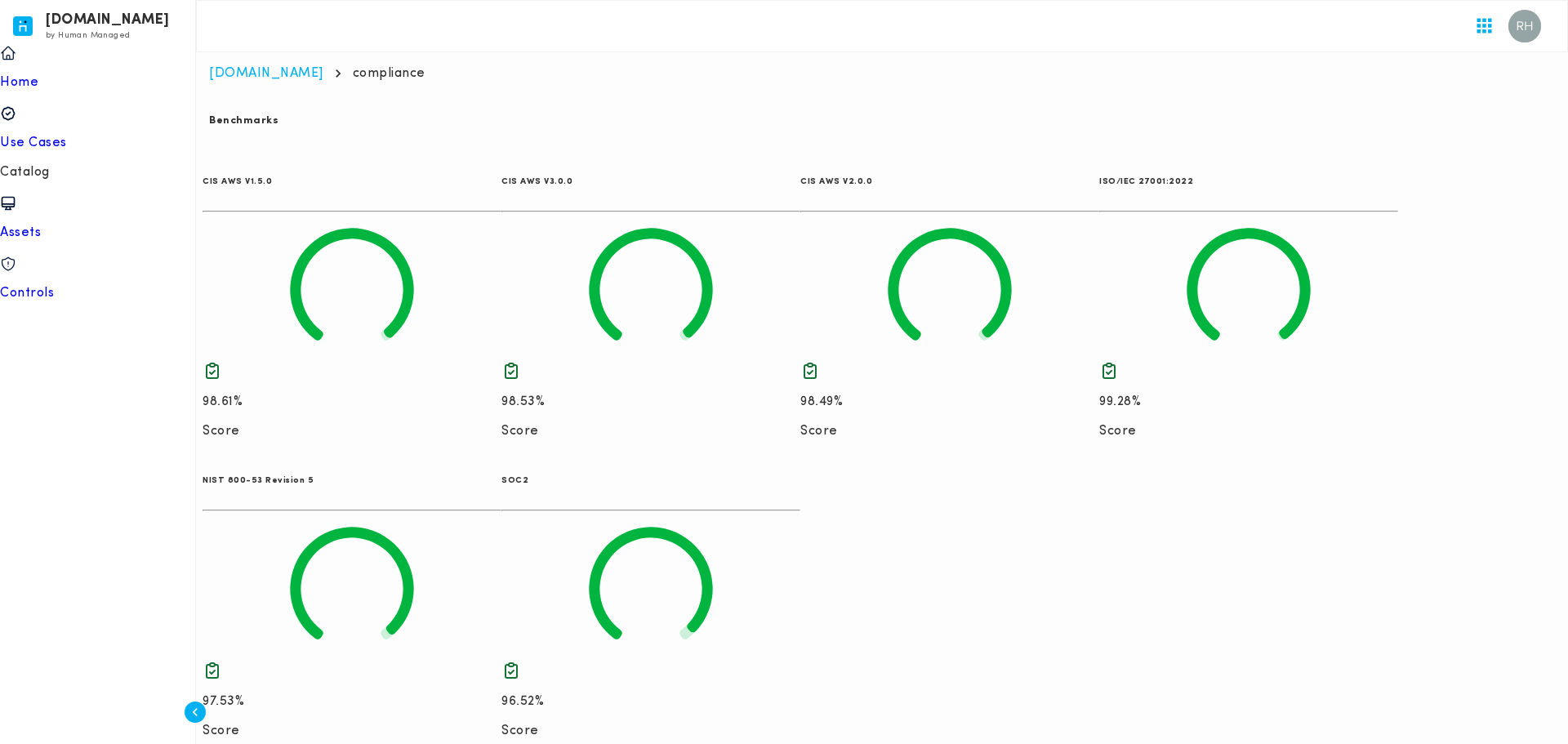
click at [701, 538] on icon at bounding box center [650, 589] width 299 height 142
click at [731, 493] on html "[DOMAIN_NAME] by Human Managed {"resourceSet":[{"resourceId":"invicta-io/web/na…" at bounding box center [784, 379] width 1568 height 759
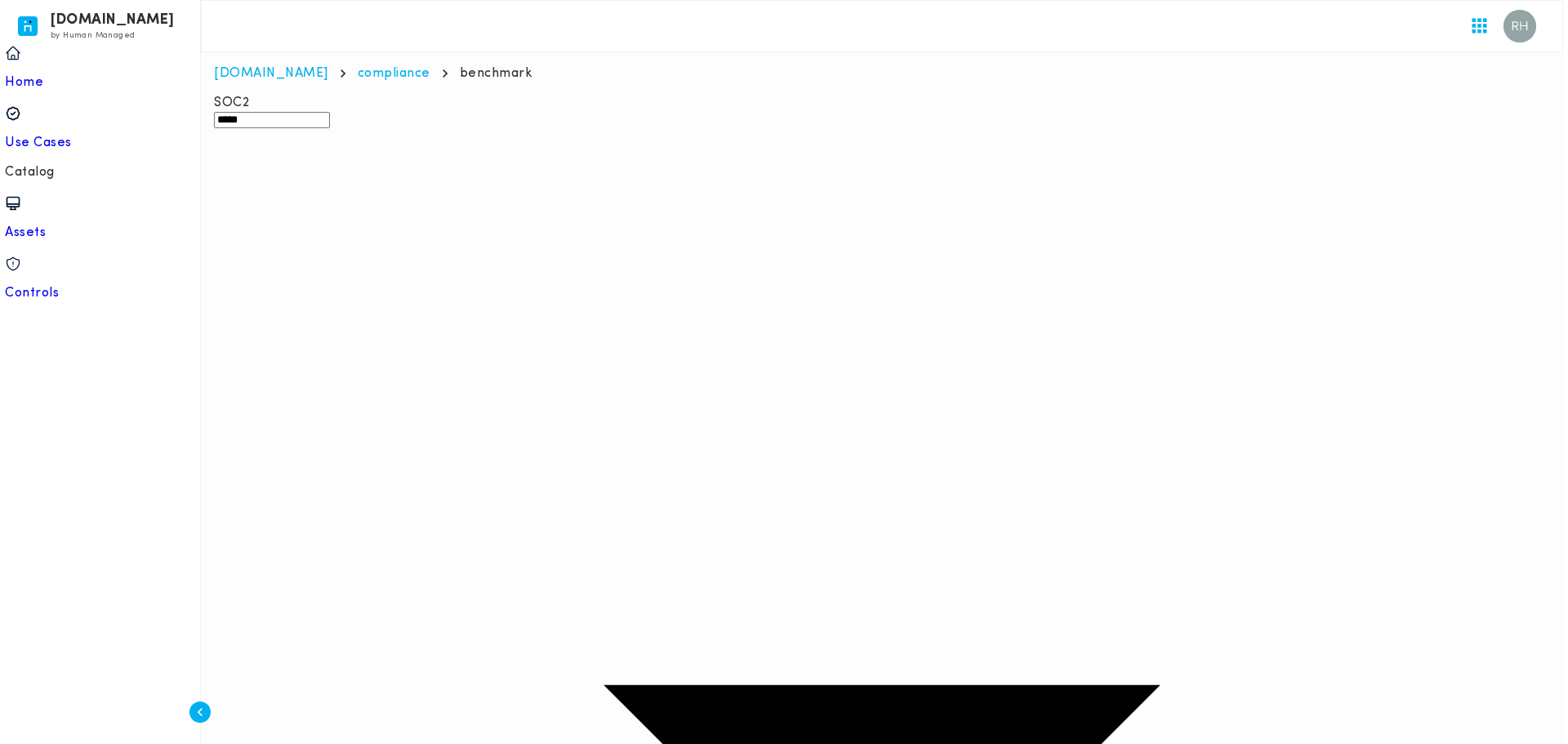
scroll to position [164, 0]
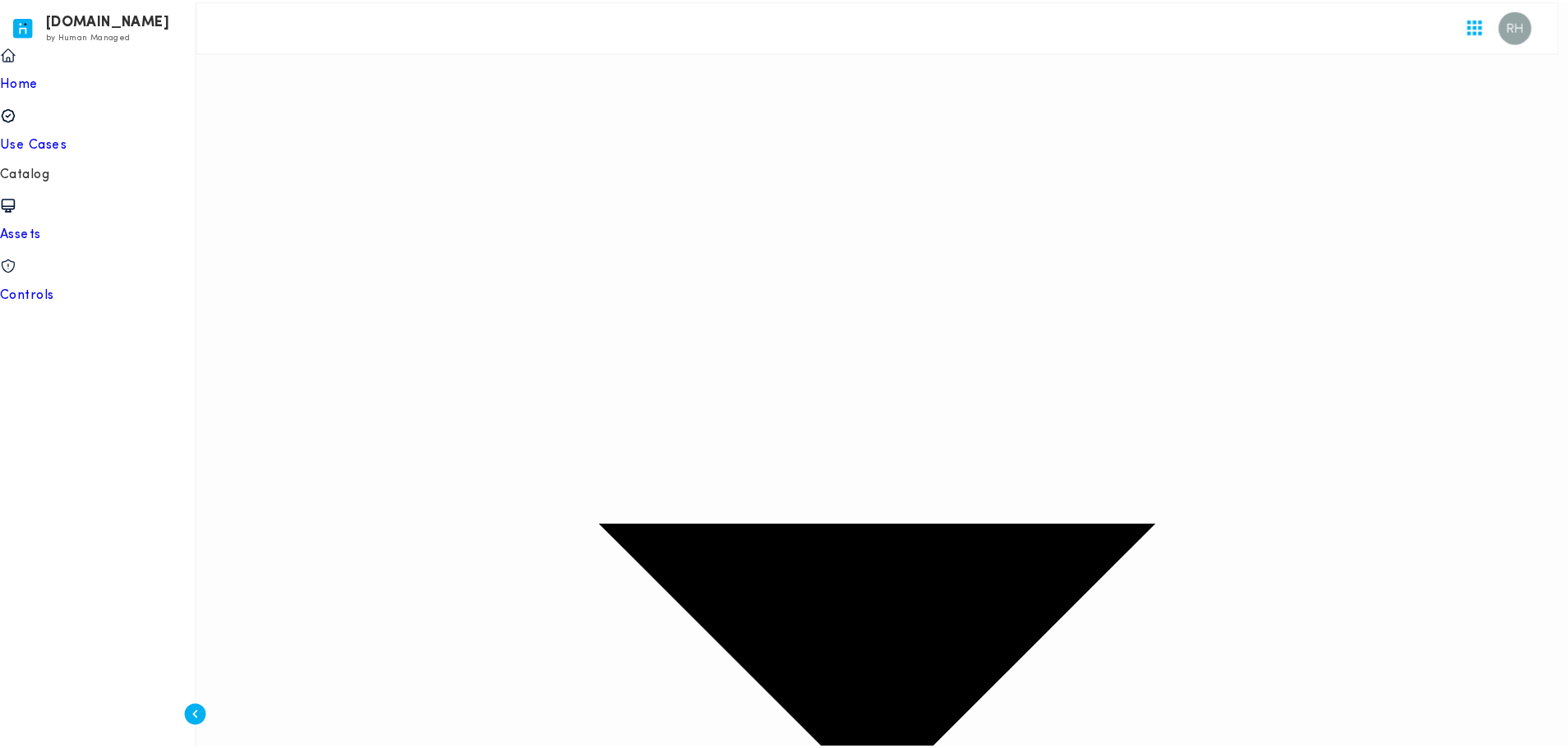
scroll to position [334, 0]
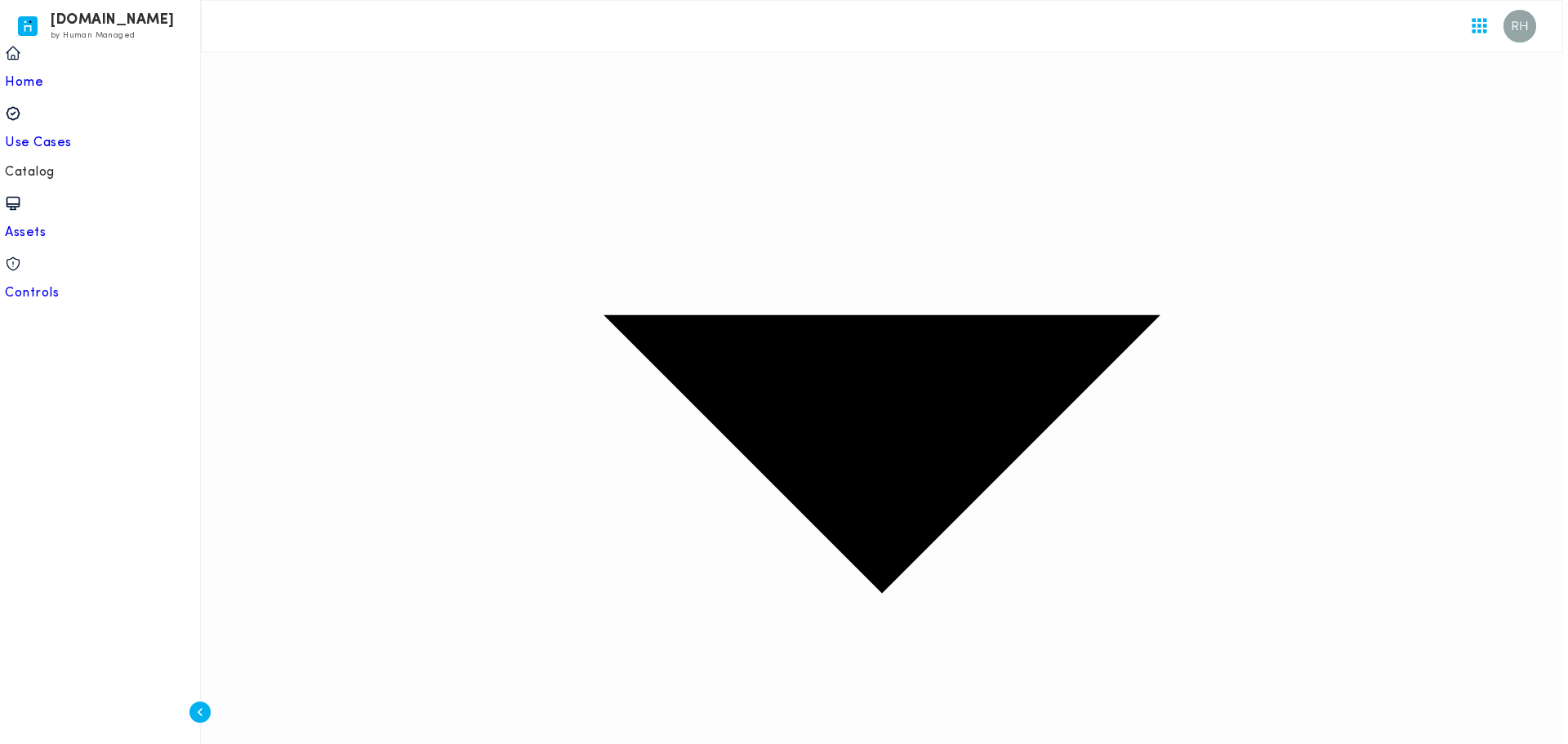
scroll to position [0, 0]
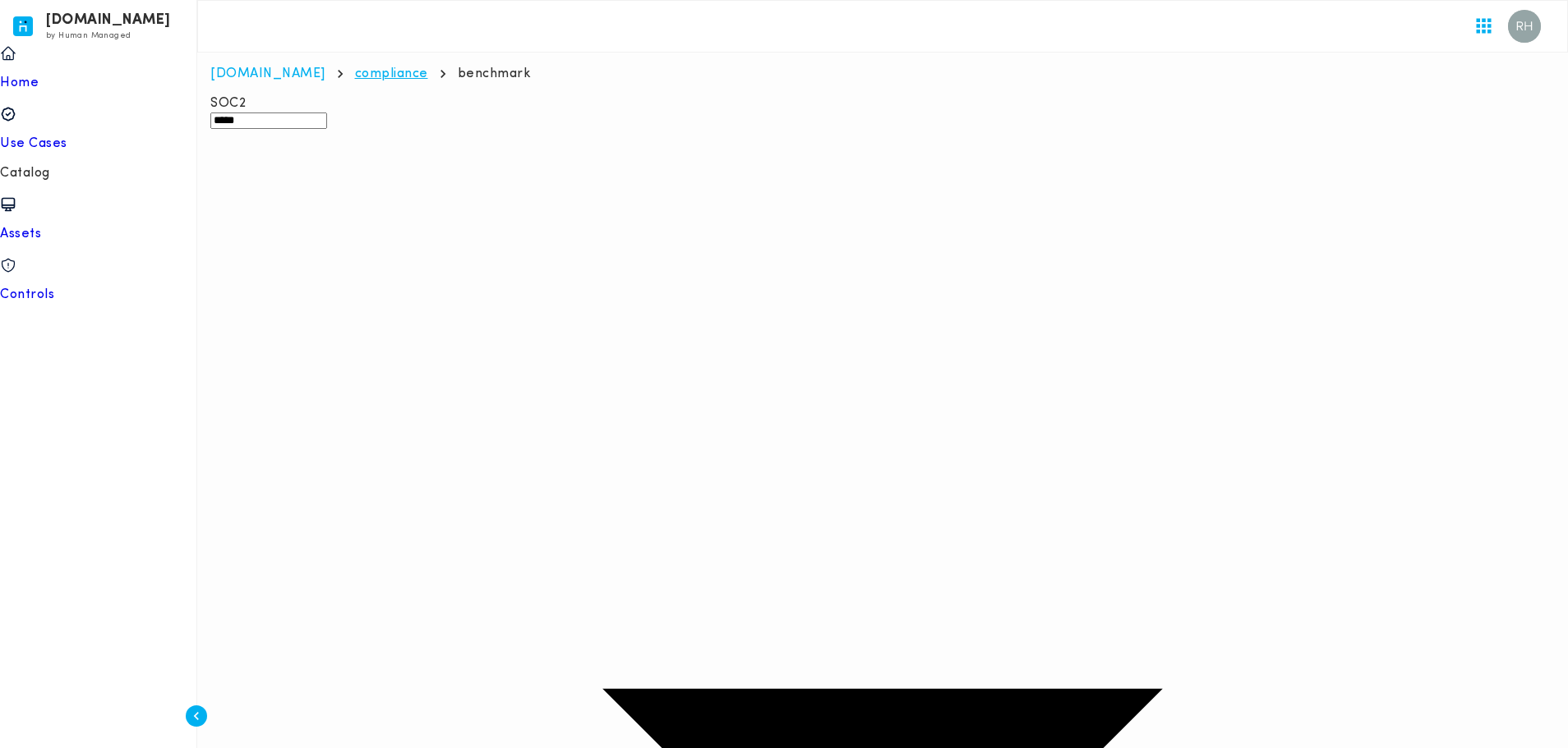
click at [355, 78] on link "compliance" at bounding box center [391, 74] width 73 height 13
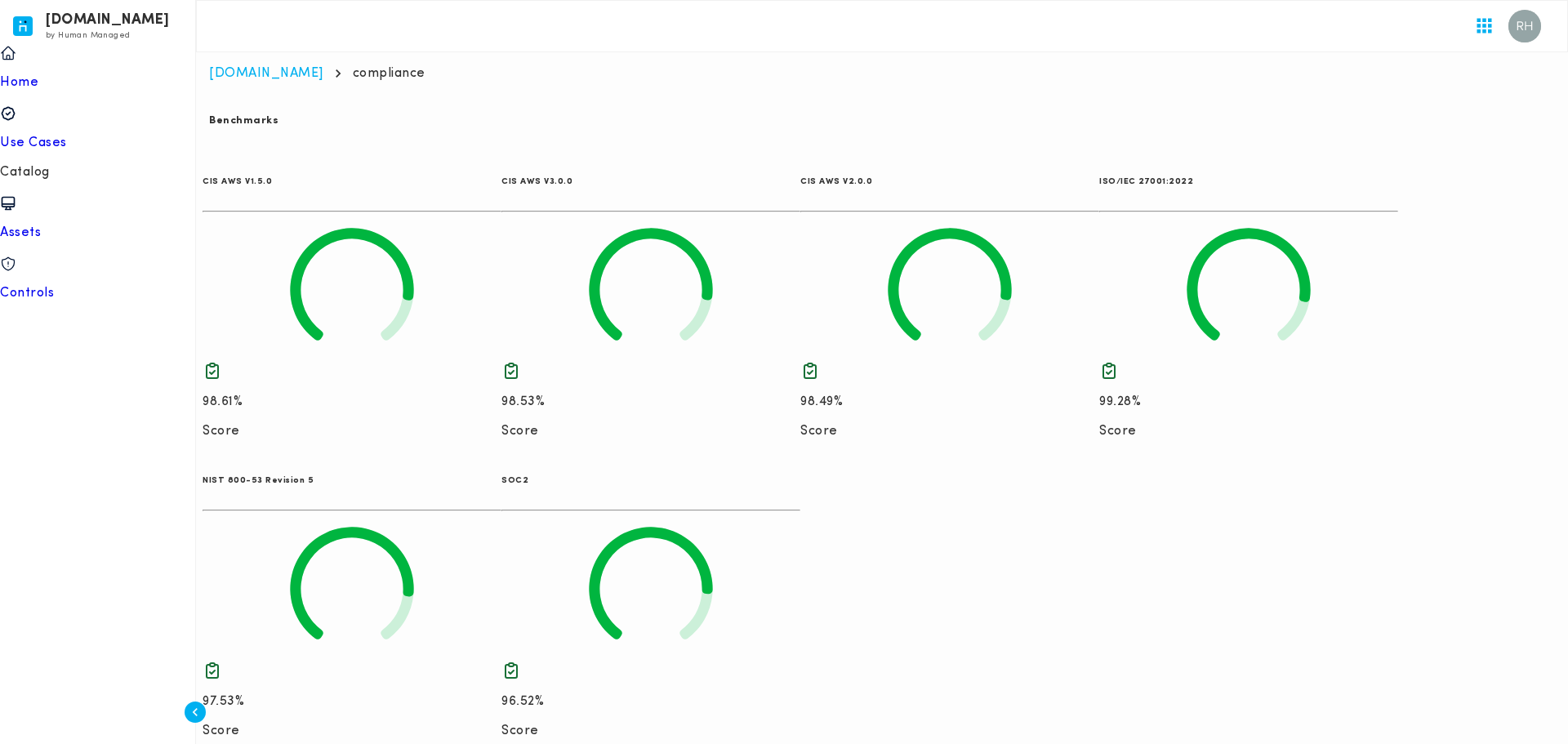
click at [950, 621] on html "[DOMAIN_NAME] by Human Managed {"resourceSet":[{"resourceId":"invicta-io/web/na…" at bounding box center [784, 379] width 1568 height 759
click at [958, 607] on div "CIS AWS V1.5.0 98.61% Score CIS AWS V3.0.0 98.53% Score CIS AWS V2.0.0 98.49% S…" at bounding box center [882, 452] width 1359 height 598
click at [84, 77] on div "home Home" at bounding box center [98, 66] width 195 height 47
click at [86, 74] on p "Home" at bounding box center [98, 83] width 195 height 17
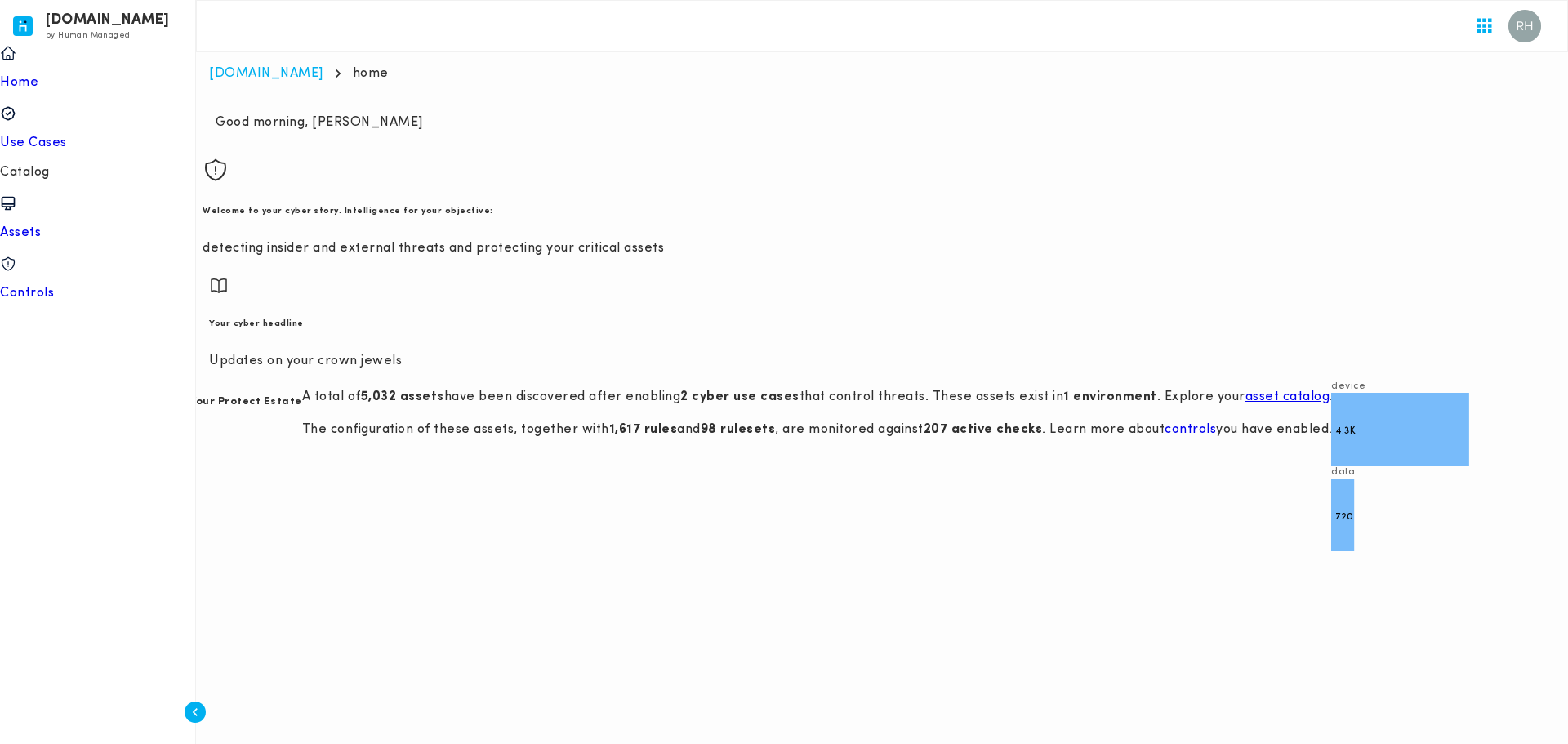
click at [755, 562] on html "[DOMAIN_NAME] by Human Managed {"resourceSet":[{"resourceId":"invicta-io/web/na…" at bounding box center [784, 281] width 1568 height 562
click at [908, 562] on html "[DOMAIN_NAME] by Human Managed {"resourceSet":[{"resourceId":"invicta-io/web/na…" at bounding box center [784, 281] width 1568 height 562
click at [447, 562] on html "[DOMAIN_NAME] by Human Managed {"resourceSet":[{"resourceId":"invicta-io/web/na…" at bounding box center [784, 281] width 1568 height 562
drag, startPoint x: 311, startPoint y: 71, endPoint x: 376, endPoint y: 71, distance: 65.0
click at [373, 71] on ol "invicta.io home" at bounding box center [882, 73] width 1346 height 17
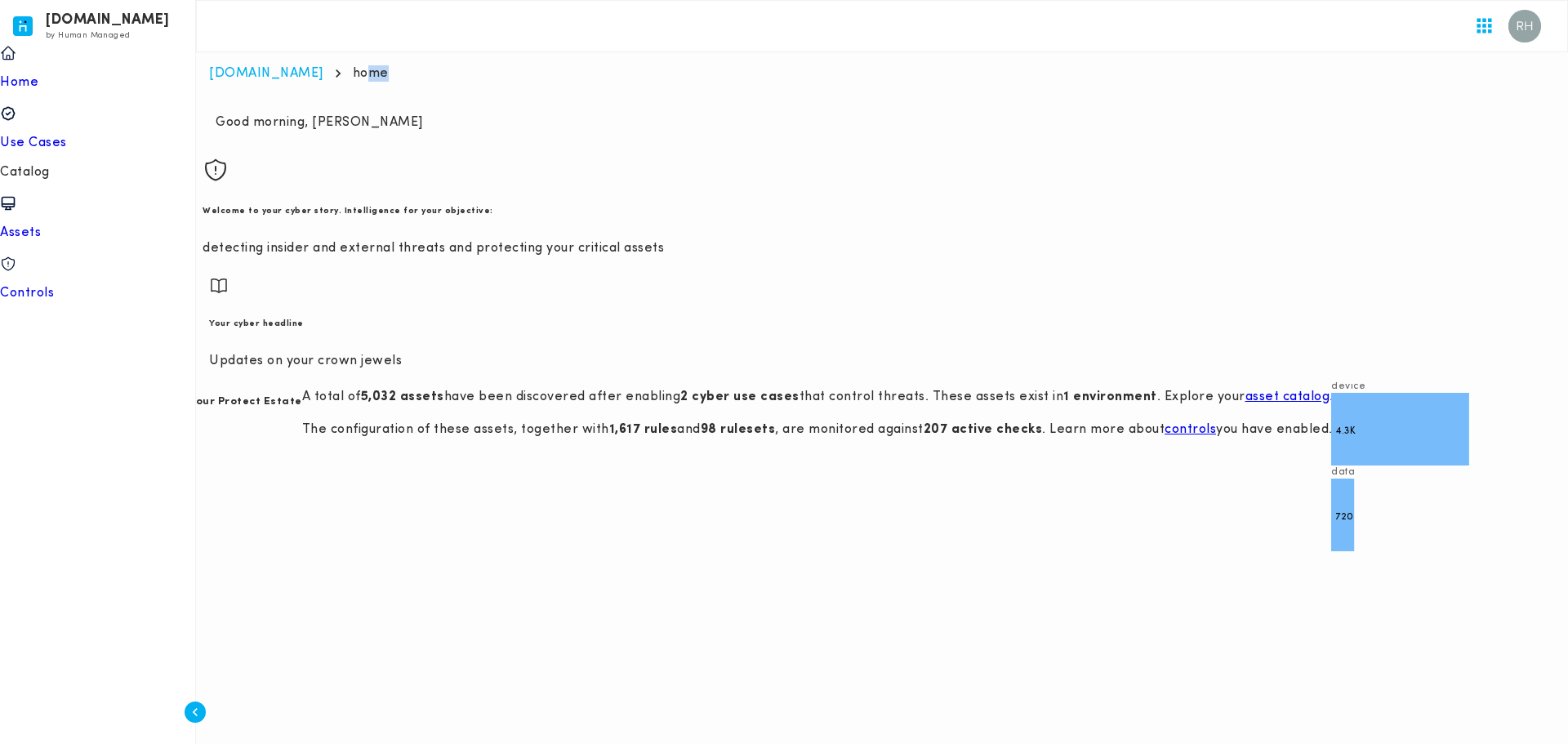
click at [376, 71] on ol "invicta.io home" at bounding box center [882, 73] width 1346 height 17
click at [840, 562] on html "[DOMAIN_NAME] by Human Managed {"resourceSet":[{"resourceId":"invicta-io/web/na…" at bounding box center [784, 281] width 1568 height 562
